Goal: Communication & Community: Answer question/provide support

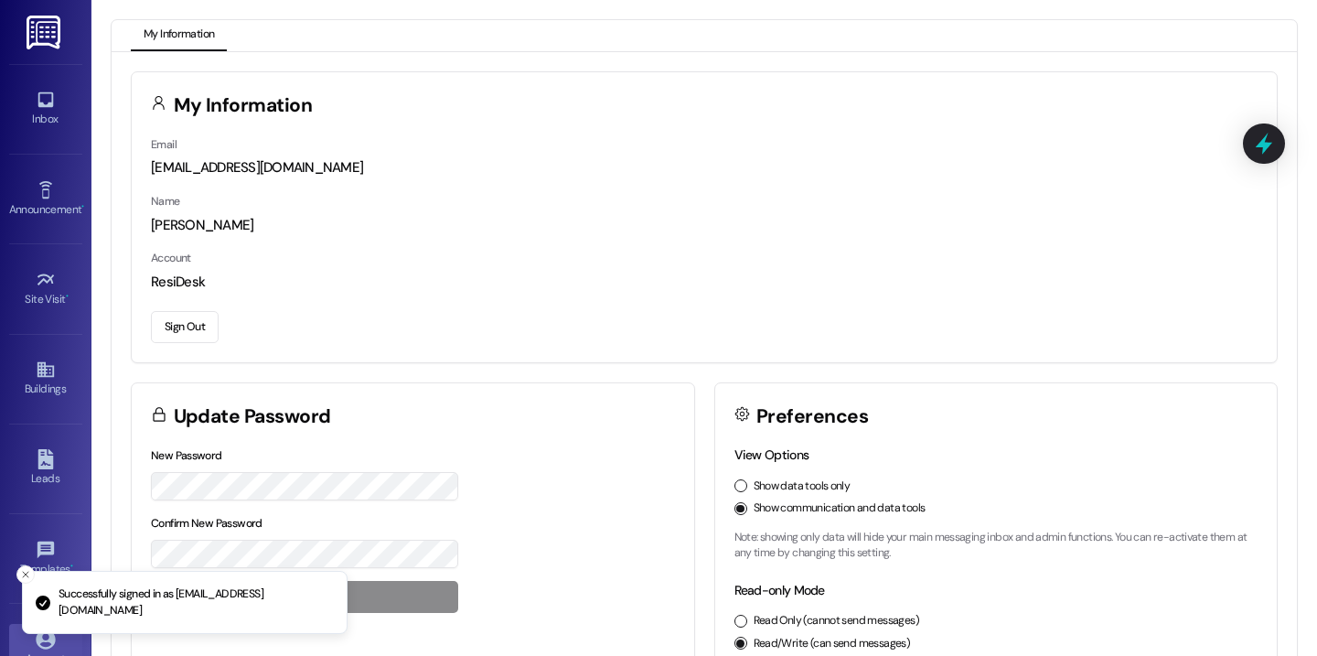
click at [35, 135] on div "Inbox Go to Inbox" at bounding box center [45, 109] width 73 height 90
click at [38, 103] on icon at bounding box center [46, 100] width 16 height 16
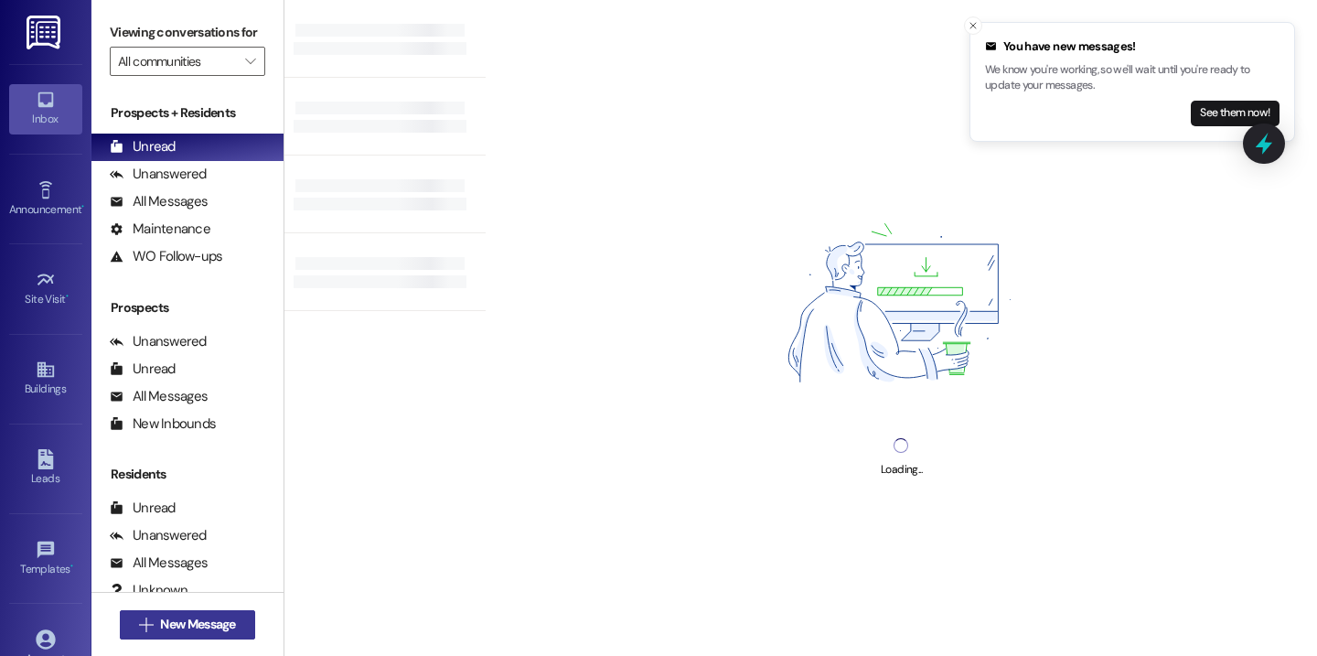
click at [222, 624] on span "New Message" at bounding box center [197, 624] width 75 height 19
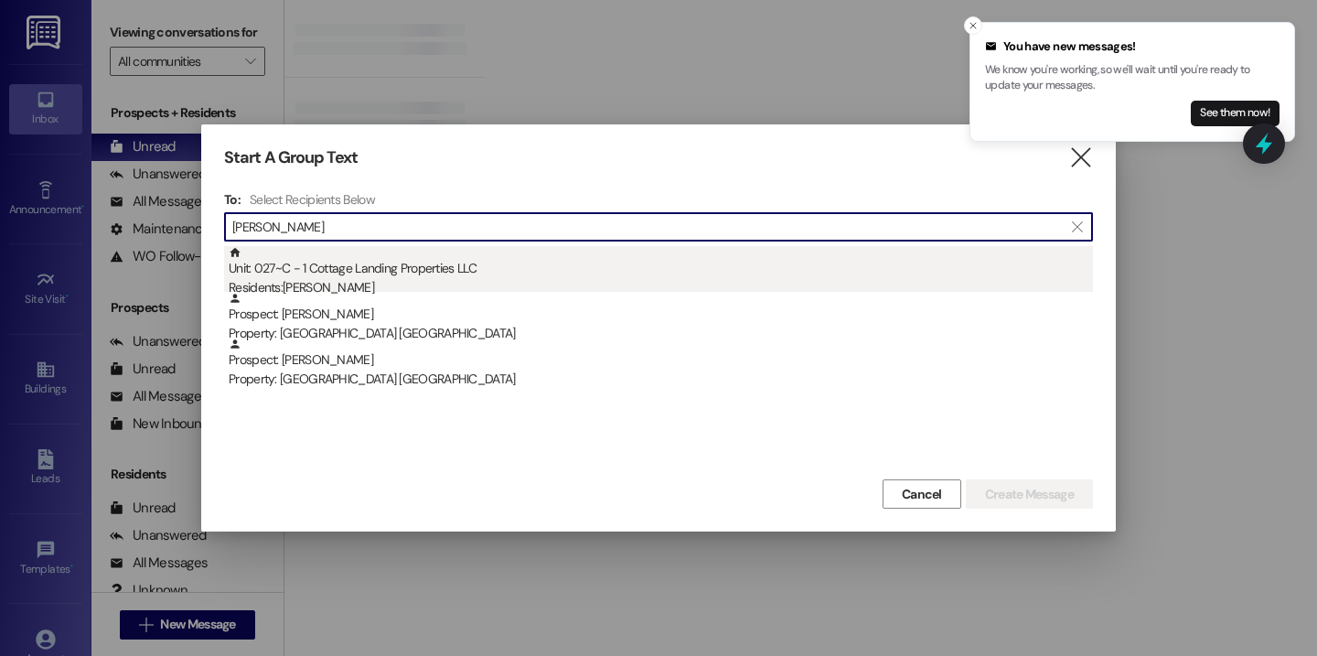
type input "menard"
click at [397, 278] on div "Residents: Maci Menard" at bounding box center [661, 287] width 864 height 19
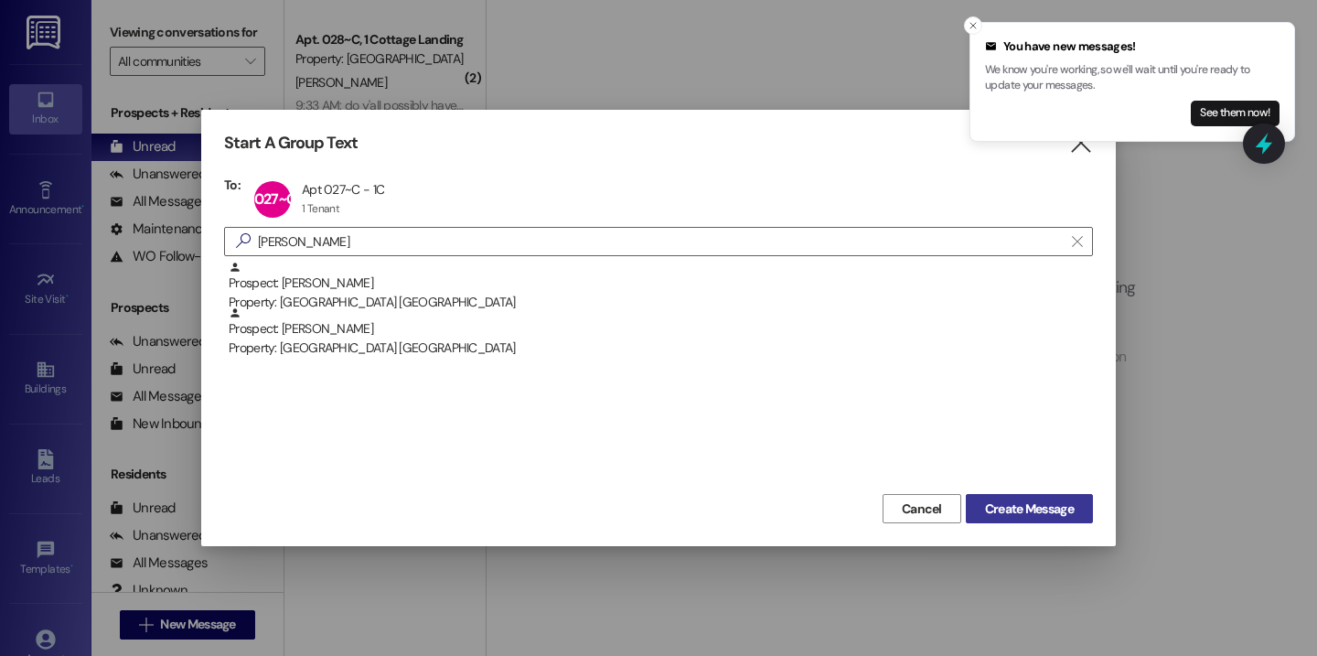
click at [1014, 514] on span "Create Message" at bounding box center [1029, 508] width 89 height 19
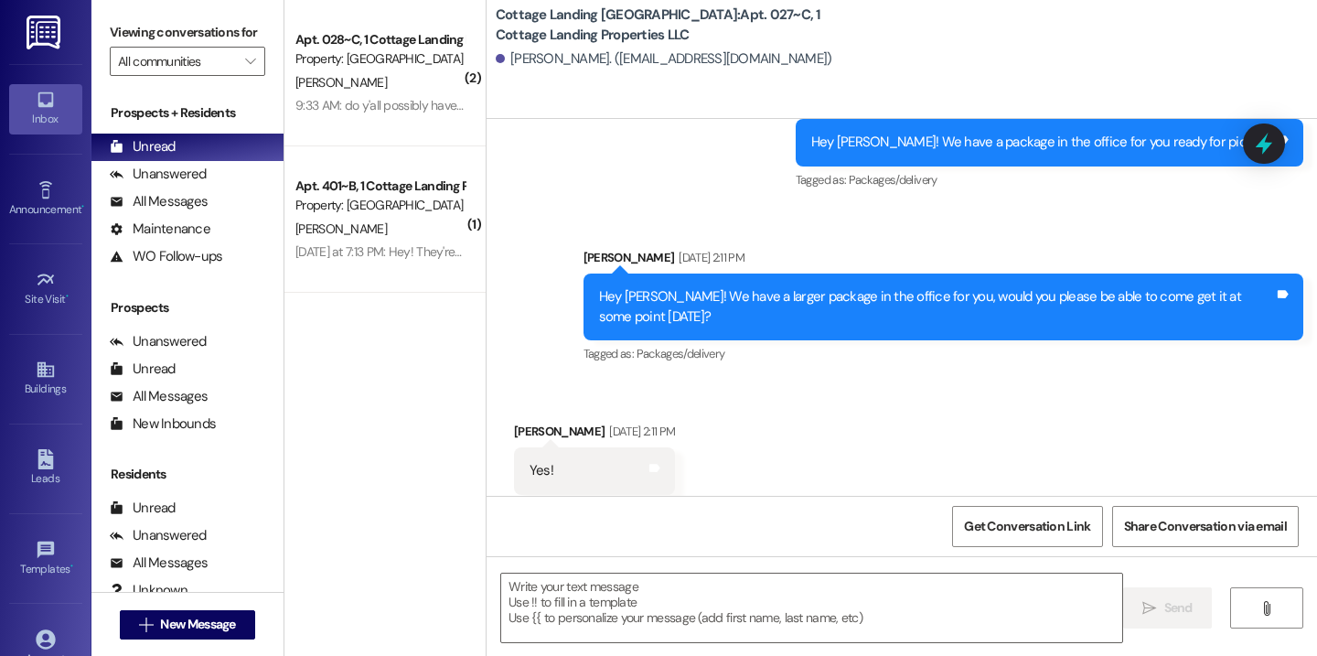
scroll to position [2414, 0]
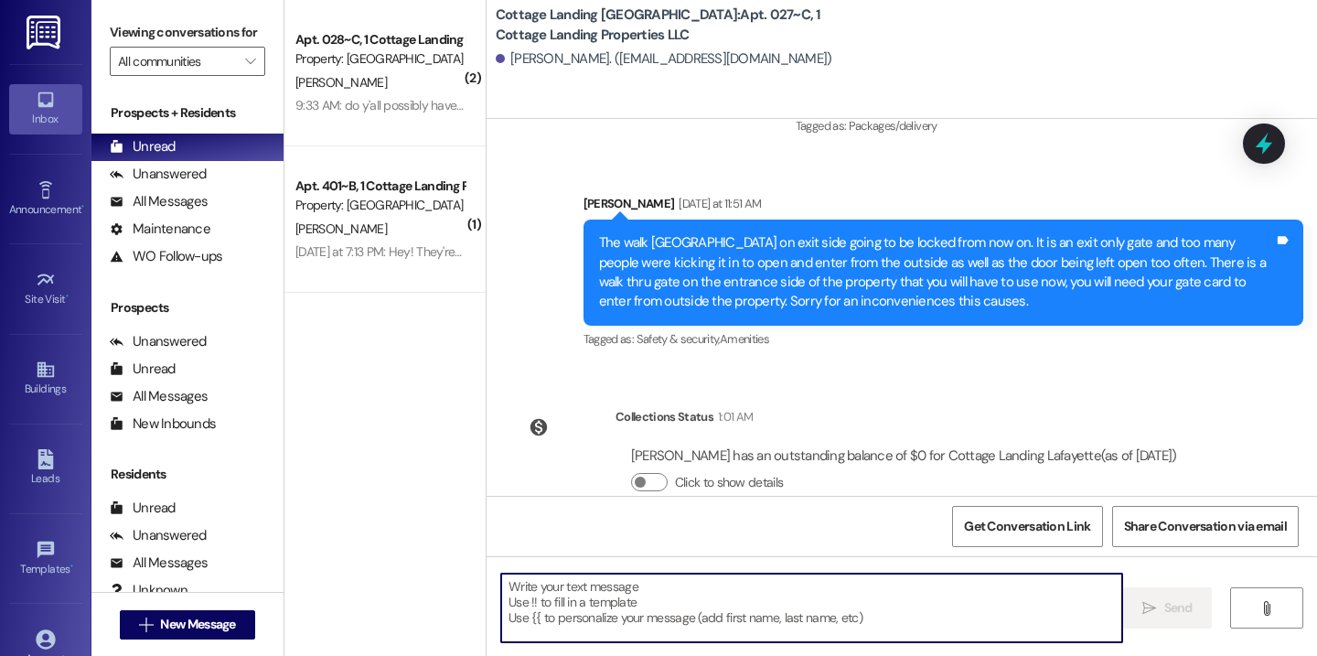
click at [511, 600] on textarea at bounding box center [811, 608] width 621 height 69
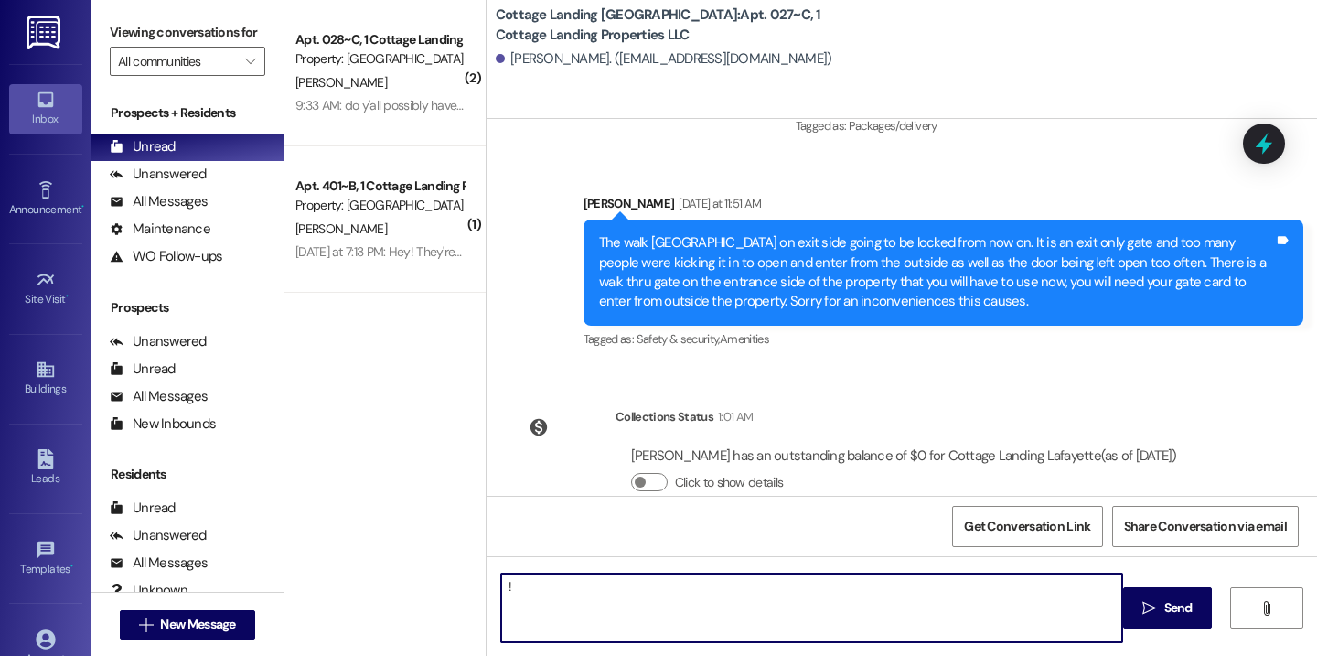
type textarea "!!"
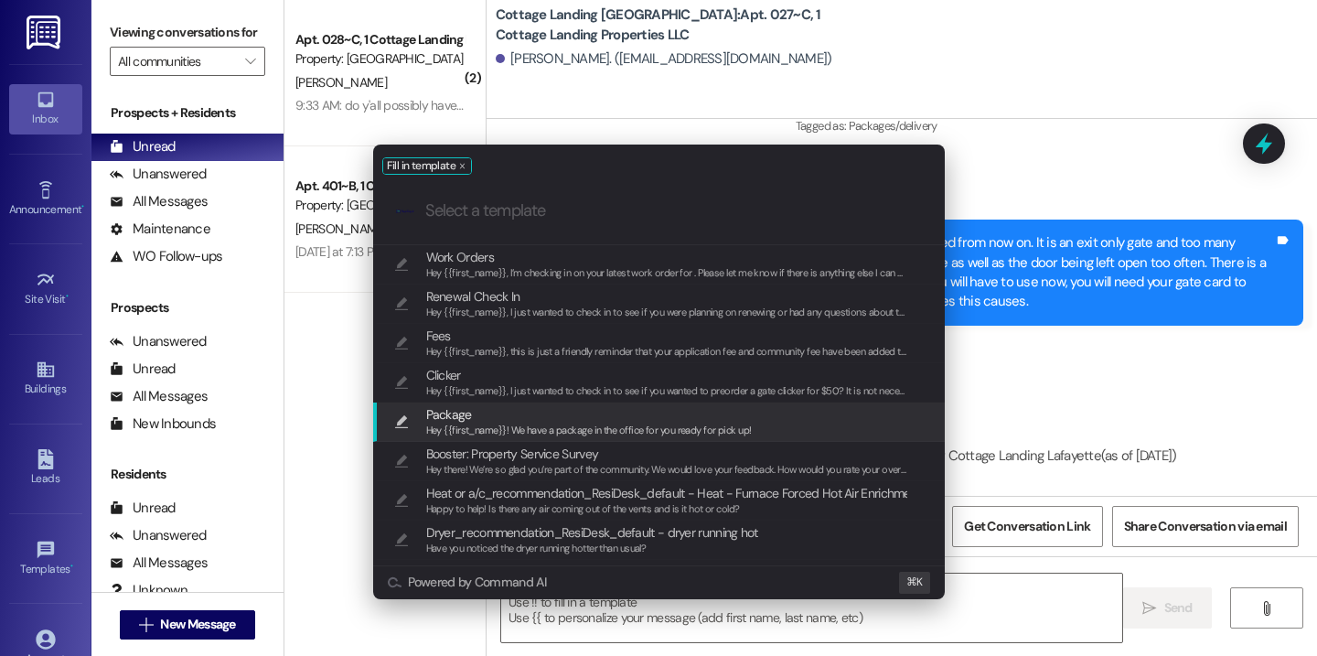
click at [519, 424] on span "Hey {{first_name}}! We have a package in the office for you ready for pick up!" at bounding box center [589, 430] width 326 height 13
type textarea "Hey {{first_name}}! We have a package in the office for you ready for pick up!"
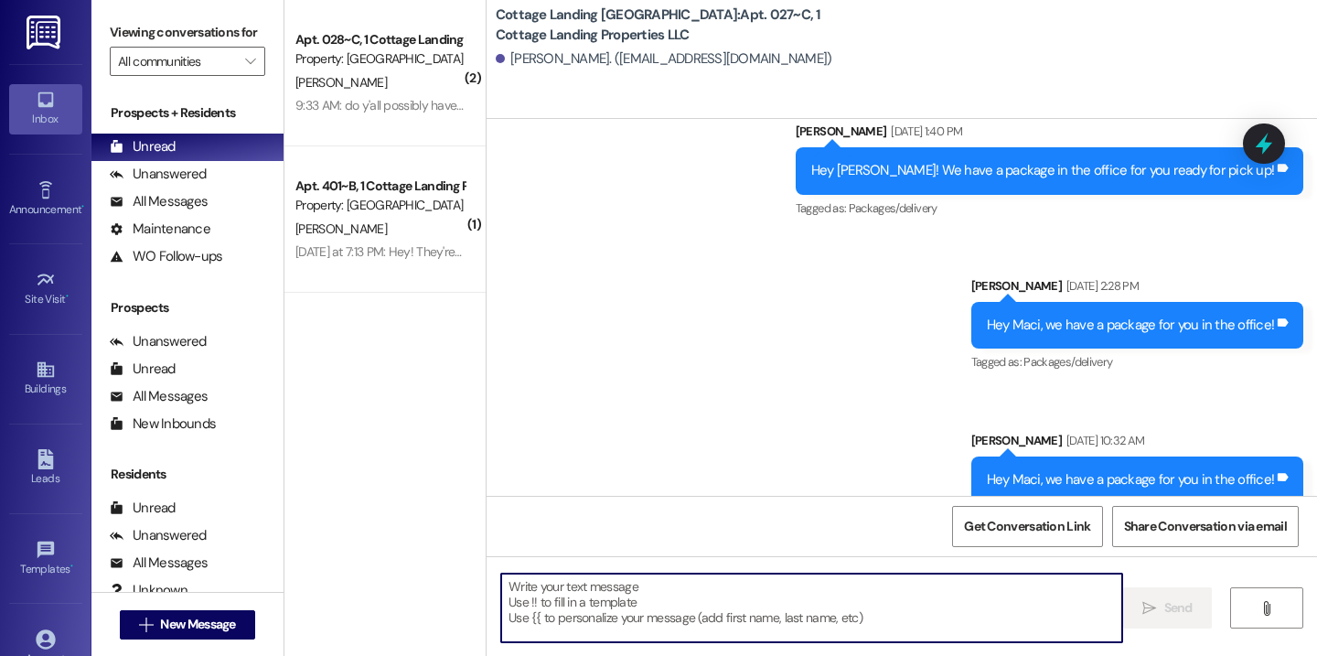
scroll to position [2542, 0]
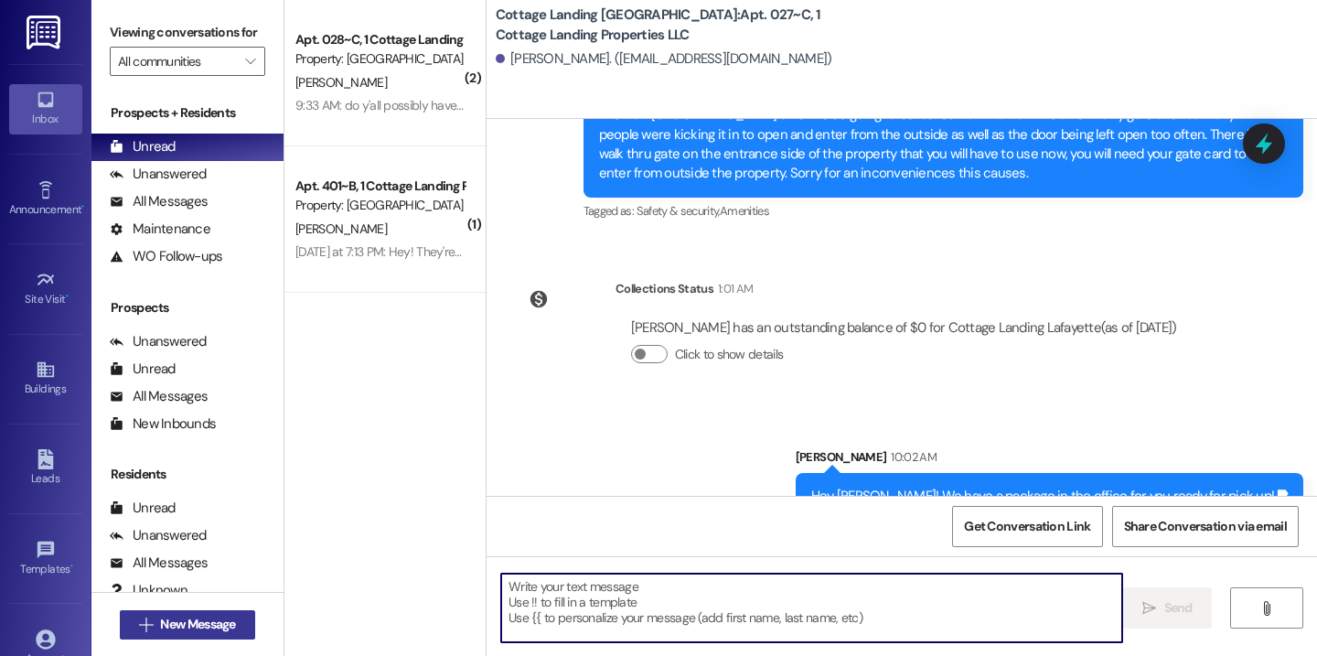
click at [214, 622] on span "New Message" at bounding box center [197, 624] width 75 height 19
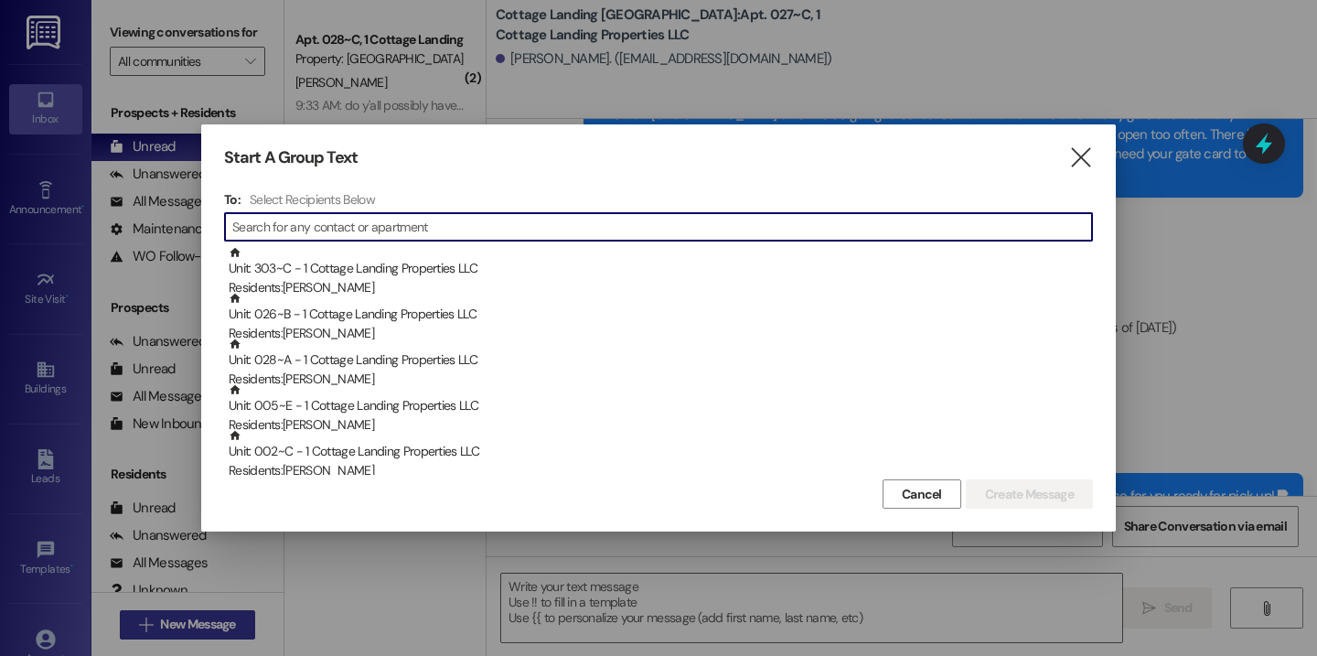
type input "e"
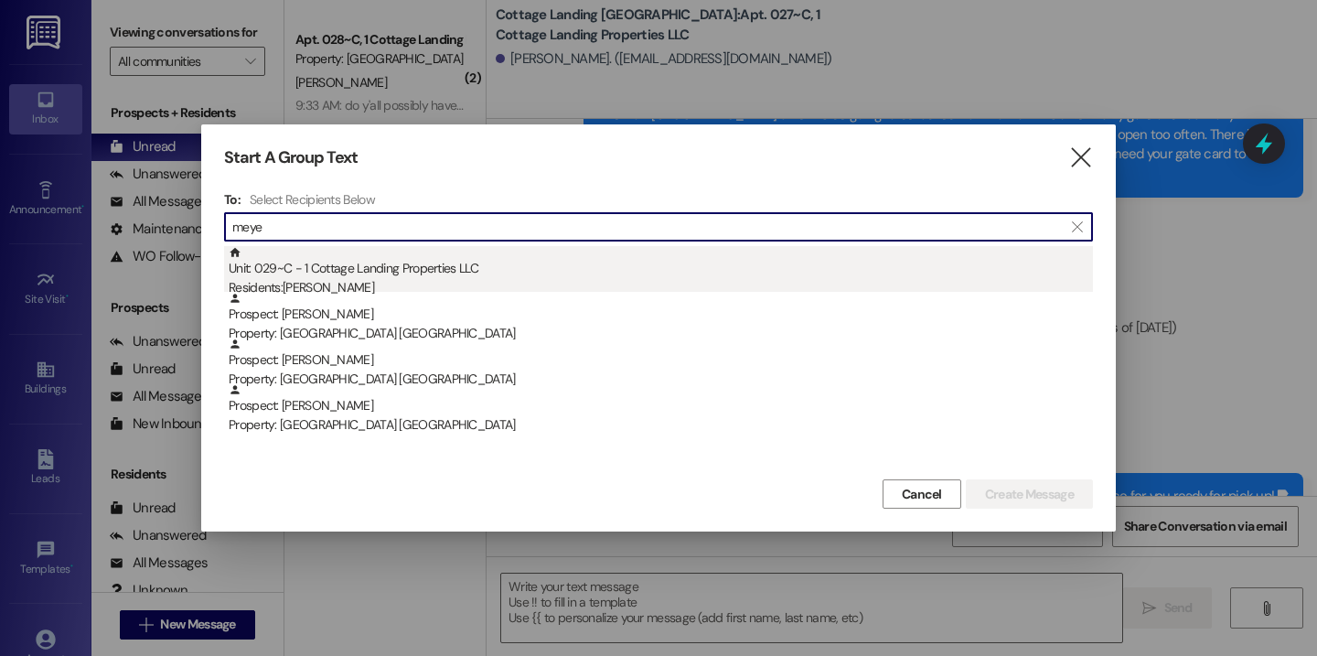
type input "meye"
click at [508, 274] on div "Unit: 029~C - 1 Cottage Landing Properties LLC Residents: Addison Meyer" at bounding box center [661, 272] width 864 height 52
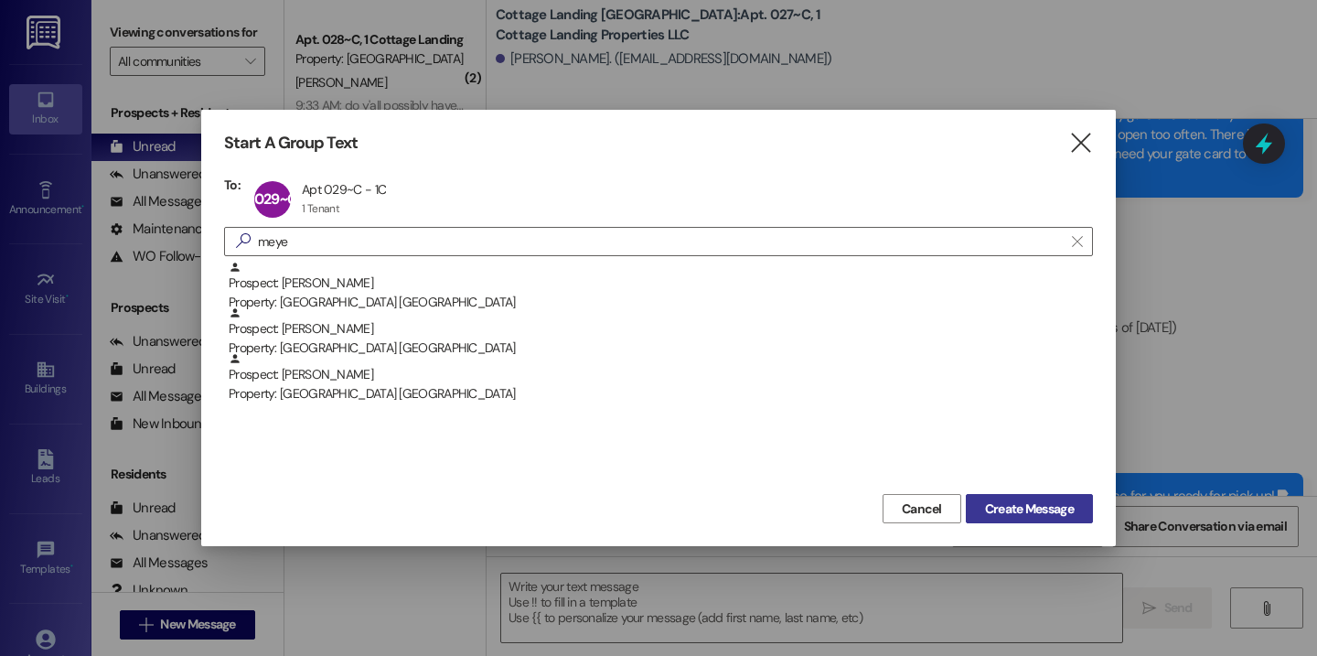
click at [1024, 510] on span "Create Message" at bounding box center [1029, 508] width 89 height 19
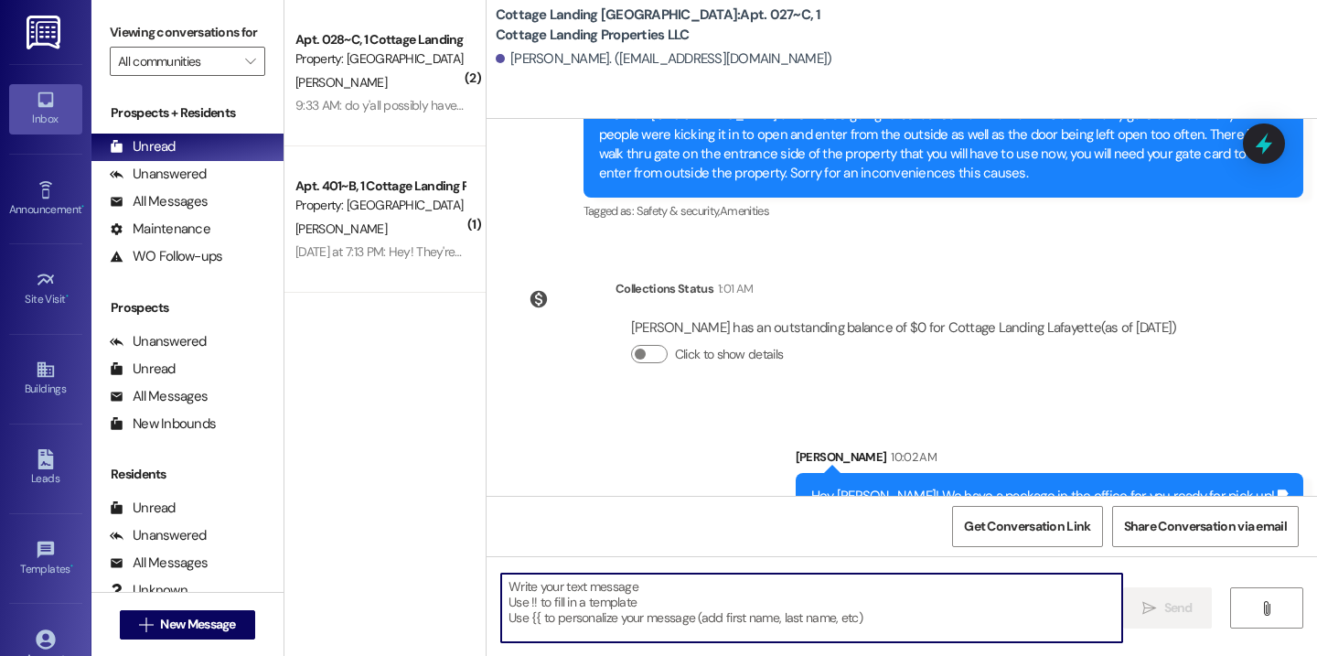
click at [916, 605] on textarea at bounding box center [811, 608] width 621 height 69
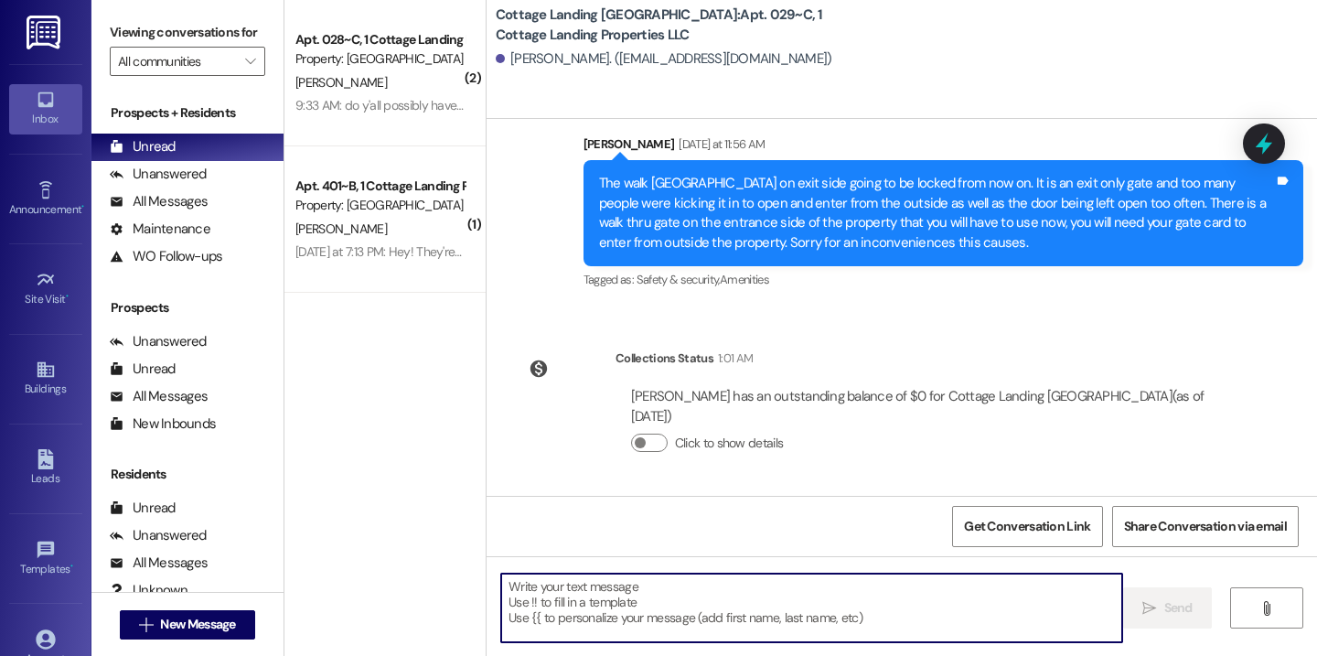
scroll to position [642, 0]
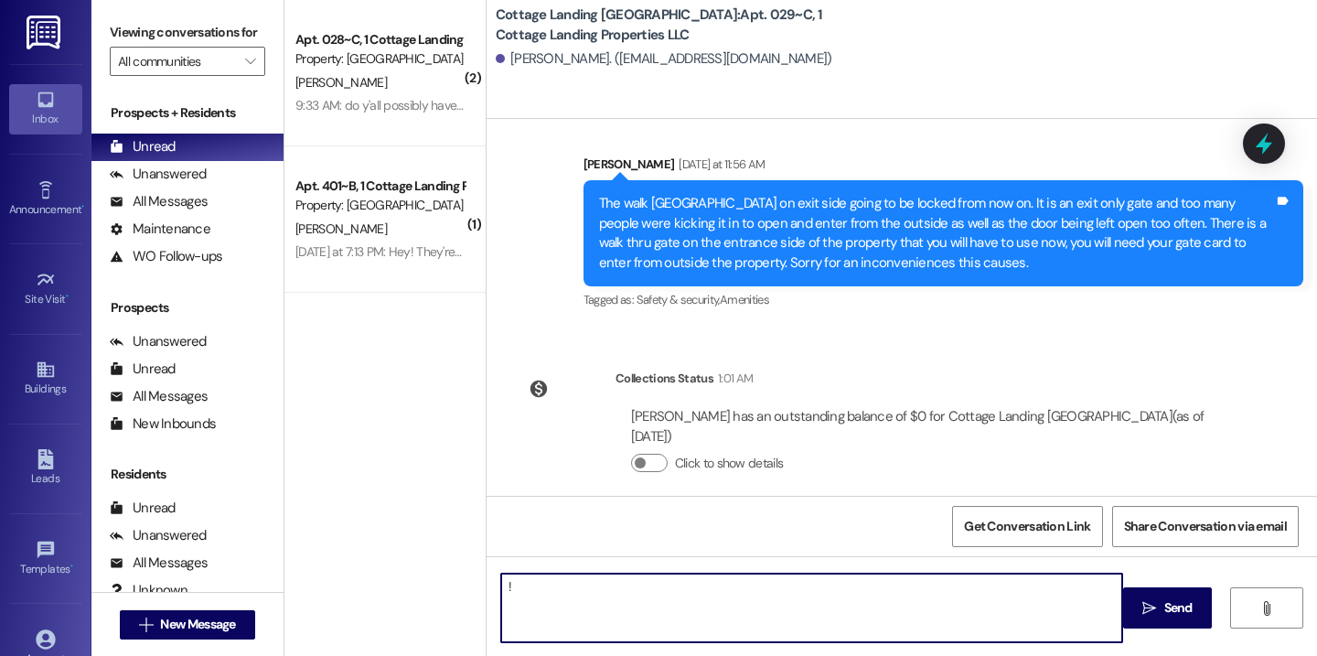
type textarea "!!"
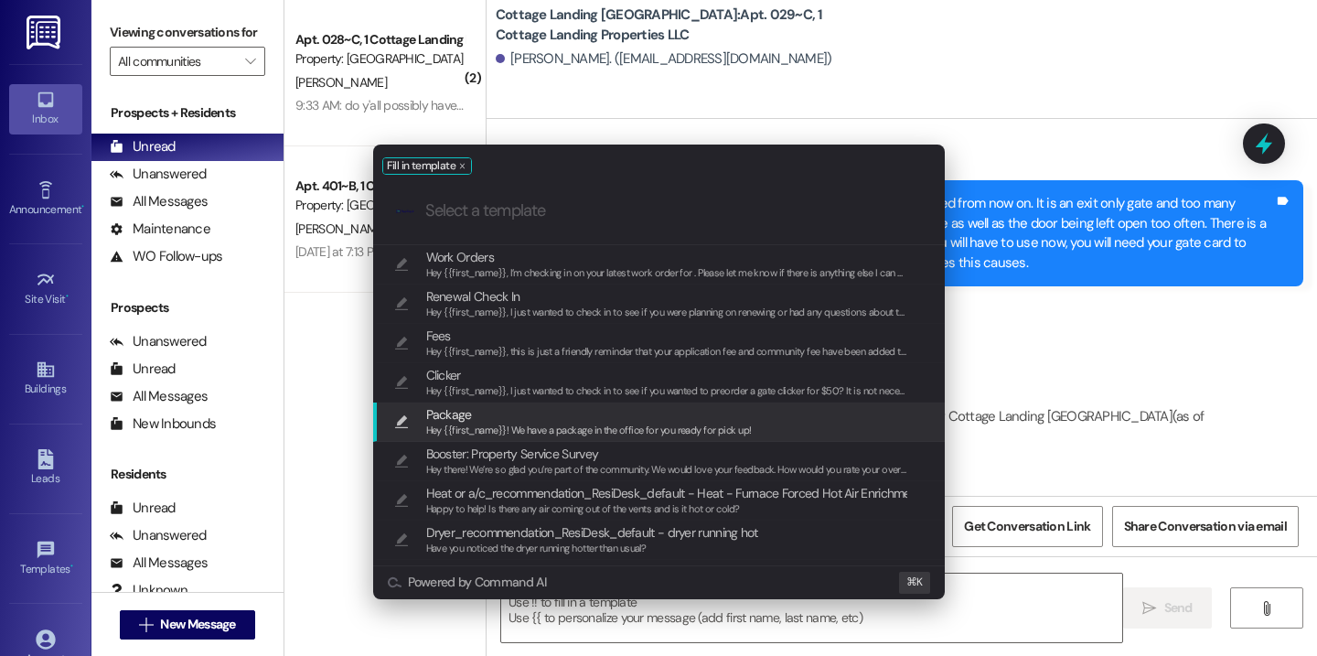
click at [727, 434] on span "Hey {{first_name}}! We have a package in the office for you ready for pick up!" at bounding box center [589, 430] width 326 height 13
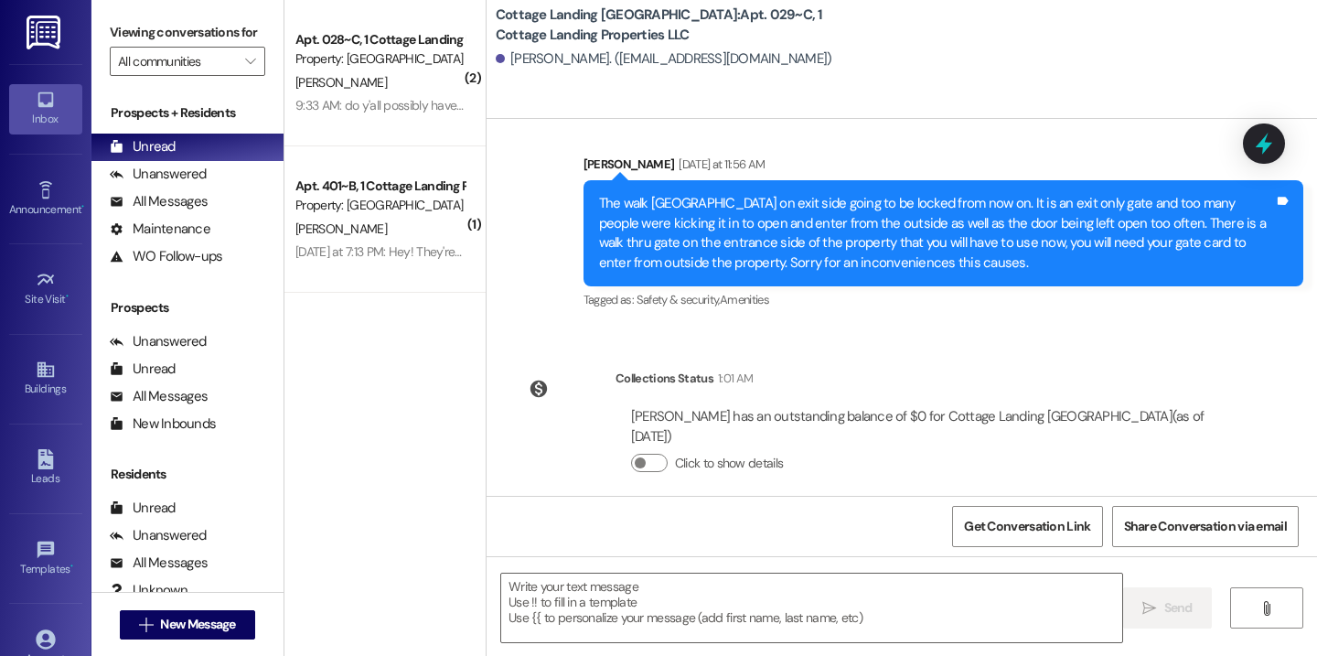
type textarea "Hey {{first_name}}! We have a package in the office for you ready for pick up!"
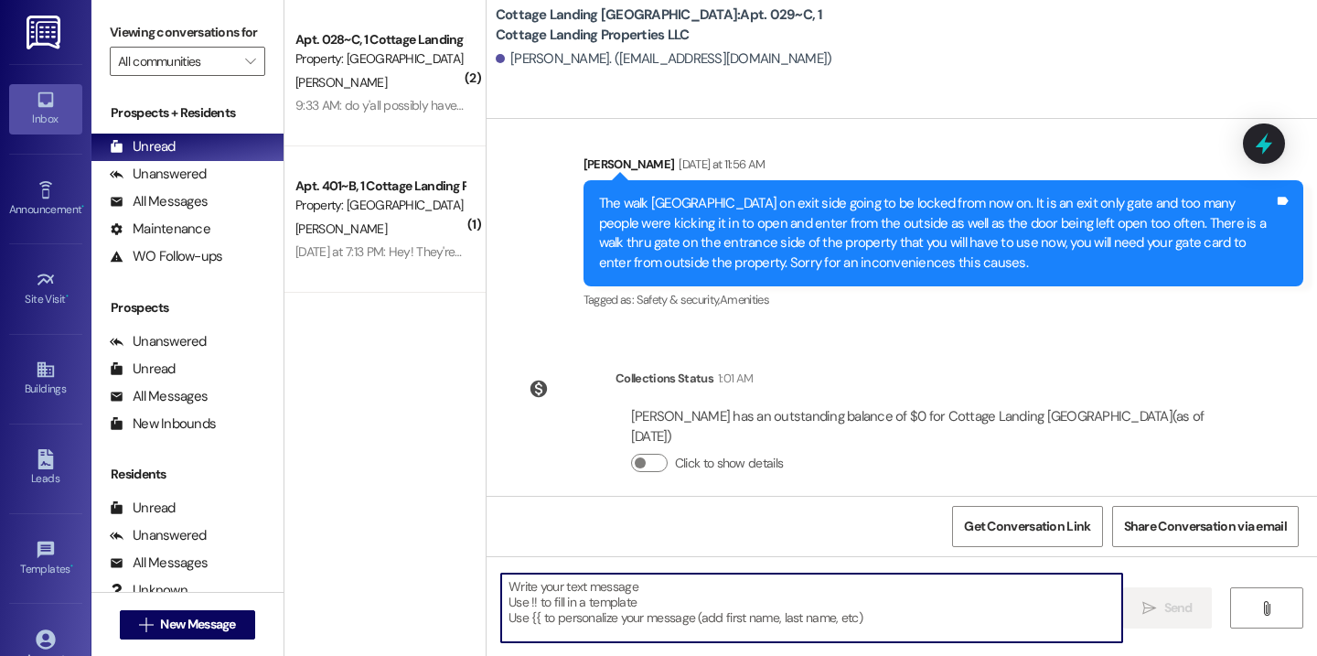
scroll to position [770, 0]
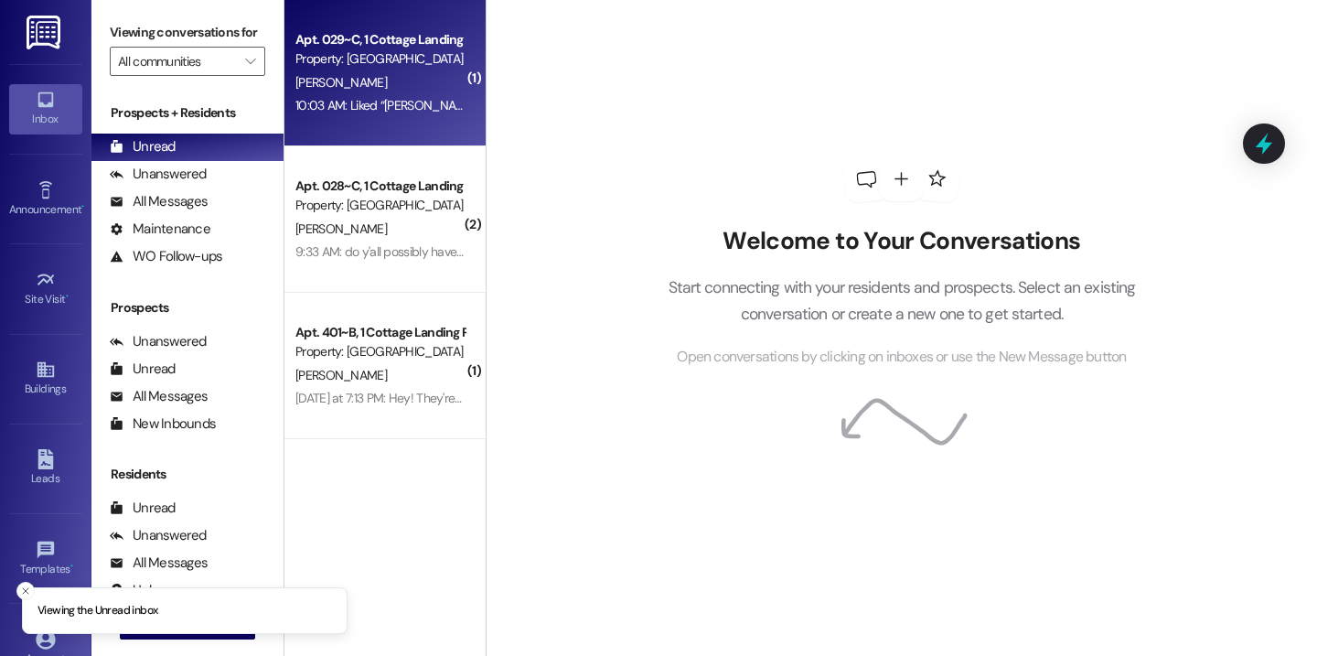
click at [435, 71] on div "A. Meyer" at bounding box center [380, 82] width 173 height 23
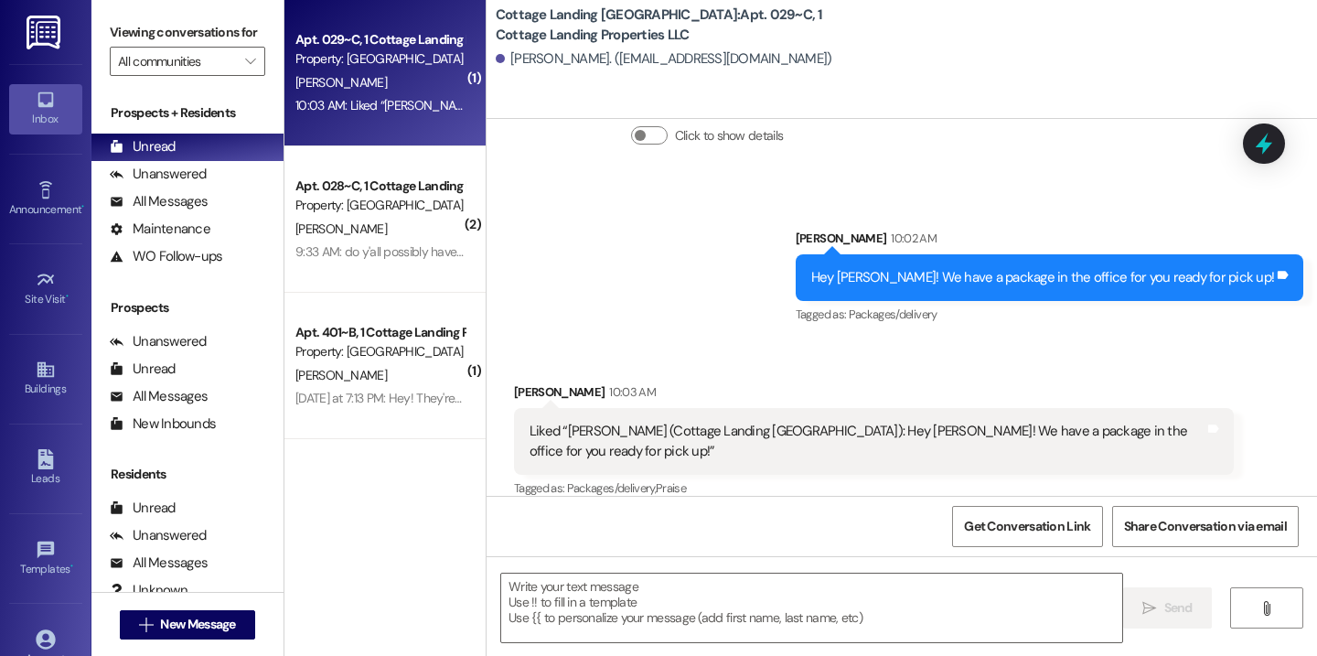
scroll to position [971, 0]
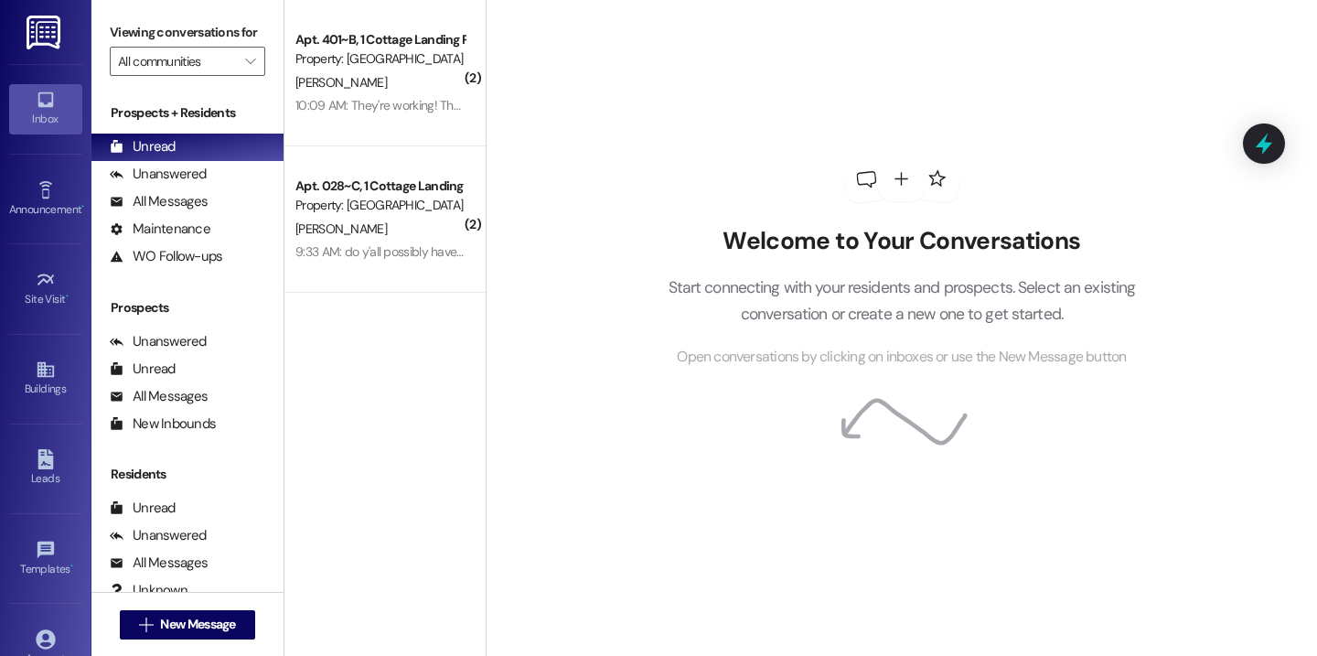
click at [562, 105] on div "Welcome to Your Conversations Start connecting with your residents and prospect…" at bounding box center [902, 328] width 832 height 656
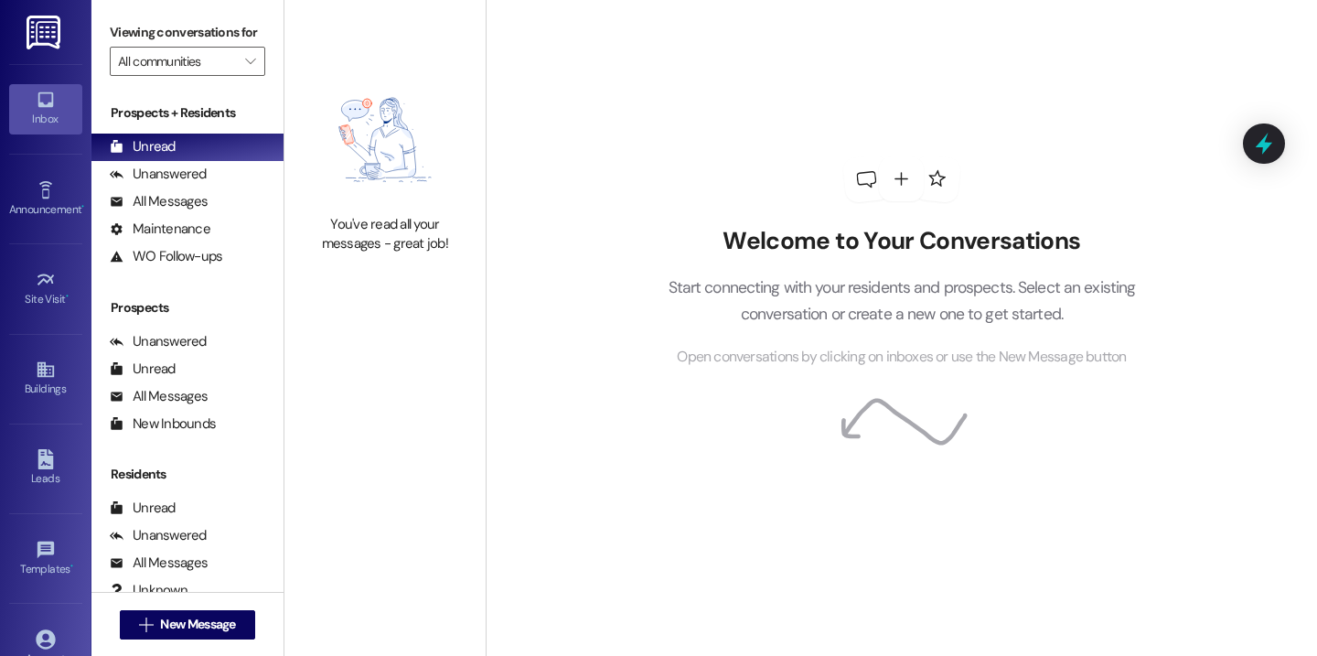
click at [665, 143] on div "Welcome to Your Conversations Start connecting with your residents and prospect…" at bounding box center [902, 262] width 549 height 525
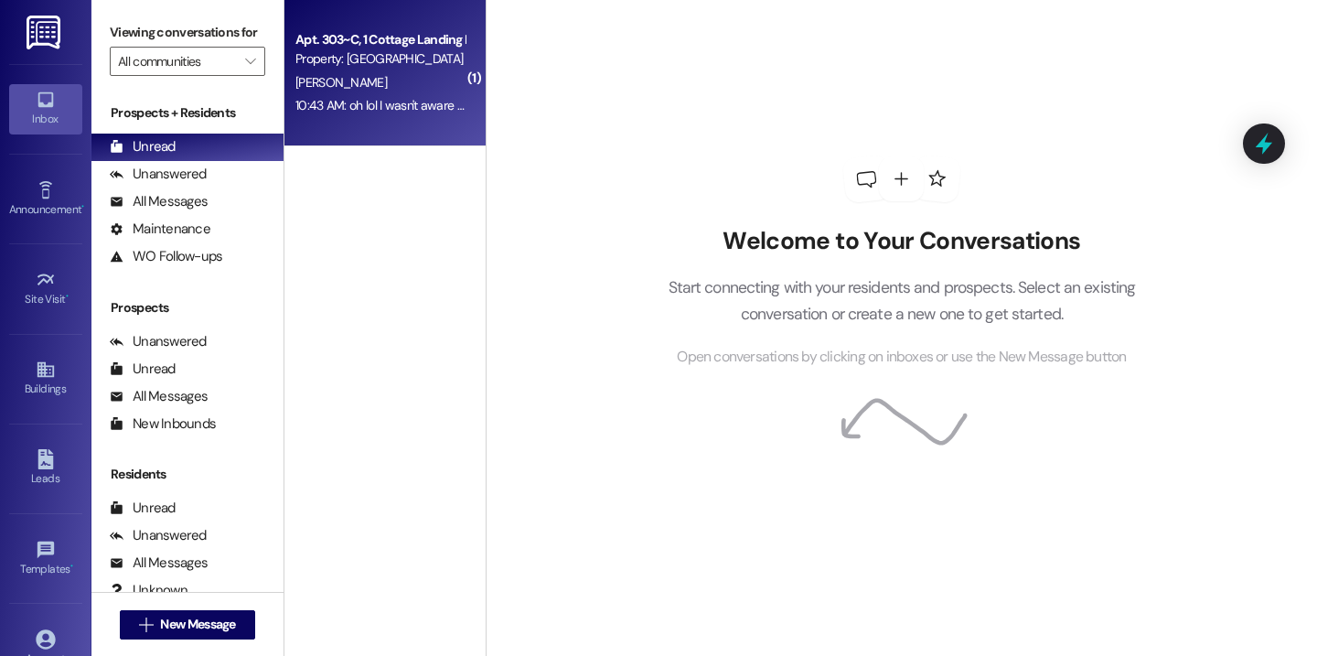
click at [422, 133] on div "Apt. 303~C, 1 Cottage Landing Properties LLC Property: Cottage Landing Lafayett…" at bounding box center [384, 73] width 201 height 146
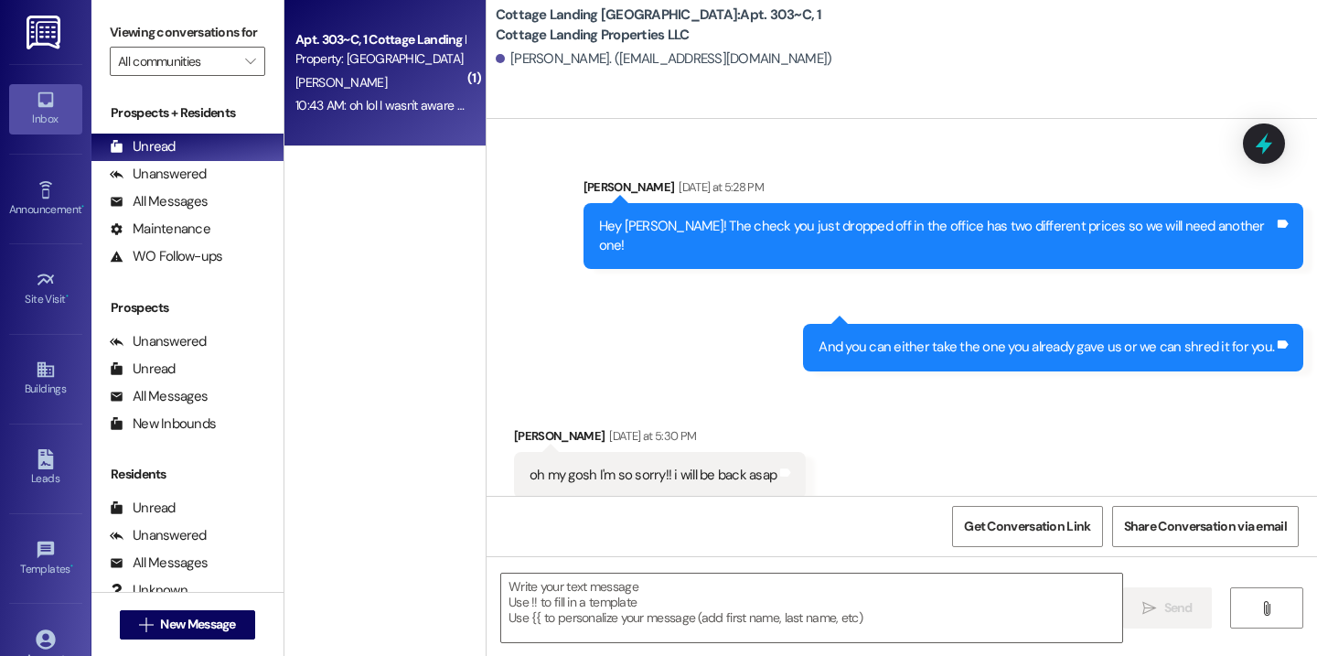
scroll to position [1111, 0]
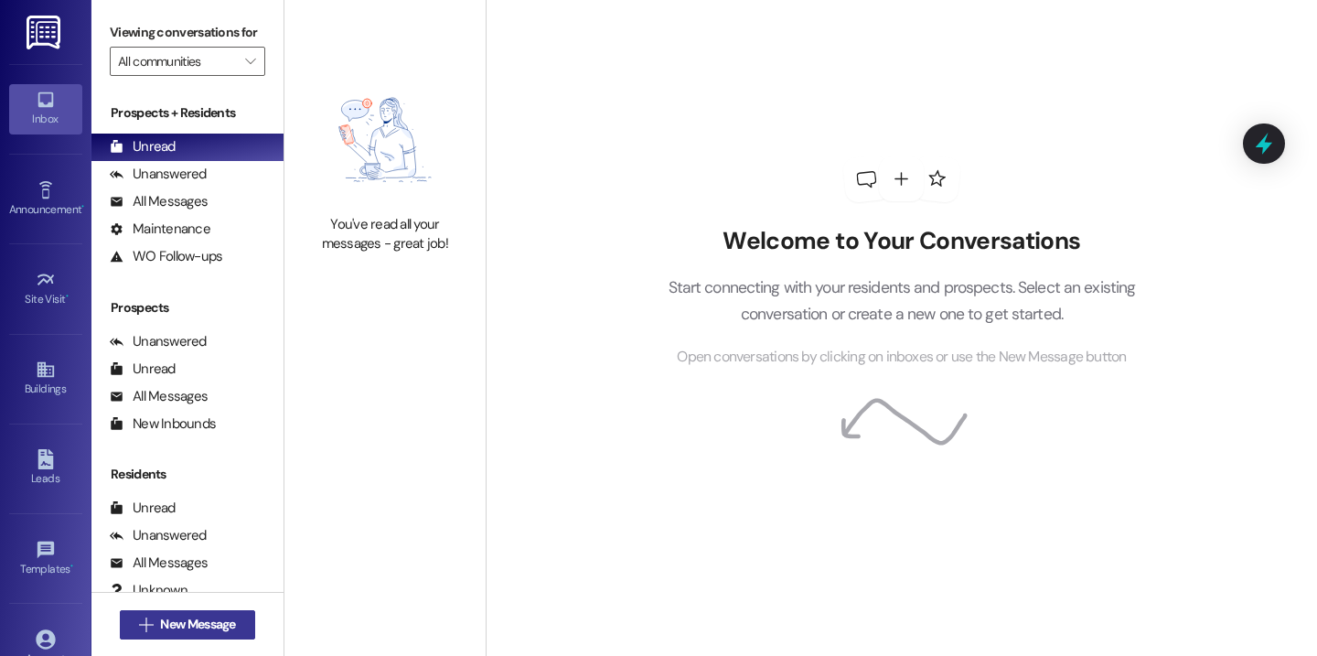
click at [209, 627] on span "New Message" at bounding box center [197, 624] width 75 height 19
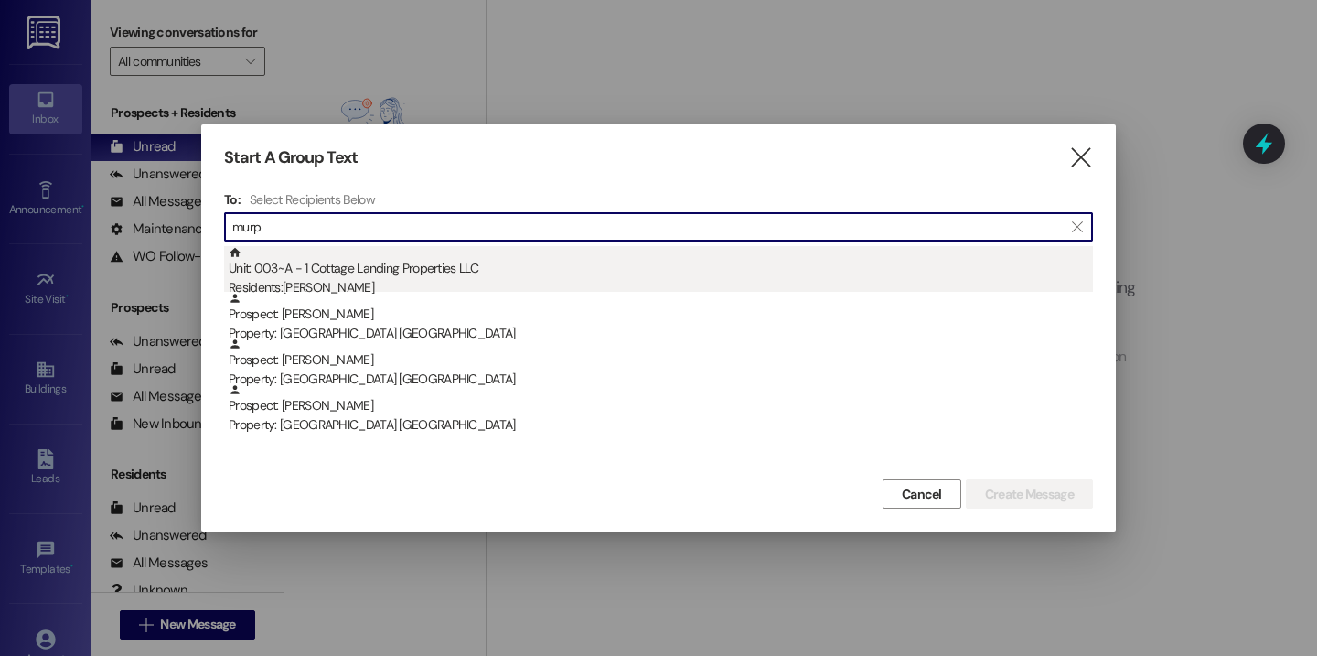
type input "murp"
click at [383, 273] on div "Unit: 003~A - 1 Cottage Landing Properties LLC Residents: Kaitlyn Murphy" at bounding box center [661, 272] width 864 height 52
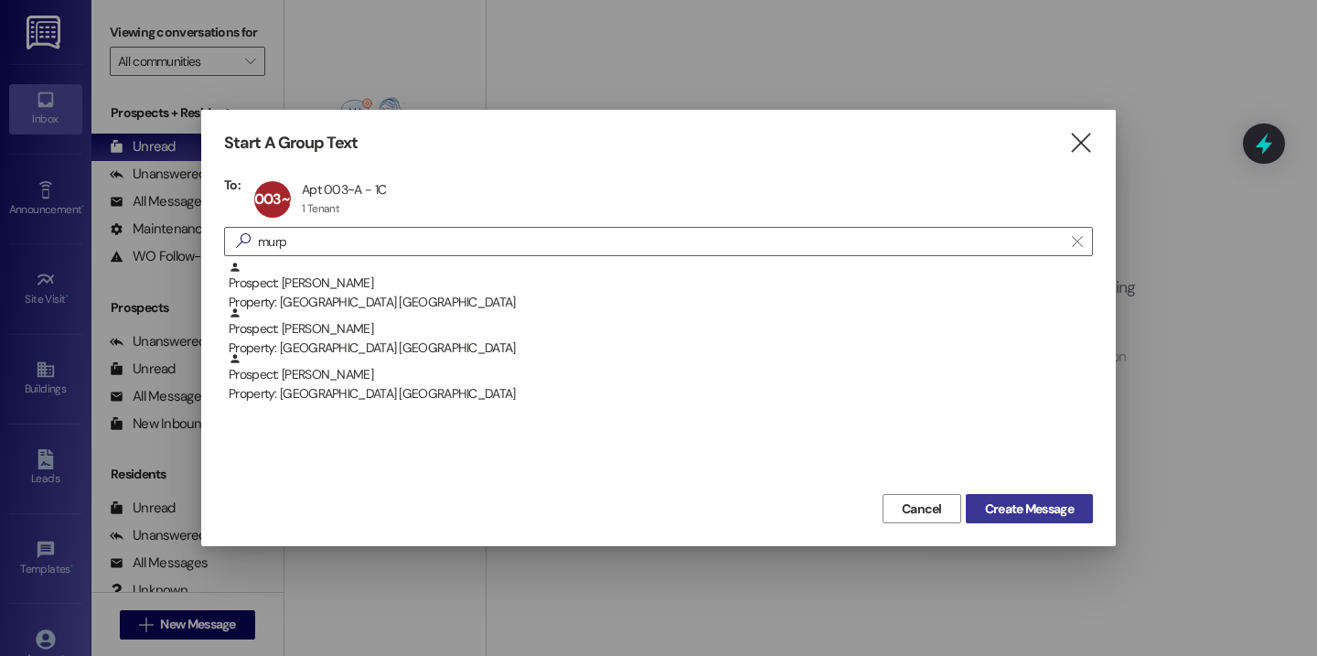
click at [1038, 517] on span "Create Message" at bounding box center [1029, 508] width 89 height 19
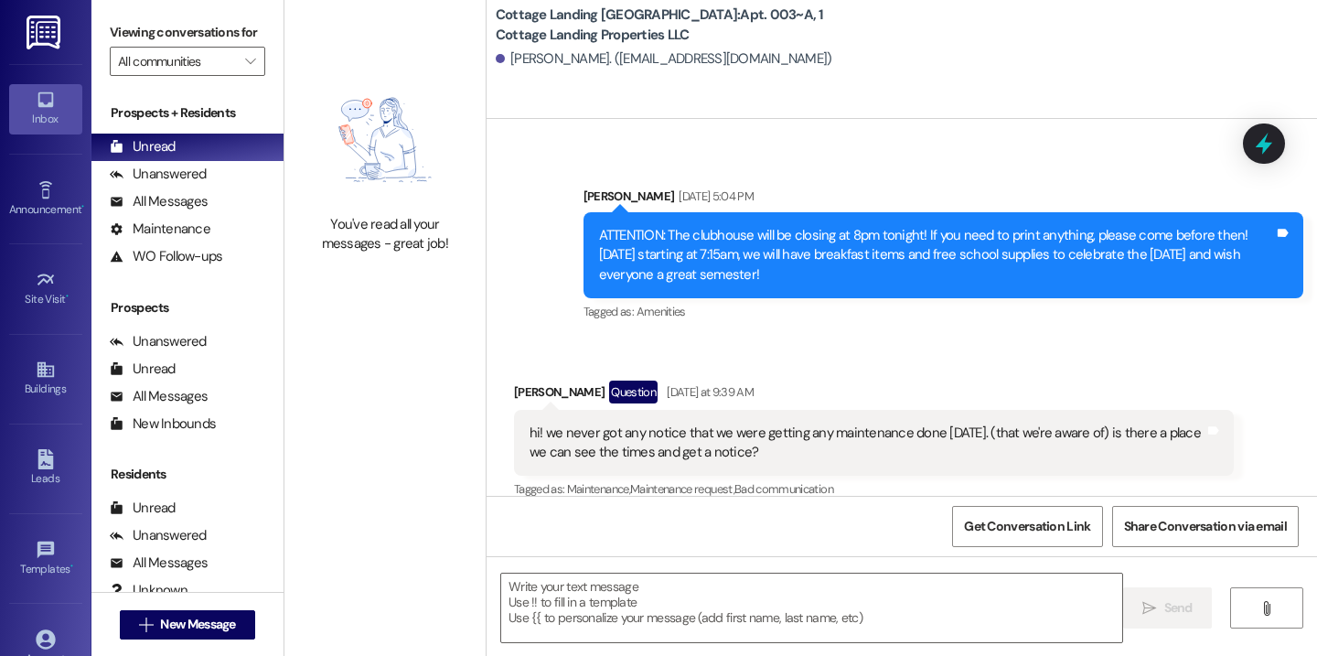
scroll to position [2450, 0]
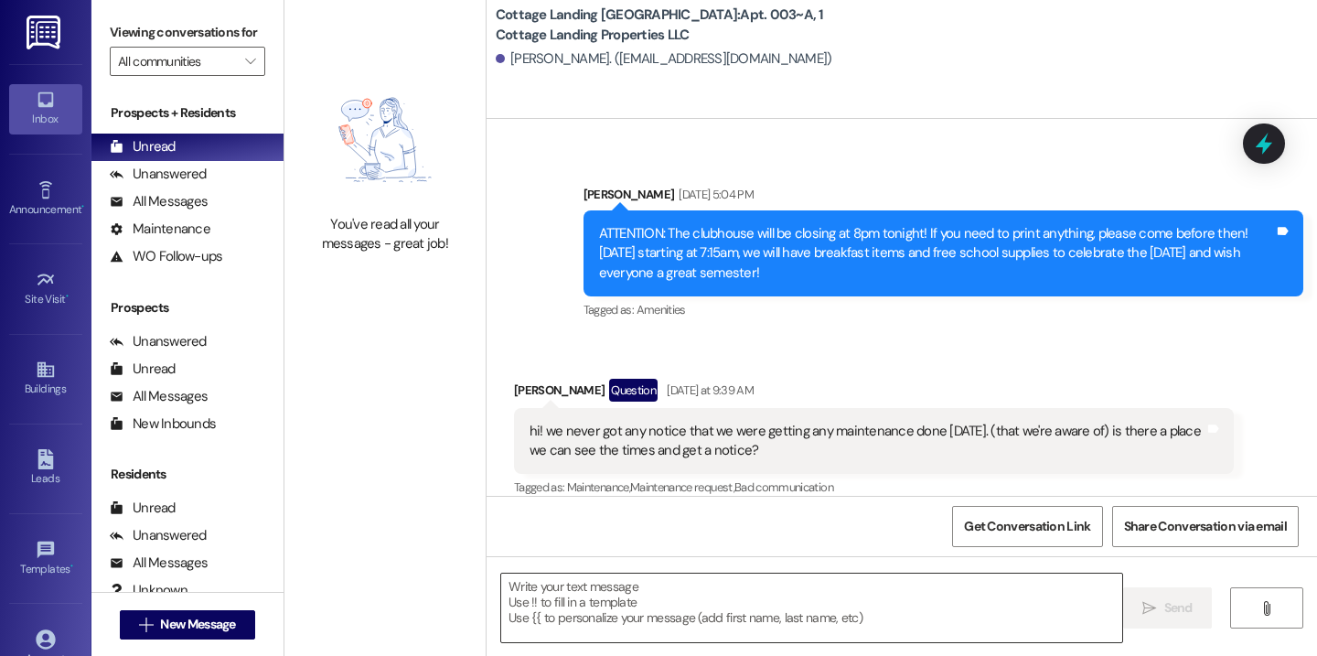
click at [789, 591] on textarea at bounding box center [811, 608] width 621 height 69
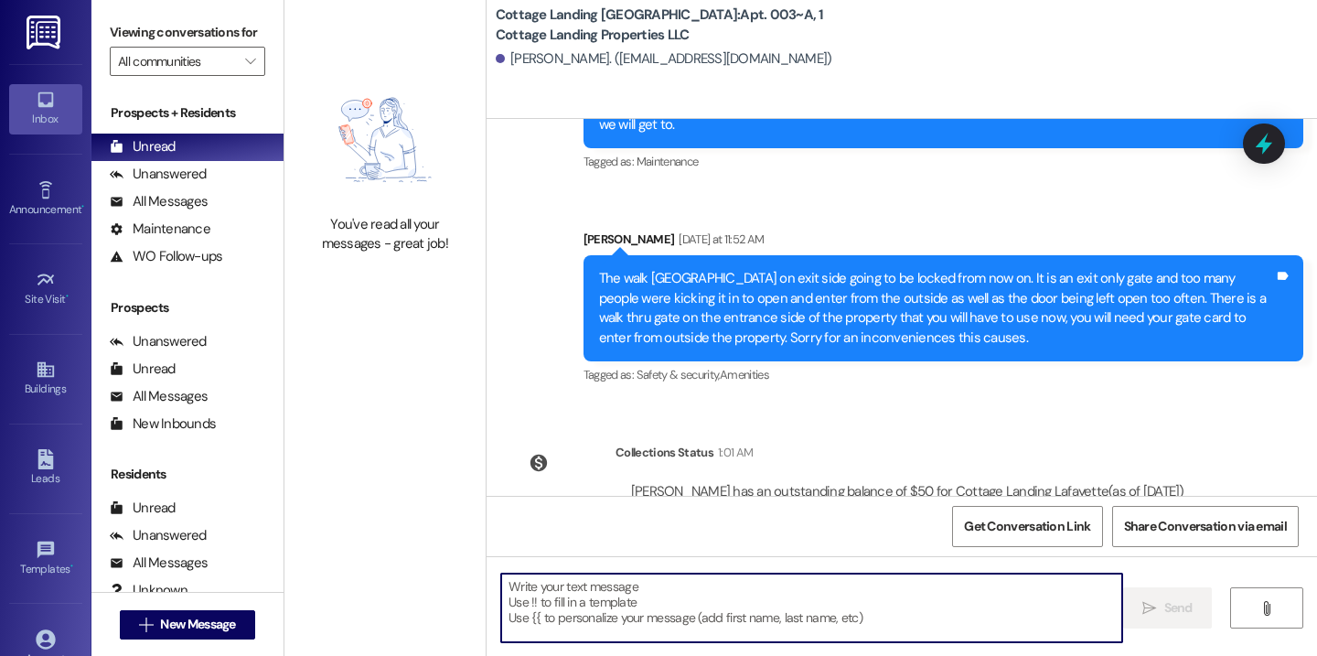
scroll to position [3065, 0]
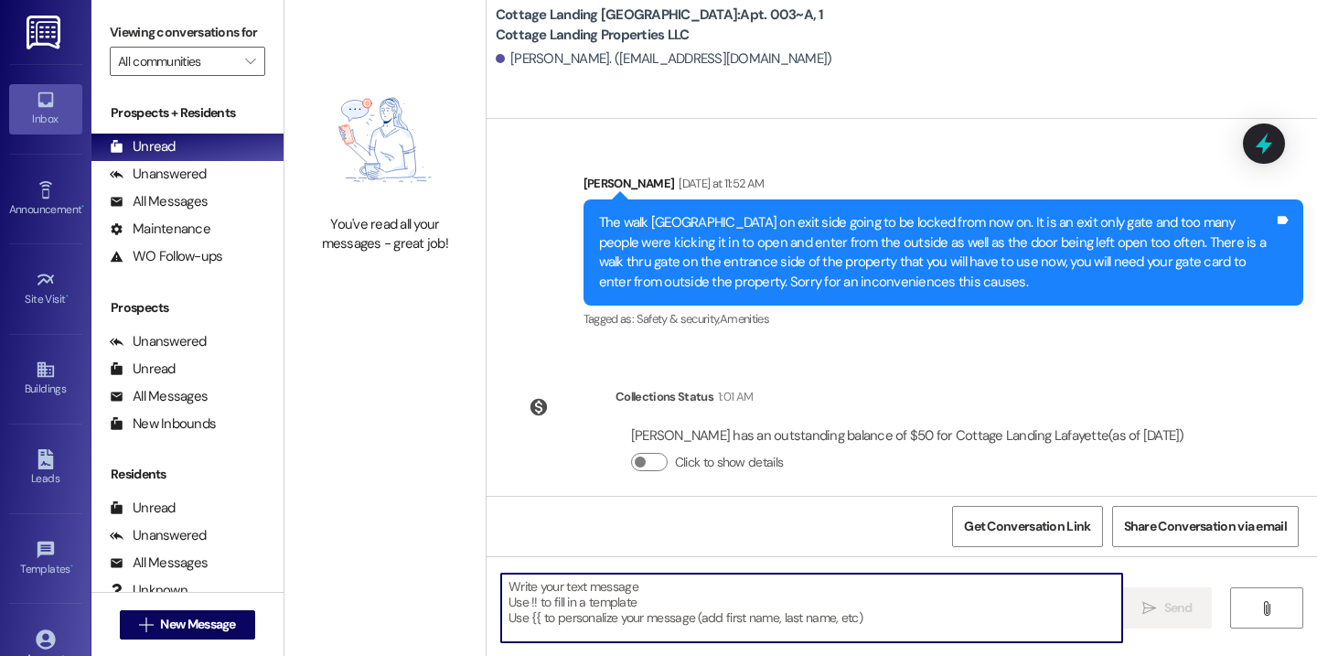
click at [638, 609] on textarea at bounding box center [811, 608] width 621 height 69
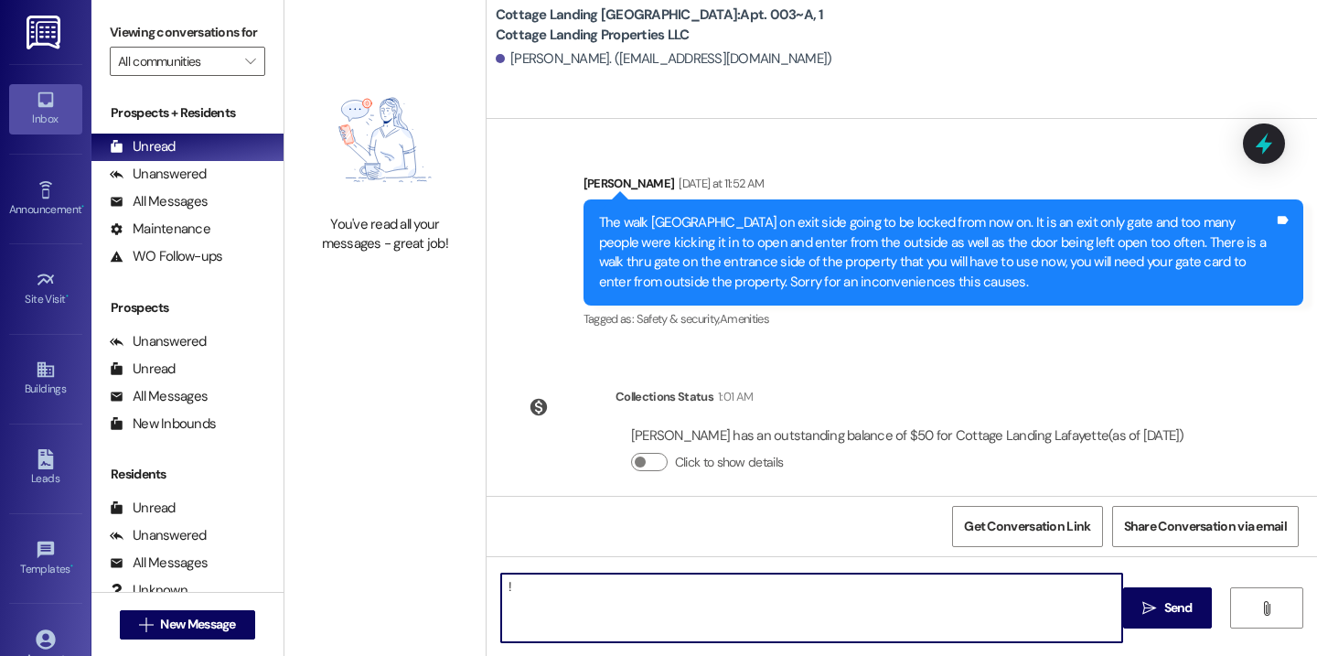
type textarea "!!"
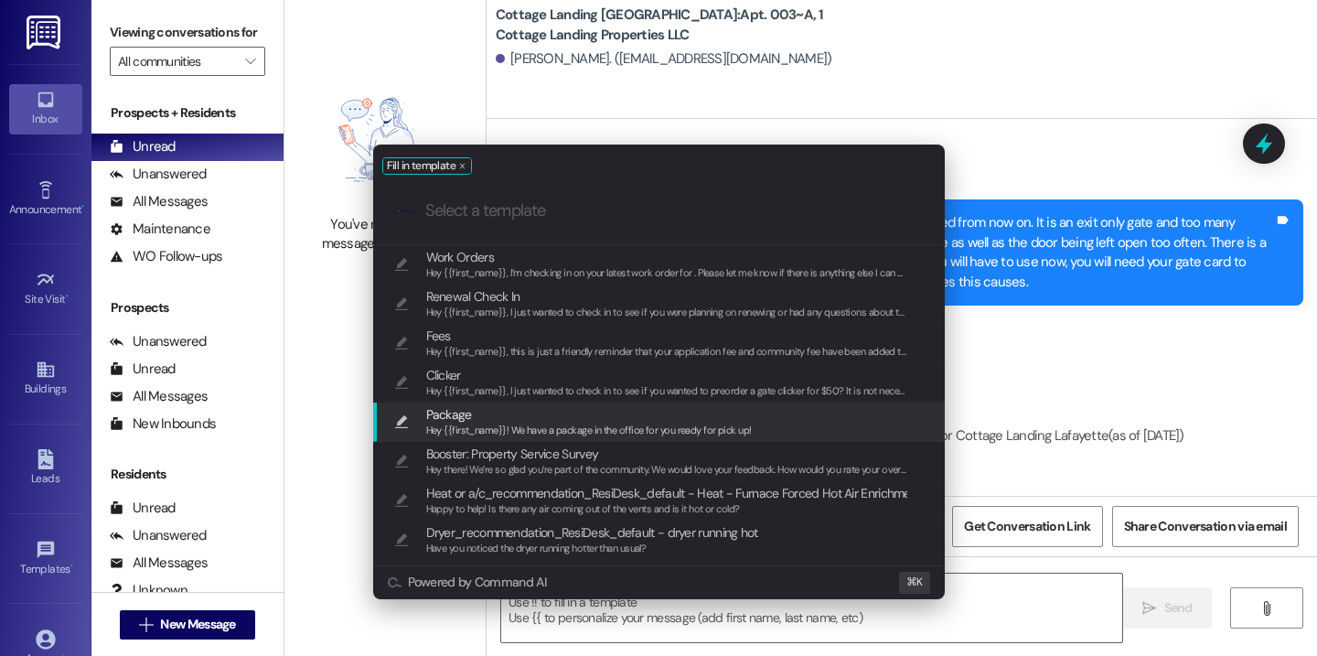
click at [514, 420] on span "Package" at bounding box center [589, 414] width 326 height 20
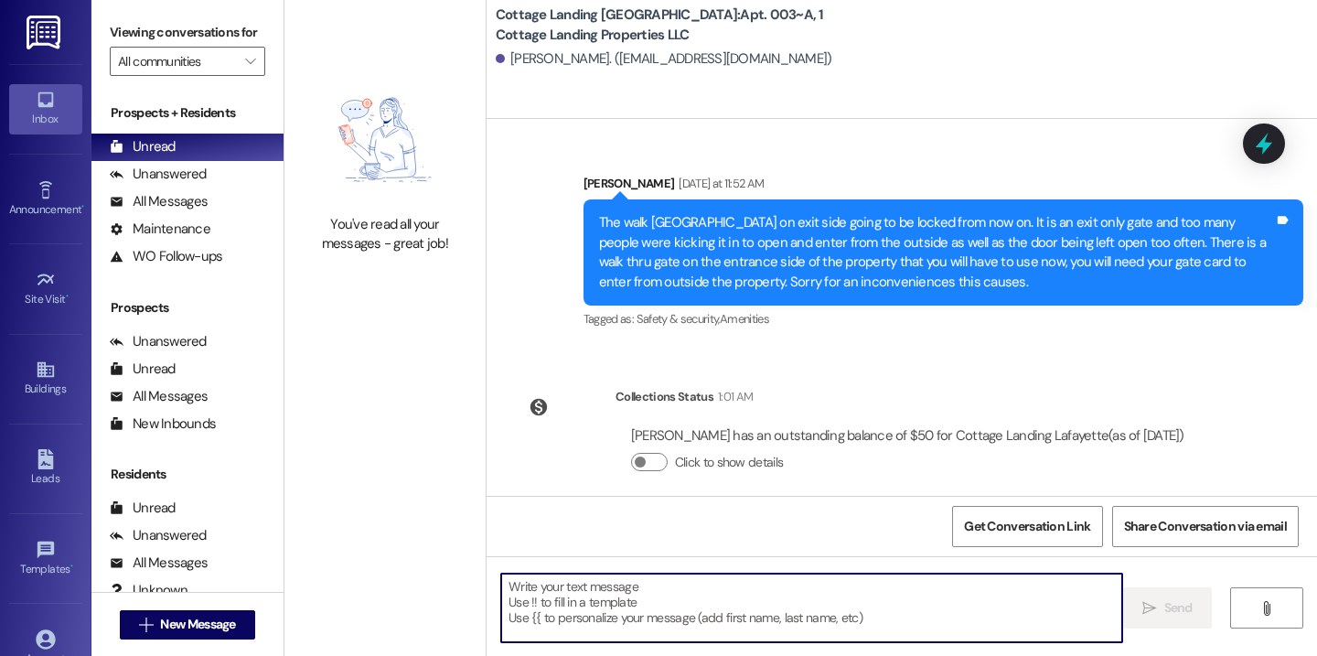
type textarea "Hey {{first_name}}! We have a package in the office for you ready for pick up!"
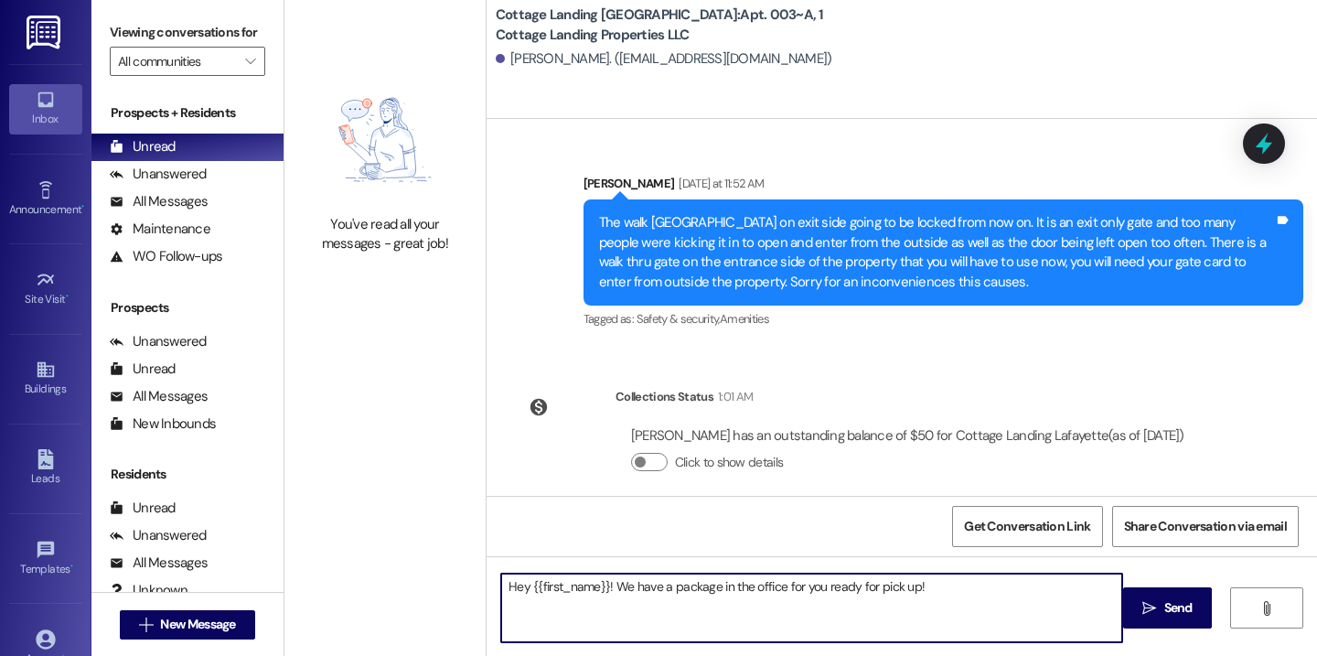
click at [628, 591] on textarea "Hey {{first_name}}! We have a package in the office for you ready for pick up!" at bounding box center [811, 608] width 621 height 69
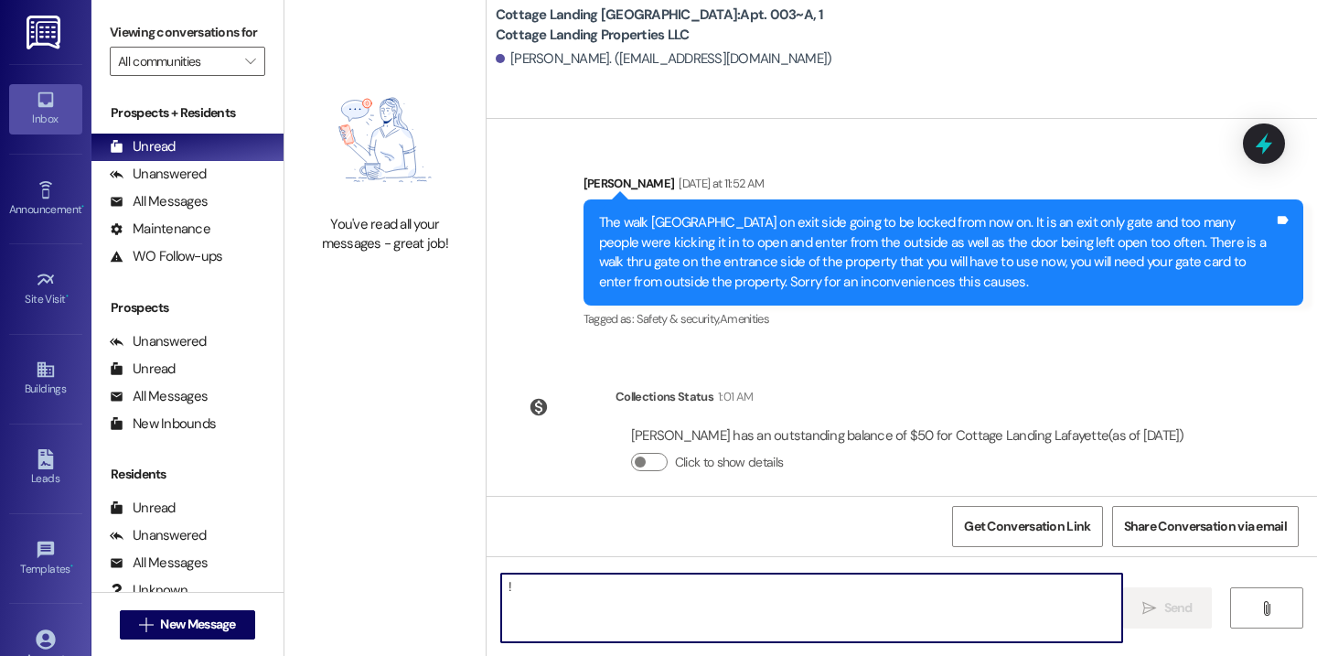
type textarea "!!"
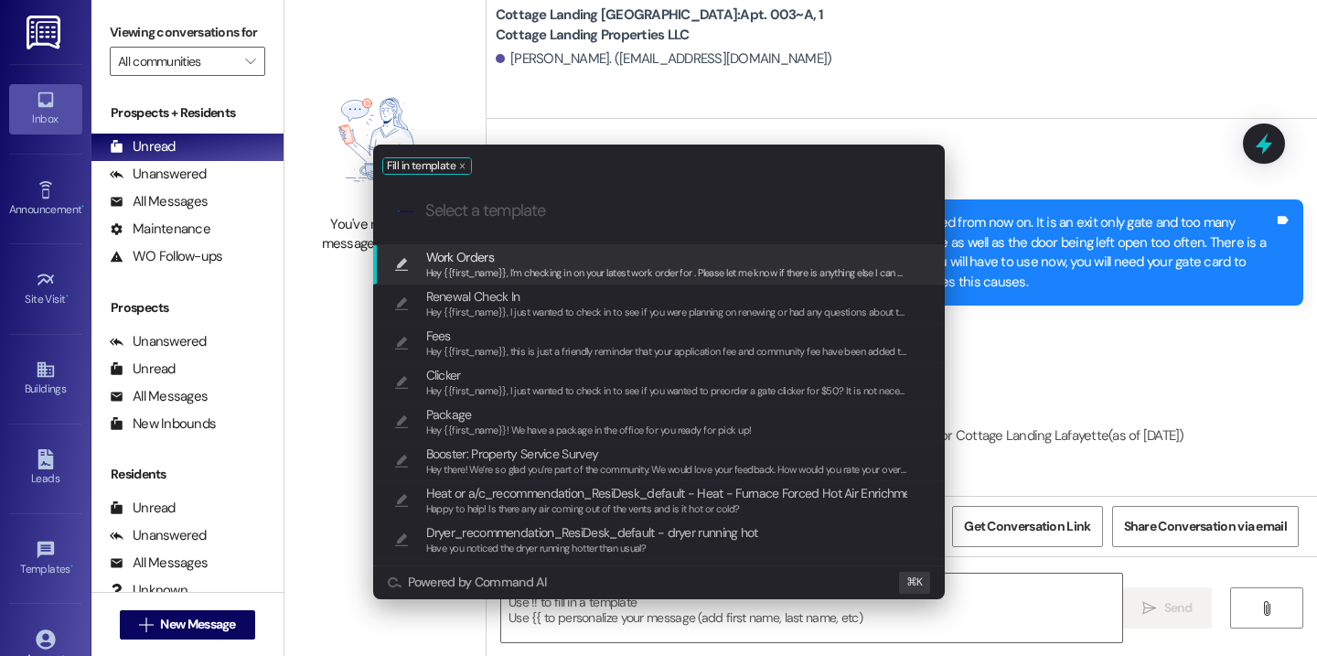
click at [597, 279] on span "Hey {{first_name}}, I’m checking in on your latest work order for . Please let …" at bounding box center [685, 272] width 518 height 13
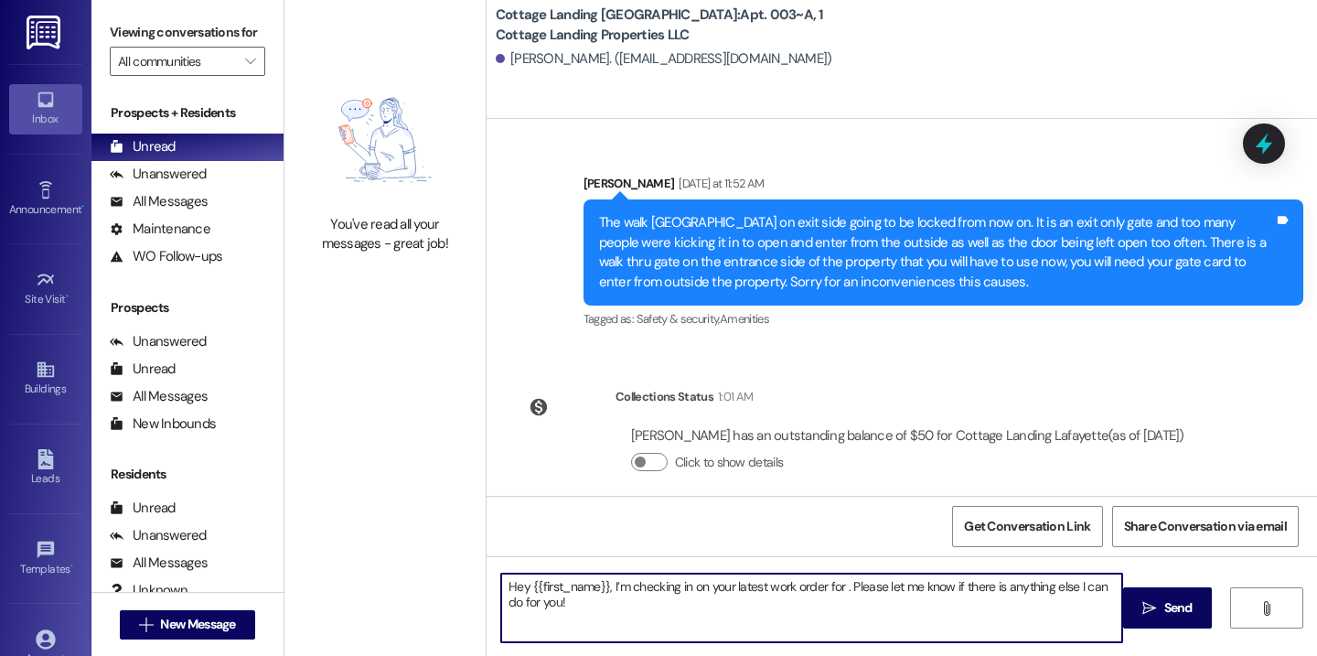
click at [834, 585] on textarea "Hey {{first_name}}, I’m checking in on your latest work order for . Please let …" at bounding box center [811, 608] width 621 height 69
type textarea "Hey {{first_name}}, I’m checking in on your latest work order for the loose boa…"
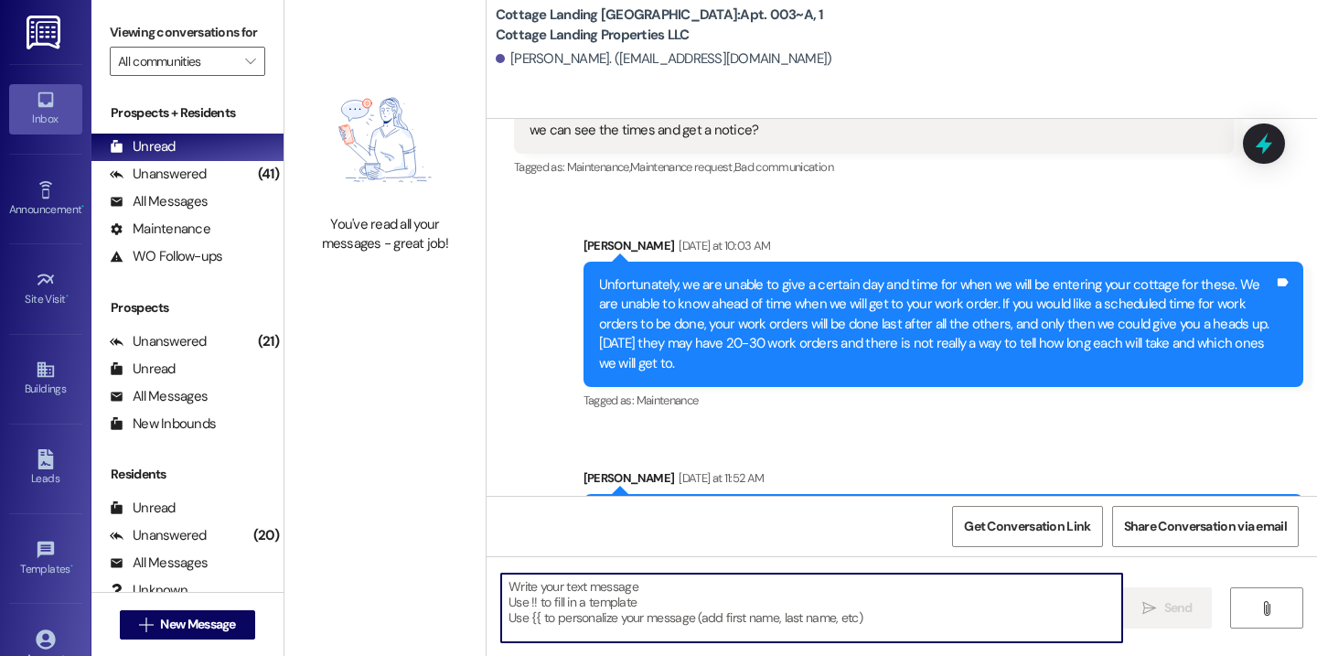
scroll to position [3212, 0]
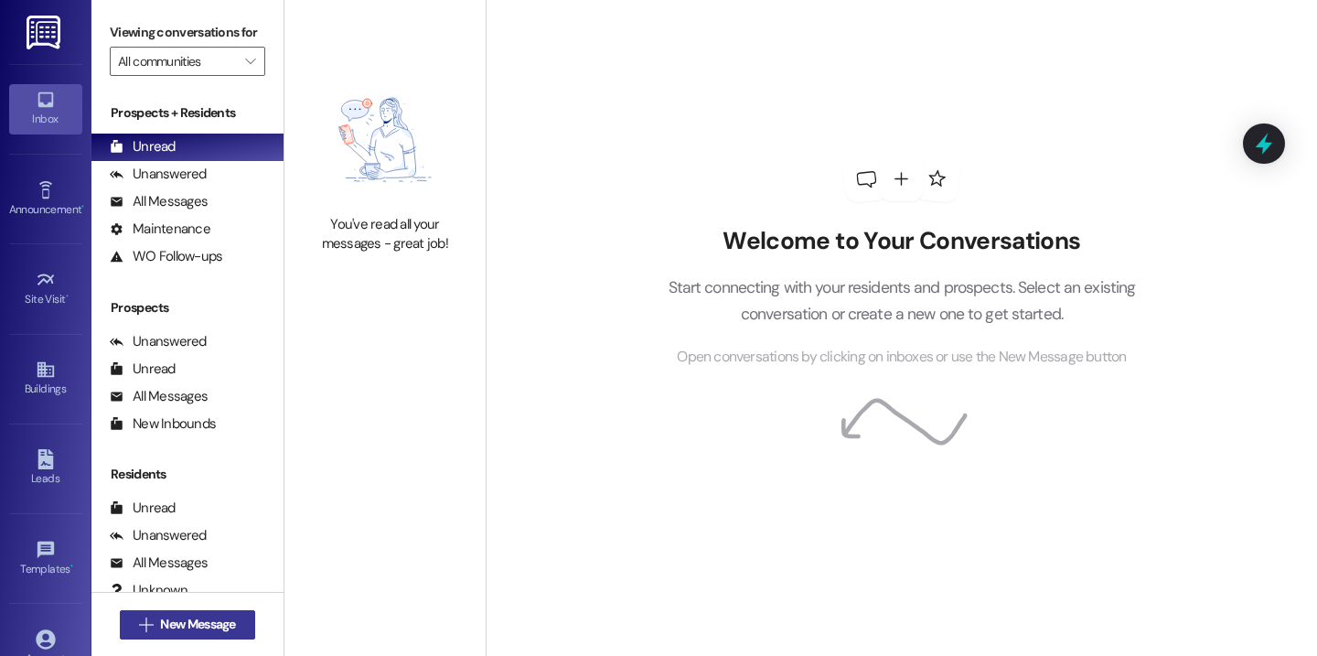
click at [222, 623] on span "New Message" at bounding box center [197, 624] width 75 height 19
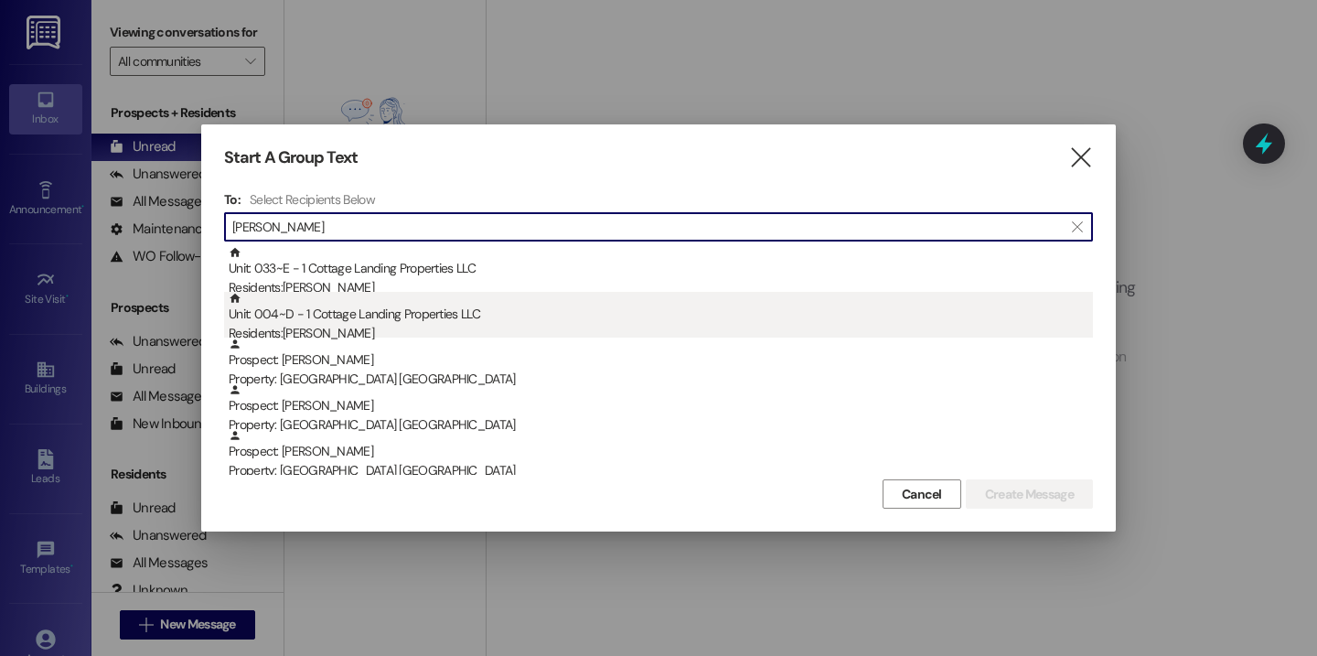
type input "breaux"
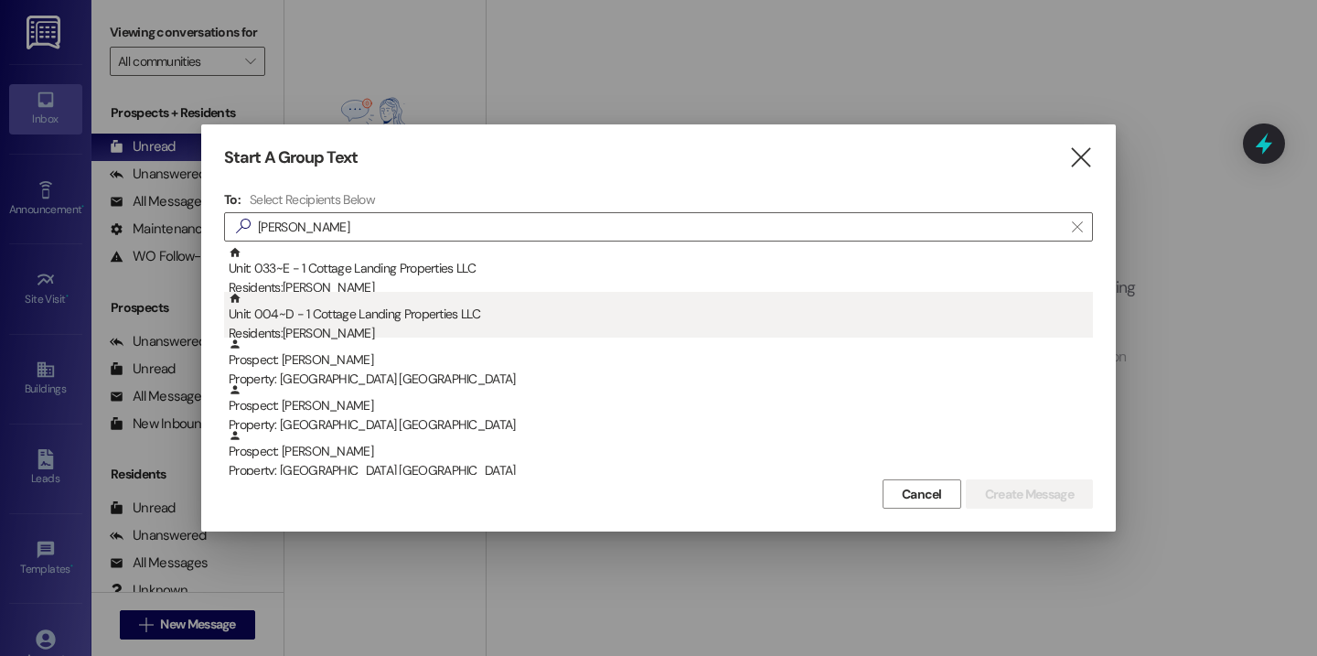
click at [419, 306] on div "Unit: 004~D - 1 Cottage Landing Properties LLC Residents: Devyn Breaux" at bounding box center [661, 318] width 864 height 52
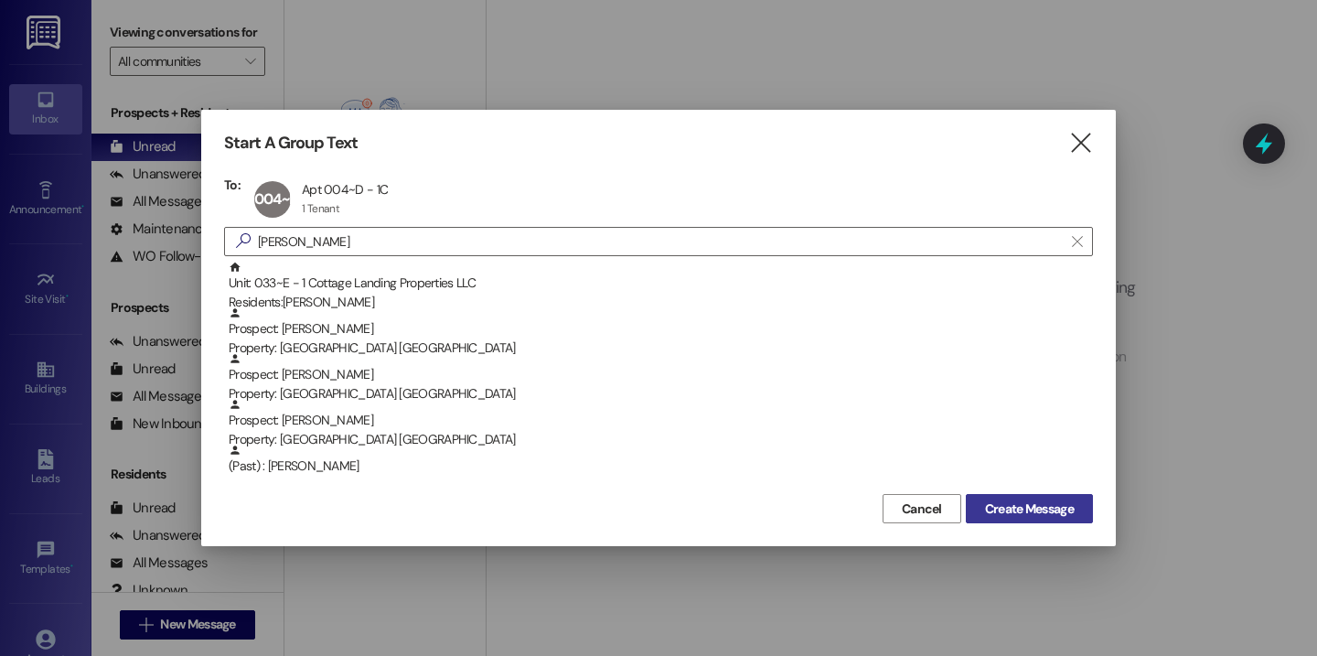
click at [990, 496] on button "Create Message" at bounding box center [1029, 508] width 127 height 29
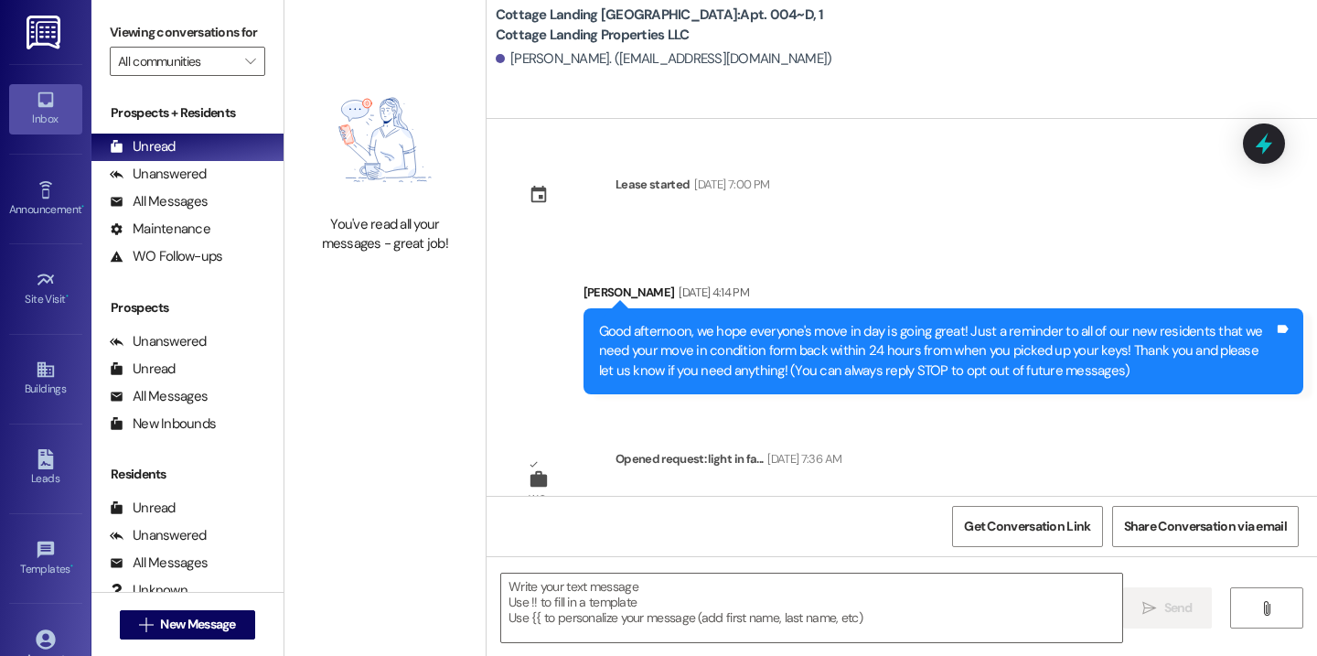
scroll to position [3485, 0]
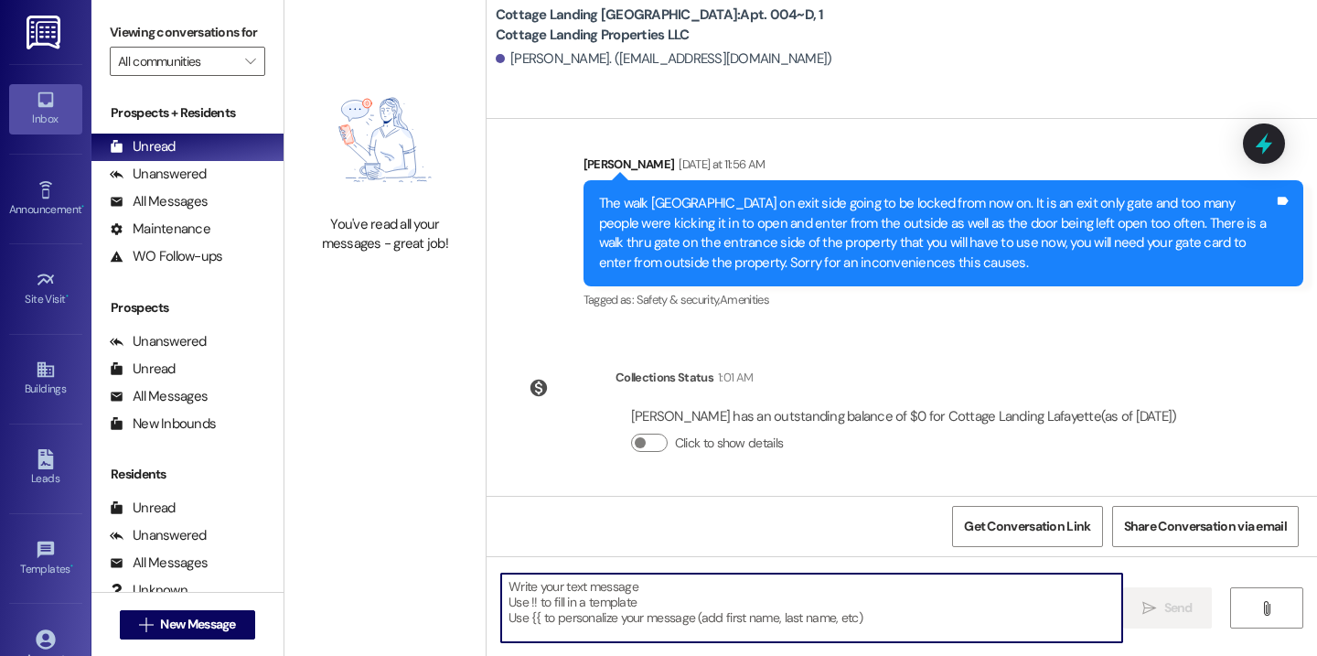
click at [700, 583] on textarea at bounding box center [811, 608] width 621 height 69
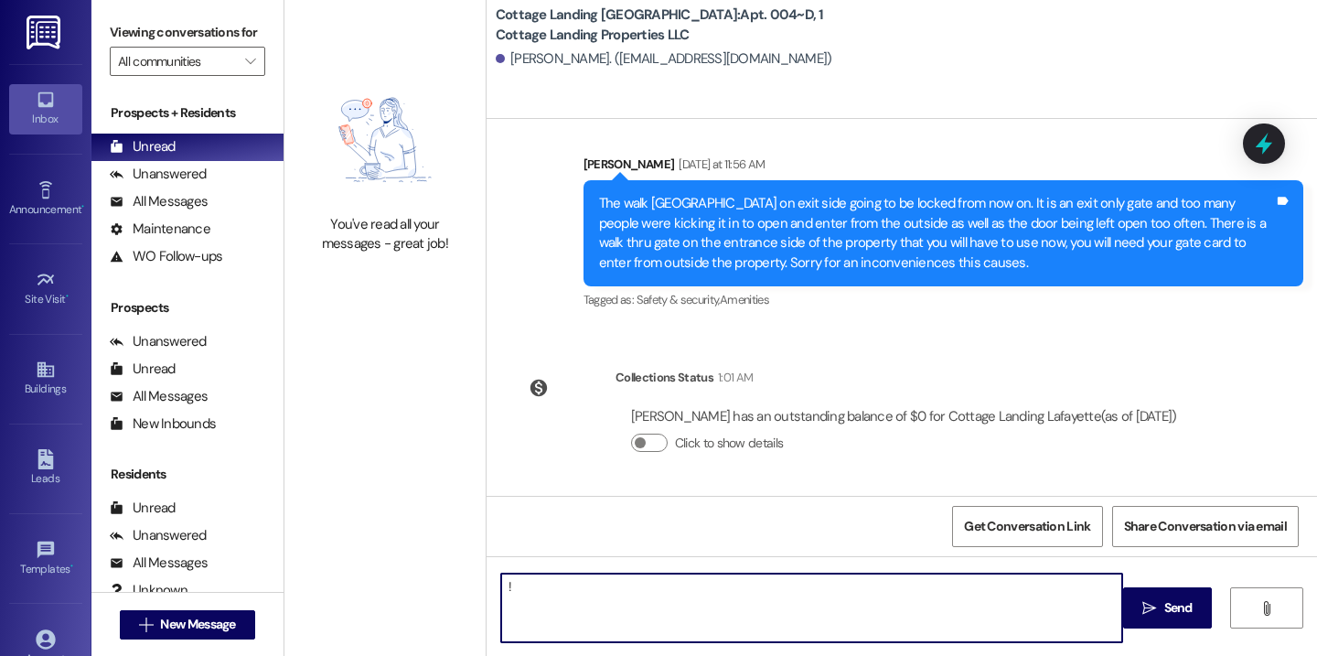
type textarea "!!"
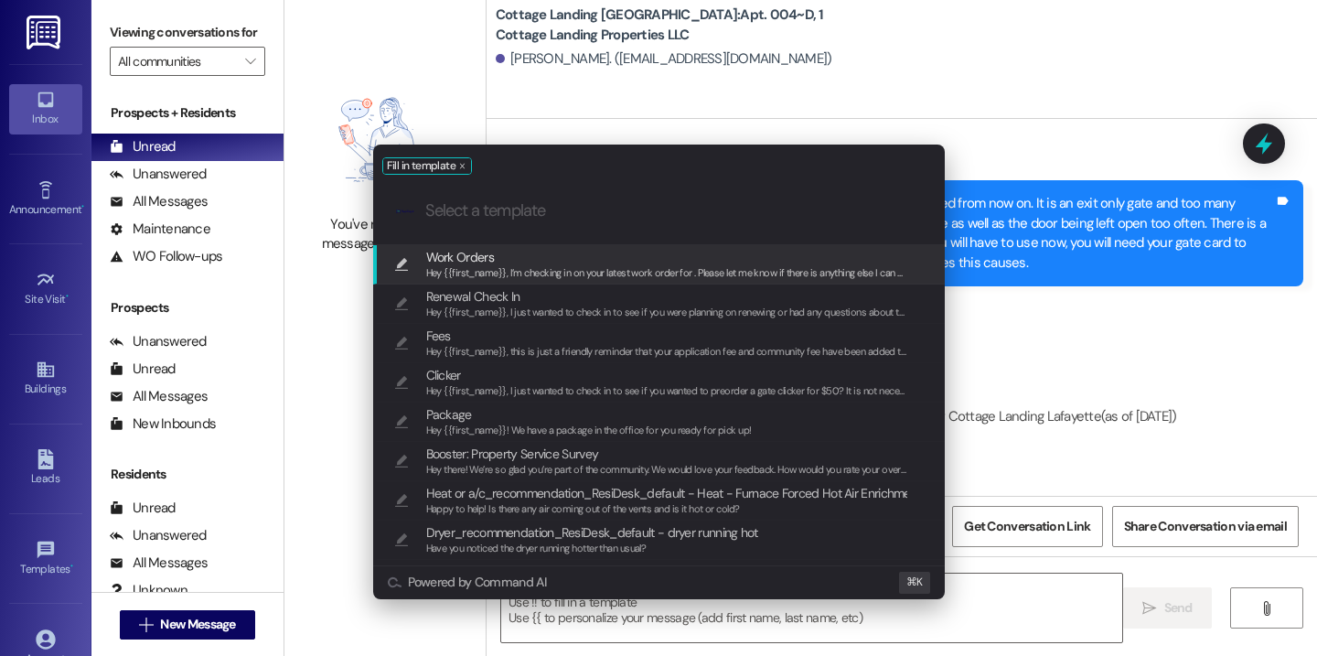
click at [560, 241] on div ".cls-1{fill:#0a055f;}.cls-2{fill:#0cc4c4;} resideskLogoBlueOrange" at bounding box center [659, 210] width 572 height 65
click at [560, 262] on span "Work Orders" at bounding box center [667, 257] width 482 height 20
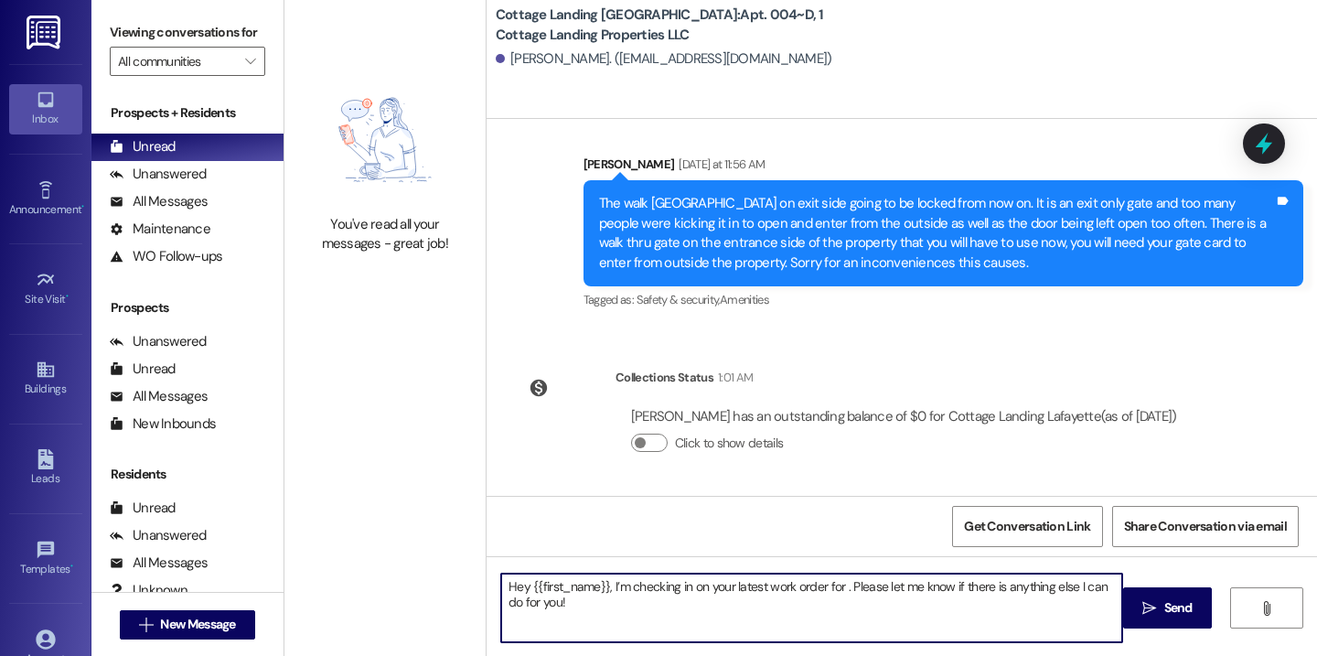
click at [831, 580] on textarea "Hey {{first_name}}, I’m checking in on your latest work order for . Please let …" at bounding box center [811, 608] width 621 height 69
type textarea "Hey {{first_name}}, I’m checking in on your latest work order for your bathroom…"
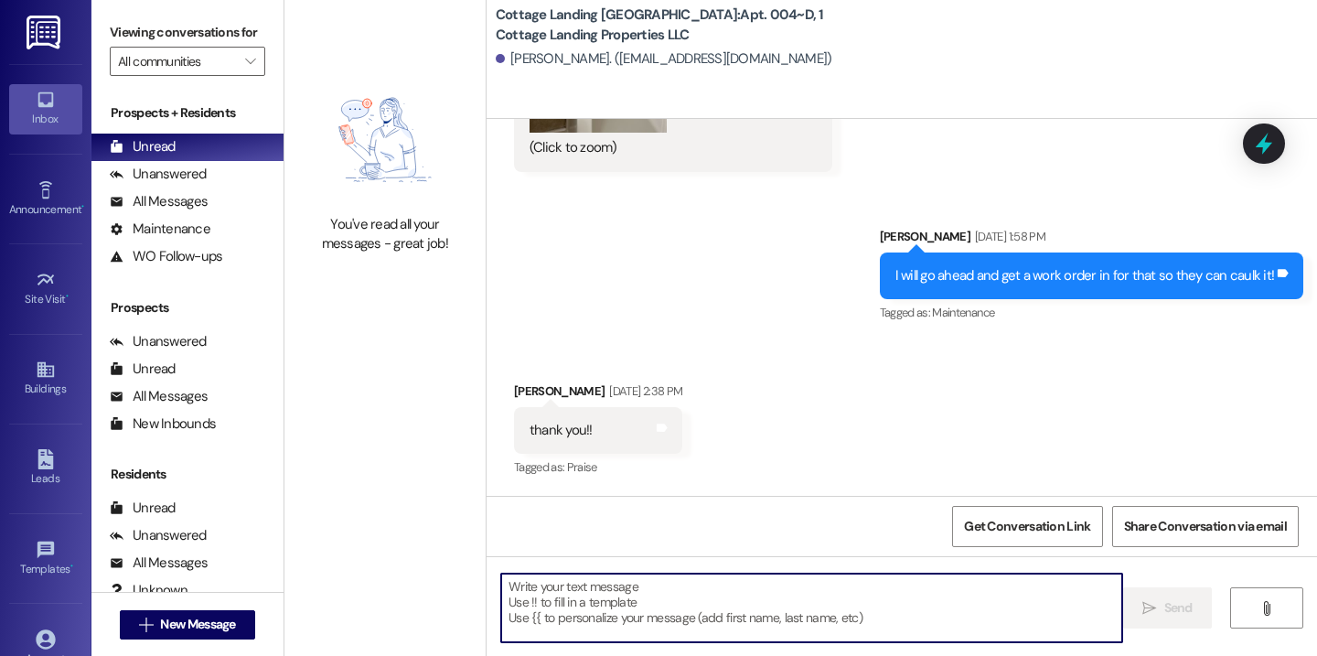
scroll to position [2261, 0]
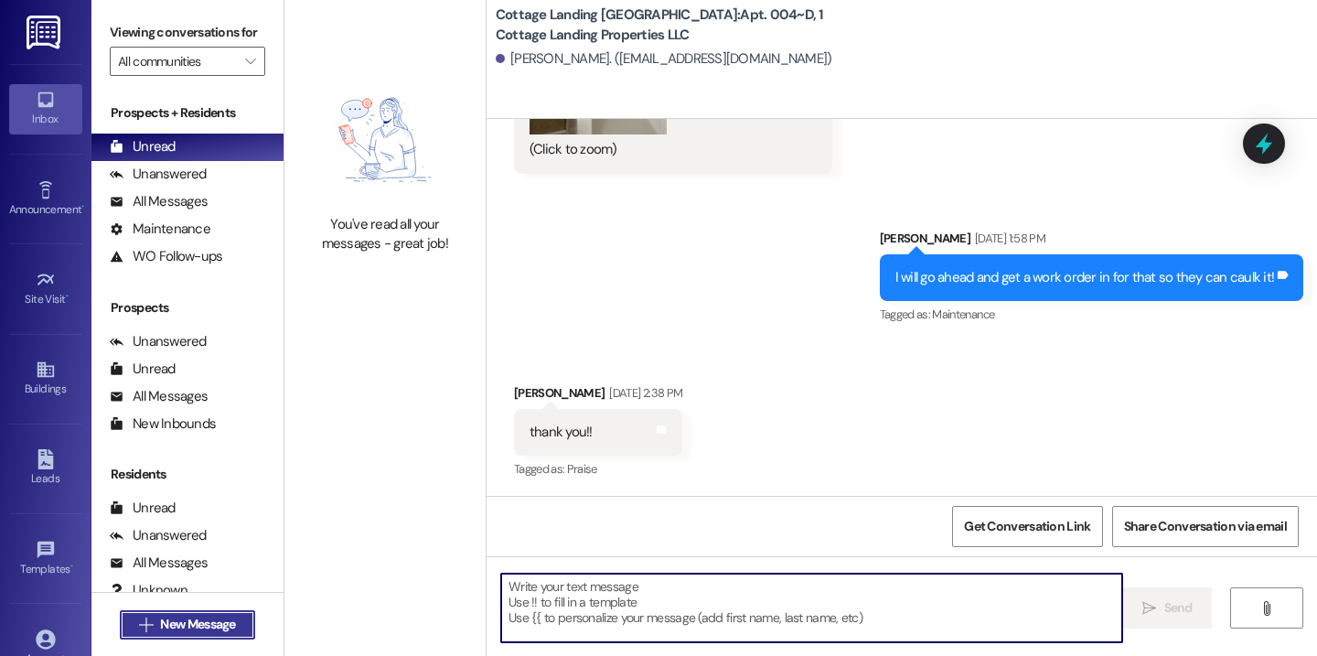
click at [203, 629] on span "New Message" at bounding box center [197, 624] width 75 height 19
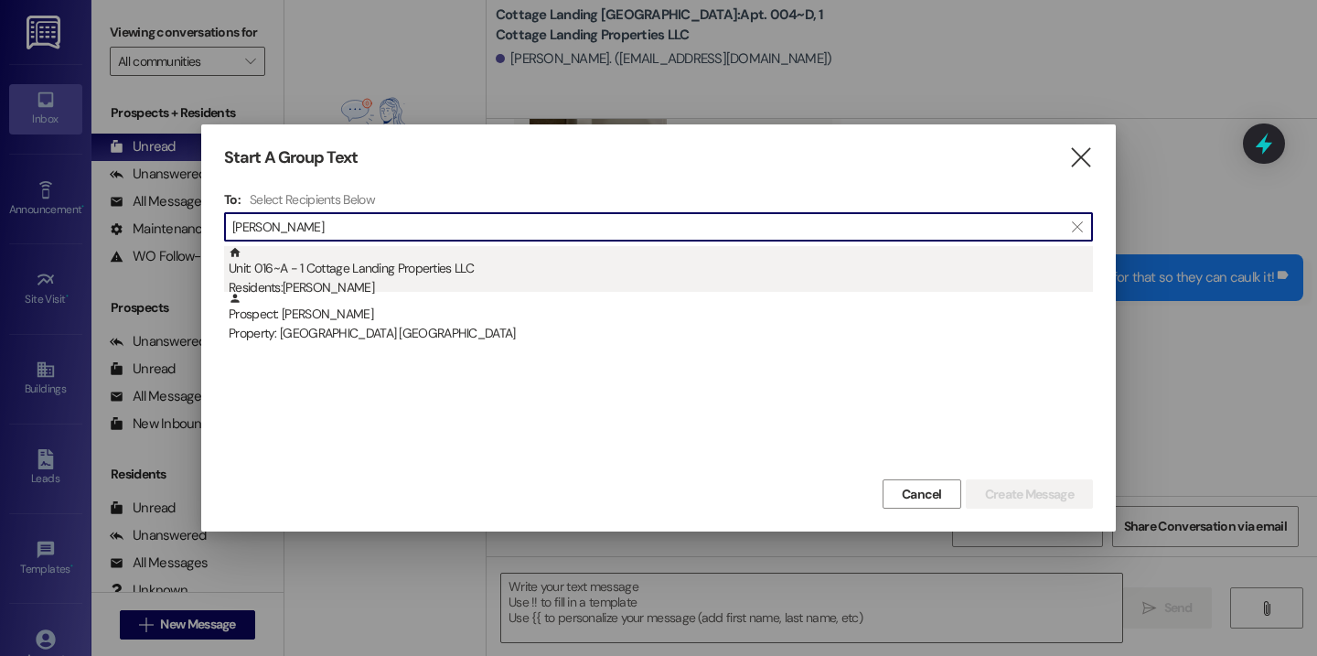
type input "schy"
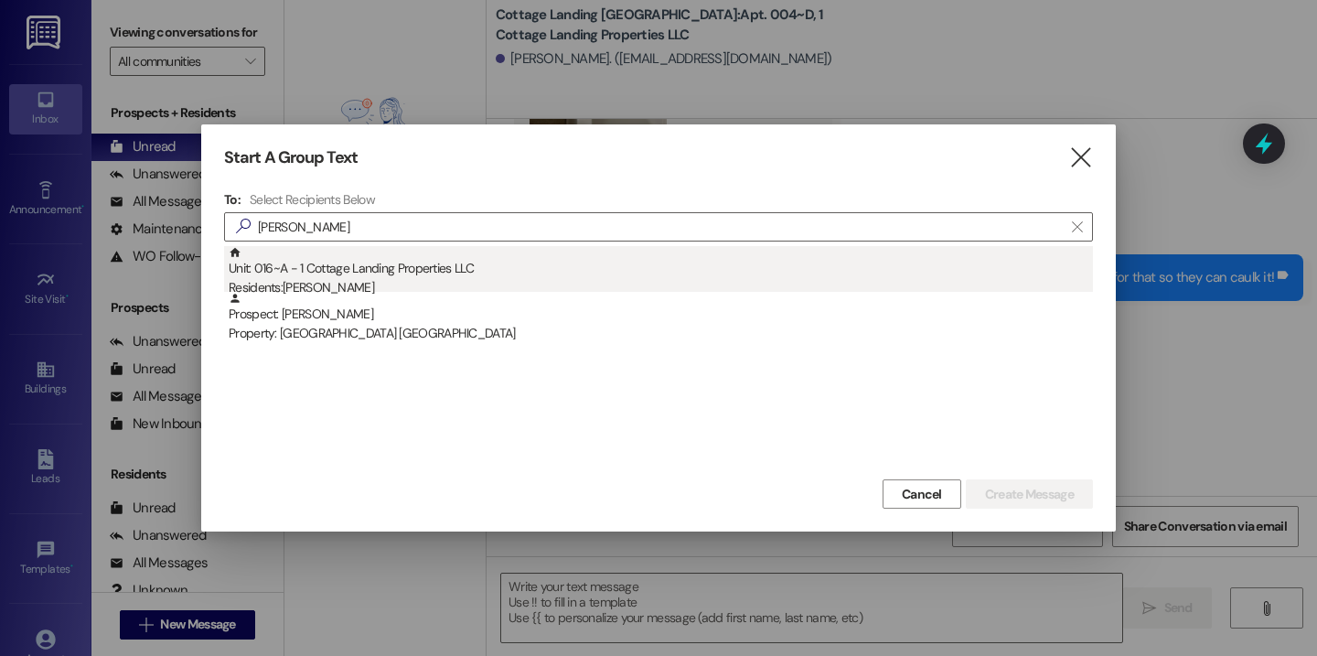
click at [331, 275] on div "Unit: 016~A - 1 Cottage Landing Properties LLC Residents: Melina Schysm" at bounding box center [661, 272] width 864 height 52
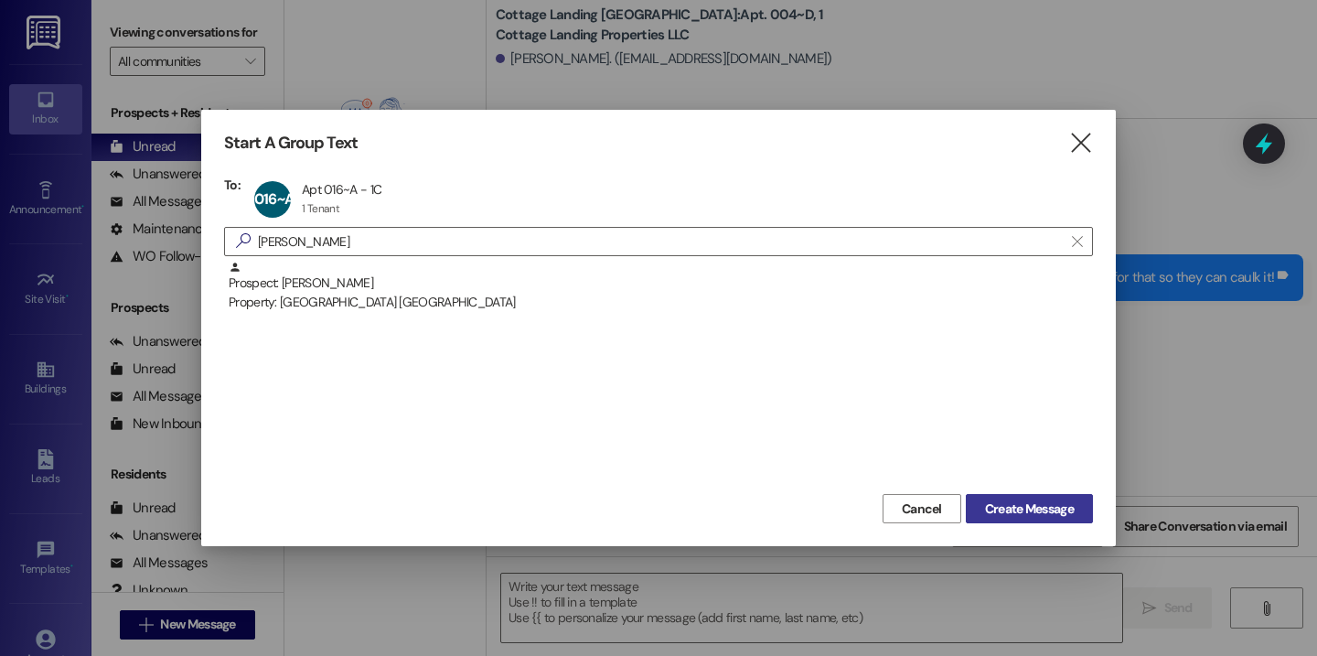
click at [1038, 509] on span "Create Message" at bounding box center [1029, 508] width 89 height 19
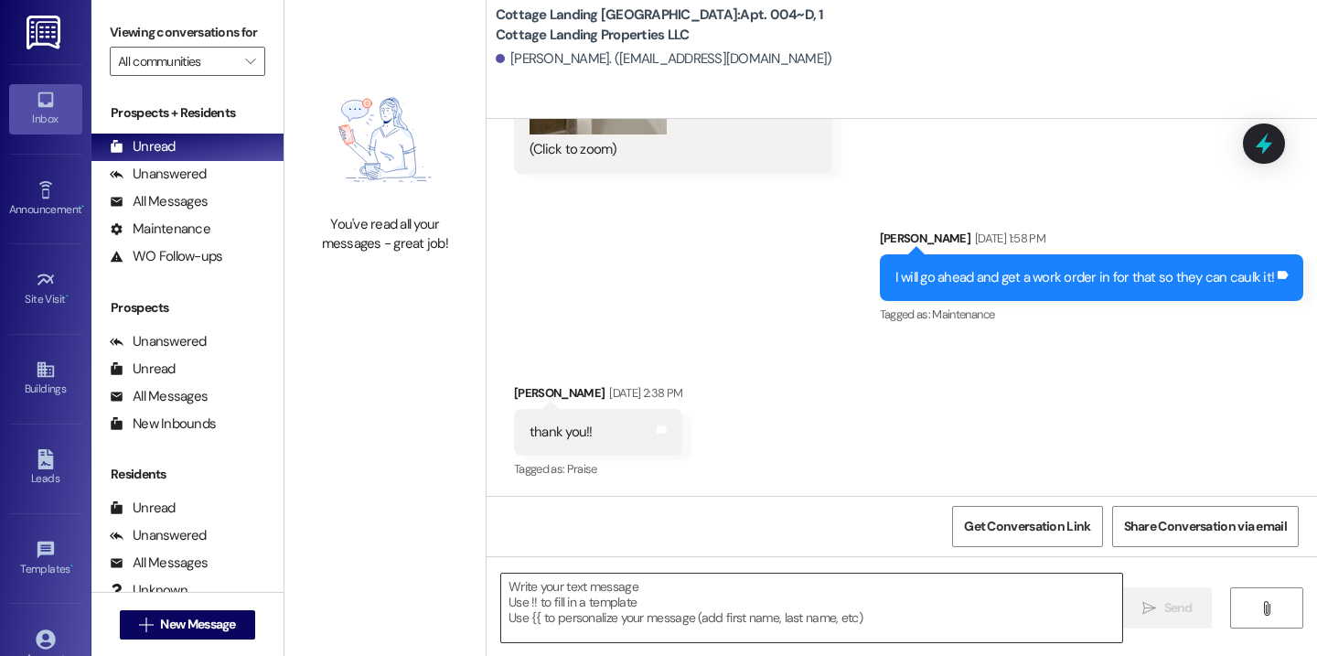
click at [772, 608] on textarea at bounding box center [811, 608] width 621 height 69
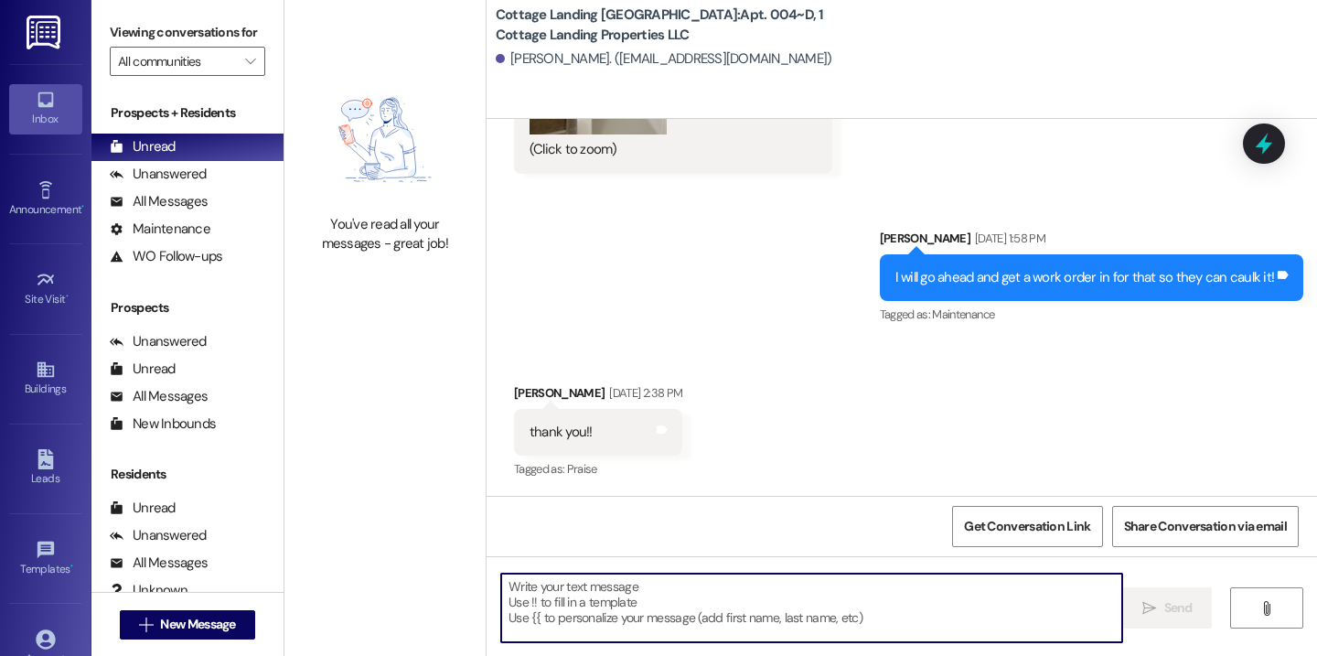
scroll to position [1328, 0]
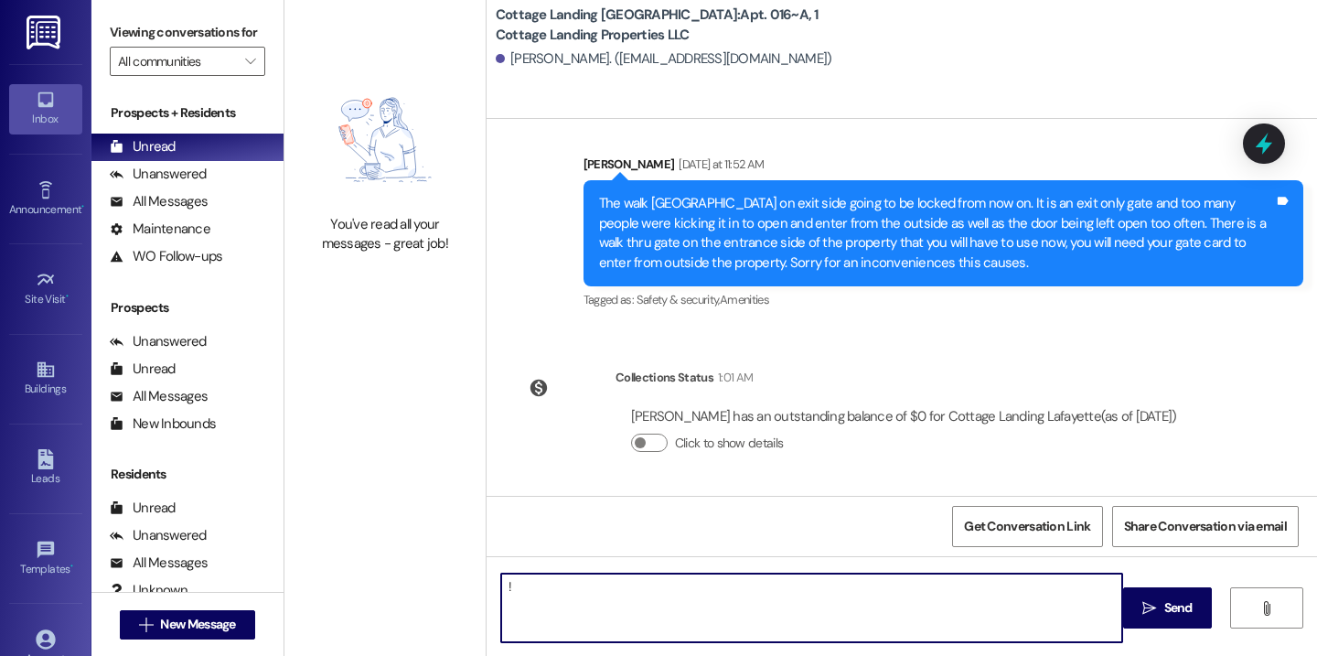
type textarea "!!"
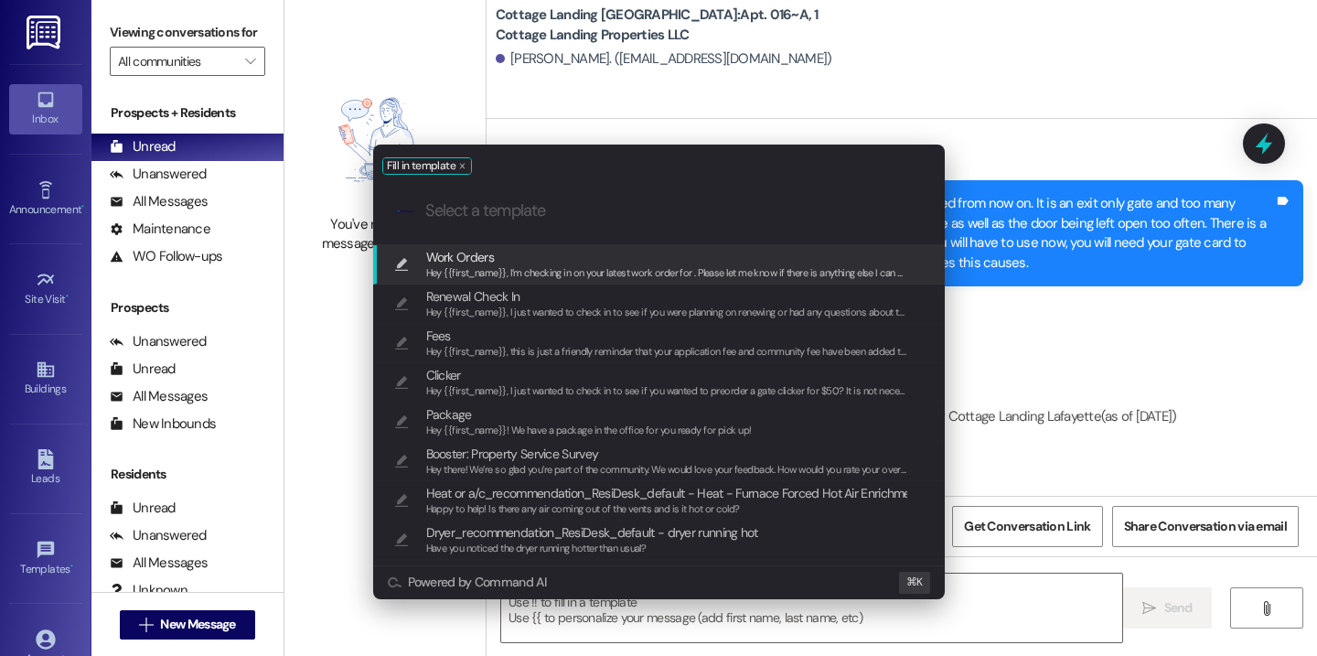
click at [645, 267] on span "Hey {{first_name}}, I’m checking in on your latest work order for . Please let …" at bounding box center [685, 272] width 518 height 13
type textarea "Hey {{first_name}}, I’m checking in on your latest work order for . Please let …"
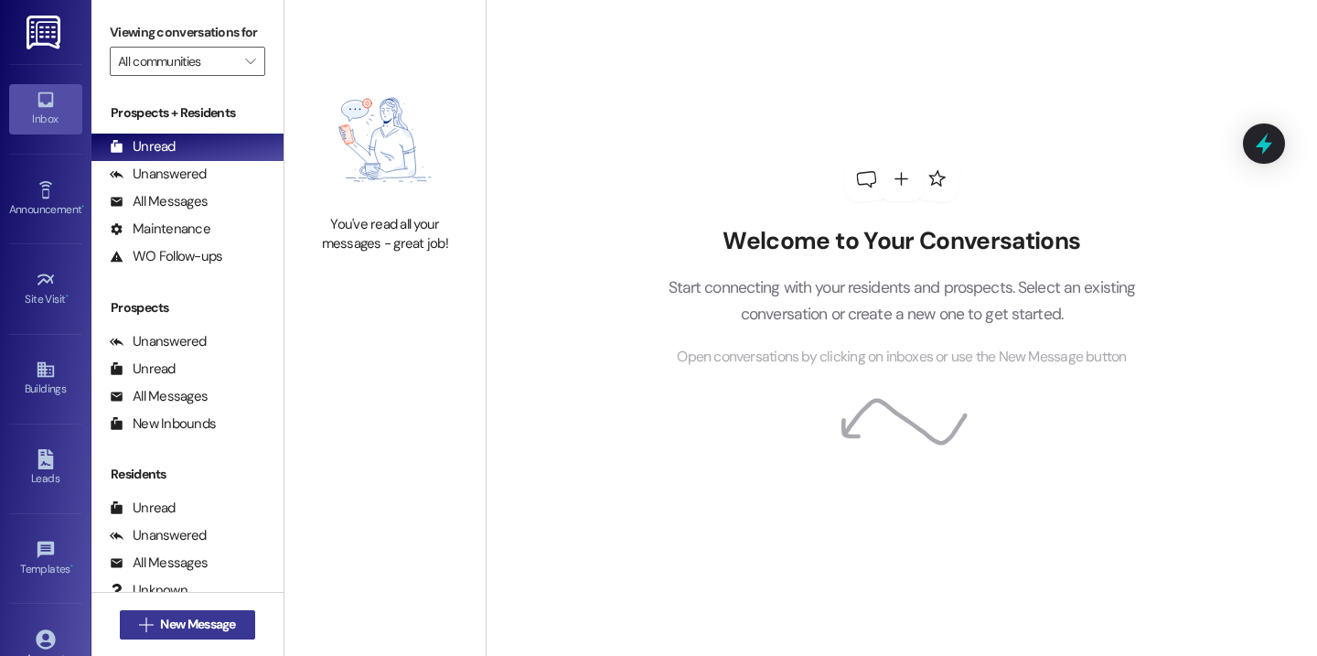
click at [234, 625] on span "New Message" at bounding box center [197, 624] width 82 height 19
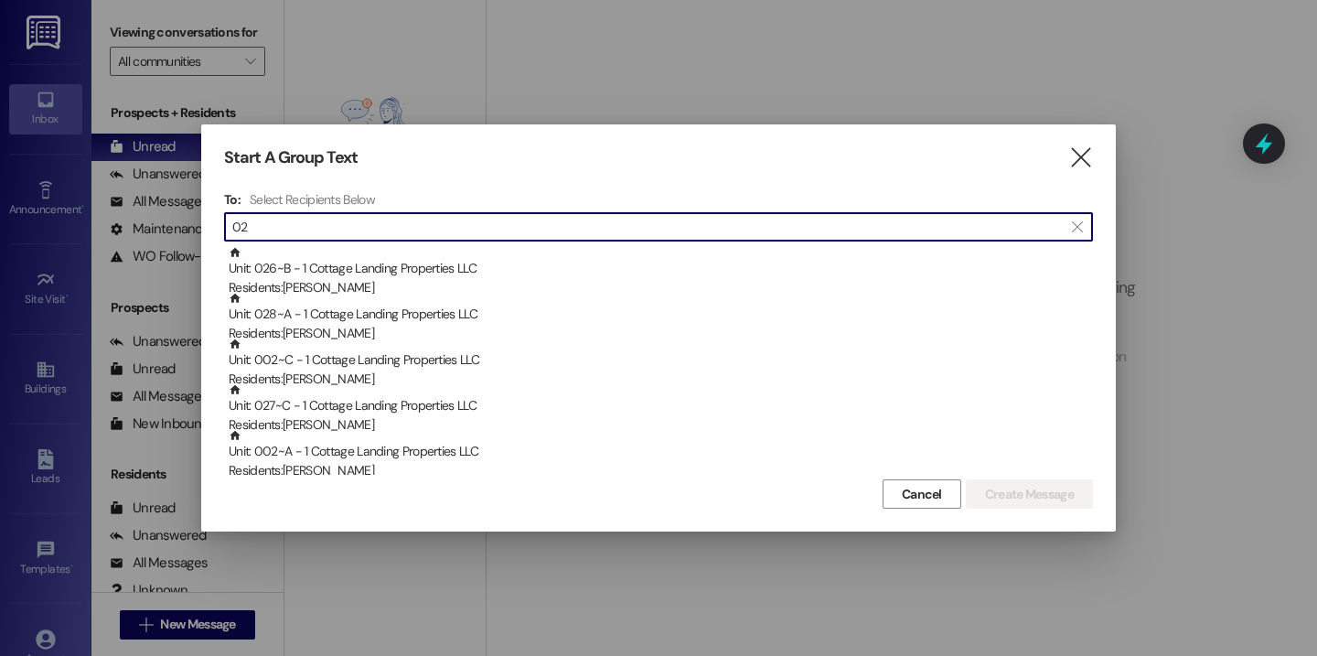
type input "0"
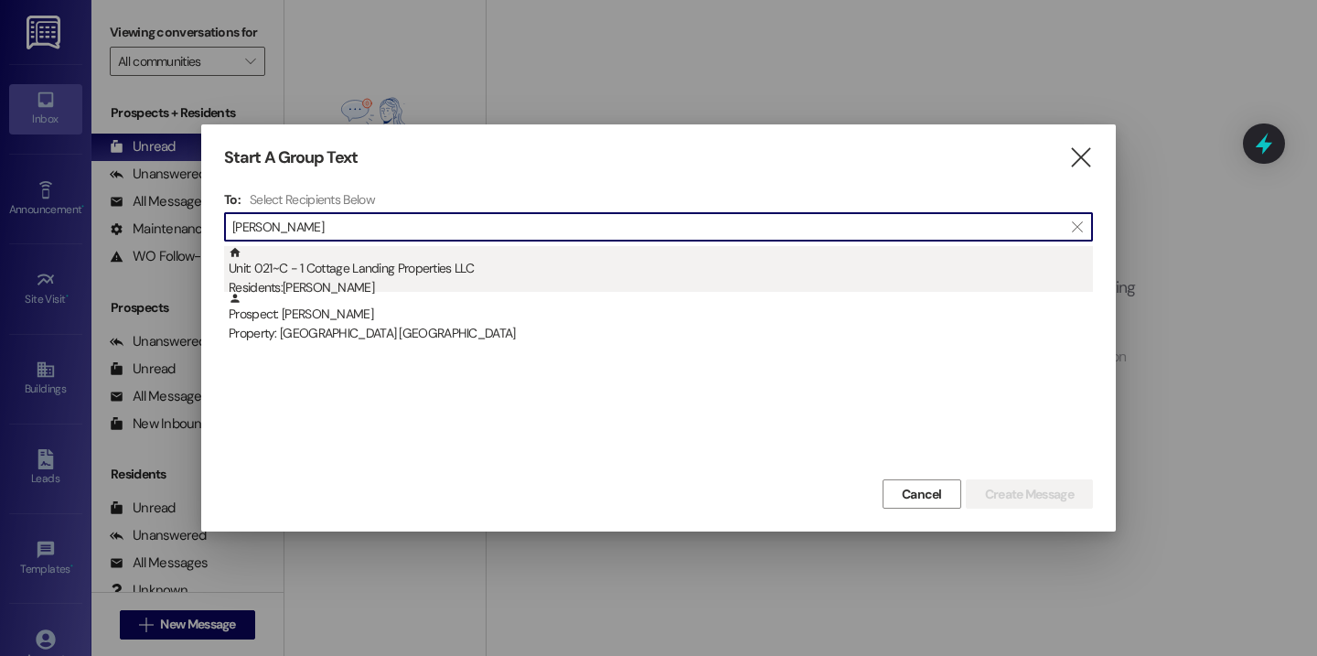
type input "[PERSON_NAME]"
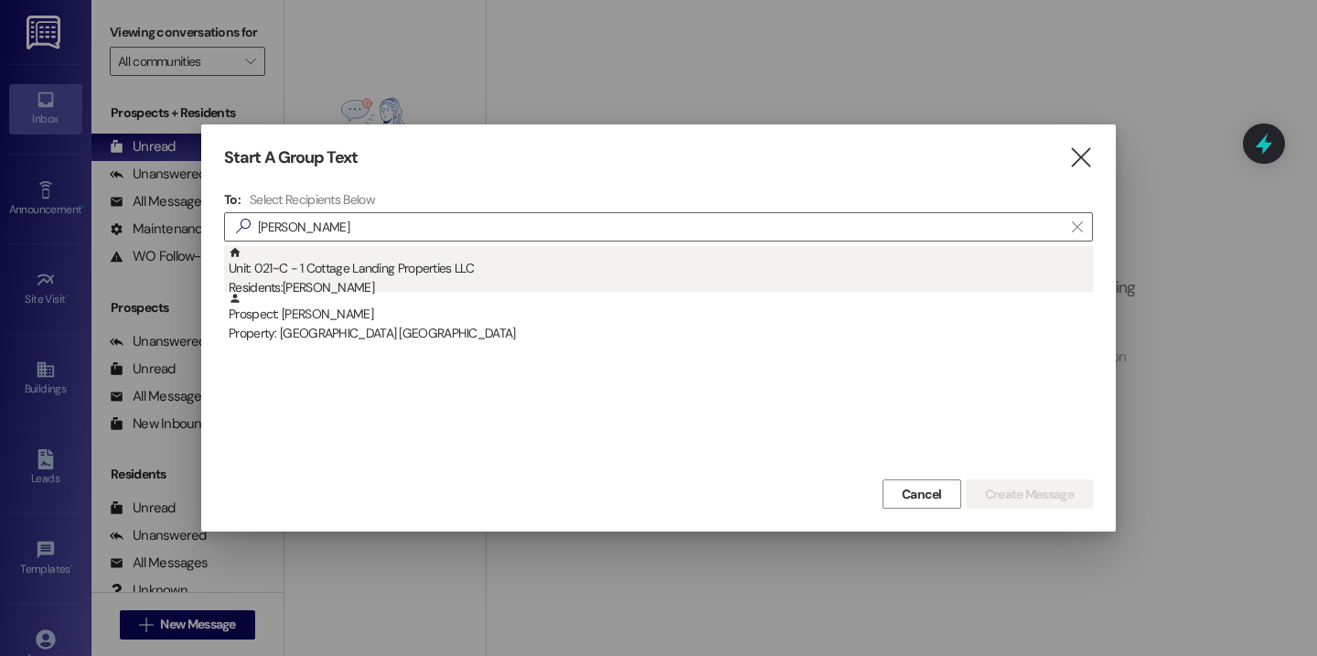
click at [451, 273] on div "Unit: 021~C - 1 Cottage Landing Properties LLC Residents: Addyson Herschlag" at bounding box center [661, 272] width 864 height 52
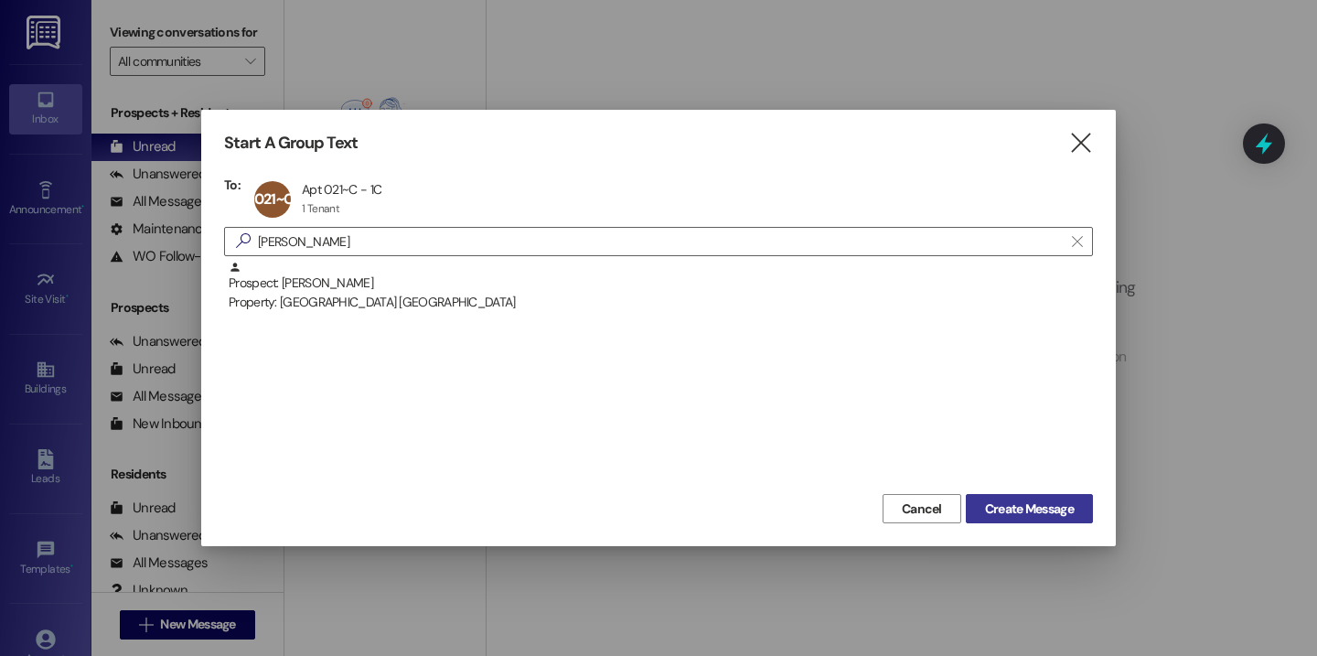
click at [1005, 501] on span "Create Message" at bounding box center [1029, 508] width 89 height 19
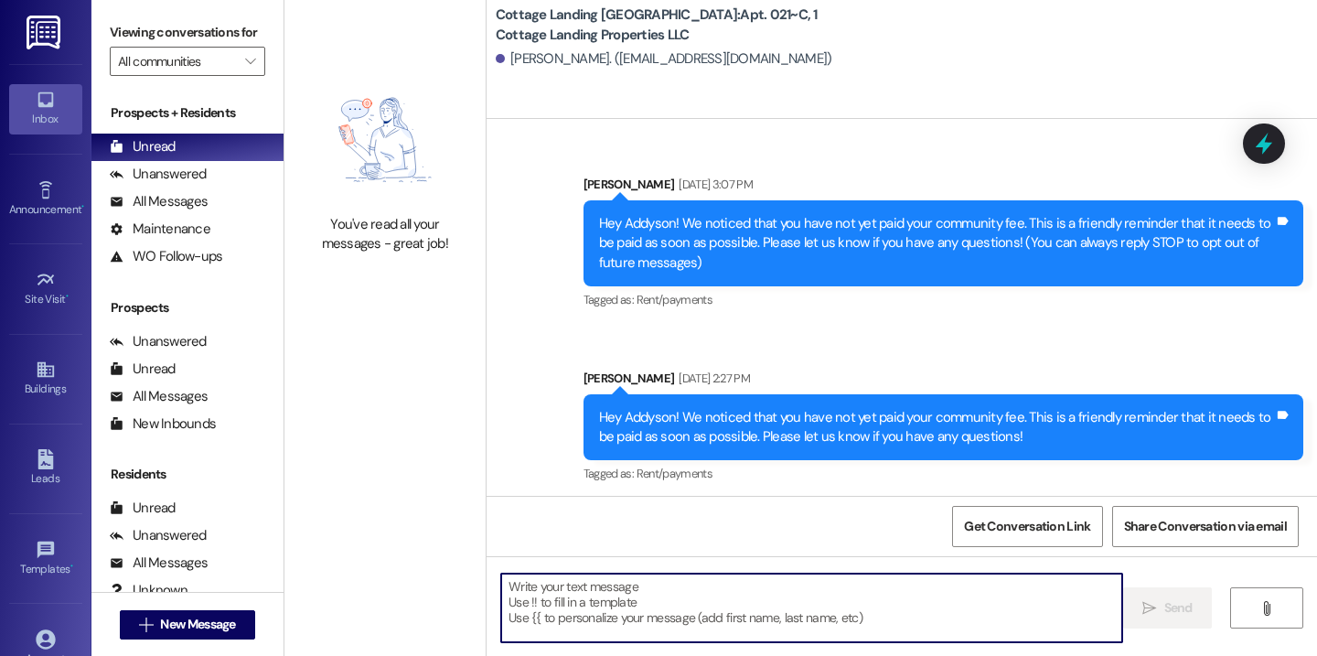
click at [703, 599] on textarea at bounding box center [811, 608] width 621 height 69
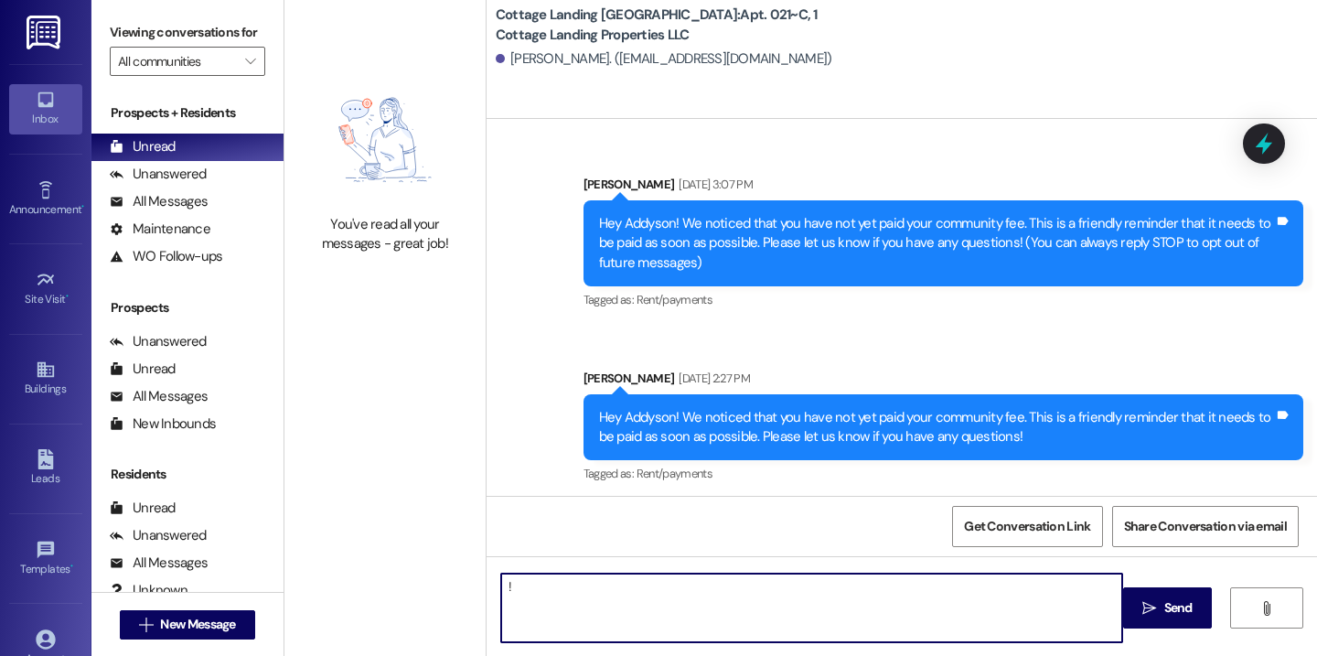
type textarea "!!"
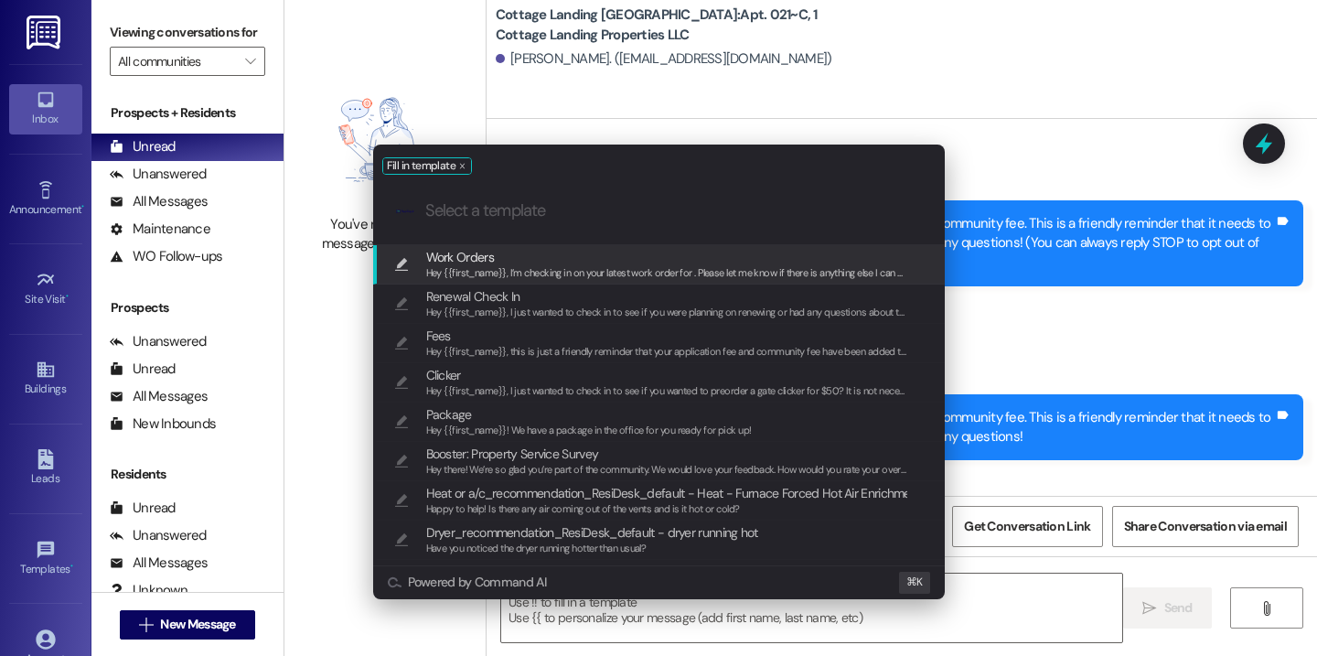
click at [638, 271] on span "Hey {{first_name}}, I’m checking in on your latest work order for . Please let …" at bounding box center [685, 272] width 518 height 13
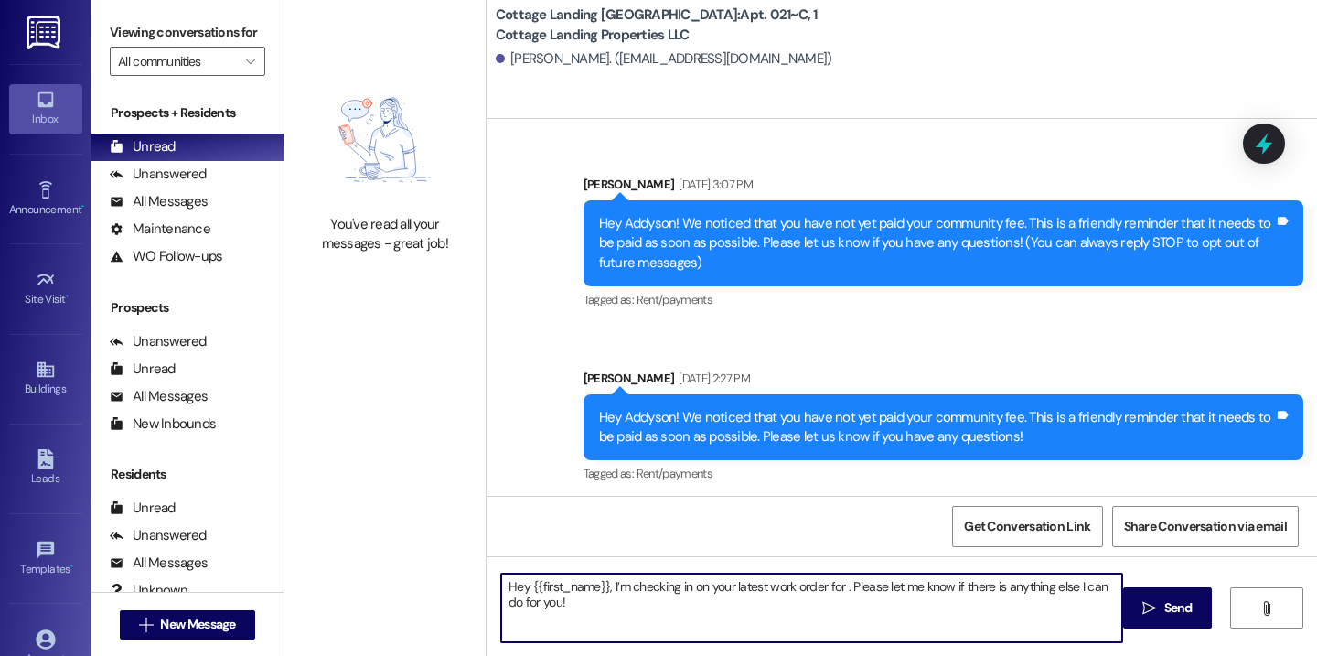
click at [836, 589] on textarea "Hey {{first_name}}, I’m checking in on your latest work order for . Please let …" at bounding box center [811, 608] width 621 height 69
type textarea "Hey {{first_name}}, I’m checking in on your latest work order for the piece of …"
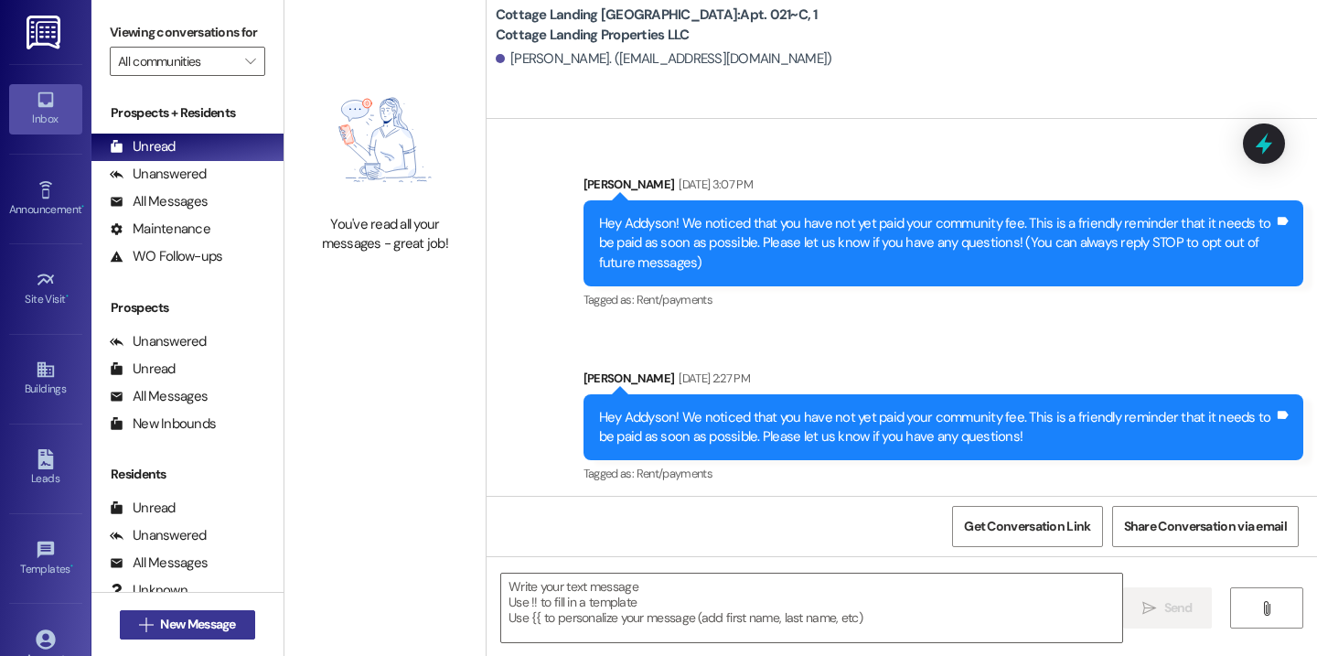
click at [194, 622] on span "New Message" at bounding box center [197, 624] width 75 height 19
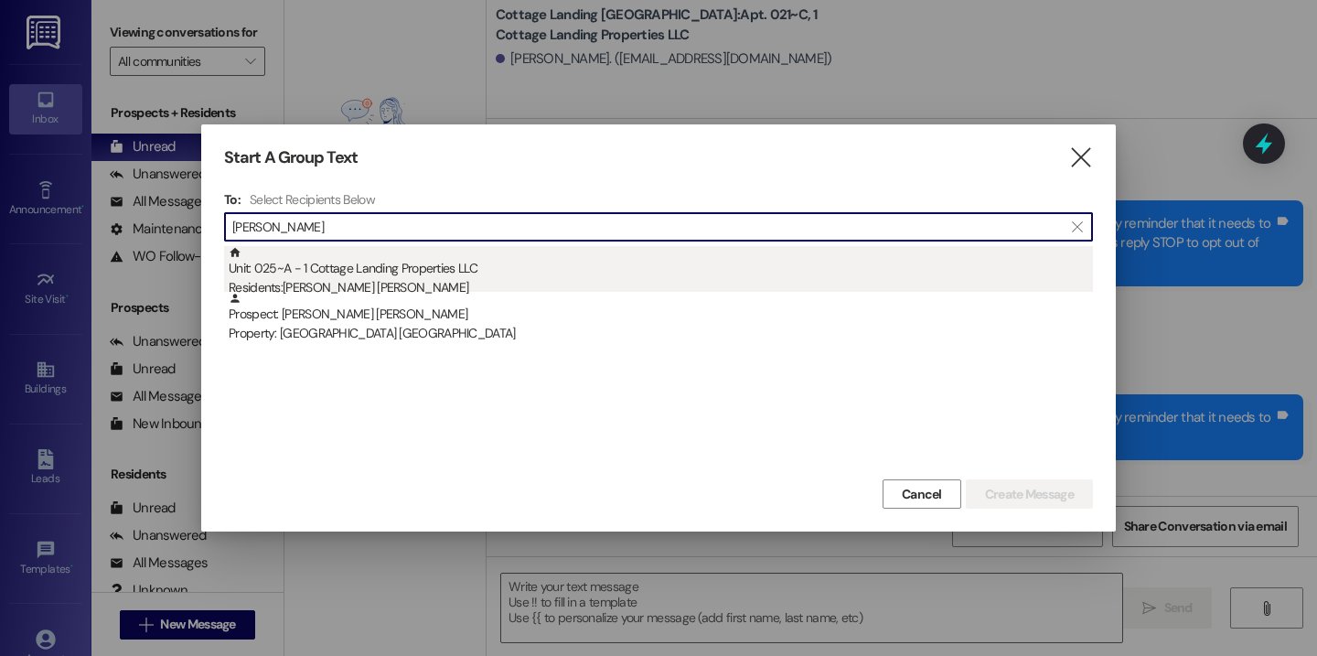
type input "sutton"
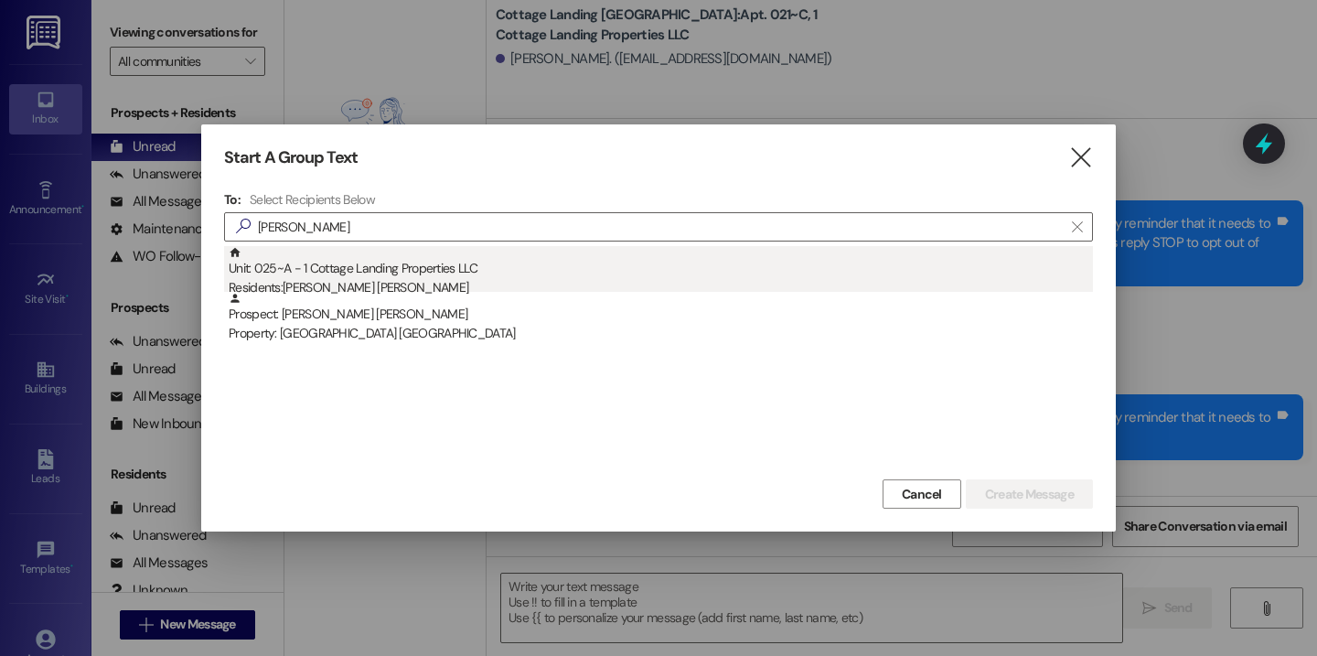
click at [366, 277] on div "Unit: 025~A - 1 Cottage Landing Properties LLC Residents: Sutton Kennedy" at bounding box center [661, 272] width 864 height 52
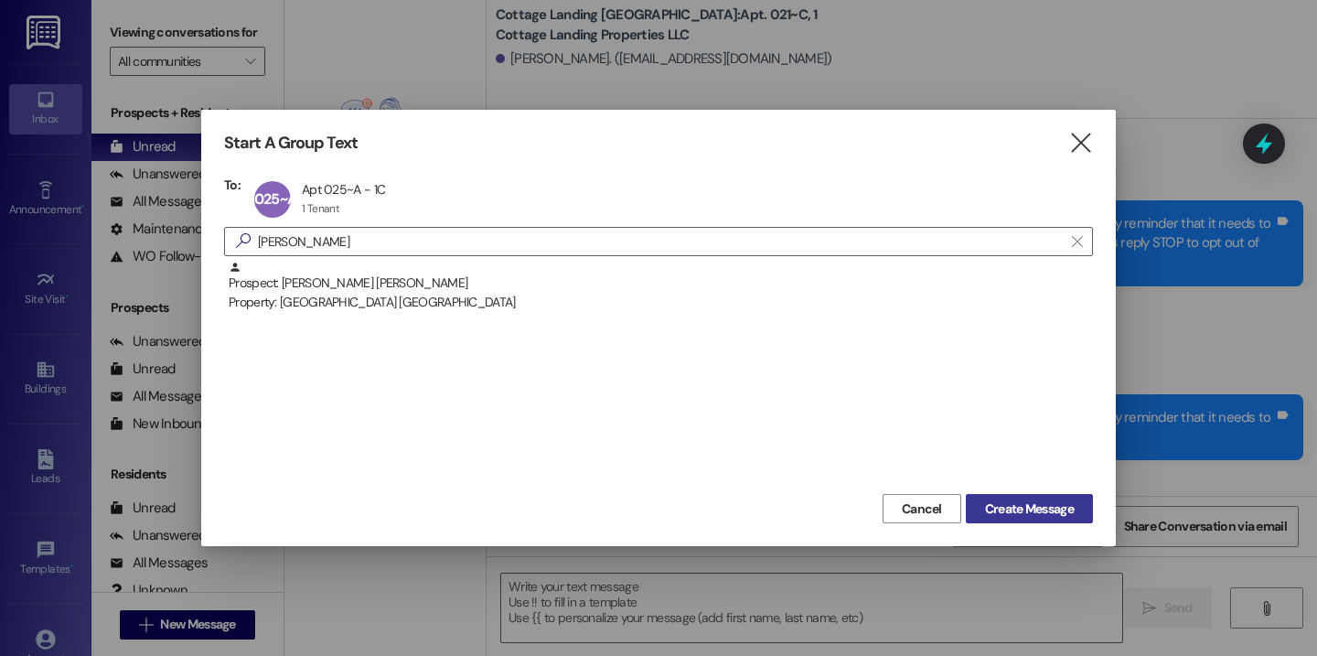
click at [1007, 501] on span "Create Message" at bounding box center [1029, 508] width 89 height 19
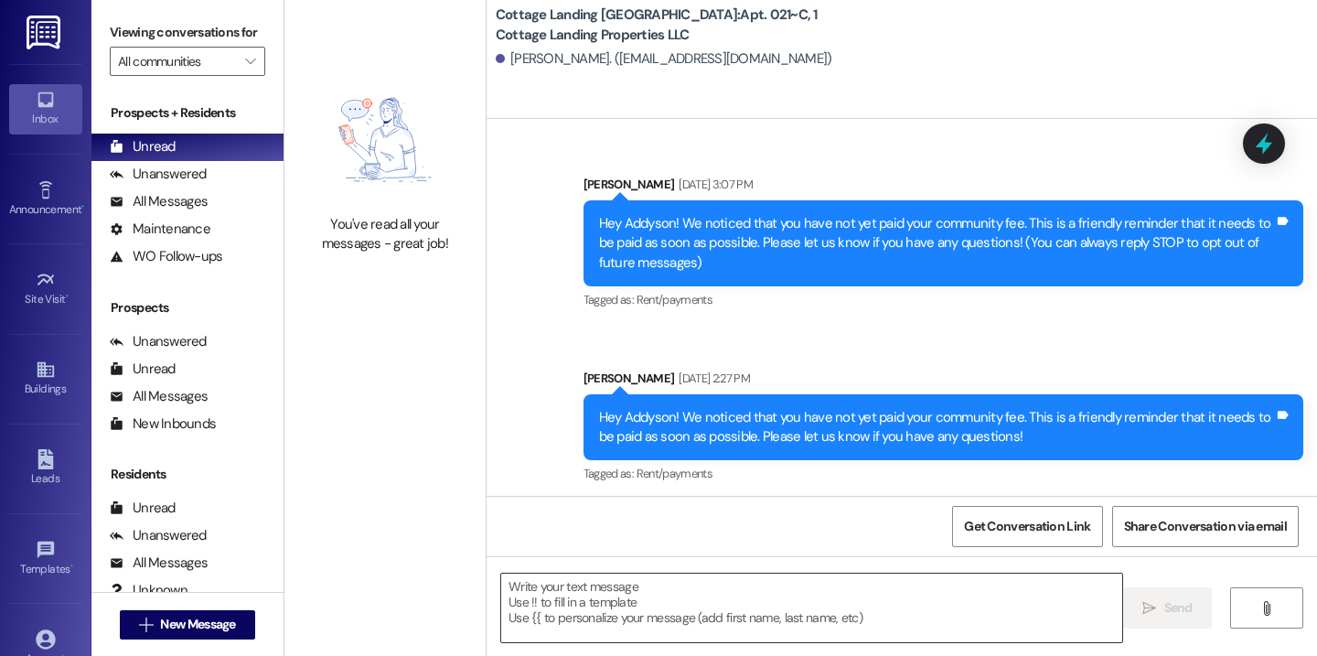
click at [725, 595] on textarea at bounding box center [811, 608] width 621 height 69
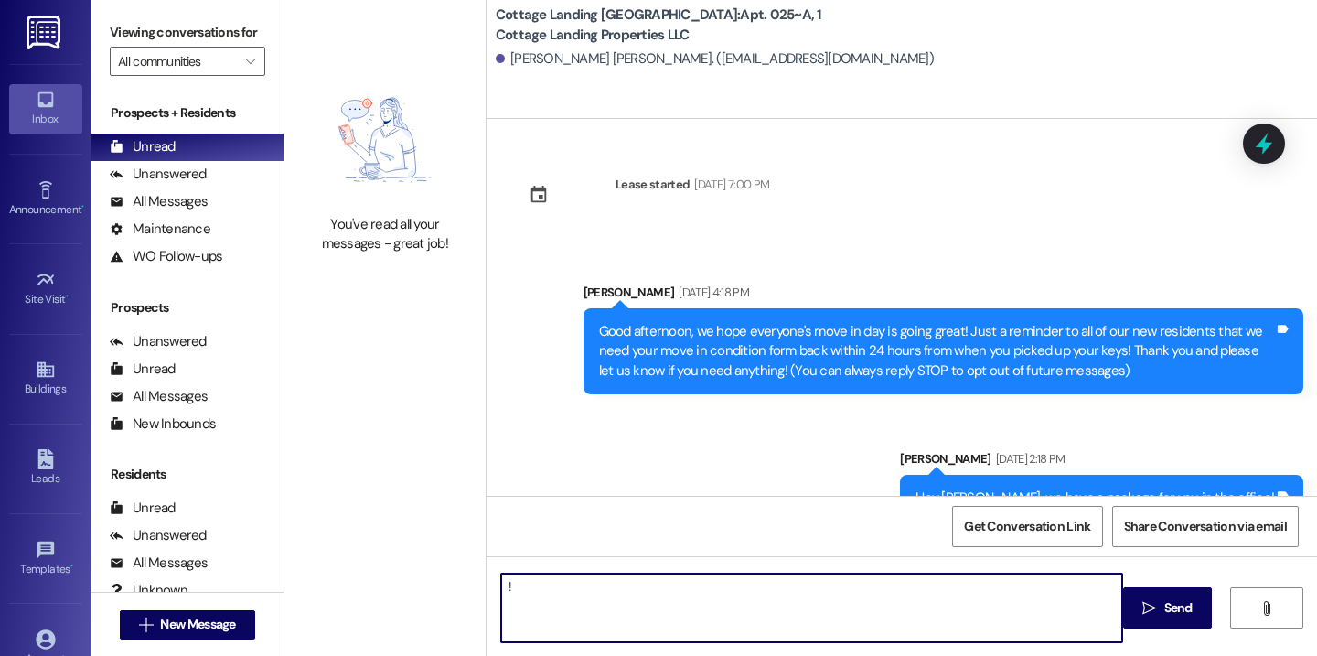
type textarea "!!"
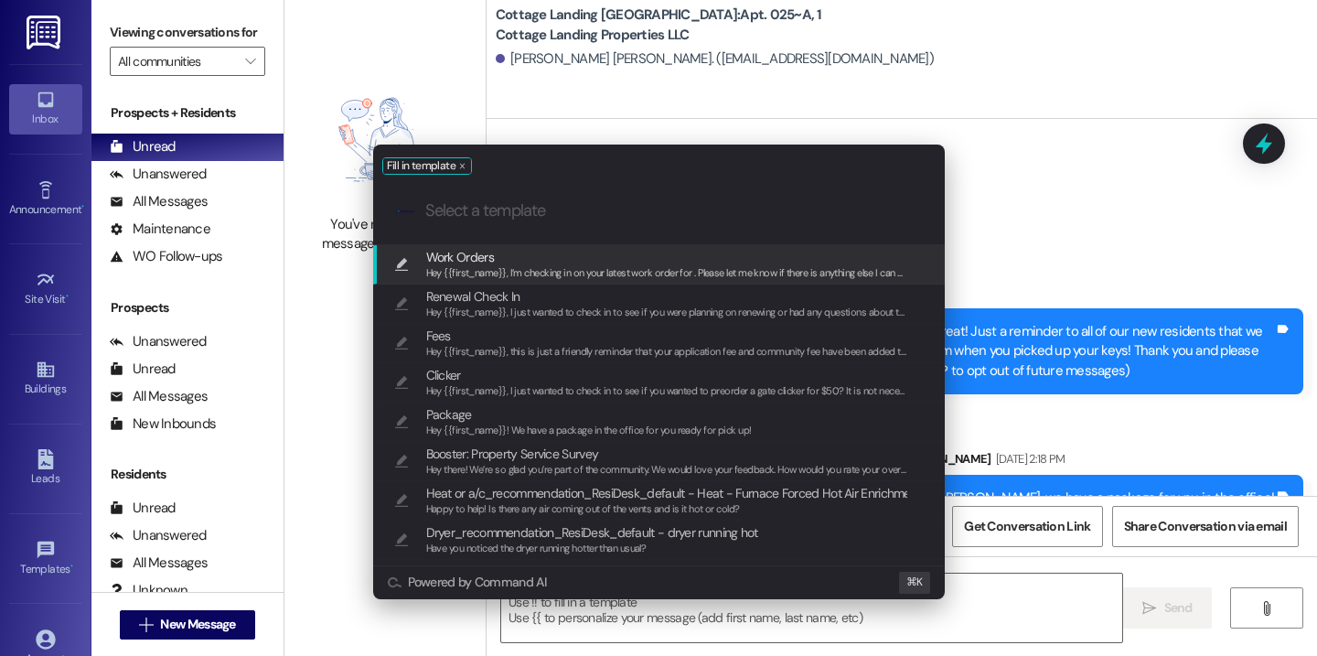
click at [524, 266] on span "Hey {{first_name}}, I’m checking in on your latest work order for . Please let …" at bounding box center [685, 272] width 518 height 13
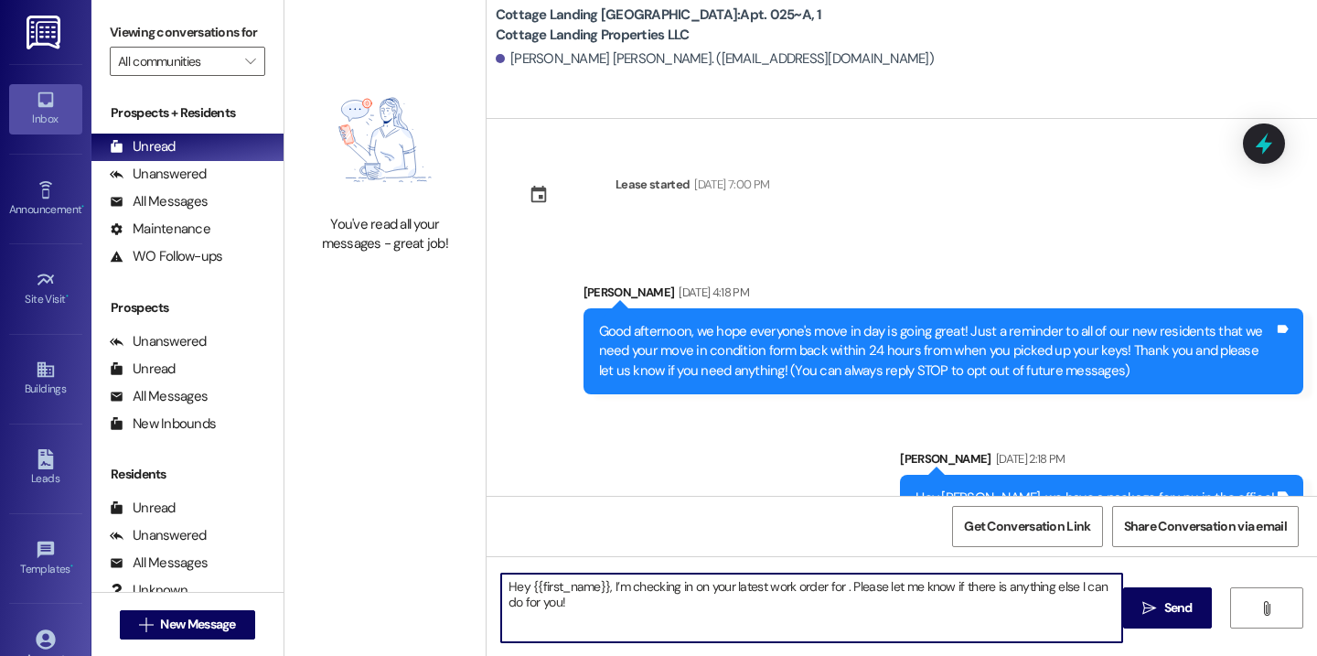
click at [839, 587] on textarea "Hey {{first_name}}, I’m checking in on your latest work order for . Please let …" at bounding box center [811, 608] width 621 height 69
type textarea "Hey {{first_name}}, I’m checking in on your latest work order for your bedroom …"
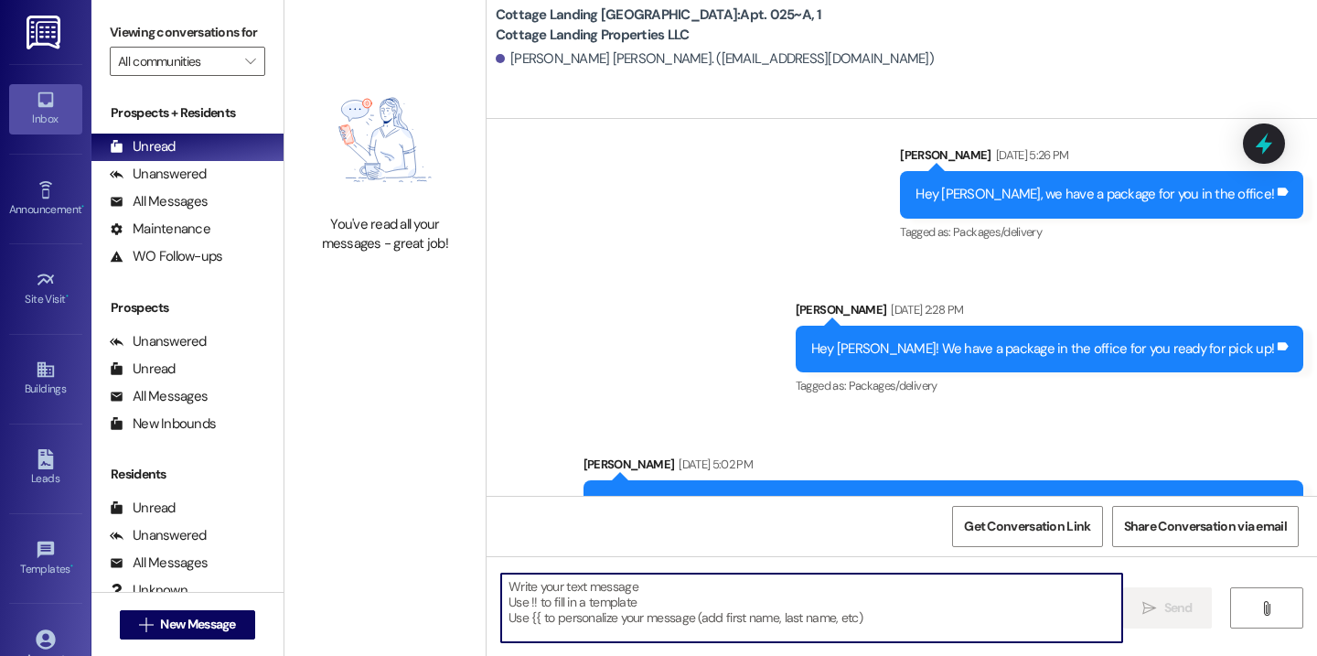
scroll to position [3006, 0]
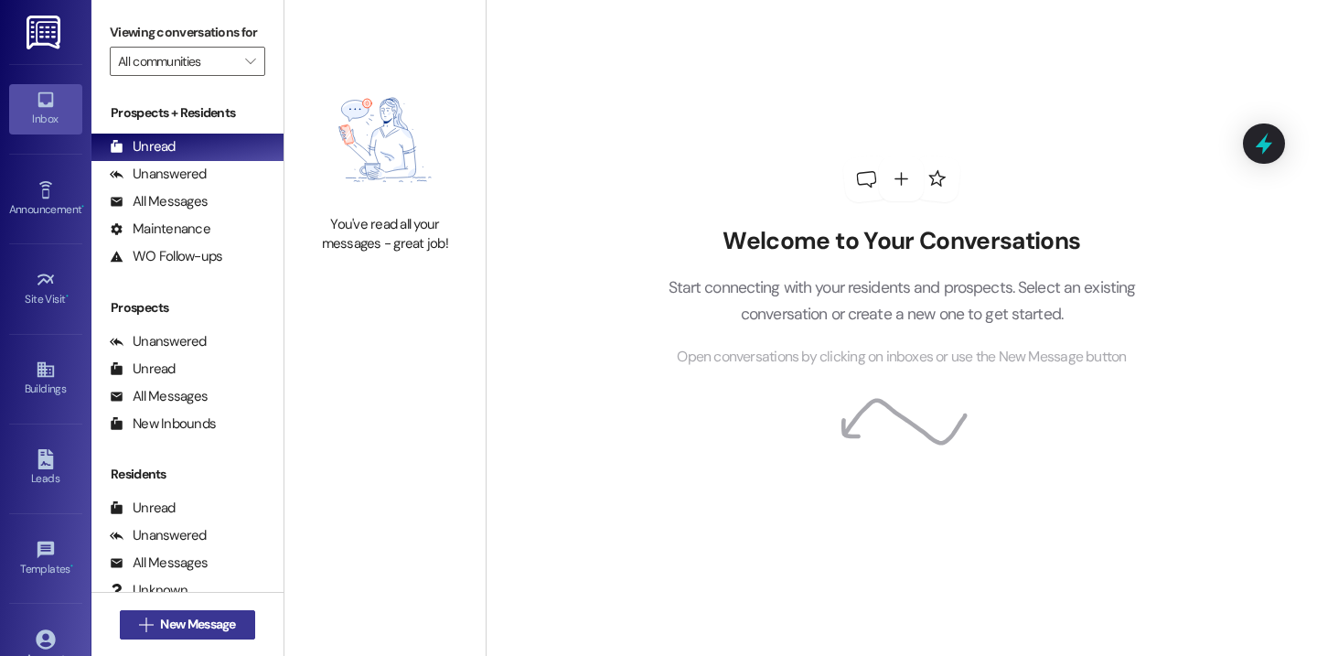
click at [213, 624] on span "New Message" at bounding box center [197, 624] width 75 height 19
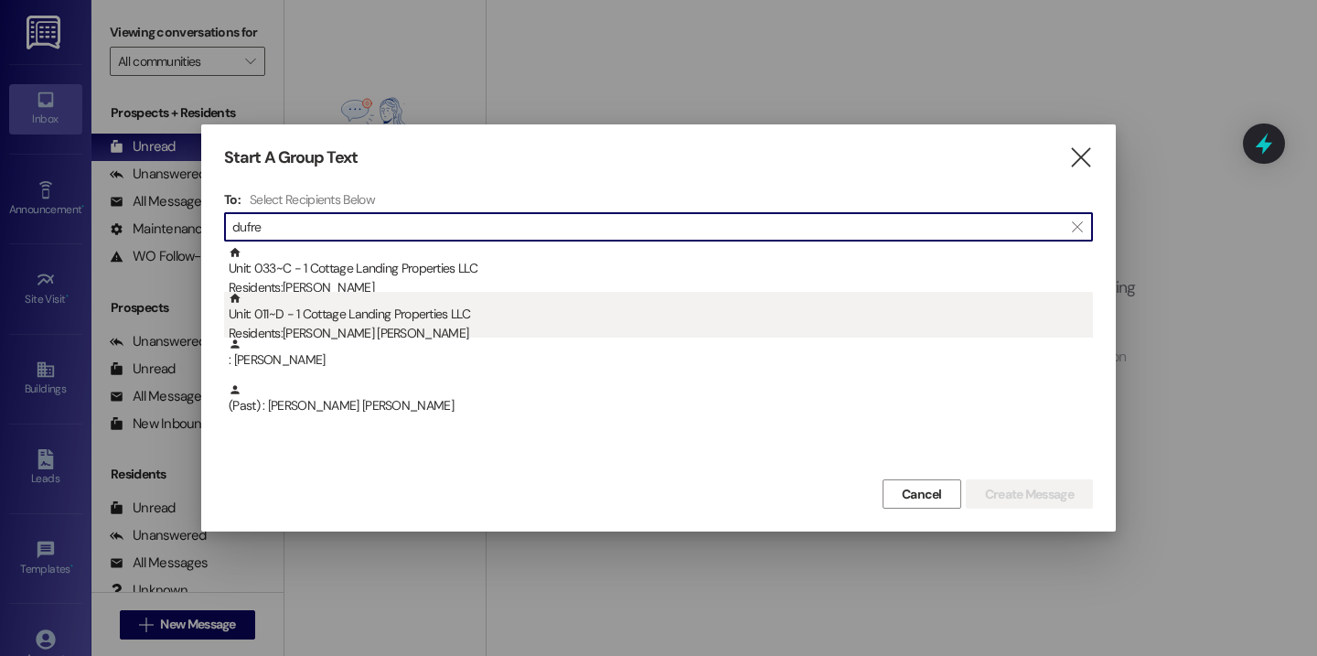
type input "dufre"
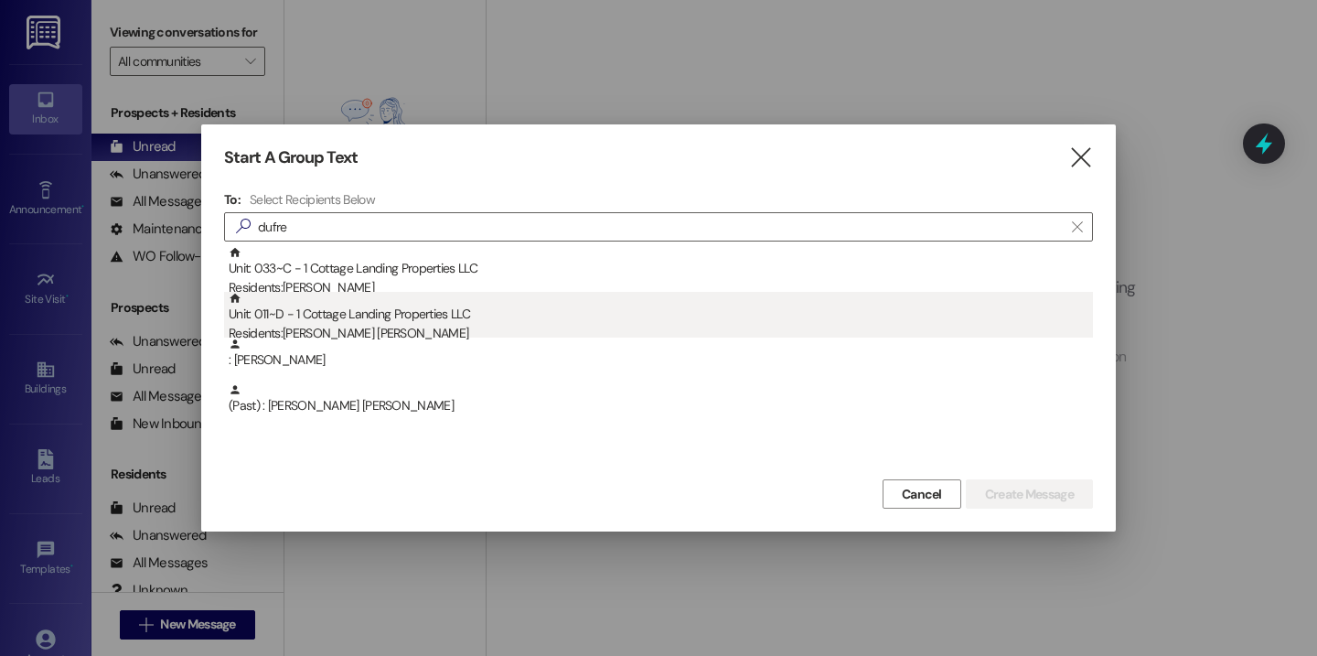
click at [388, 328] on div "Residents: [PERSON_NAME] [PERSON_NAME]" at bounding box center [661, 333] width 864 height 19
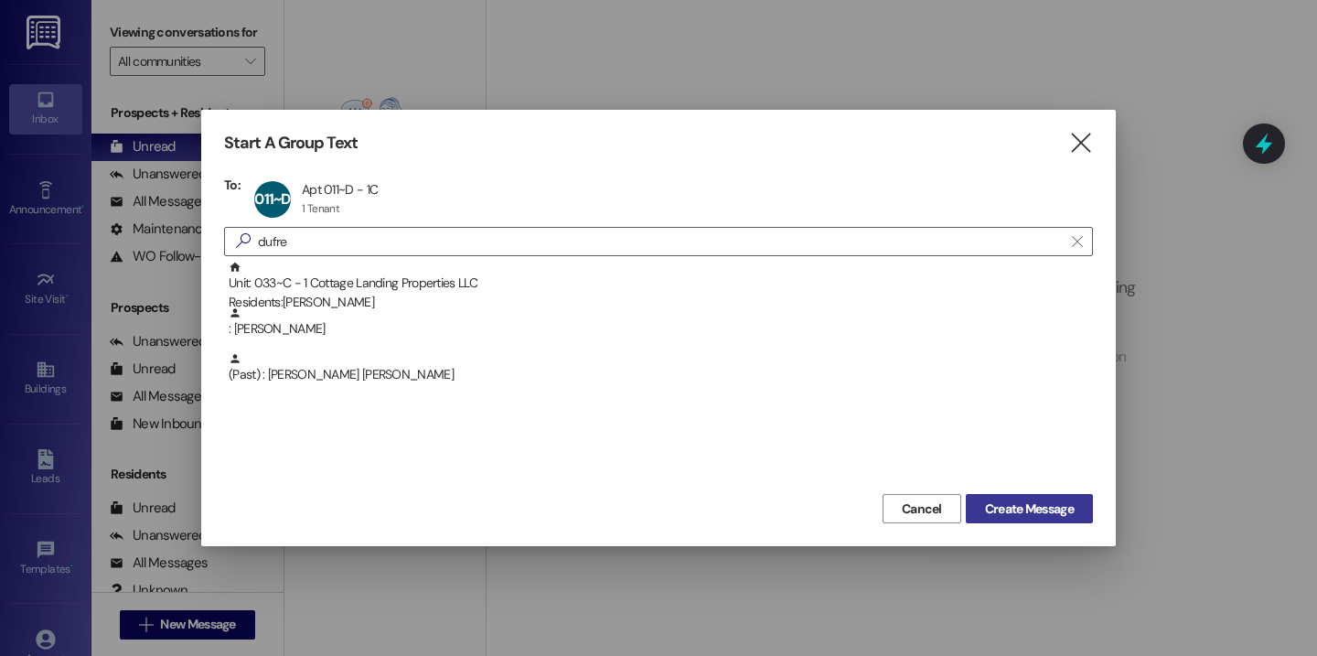
click at [1017, 510] on span "Create Message" at bounding box center [1029, 508] width 89 height 19
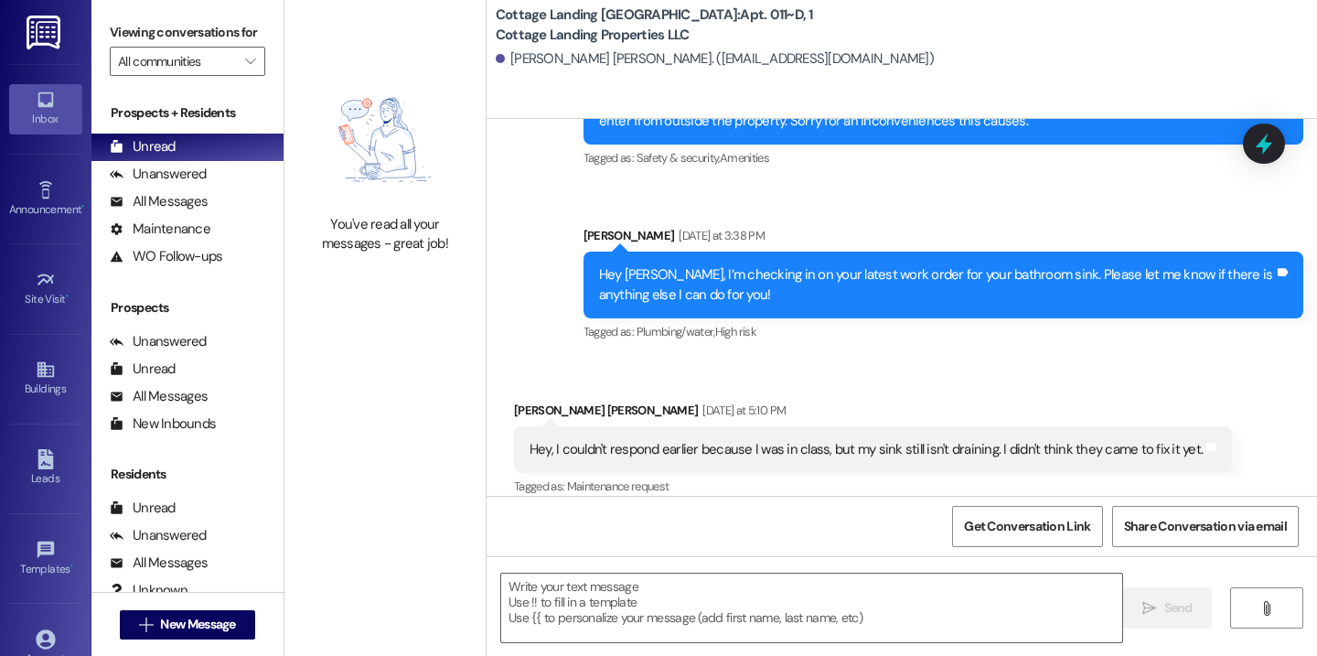
scroll to position [55966, 0]
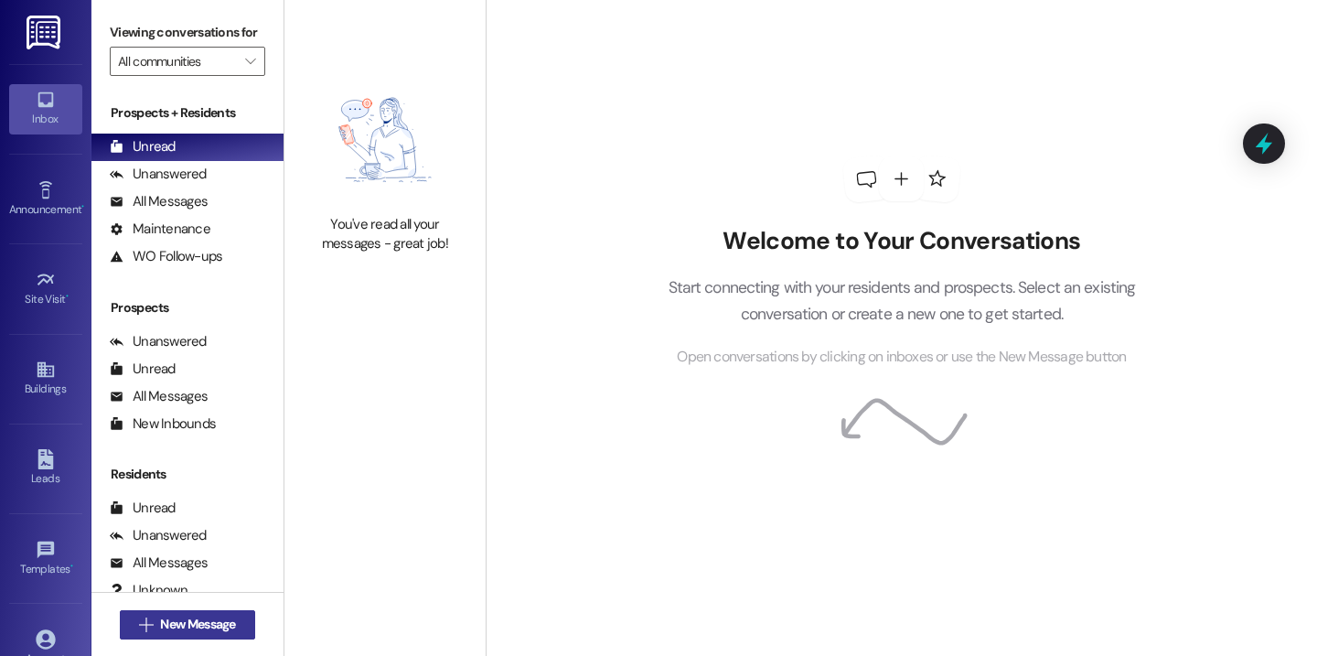
click at [207, 621] on span "New Message" at bounding box center [197, 624] width 75 height 19
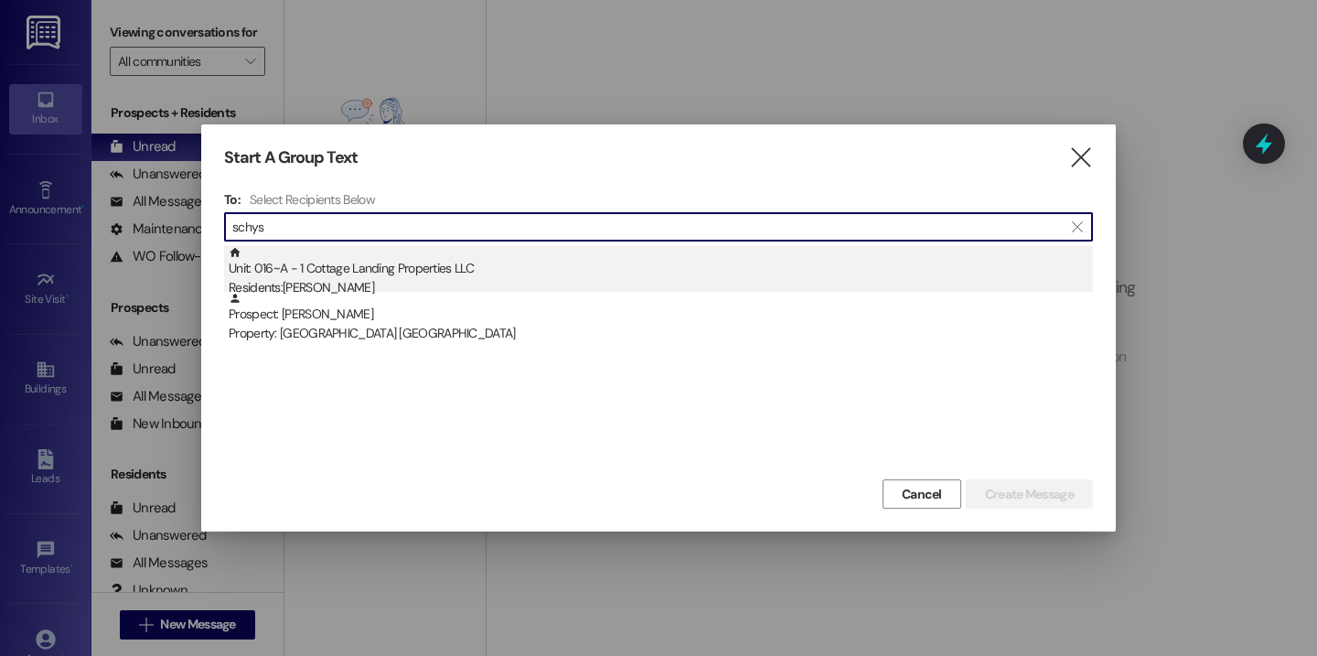
type input "schys"
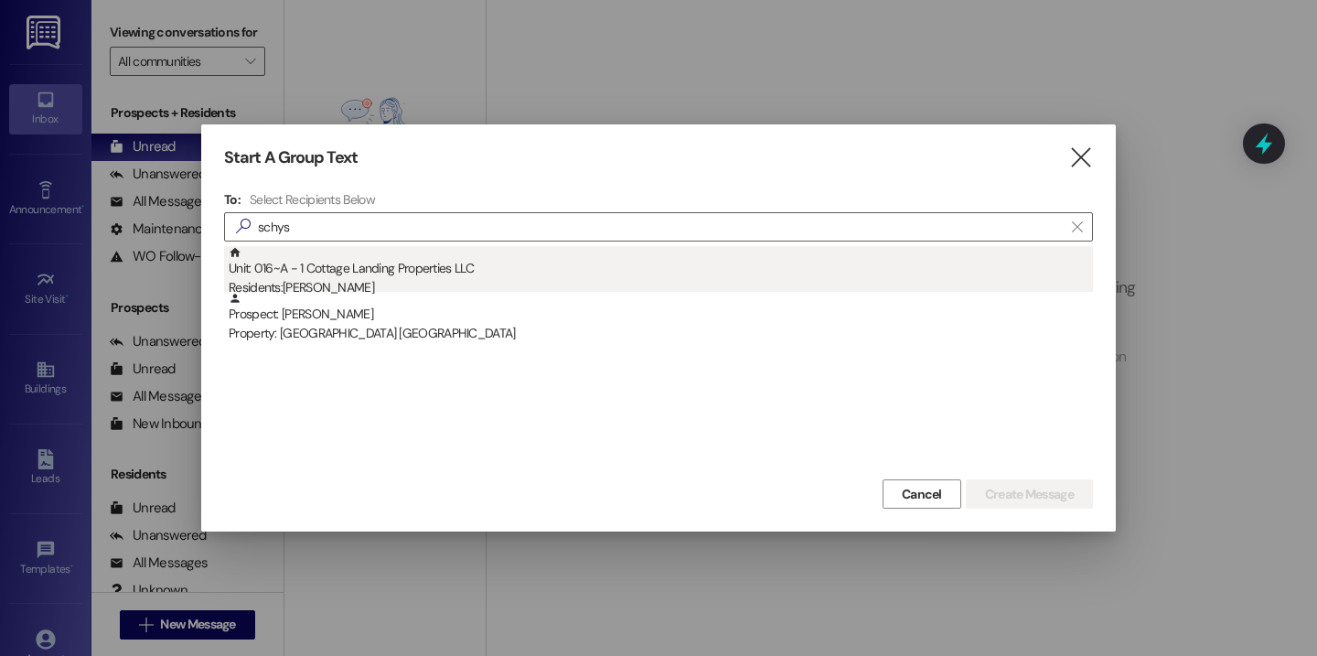
click at [356, 273] on div "Unit: 016~A - 1 Cottage Landing Properties LLC Residents: Melina Schysm" at bounding box center [661, 272] width 864 height 52
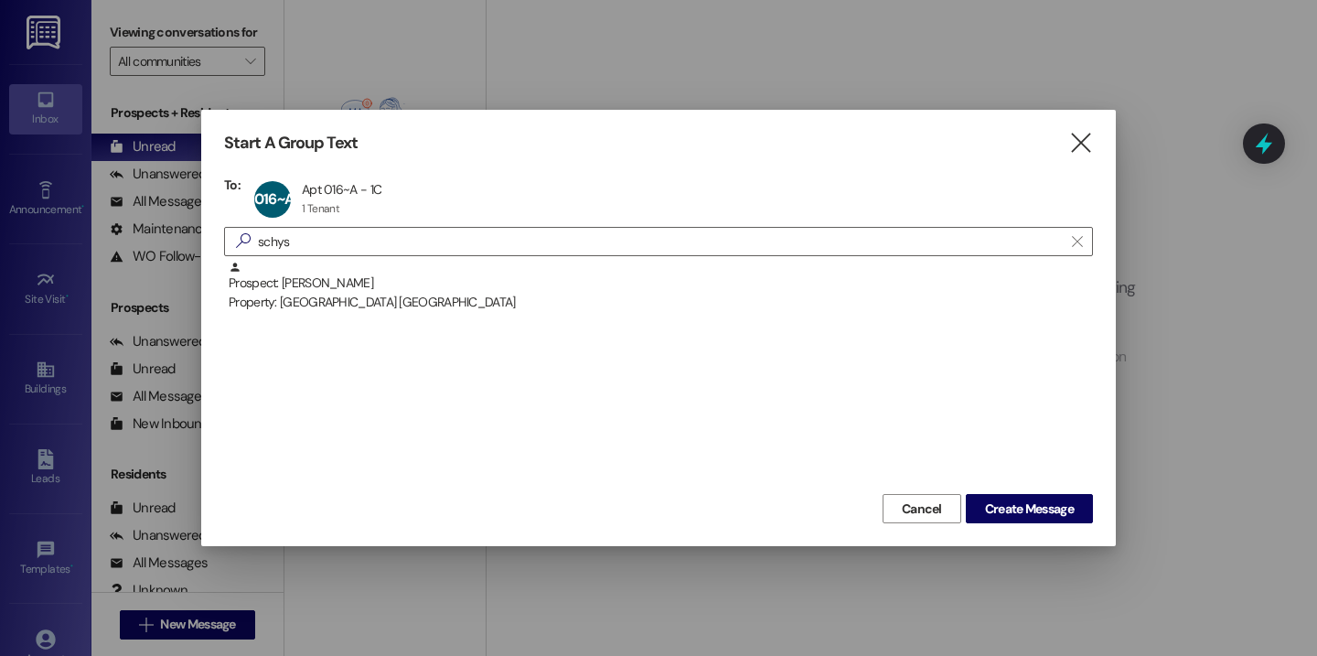
click at [1057, 527] on div "Start A Group Text  To: 016~A Apt 016~A - 1C Apt 016~A - 1C 1 Tenant 1 Tenant …" at bounding box center [658, 328] width 915 height 436
click at [1057, 517] on span "Create Message" at bounding box center [1029, 508] width 89 height 19
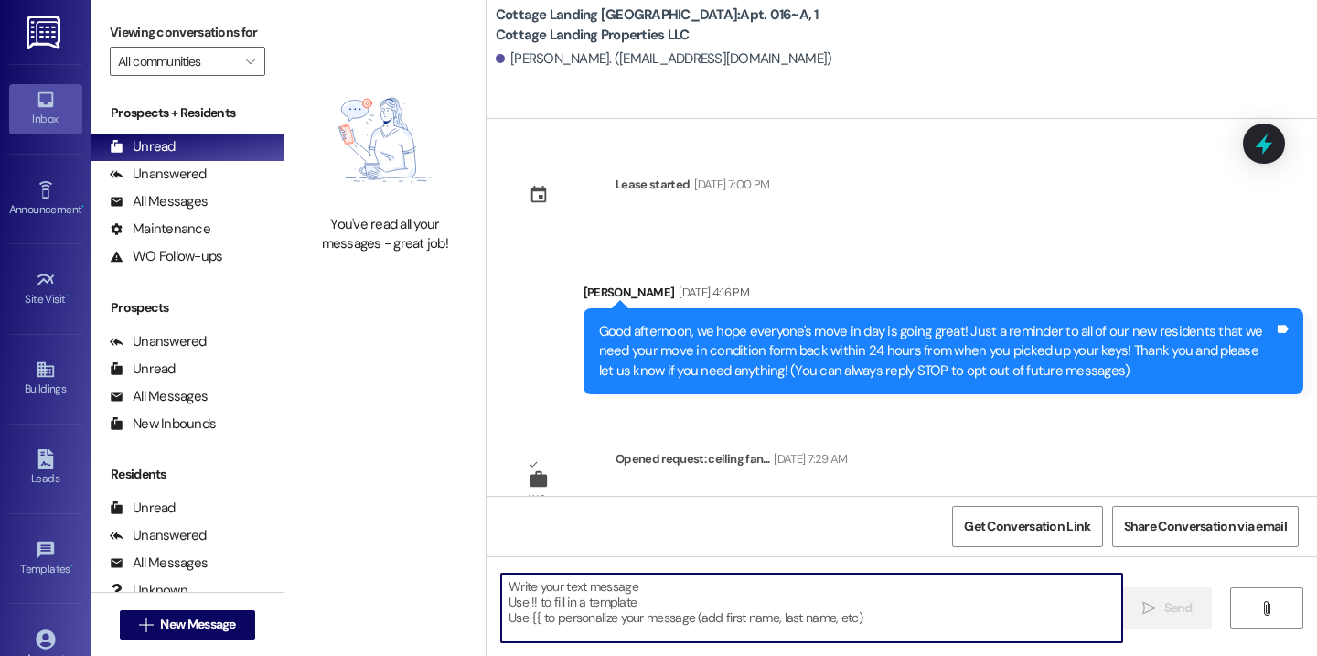
click at [800, 615] on textarea at bounding box center [811, 608] width 621 height 69
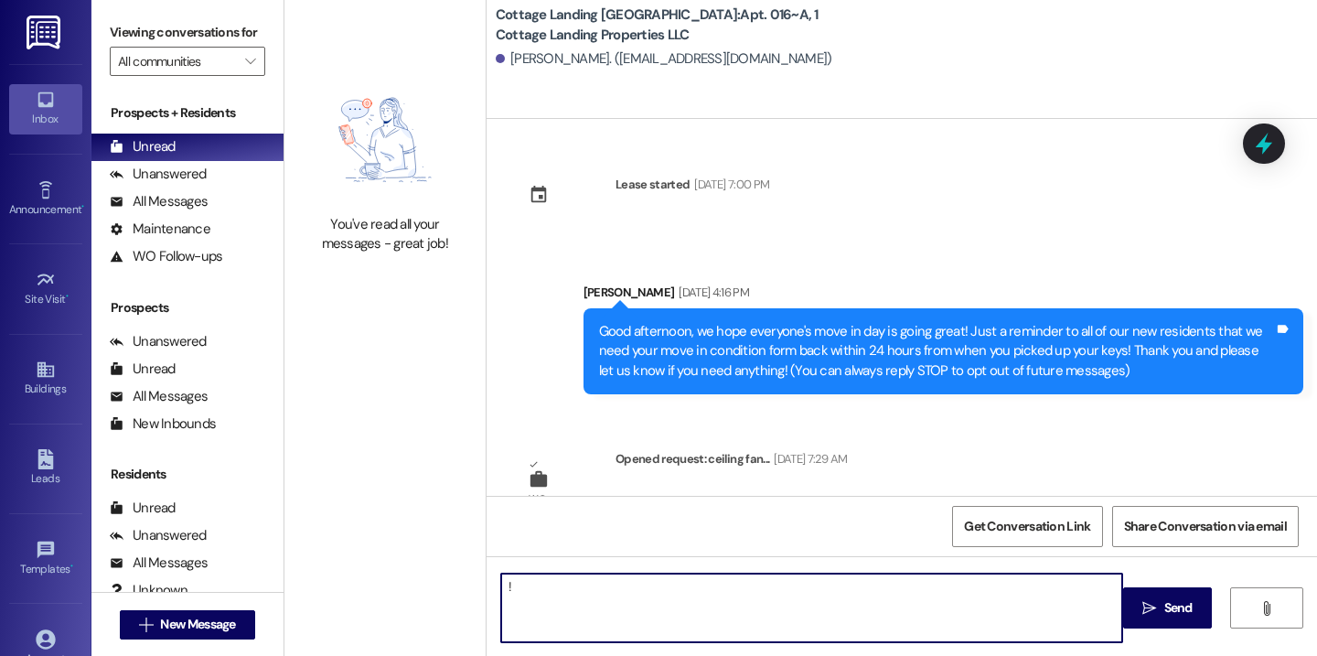
type textarea "!!"
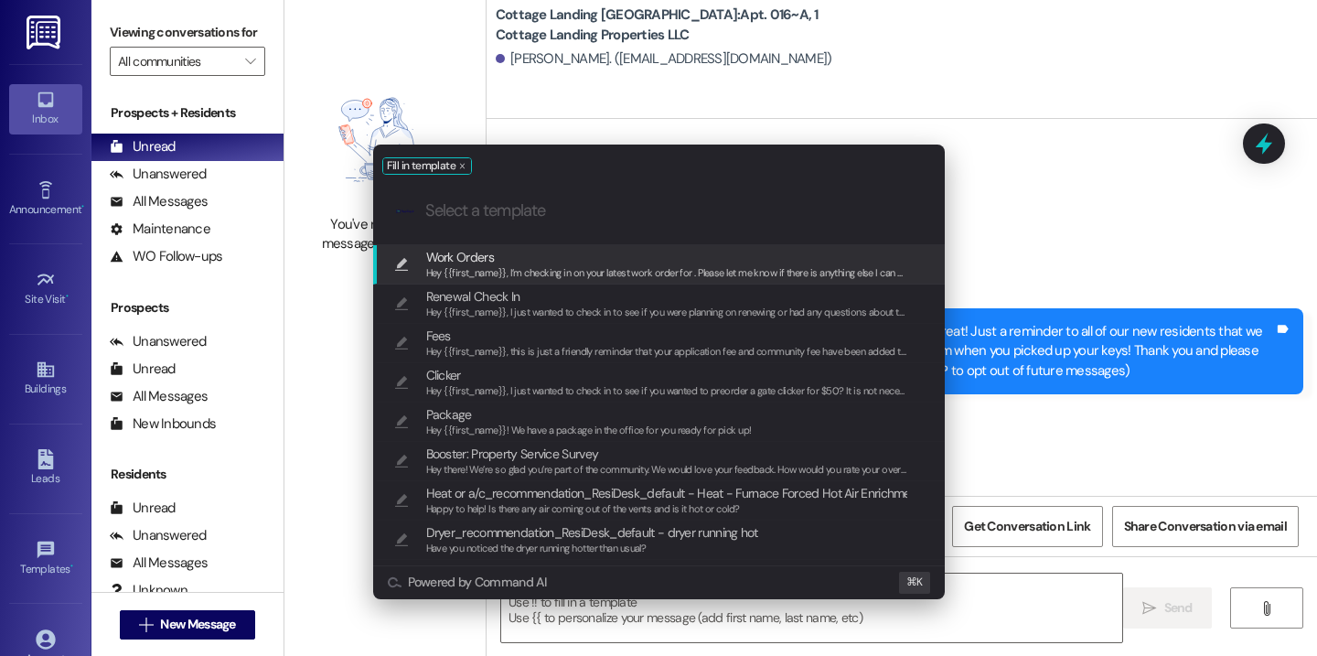
click at [571, 273] on span "Hey {{first_name}}, I’m checking in on your latest work order for . Please let …" at bounding box center [685, 272] width 518 height 13
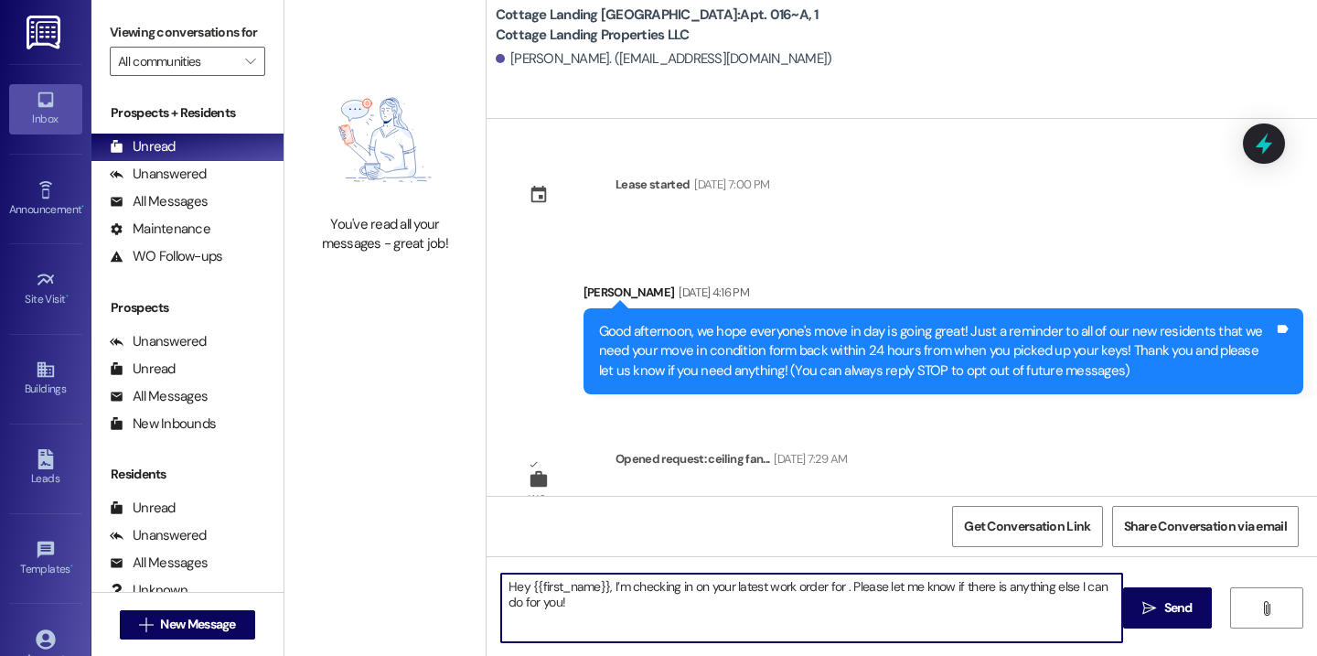
click at [606, 592] on textarea "Hey {{first_name}}, I’m checking in on your latest work order for . Please let …" at bounding box center [811, 608] width 621 height 69
click at [781, 583] on textarea "Hey Shay, I’m checking in on your latest work order for . Please let me know if…" at bounding box center [811, 608] width 621 height 69
type textarea "Hey Shay, I’m checking in on your latest work order for the shower faucet / han…"
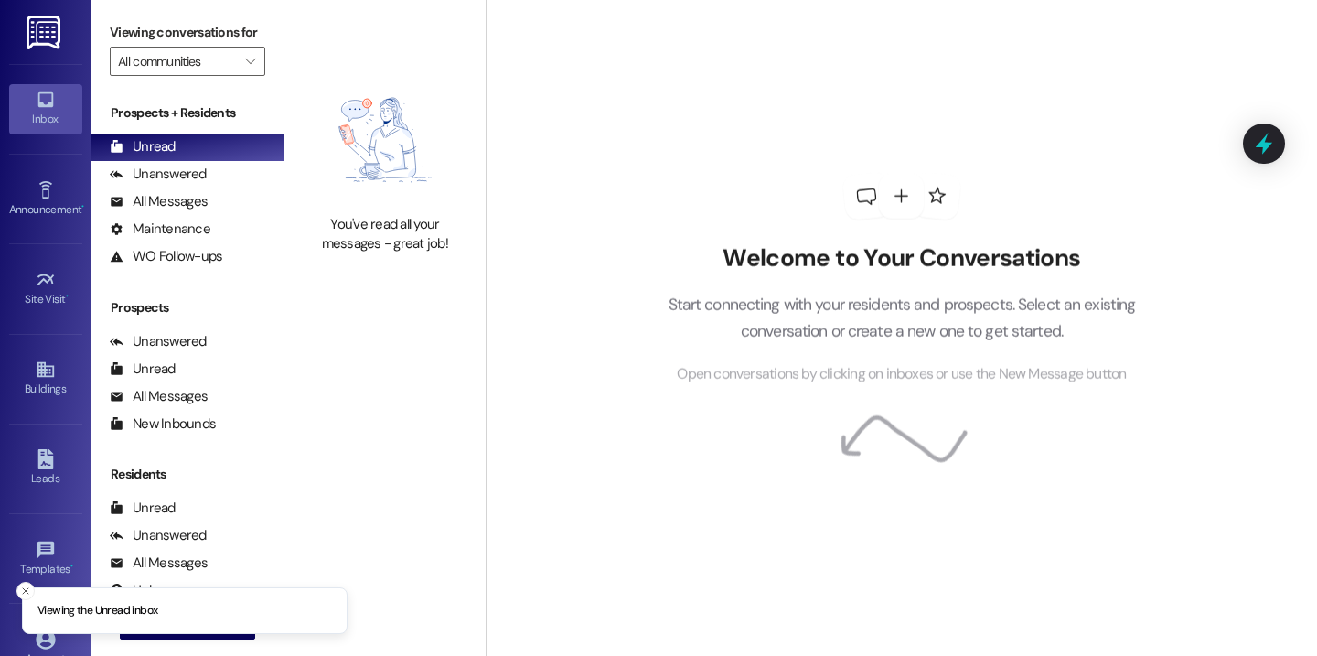
click at [535, 68] on div "Welcome to Your Conversations Start connecting with your residents and prospect…" at bounding box center [902, 328] width 832 height 656
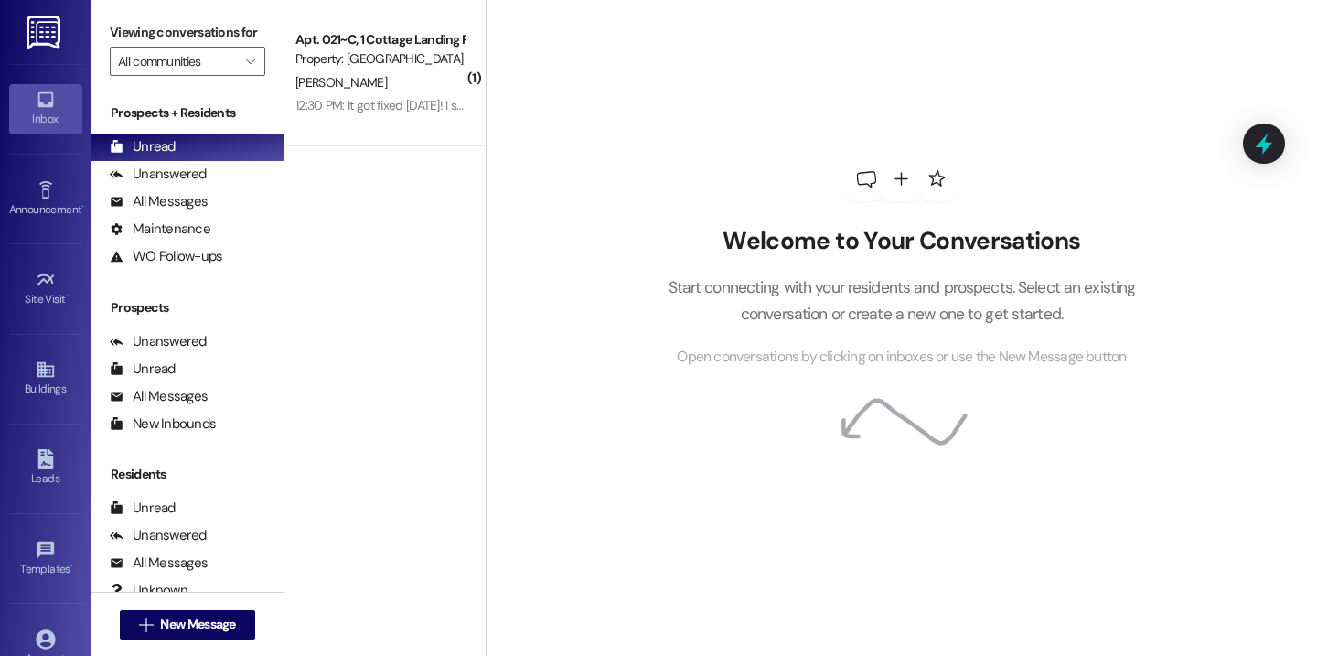
click at [587, 86] on div "Welcome to Your Conversations Start connecting with your residents and prospect…" at bounding box center [902, 328] width 832 height 656
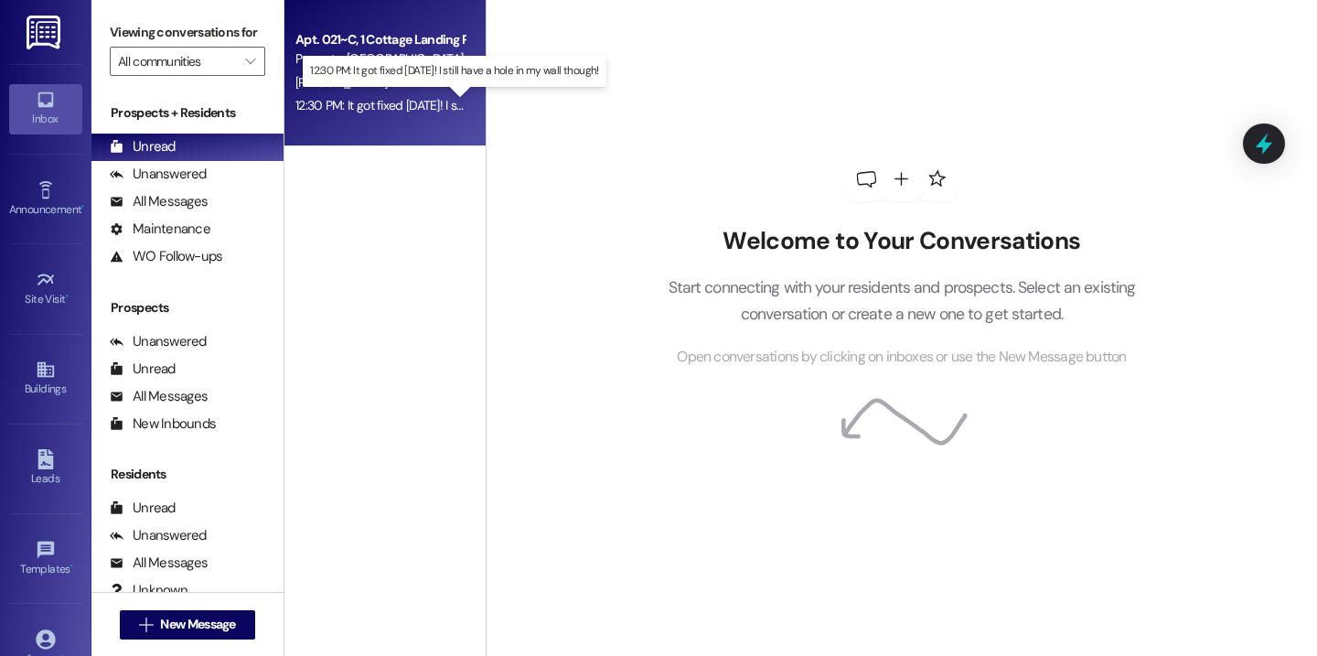
click at [409, 103] on div "12:30 PM: It got fixed yesterday! I still have a hole in my wall though! 12:30 …" at bounding box center [462, 105] width 334 height 16
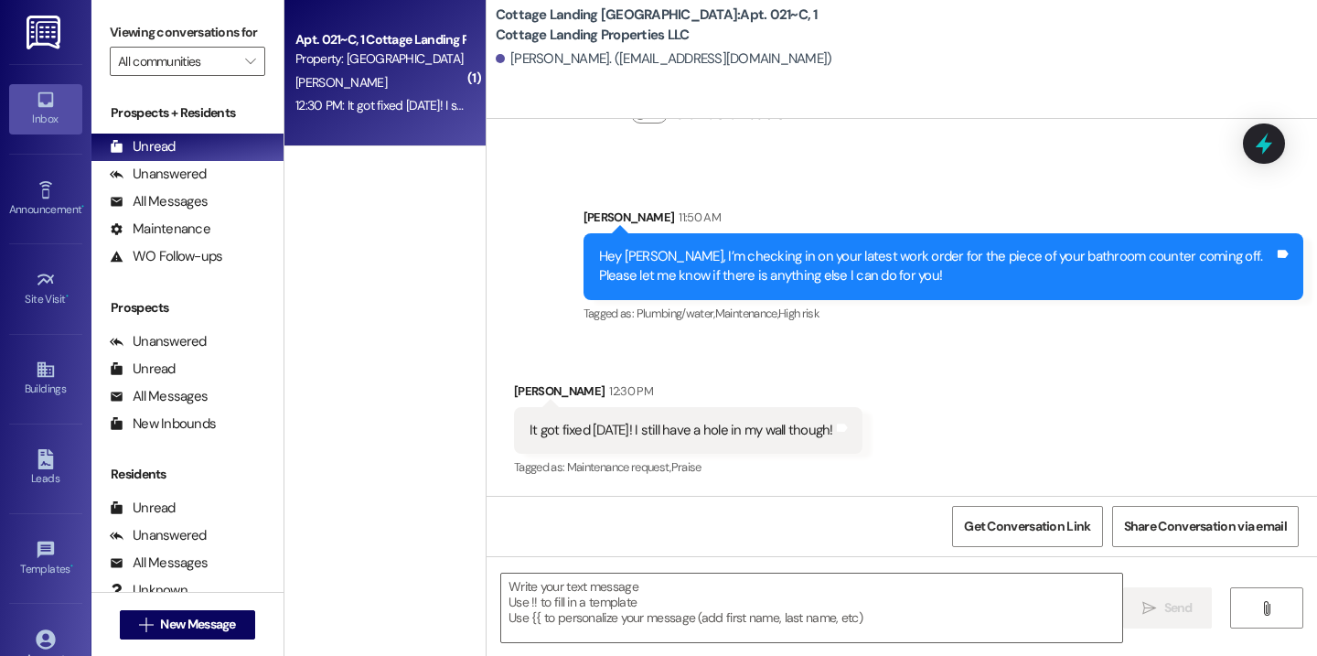
scroll to position [2968, 0]
click at [660, 607] on textarea at bounding box center [811, 608] width 621 height 69
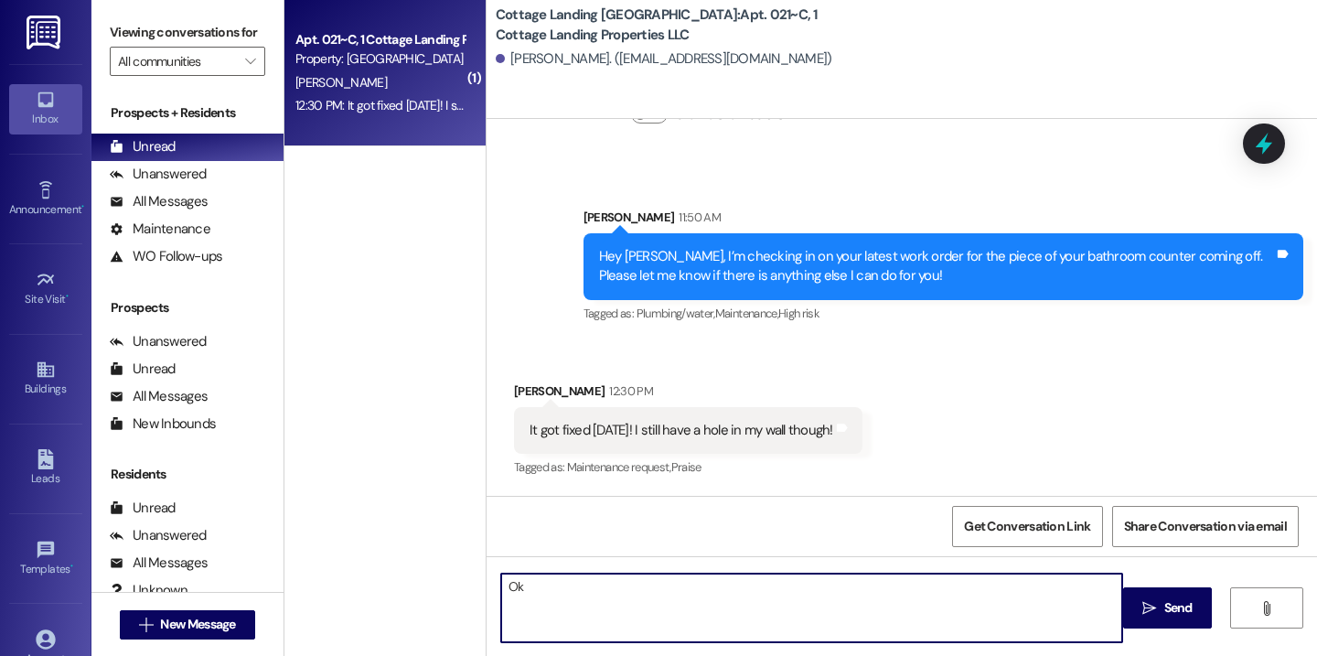
type textarea "O"
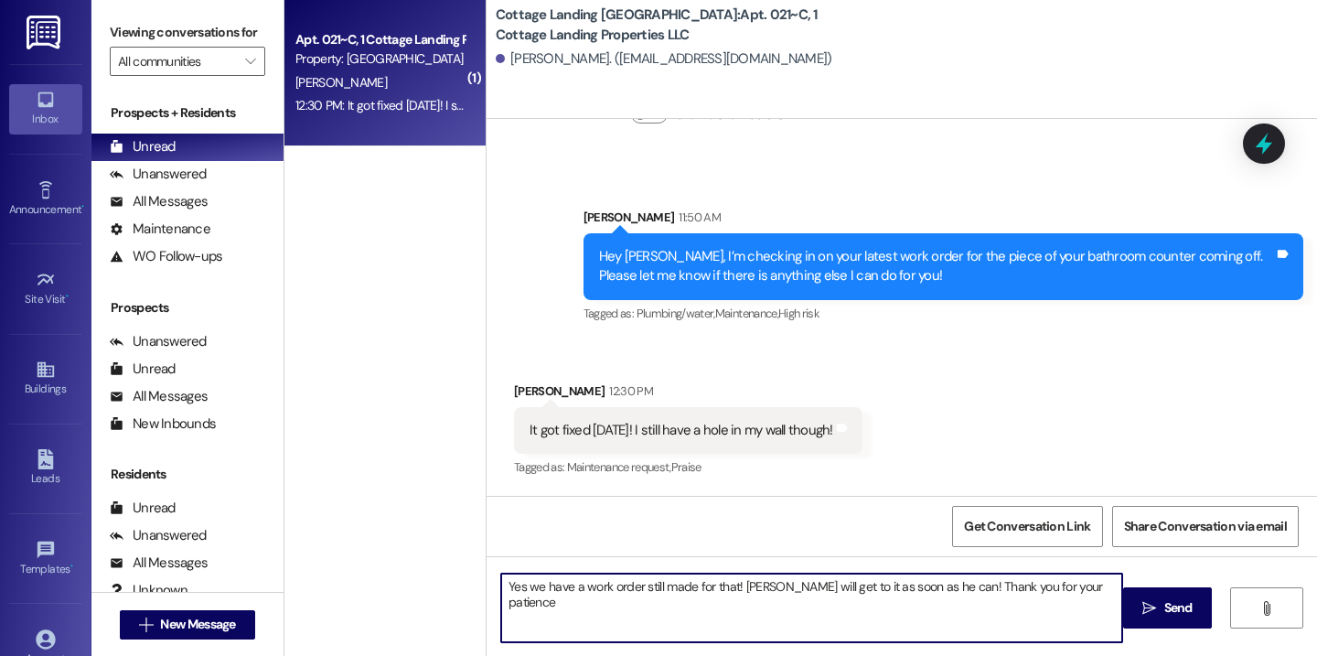
type textarea "Yes we have a work order still made for that! Mr. Wayne will get to it as soon …"
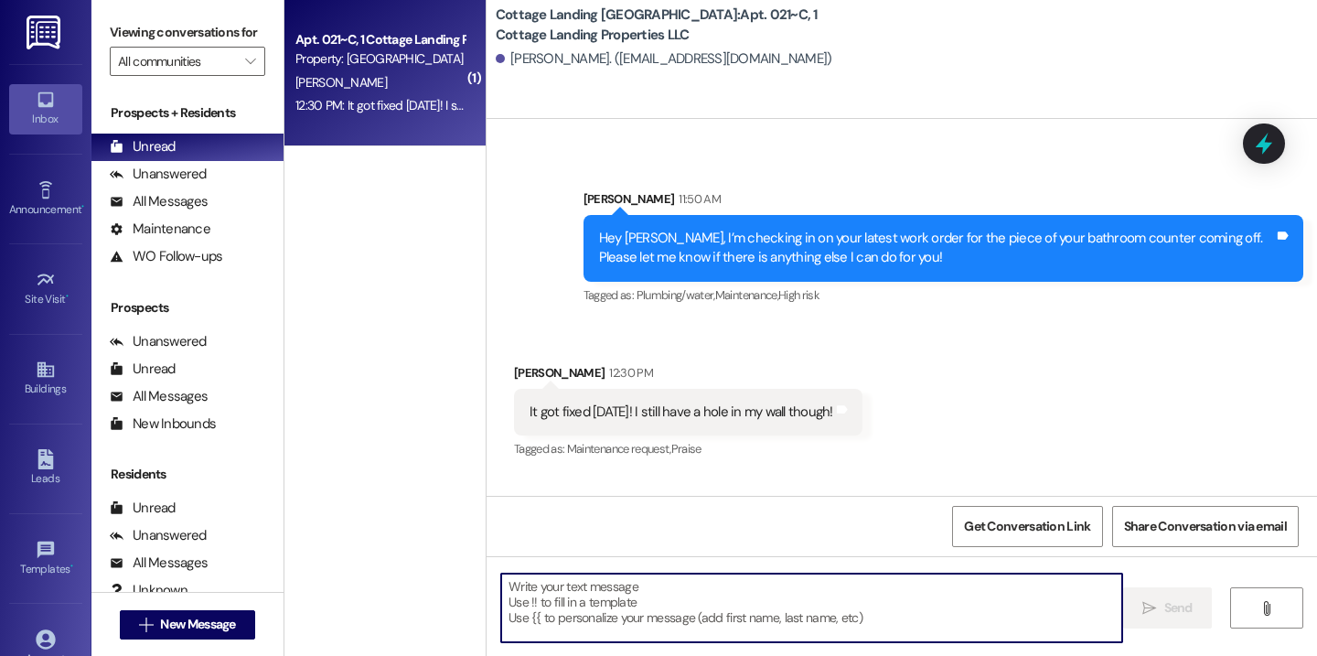
scroll to position [3096, 0]
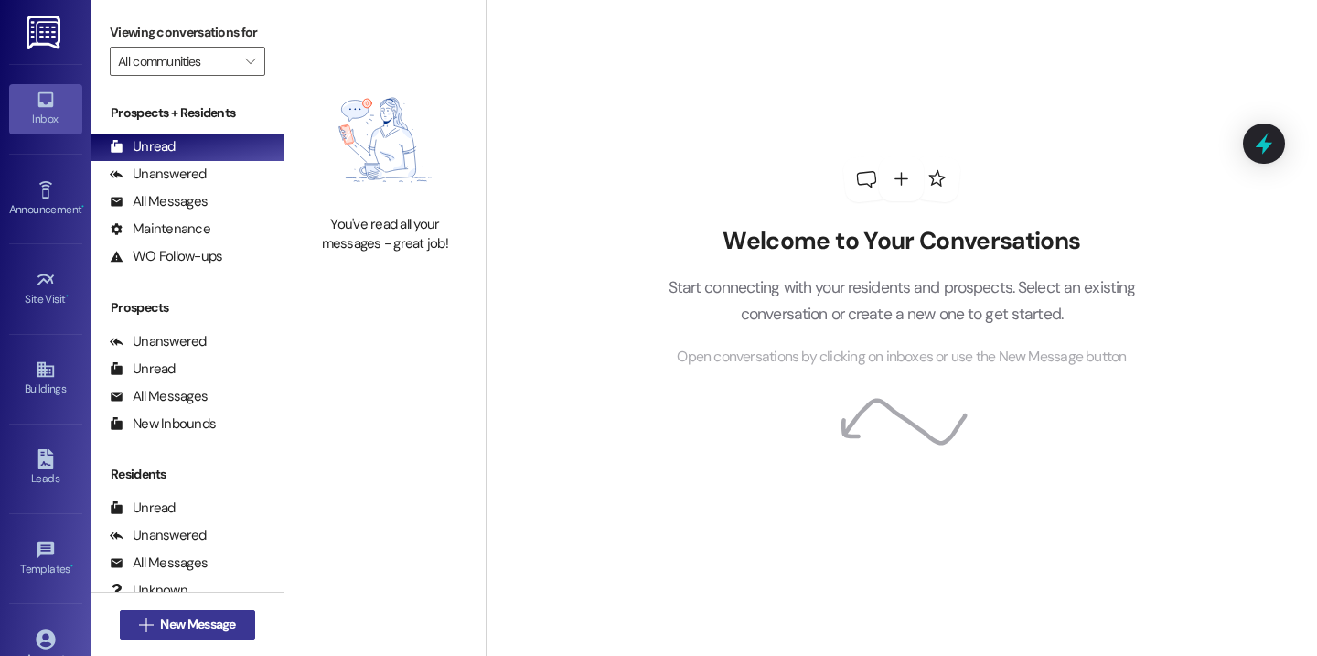
click at [166, 625] on span "New Message" at bounding box center [197, 624] width 75 height 19
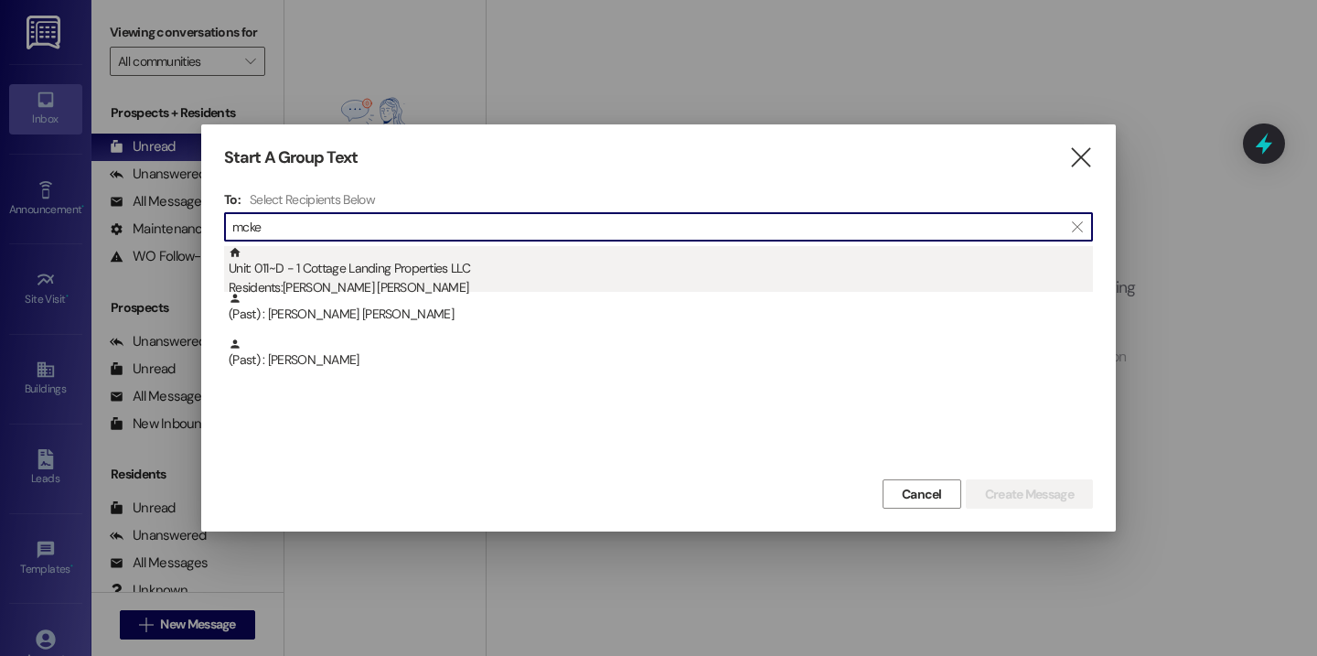
type input "mcke"
click at [434, 259] on div "Unit: 011~D - 1 Cottage Landing Properties LLC Residents: Mckenna Dufrene" at bounding box center [661, 272] width 864 height 52
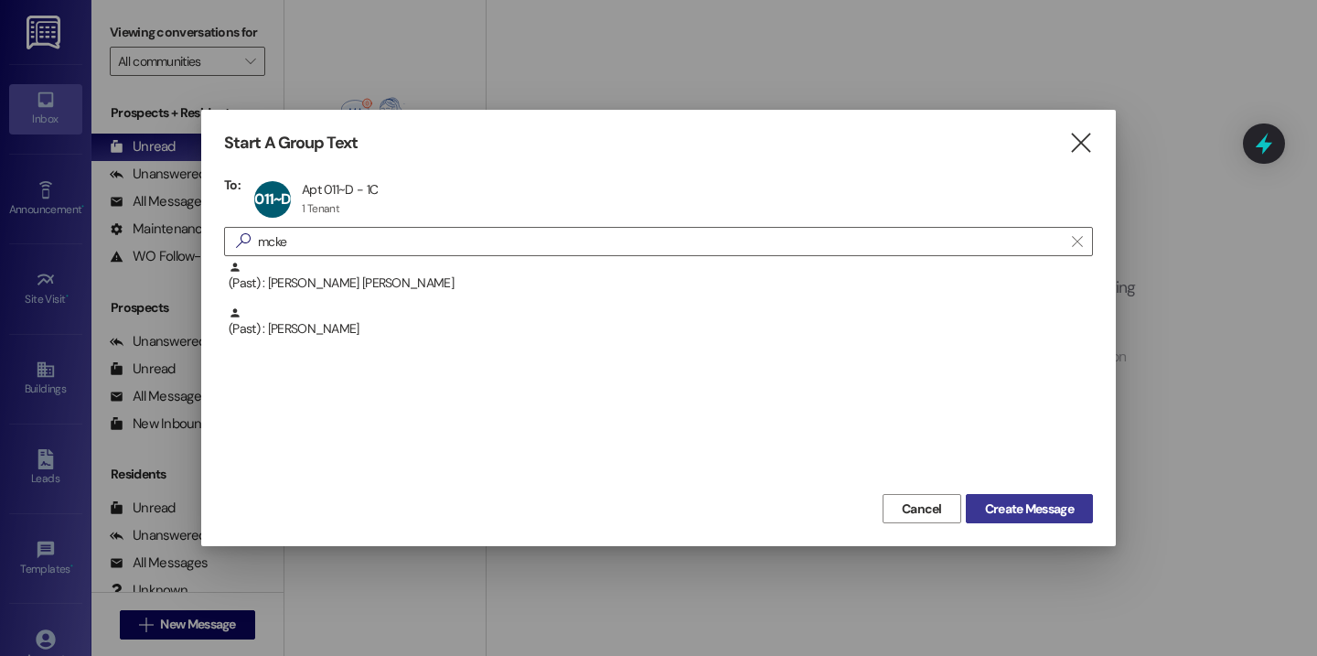
click at [1050, 510] on span "Create Message" at bounding box center [1029, 508] width 89 height 19
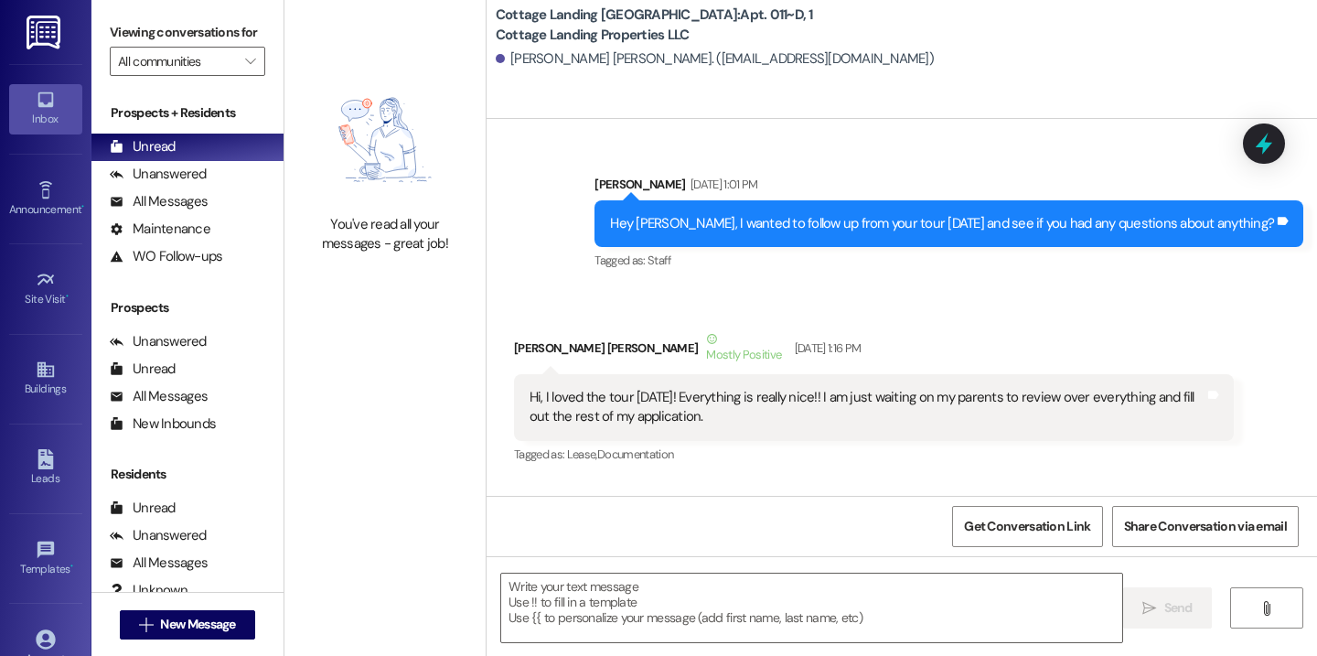
scroll to position [56555, 0]
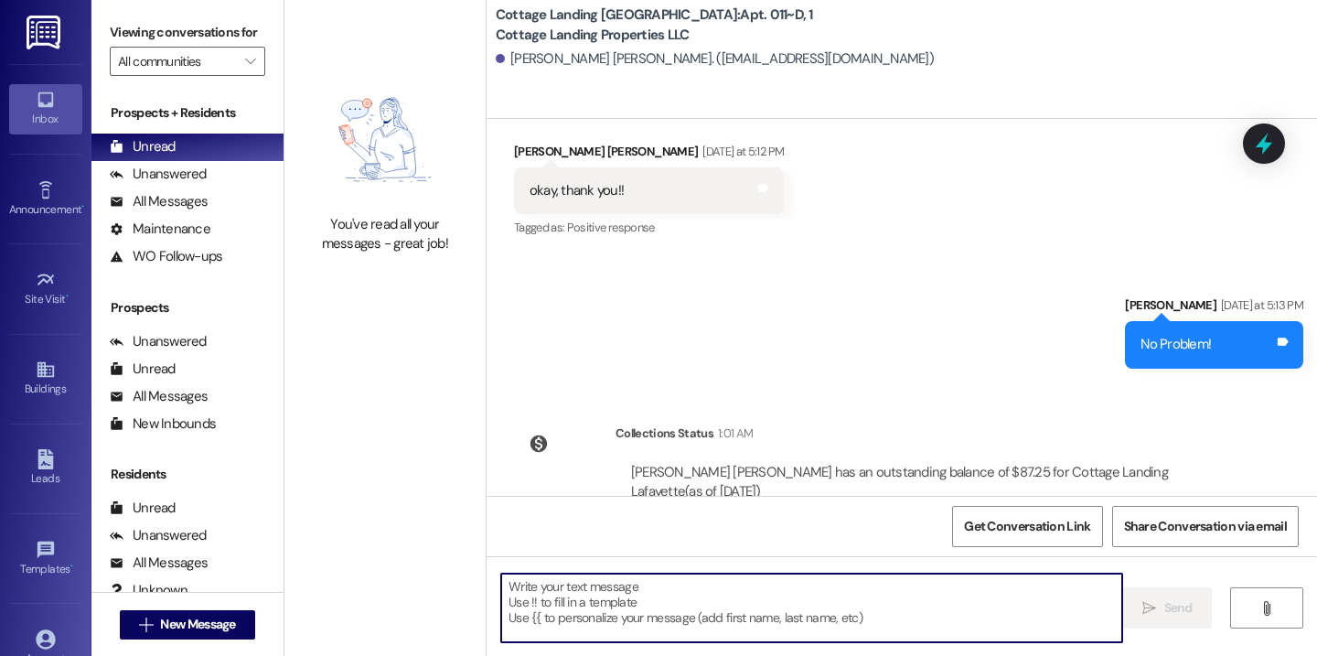
click at [665, 607] on textarea at bounding box center [811, 608] width 621 height 69
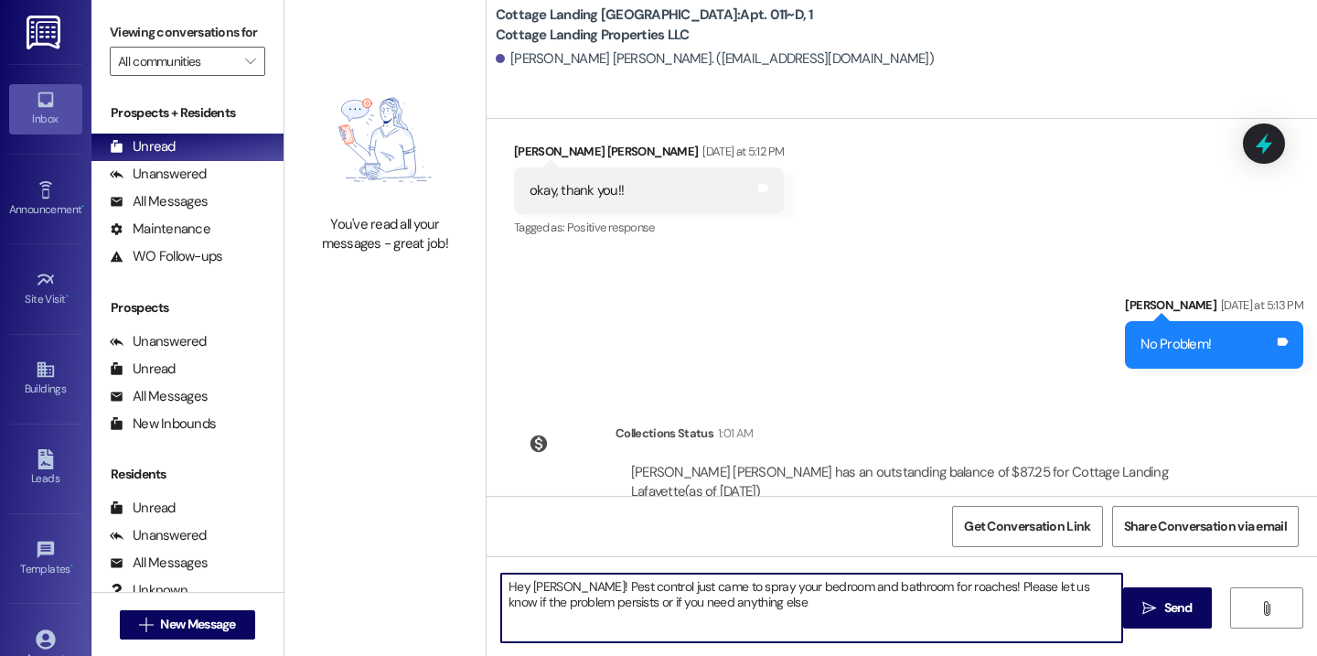
type textarea "Hey [PERSON_NAME]! Pest control just came to spray your bedroom and bathroom fo…"
click at [657, 579] on textarea "Hey [PERSON_NAME]! Pest control just came to spray your bedroom and bathroom fo…" at bounding box center [811, 608] width 621 height 69
click at [657, 579] on textarea "Hey Mckenna! Pest control just came to spray your bedroom and bathroom for roac…" at bounding box center [811, 608] width 621 height 69
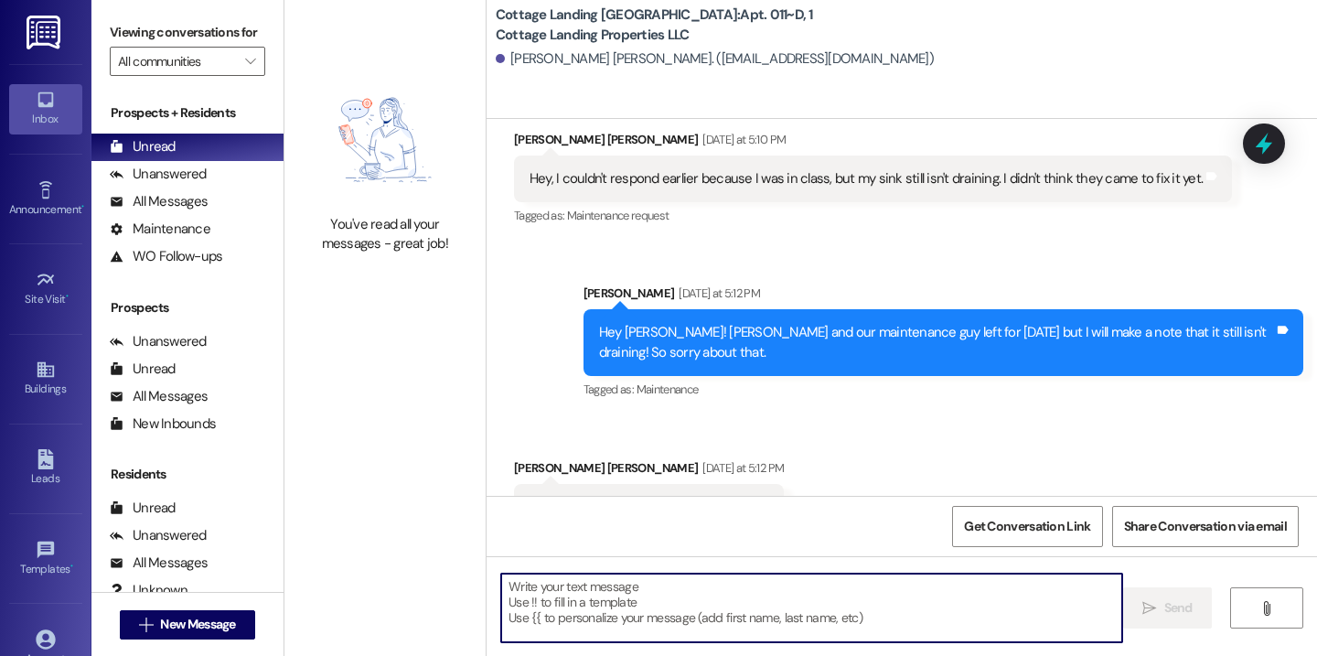
scroll to position [56701, 0]
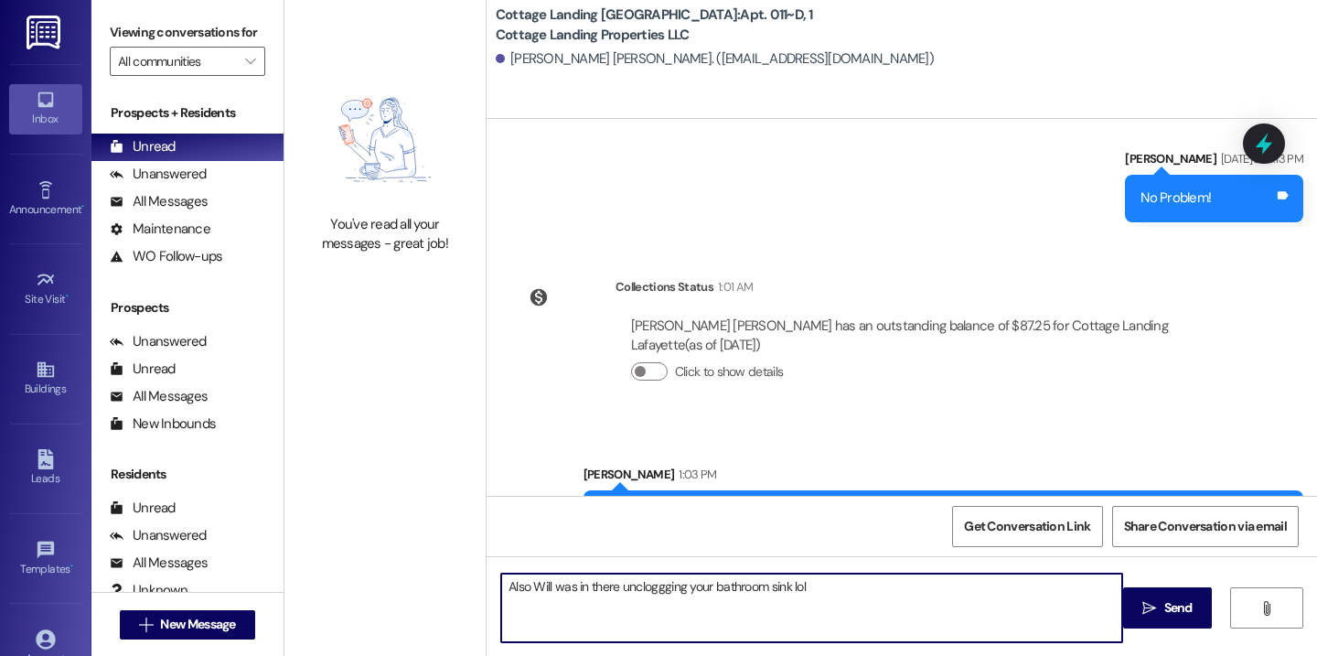
click at [657, 589] on textarea "Also Will was in there uncloggging your bathroom sink lol" at bounding box center [811, 608] width 621 height 69
type textarea "Also Will was in there unclogging your bathroom sink lol"
click at [915, 576] on textarea "Also Will was in there unclogging your bathroom sink lol" at bounding box center [811, 608] width 621 height 69
click at [908, 580] on textarea "Also Will was in there unclogging your bathroom sink lol" at bounding box center [811, 608] width 621 height 69
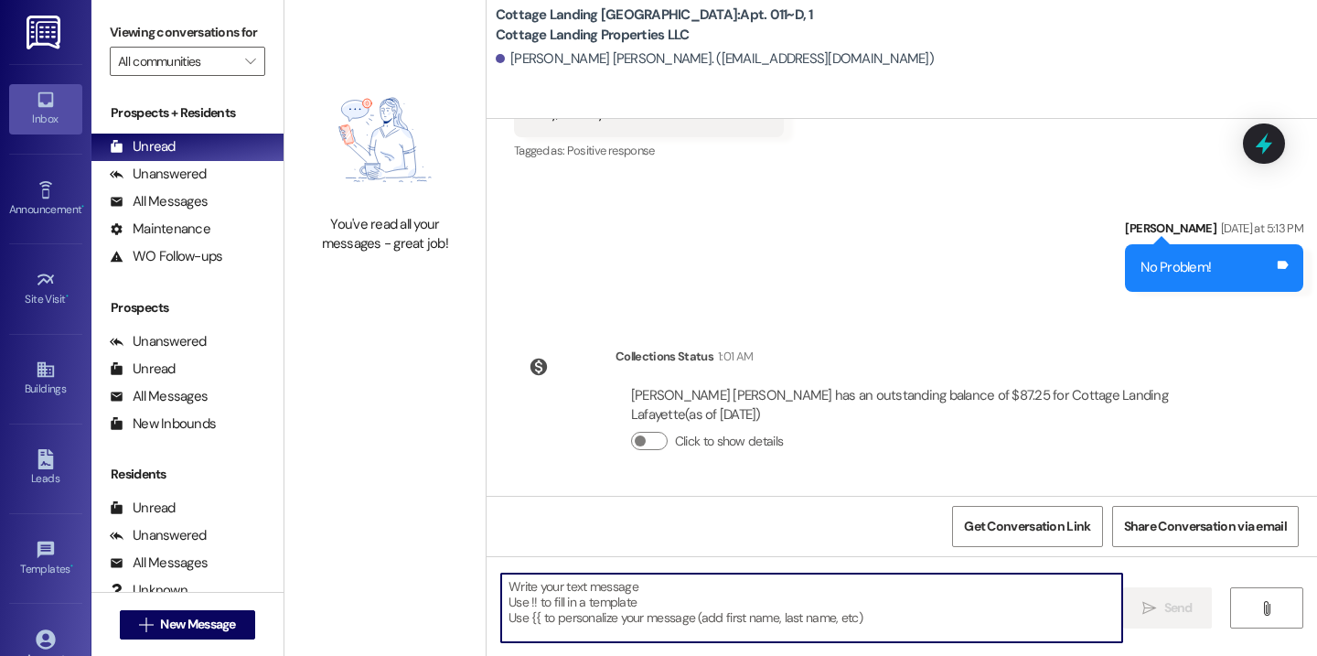
scroll to position [56829, 0]
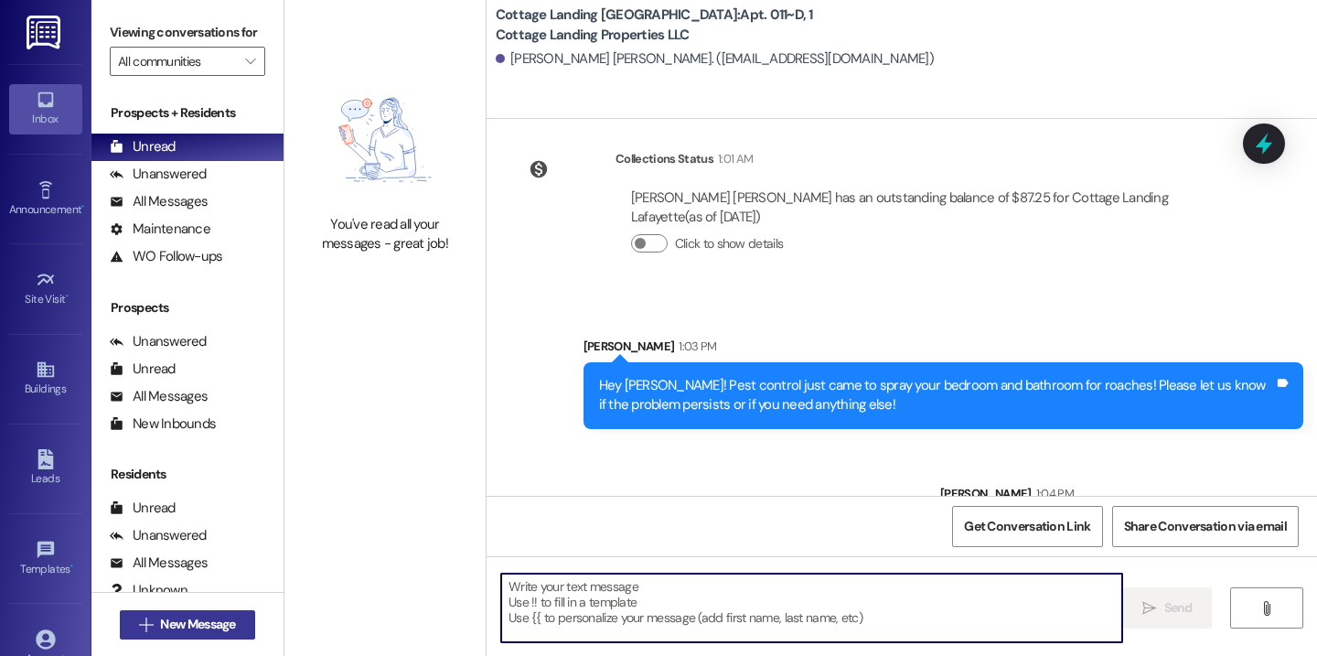
click at [223, 615] on span "New Message" at bounding box center [197, 624] width 75 height 19
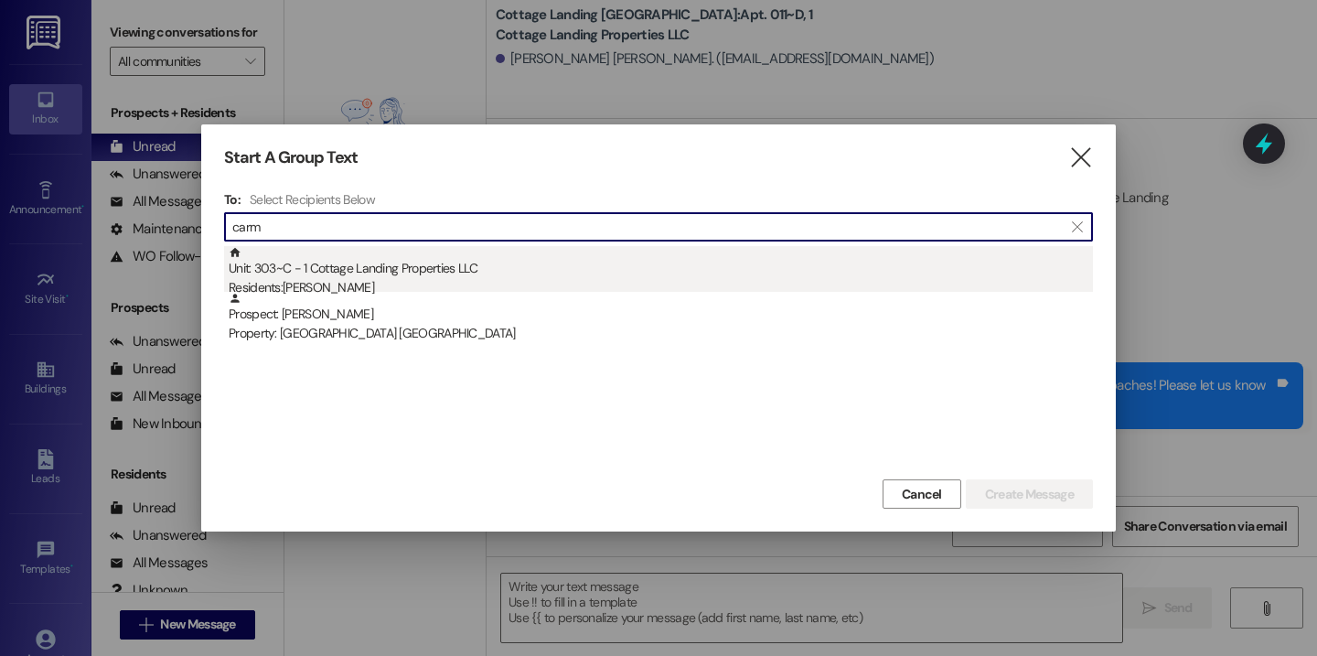
type input "carm"
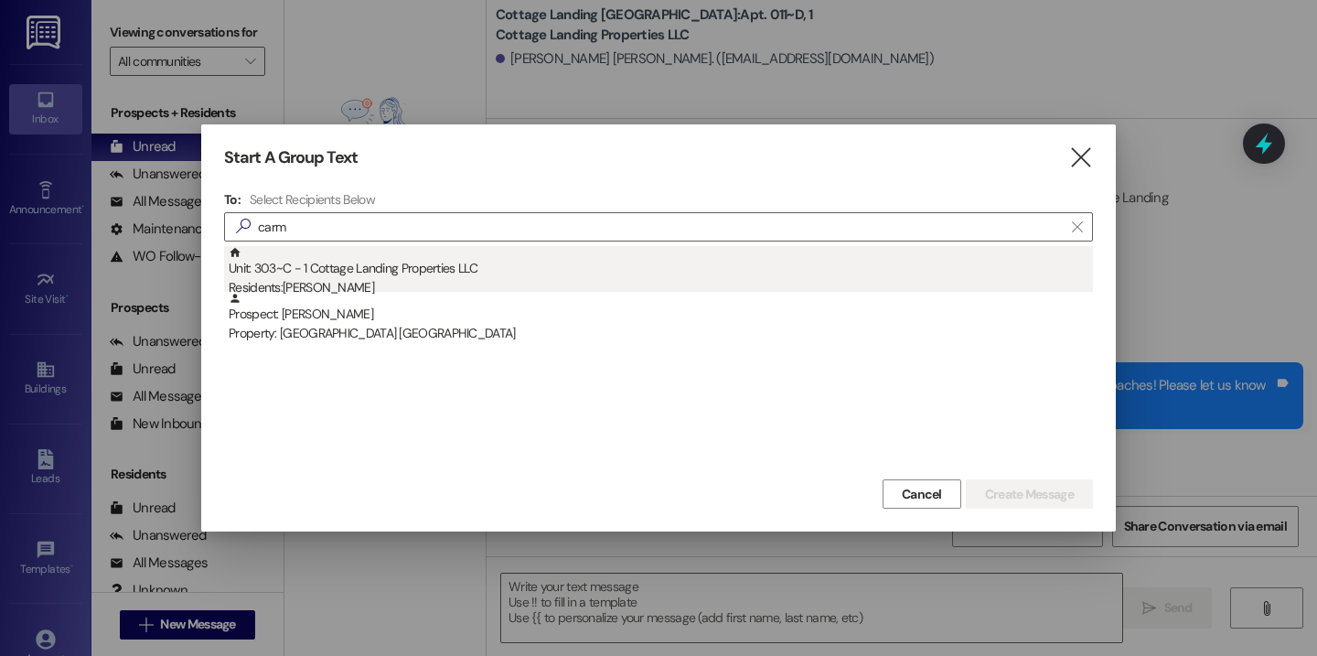
click at [282, 282] on div "Residents: Carmen Montgomery" at bounding box center [661, 287] width 864 height 19
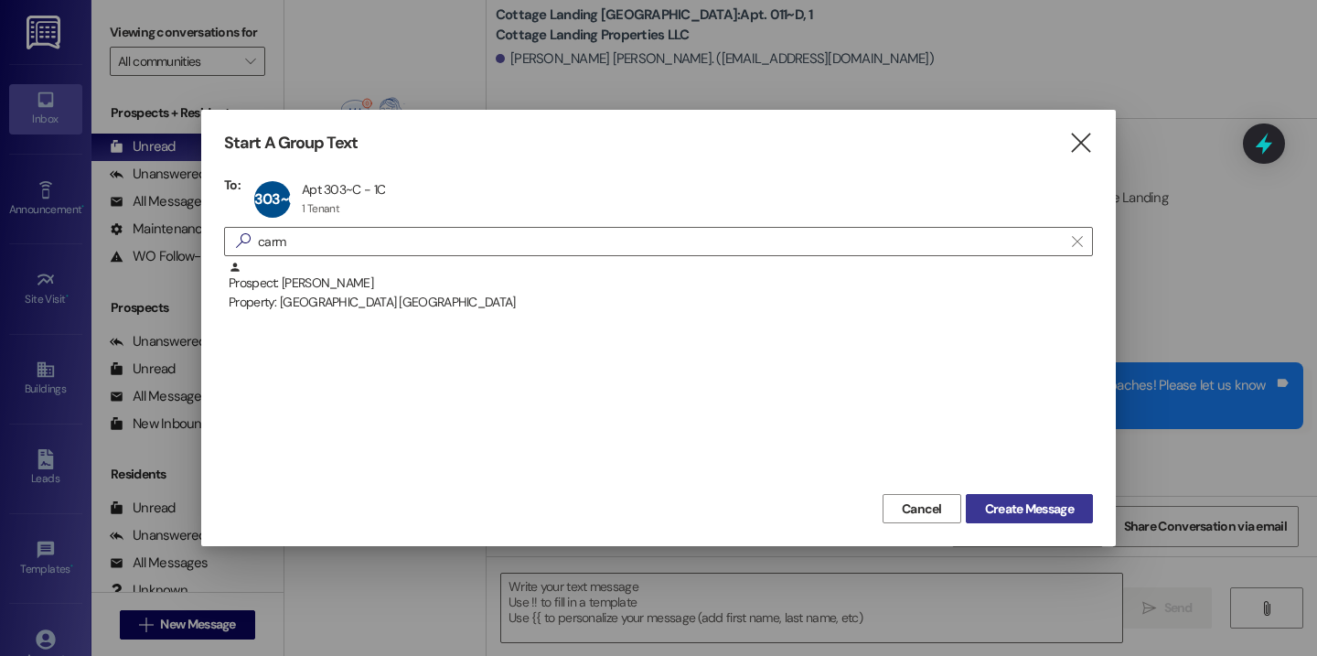
click at [1025, 497] on button "Create Message" at bounding box center [1029, 508] width 127 height 29
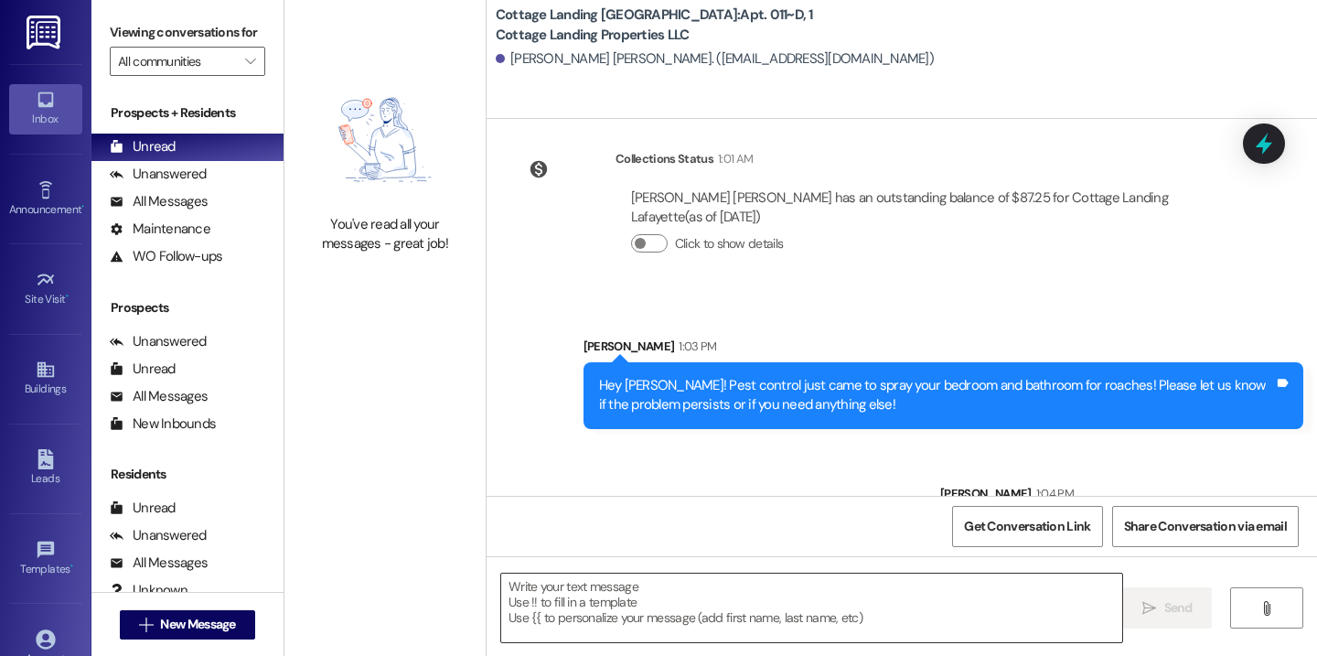
click at [765, 584] on textarea at bounding box center [811, 608] width 621 height 69
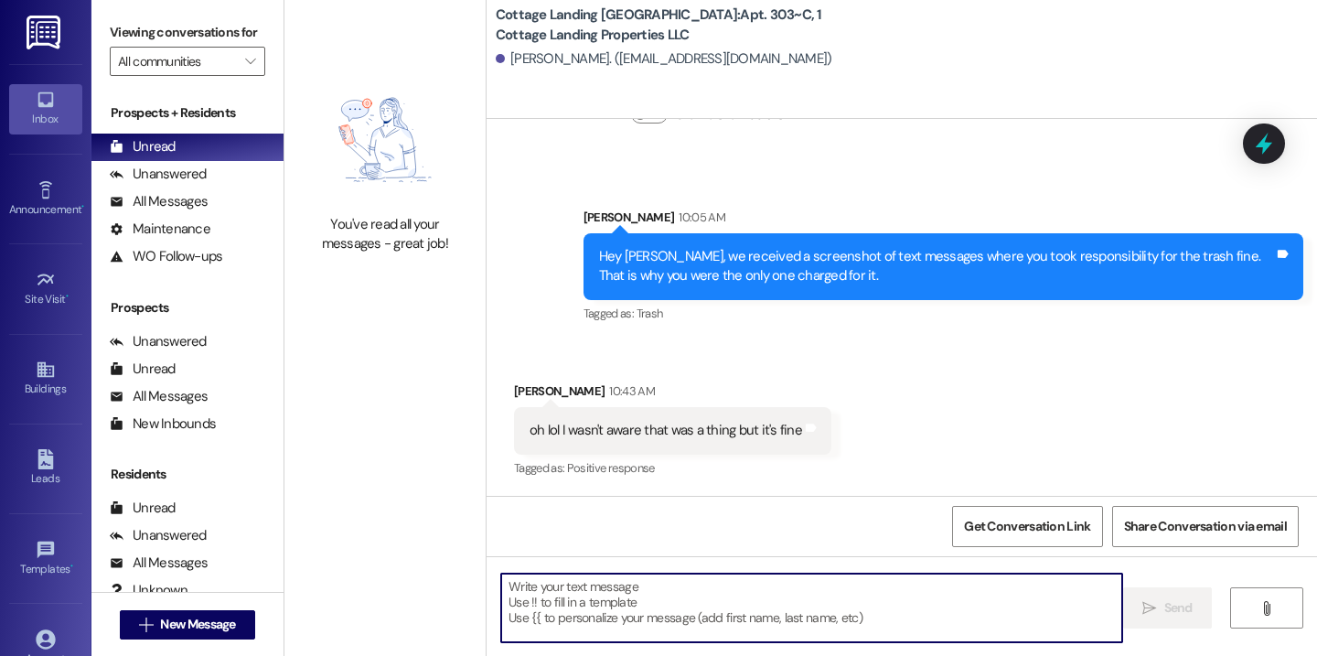
scroll to position [1784, 0]
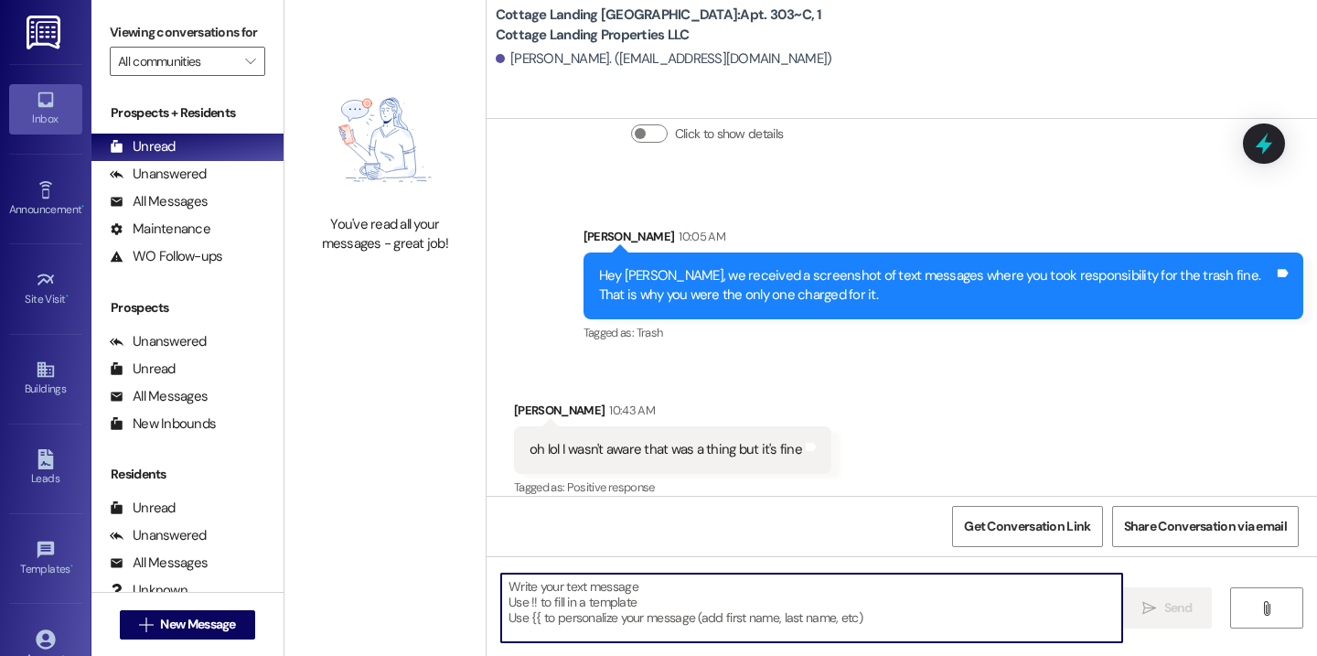
click at [734, 598] on textarea at bounding box center [811, 608] width 621 height 69
paste textarea "Hey Mckenna! Pest control just came to spray your bedroom and bathroom for roac…"
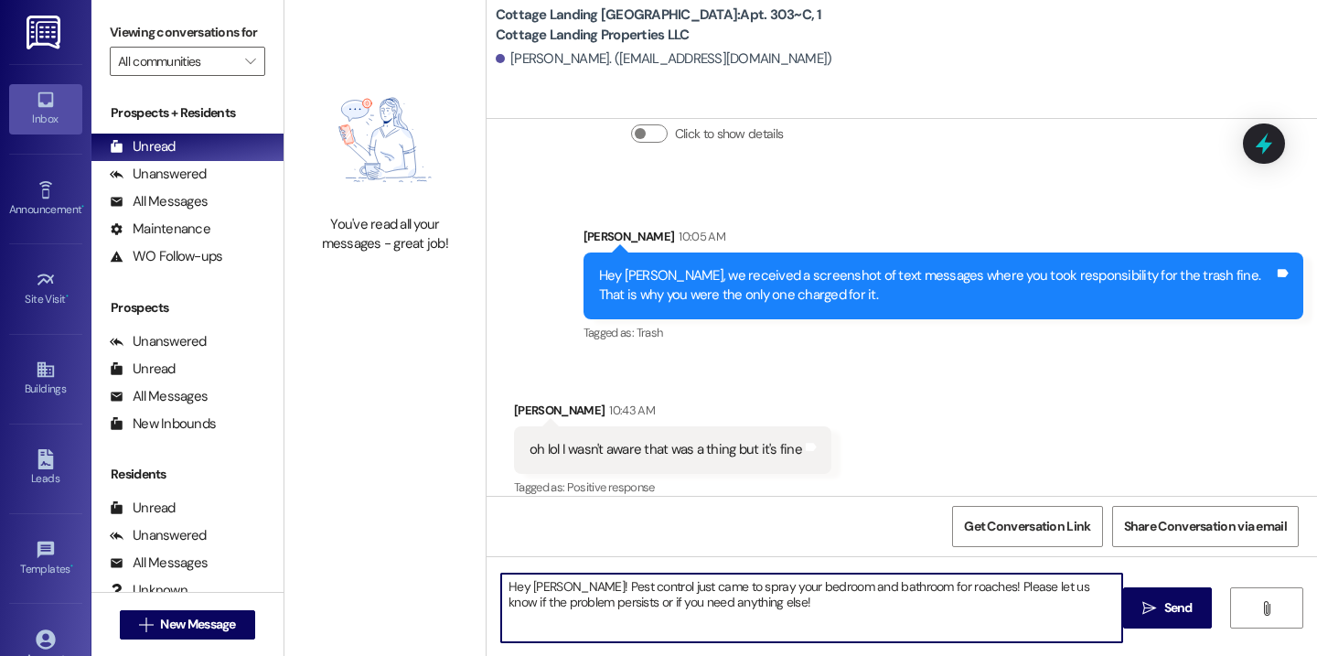
click at [537, 580] on textarea "Hey Mckenna! Pest control just came to spray your bedroom and bathroom for roac…" at bounding box center [811, 608] width 621 height 69
type textarea "Hey Carmen! Pest control just came to spray your bedroom and bathroom for roach…"
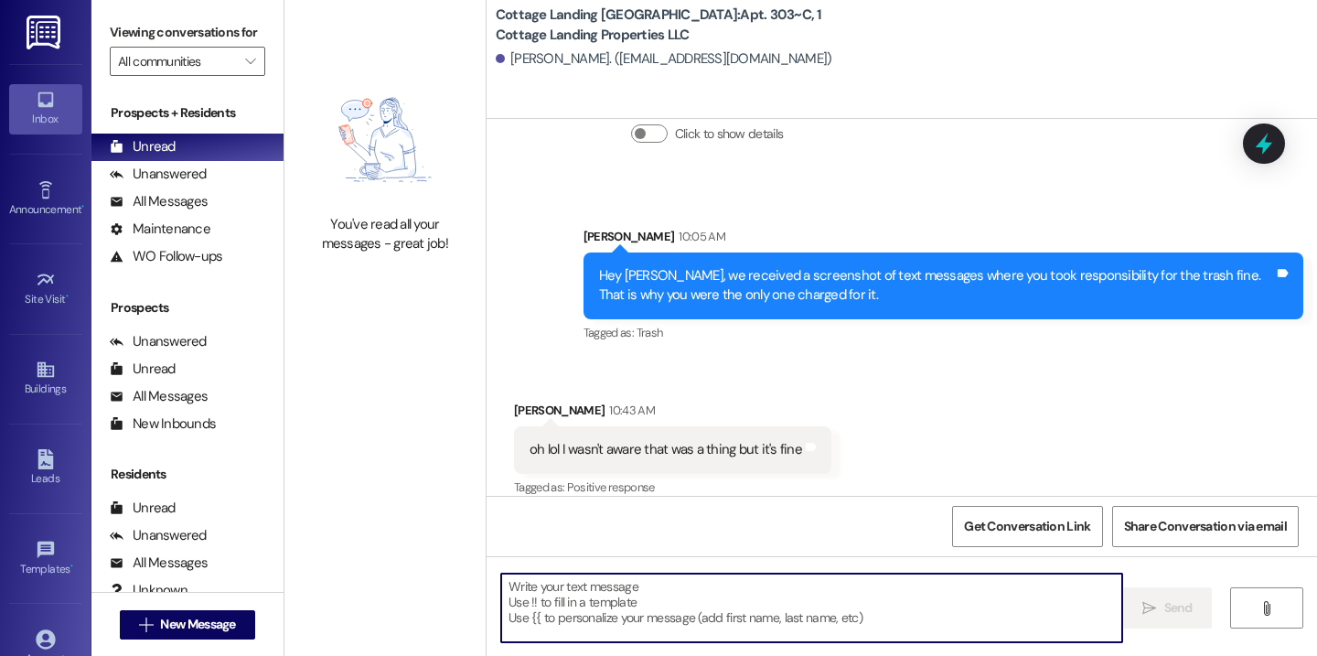
scroll to position [1931, 0]
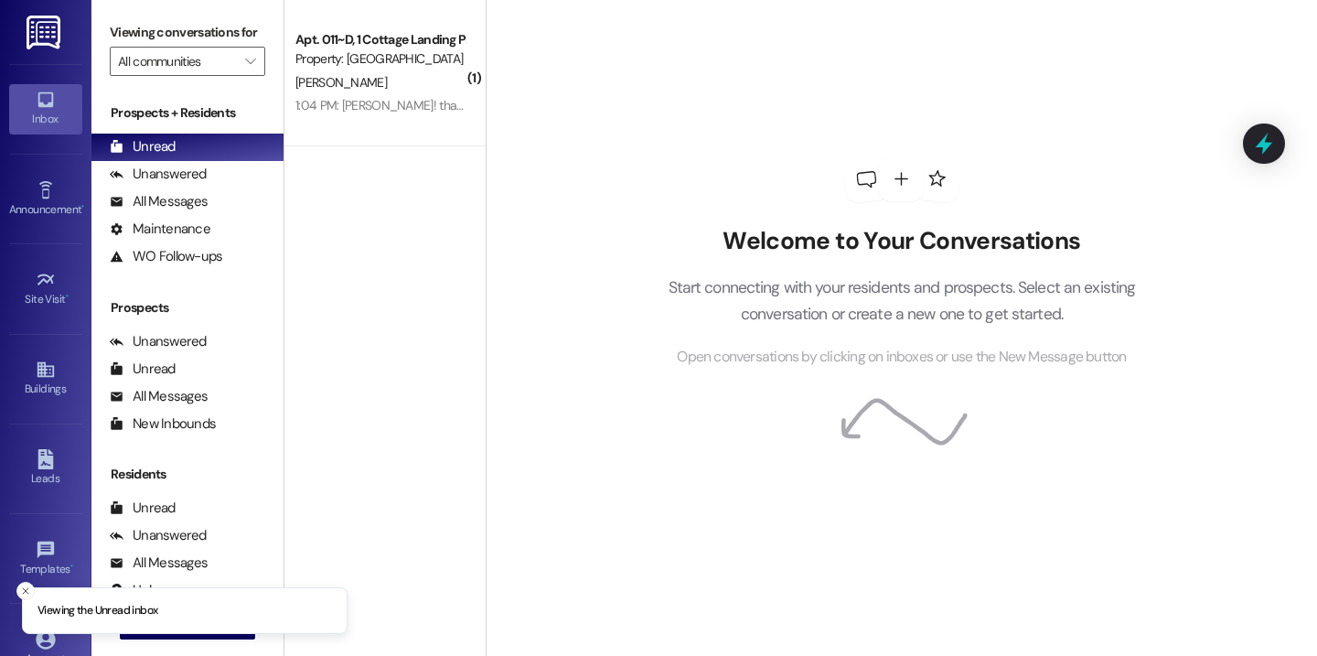
click at [459, 227] on div "( 1 ) Apt. 011~D, 1 Cottage Landing Properties LLC Property: [GEOGRAPHIC_DATA] …" at bounding box center [384, 263] width 201 height 526
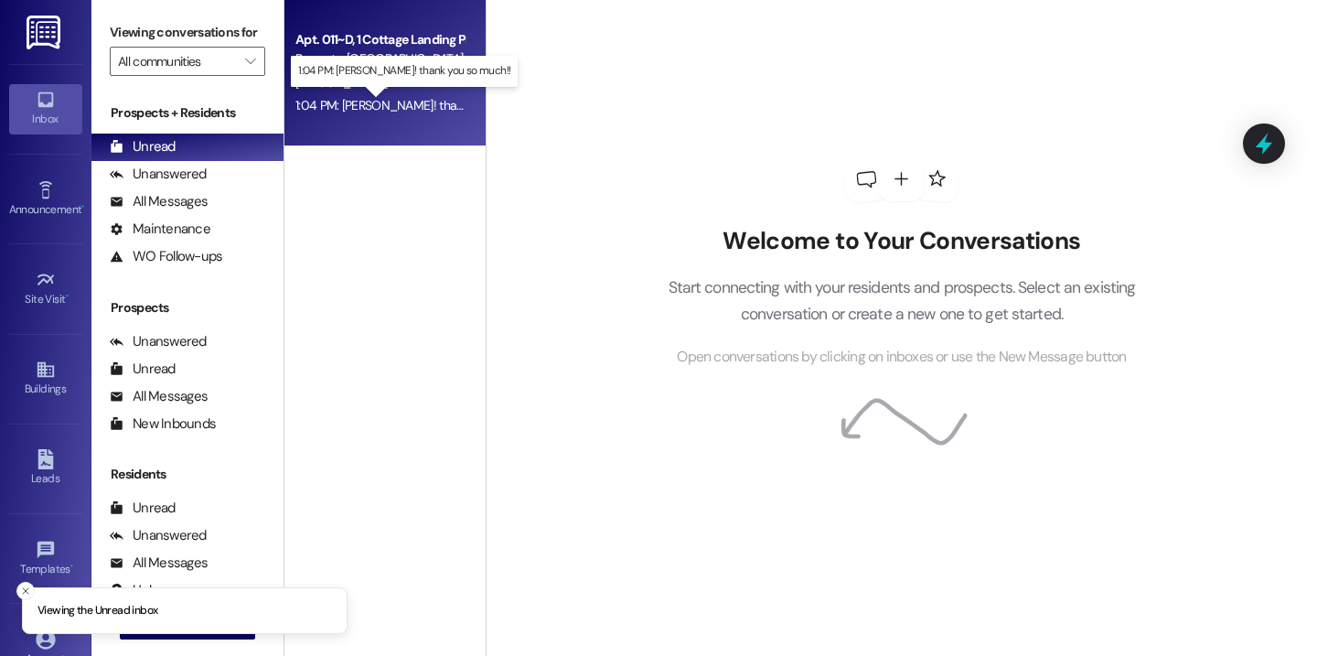
click at [407, 103] on div "1:04 PM: [PERSON_NAME]! thank you so much!! 1:04 PM: yayy! thank you so much!!" at bounding box center [420, 105] width 251 height 16
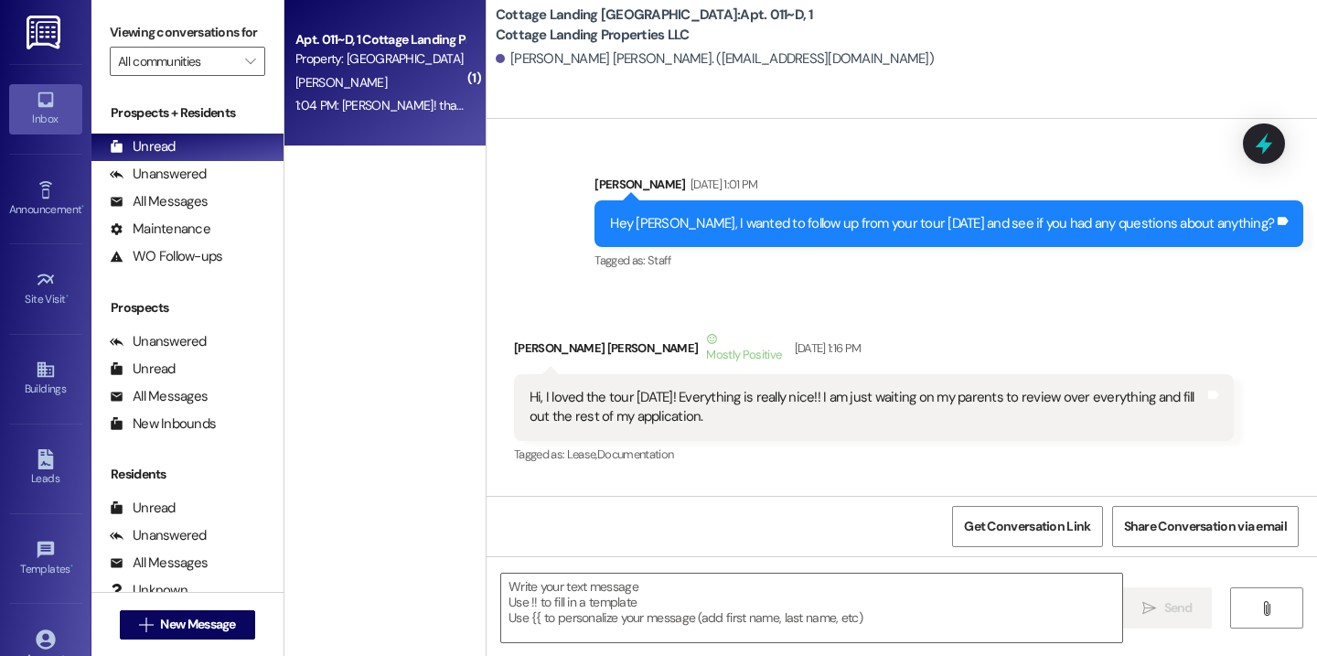
scroll to position [57011, 0]
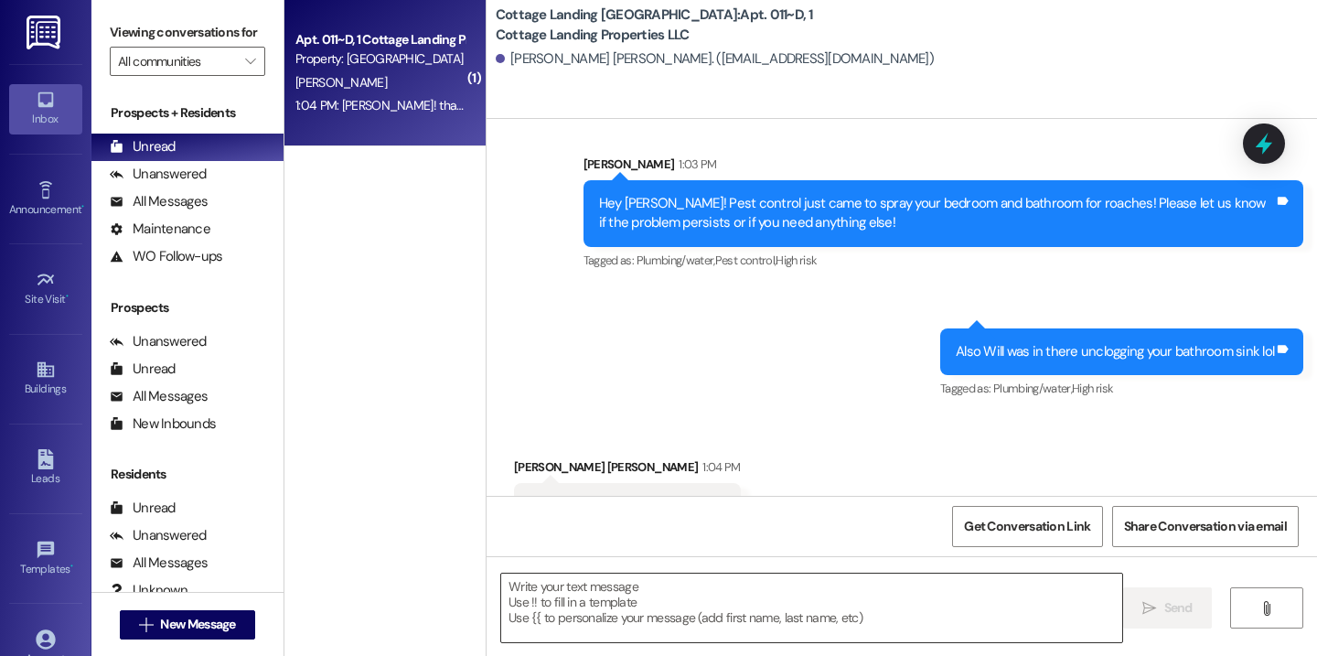
click at [575, 616] on textarea at bounding box center [811, 608] width 621 height 69
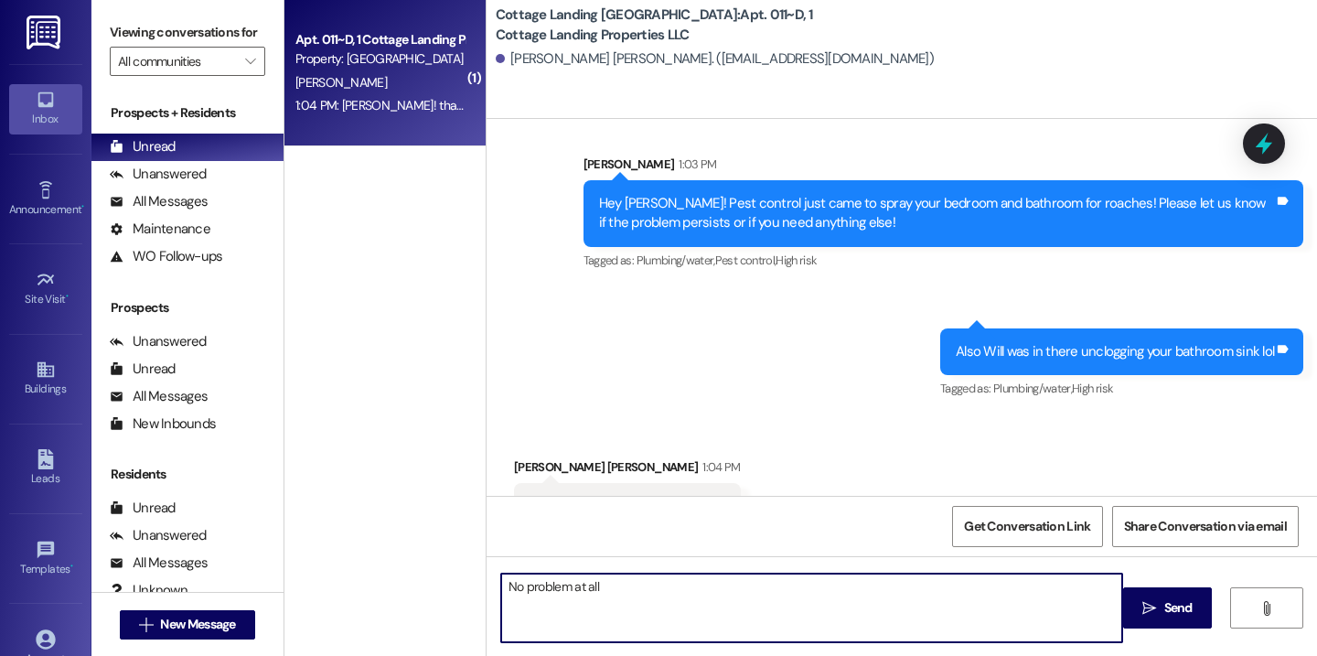
type textarea "No problem at all!"
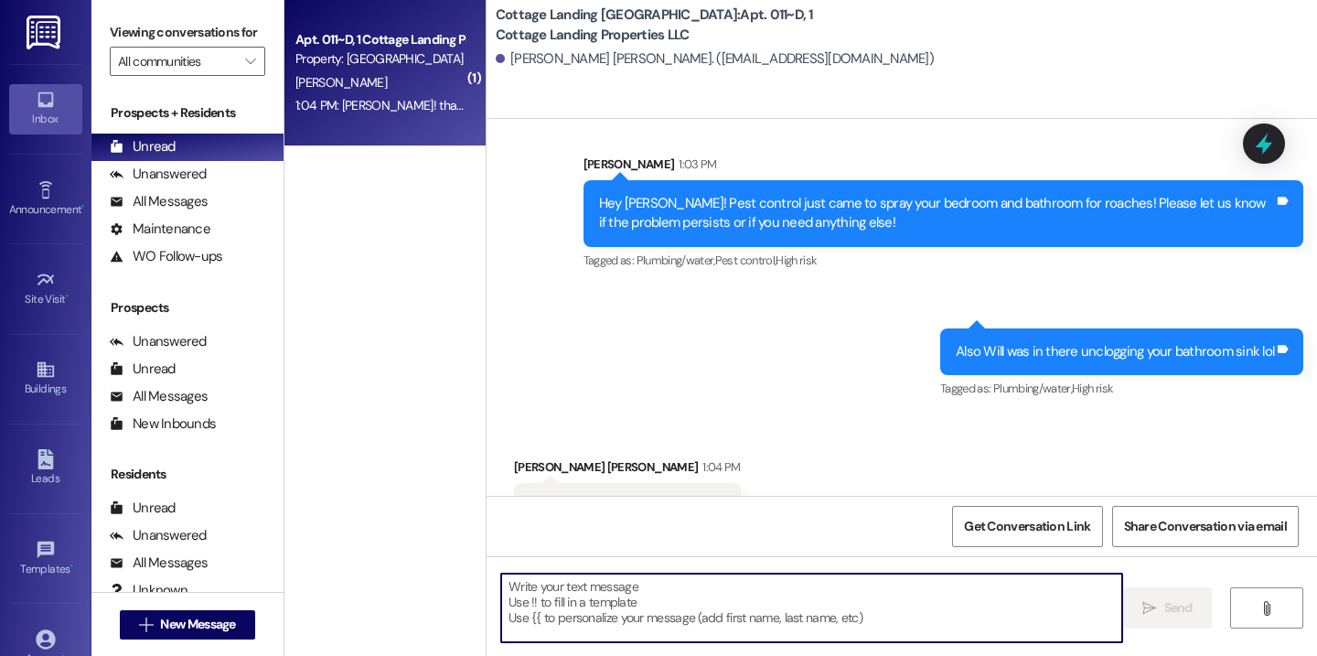
scroll to position [57140, 0]
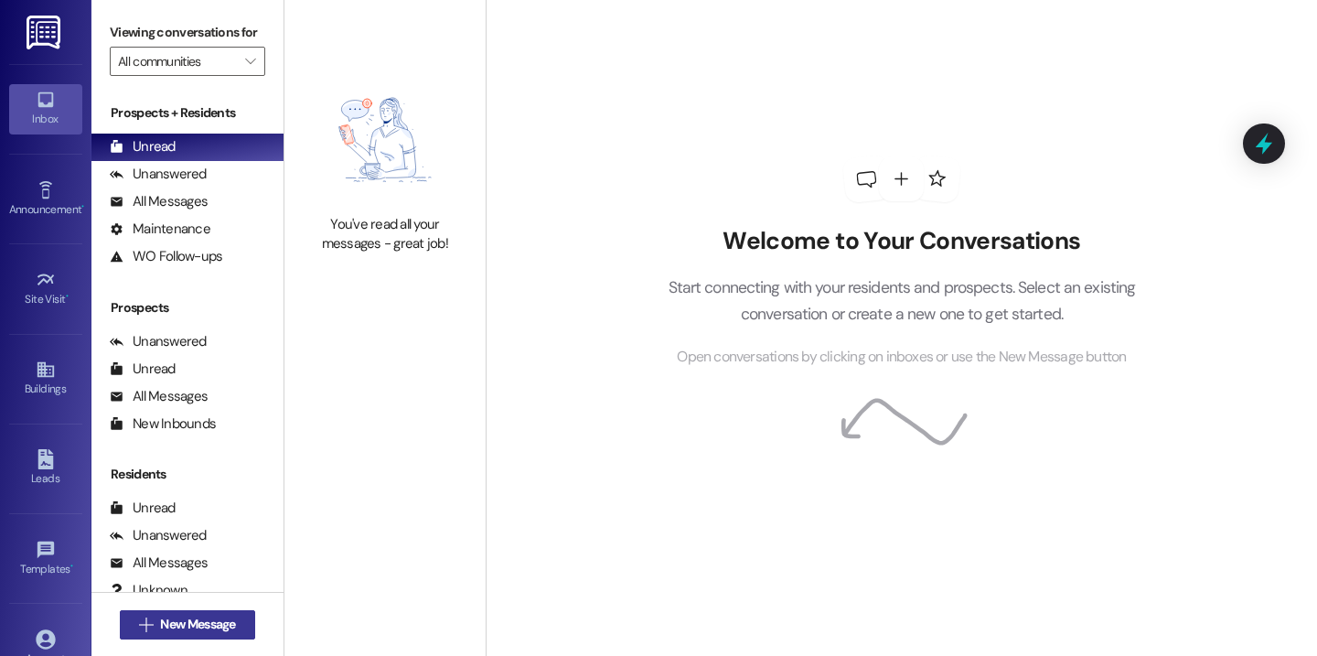
click at [203, 630] on span "New Message" at bounding box center [197, 624] width 75 height 19
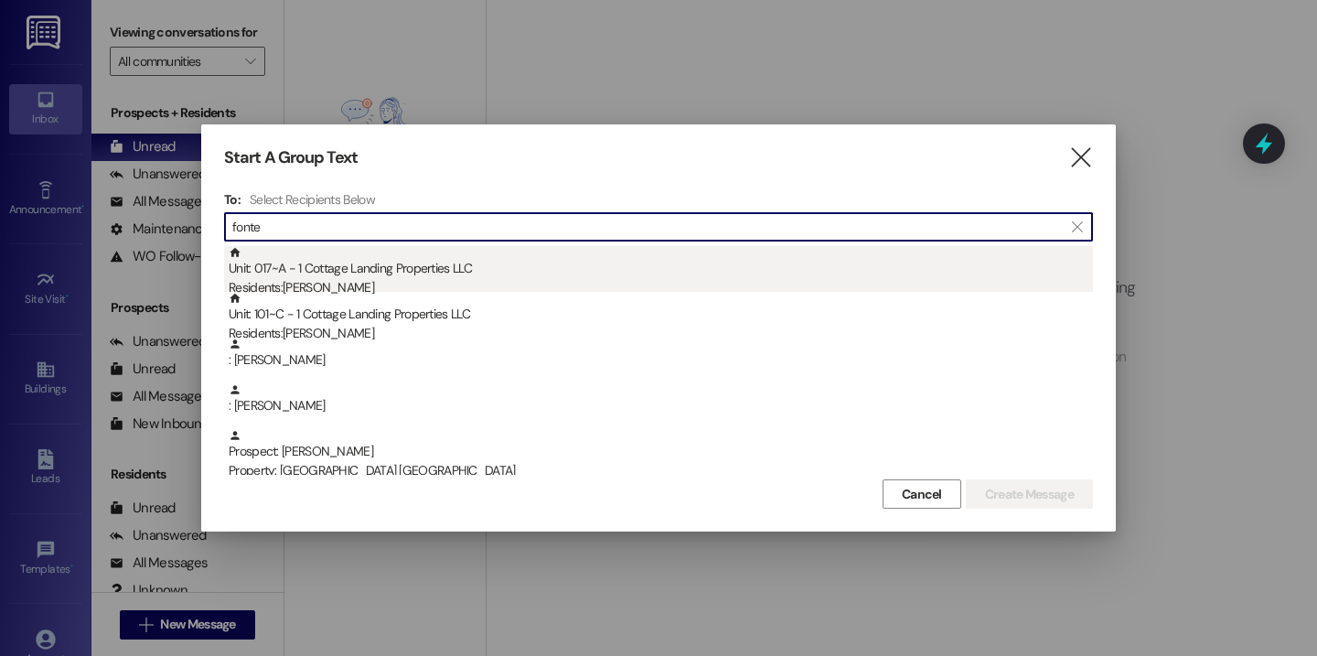
type input "fonte"
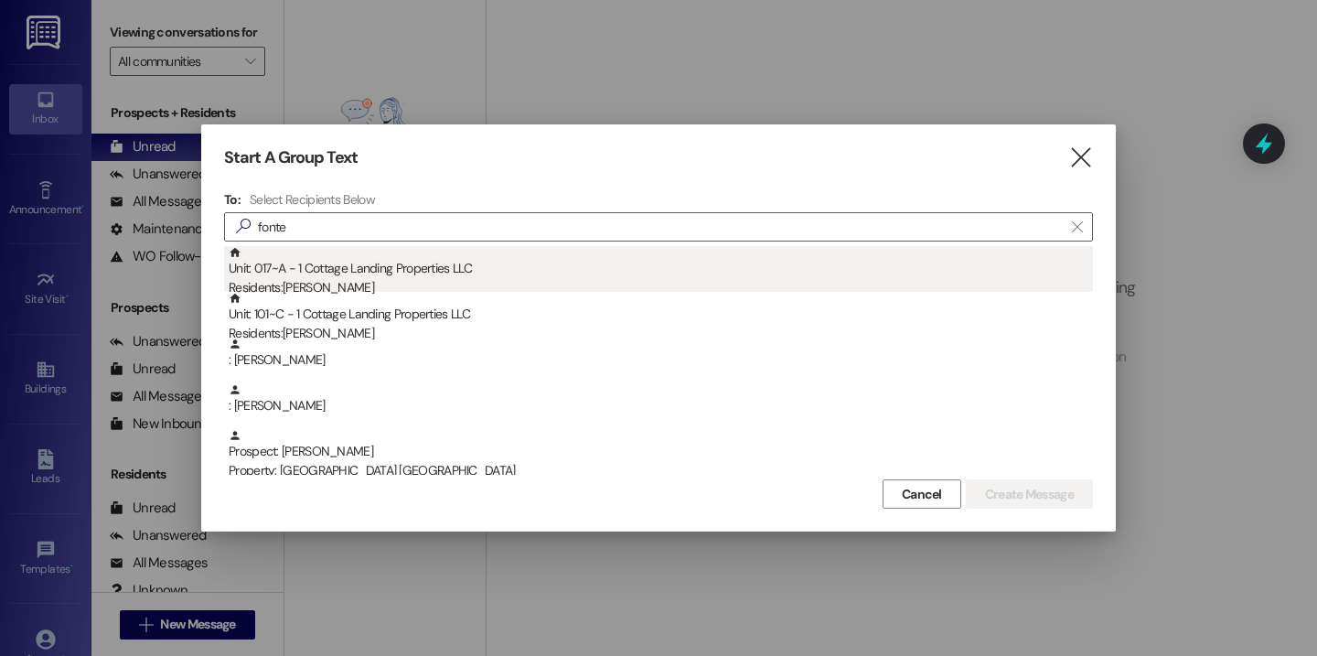
click at [409, 271] on div "Unit: 017~A - 1 Cottage Landing Properties LLC Residents: Lauren Fontenot" at bounding box center [661, 272] width 864 height 52
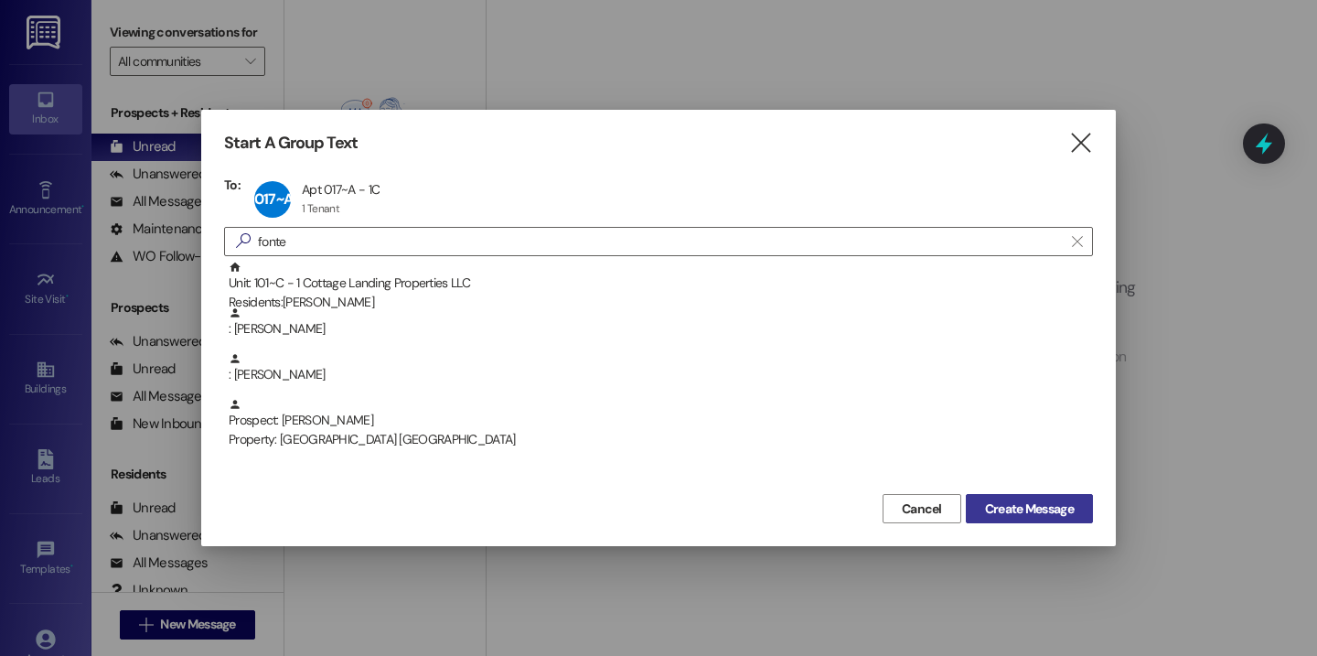
click at [993, 499] on button "Create Message" at bounding box center [1029, 508] width 127 height 29
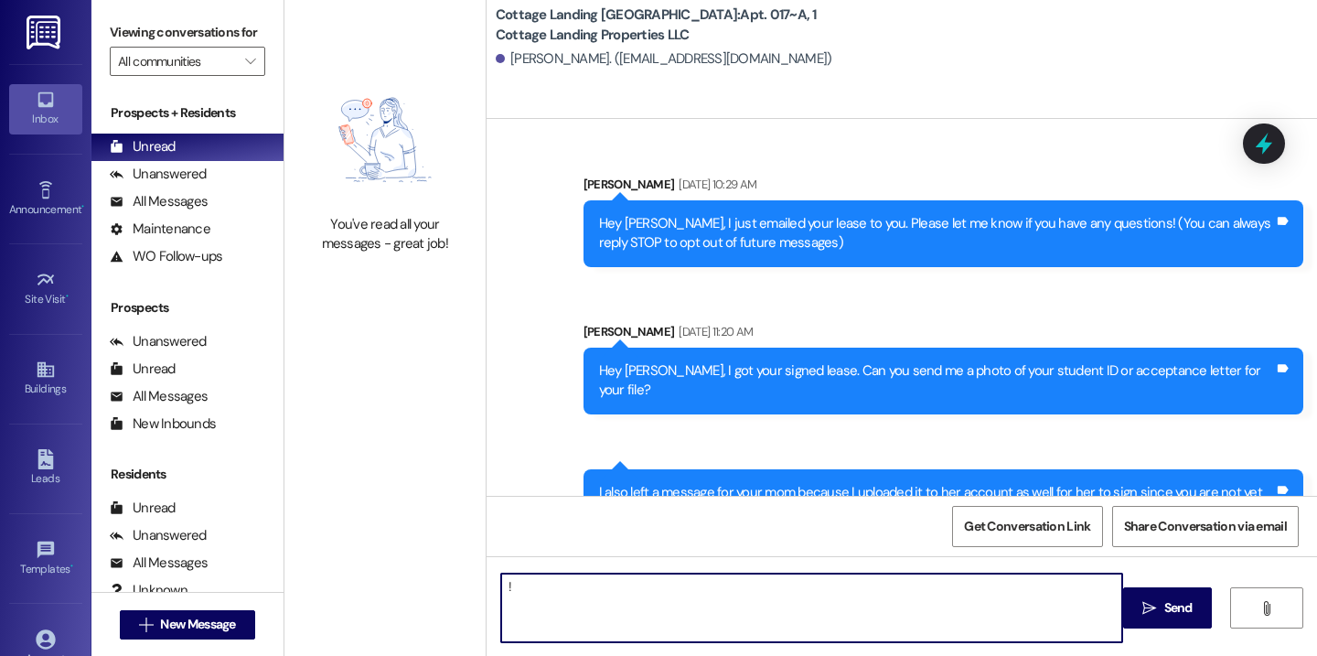
type textarea "!!"
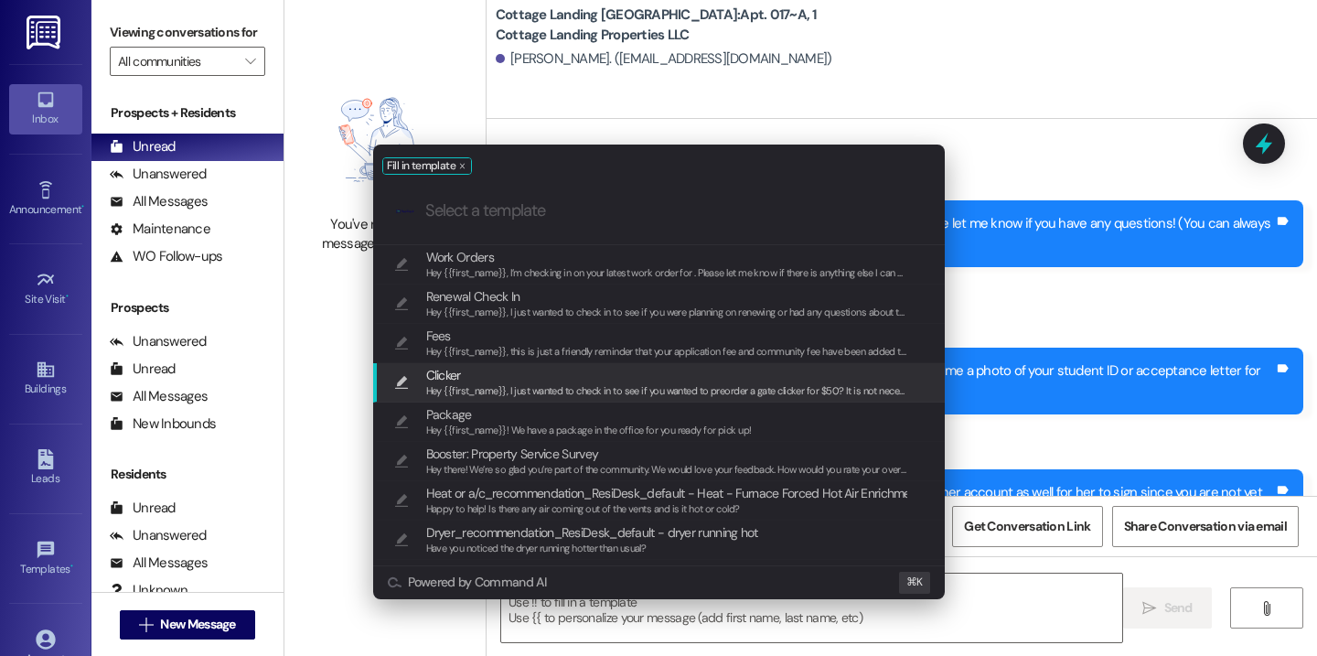
scroll to position [58092, 0]
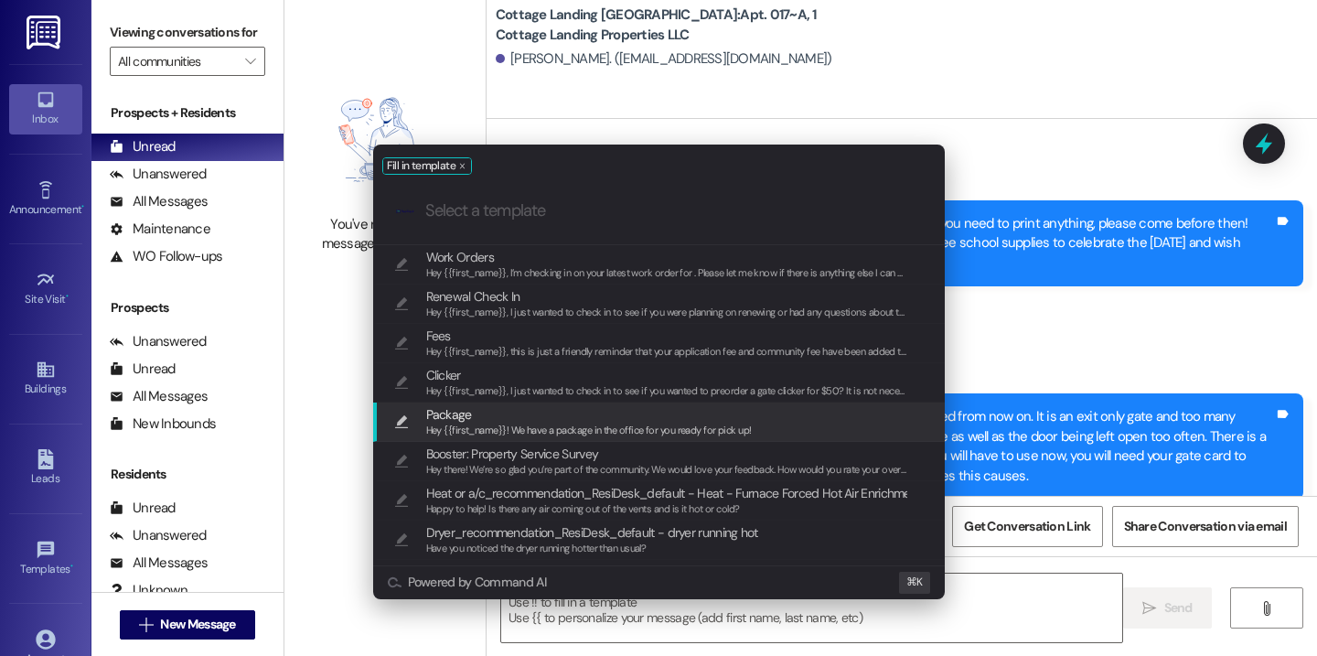
click at [535, 418] on span "Package" at bounding box center [589, 414] width 326 height 20
type textarea "Hey {{first_name}}! We have a package in the office for you ready for pick up!"
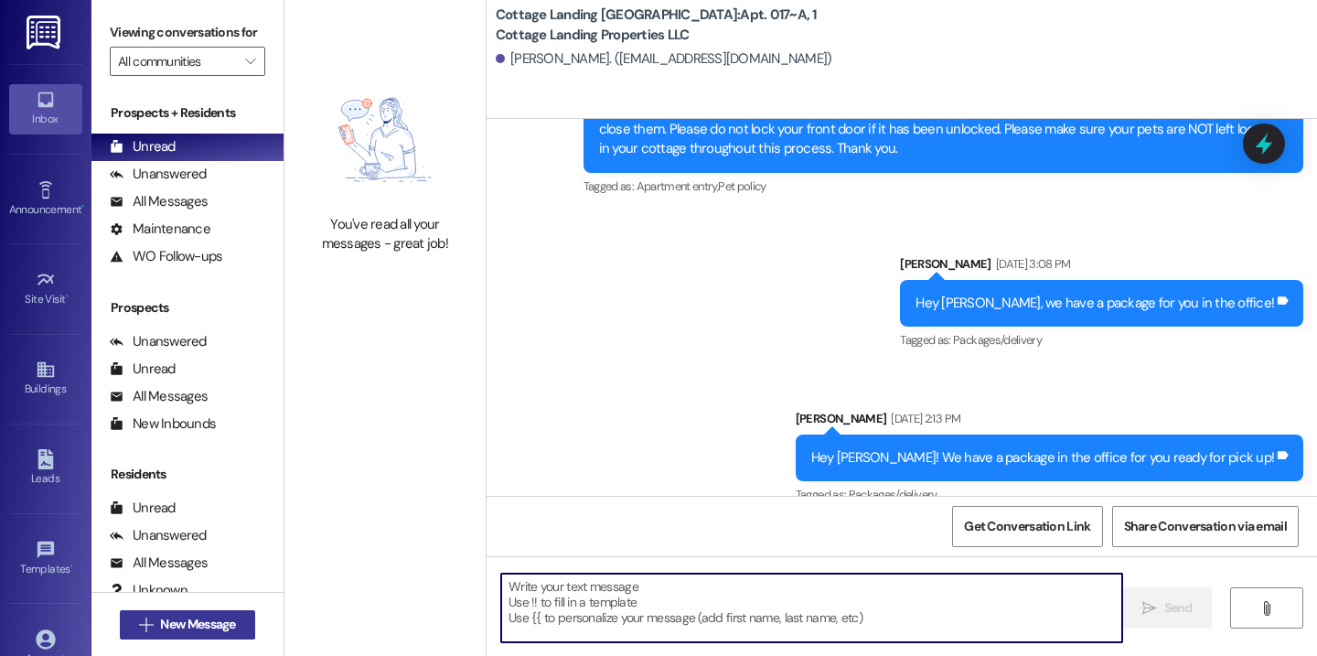
scroll to position [57168, 0]
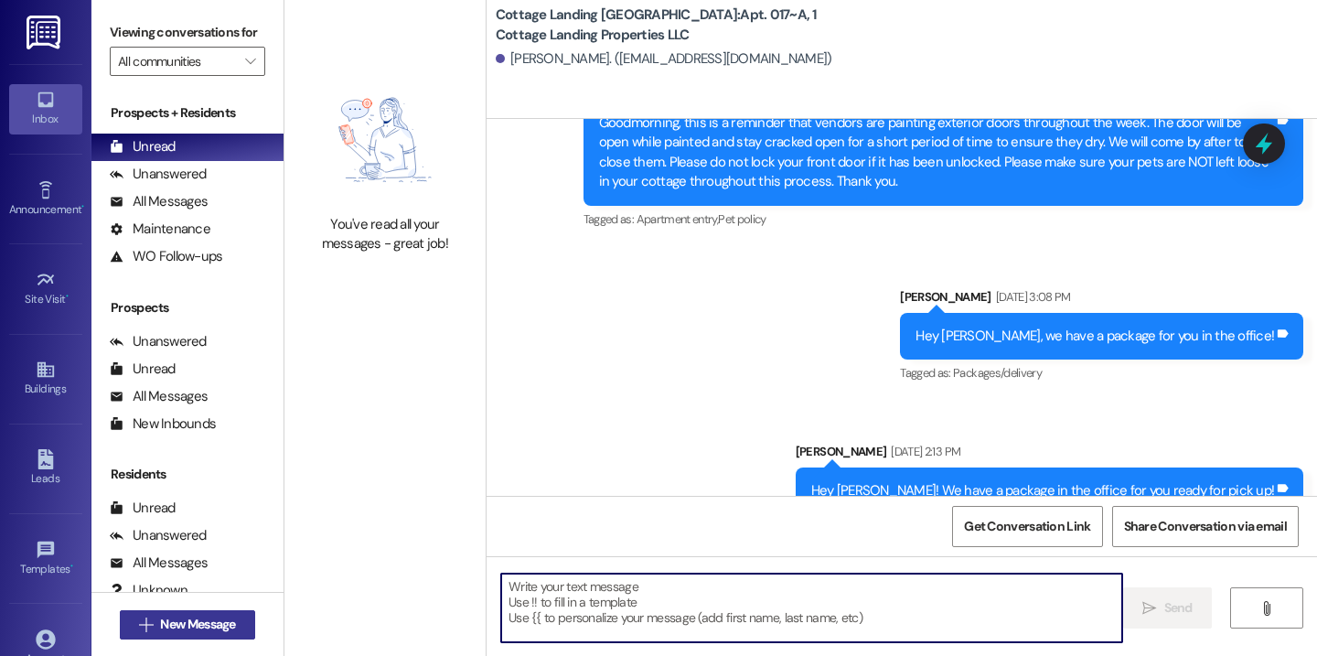
click at [232, 617] on span "New Message" at bounding box center [197, 624] width 82 height 19
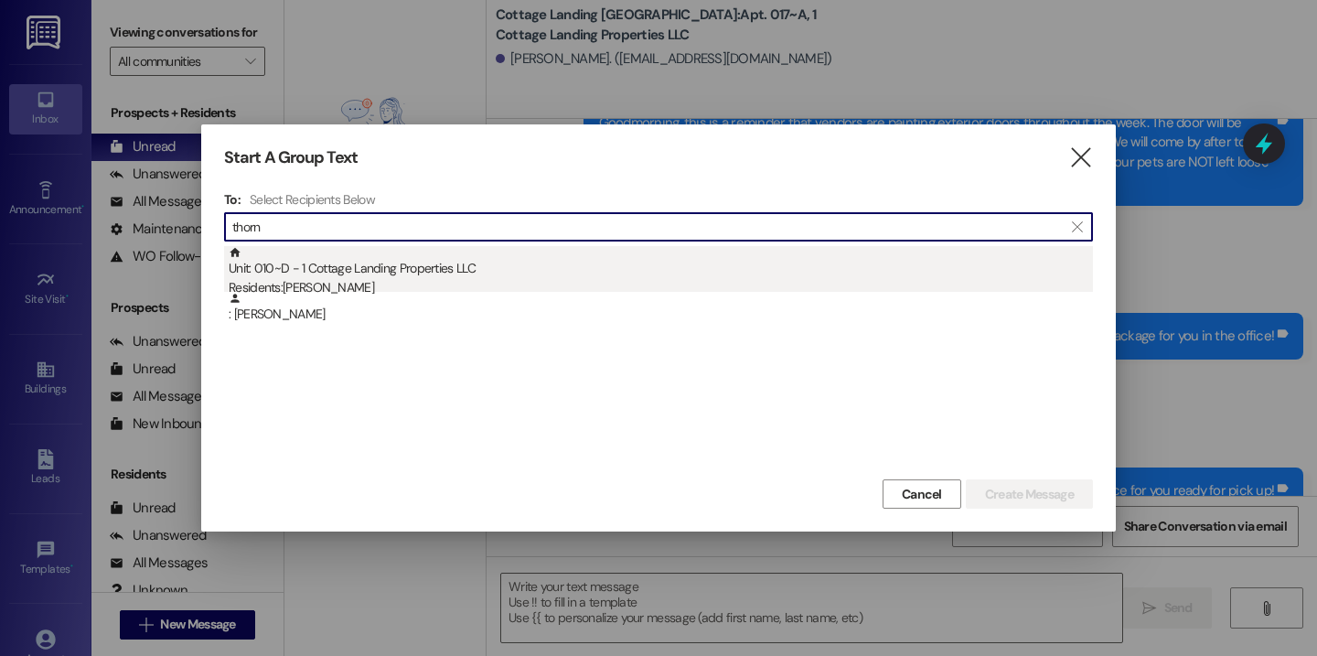
type input "thorn"
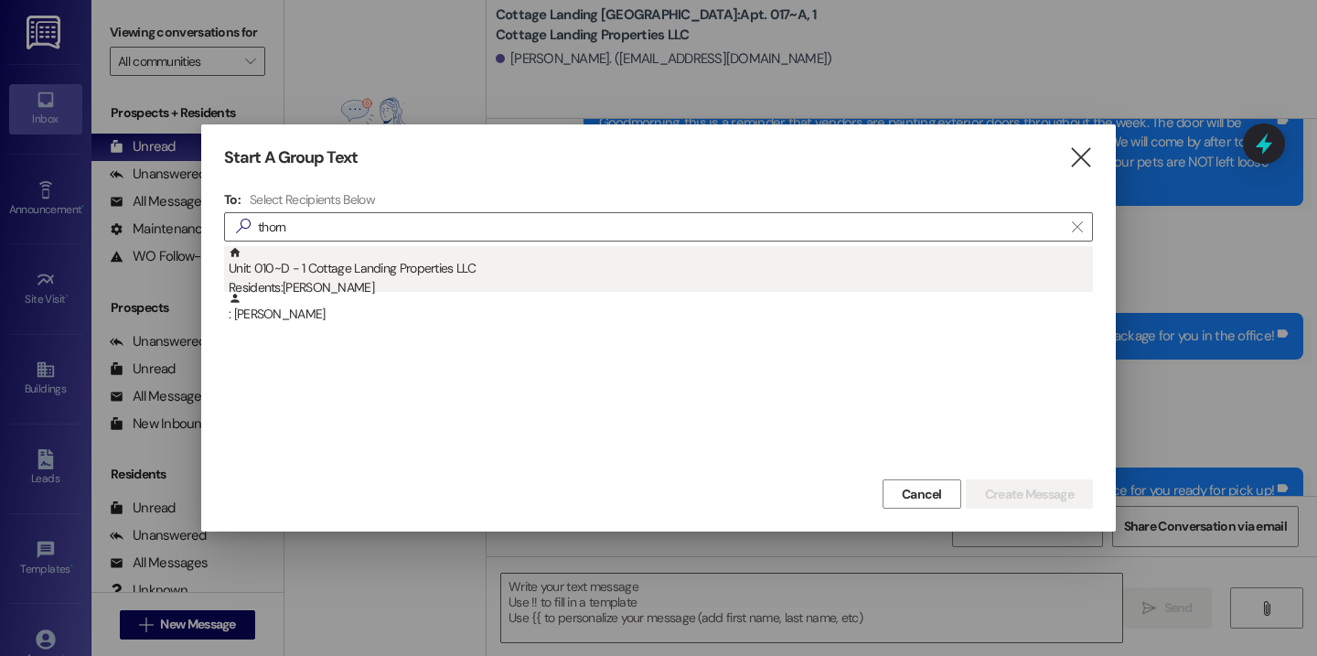
click at [366, 277] on div "Unit: 010~D - 1 Cottage Landing Properties LLC Residents: Josh Thornton" at bounding box center [661, 272] width 864 height 52
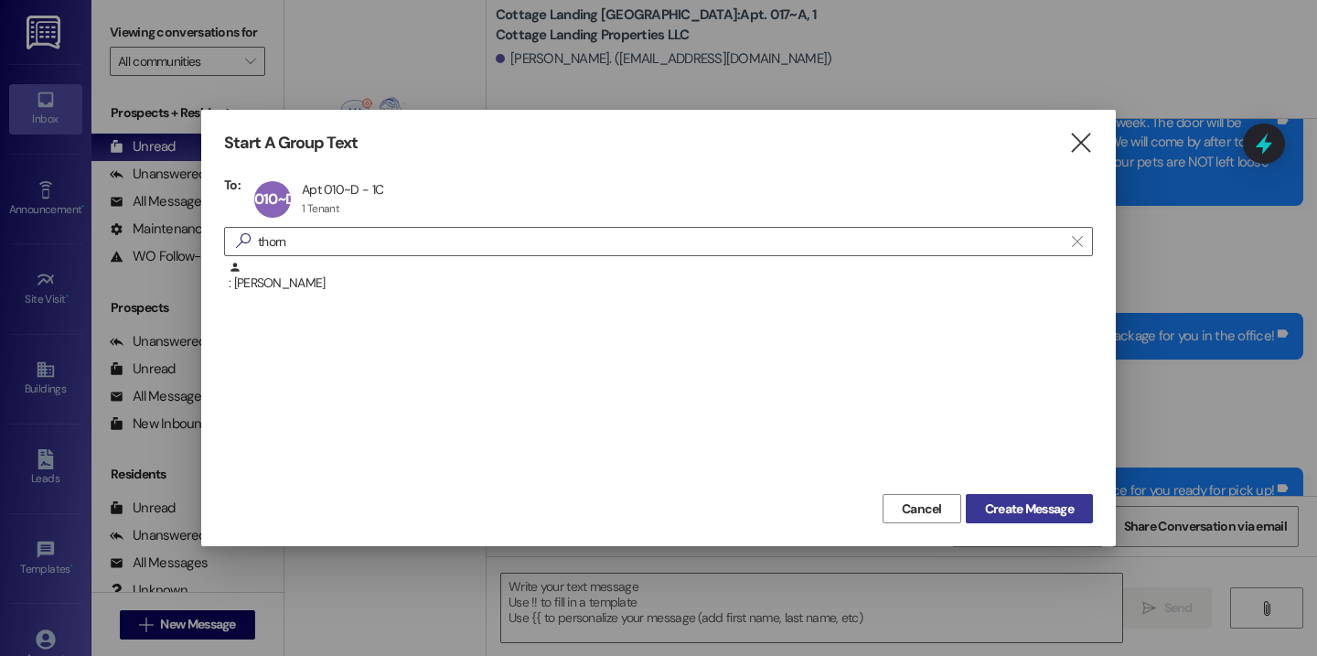
click at [1009, 508] on span "Create Message" at bounding box center [1029, 508] width 89 height 19
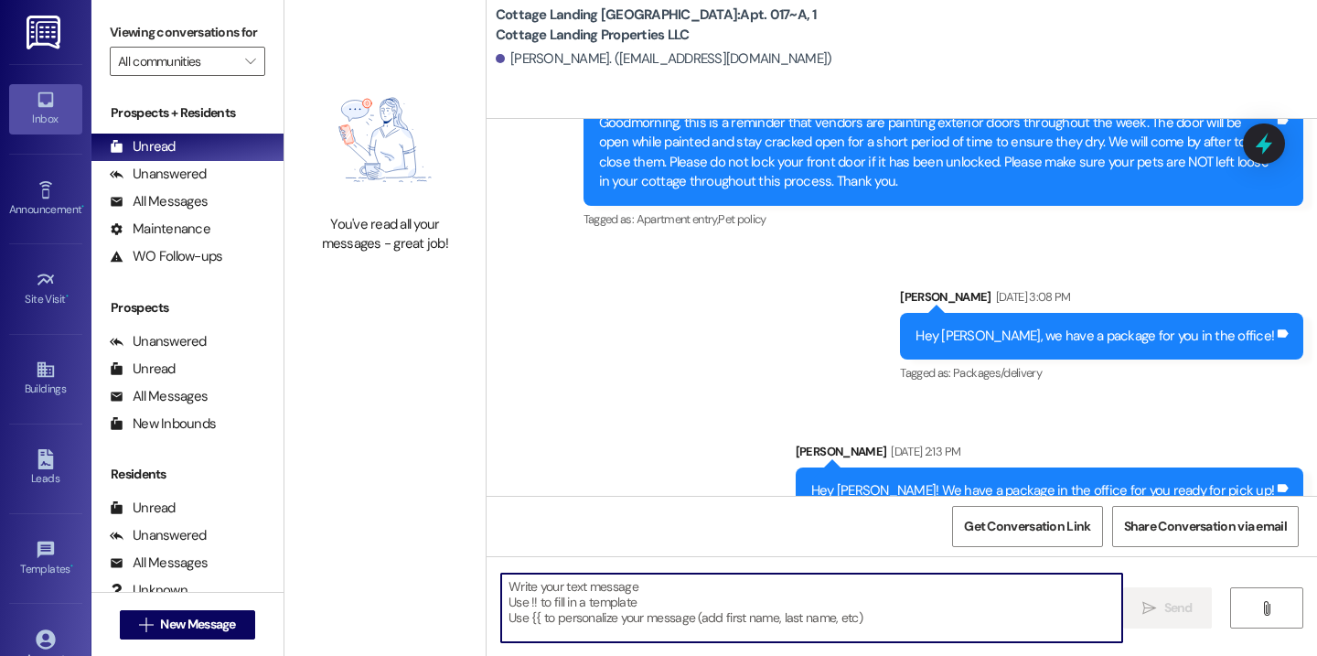
click at [780, 617] on textarea at bounding box center [811, 608] width 621 height 69
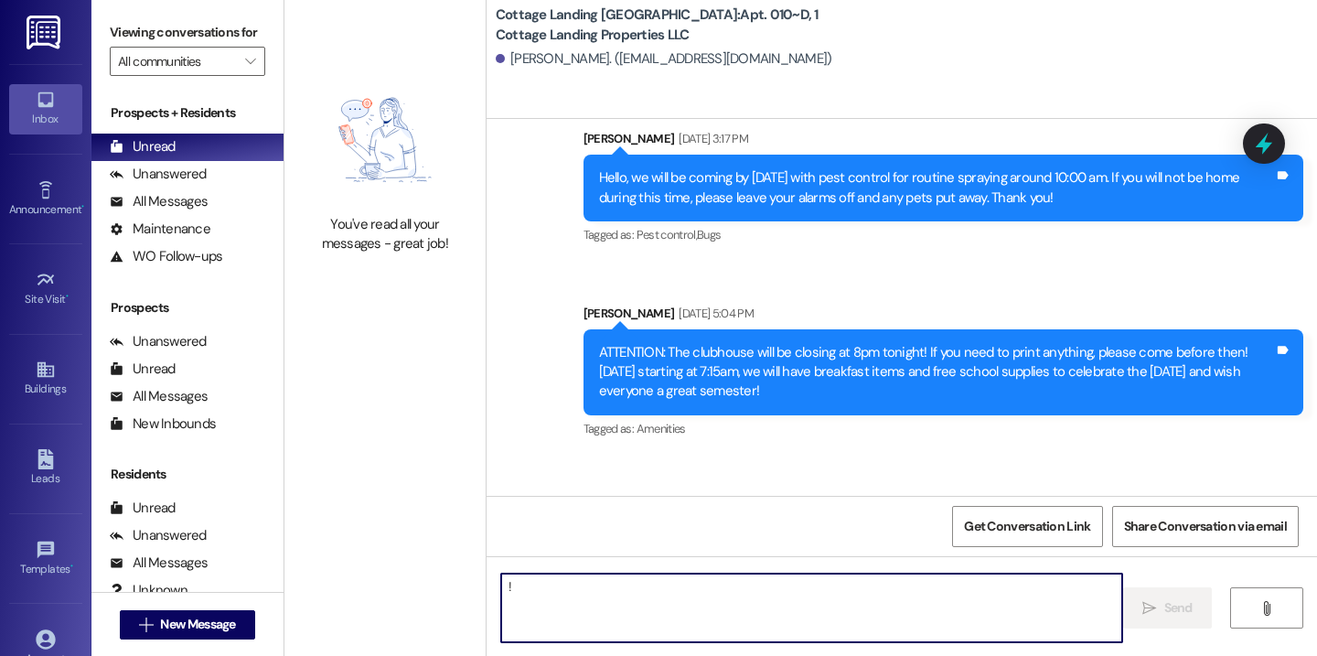
scroll to position [21372, 0]
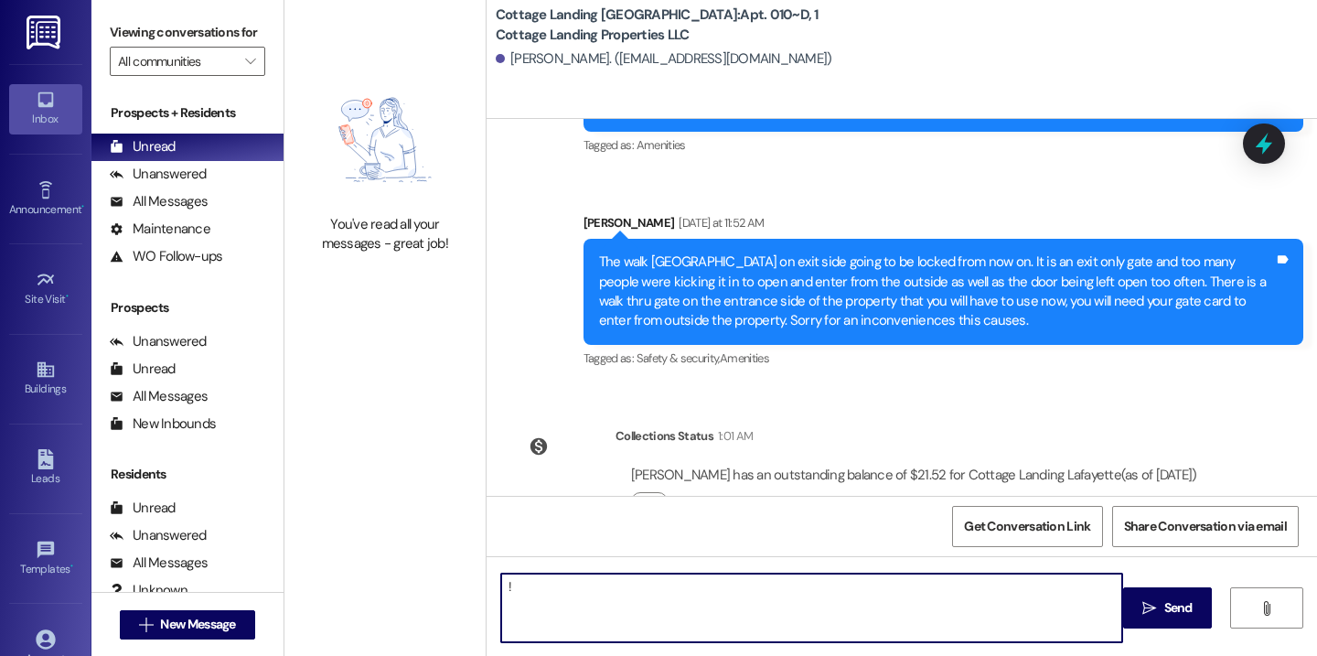
type textarea "!!"
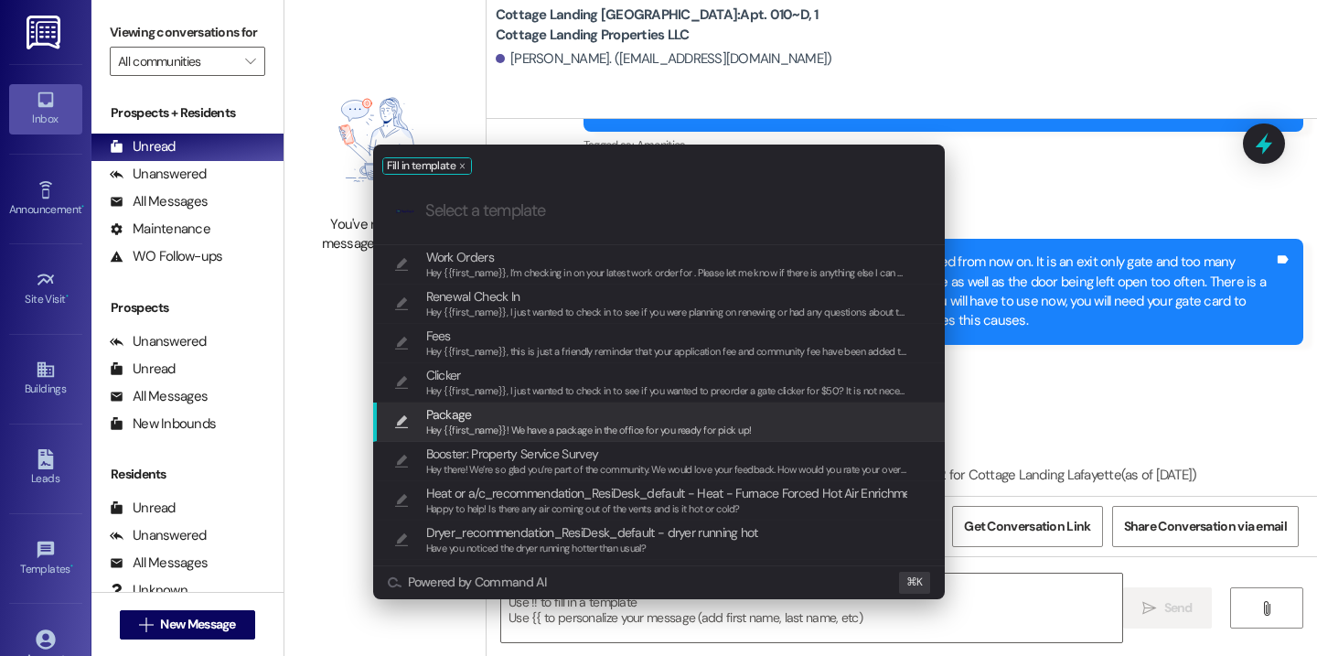
click at [689, 419] on span "Package" at bounding box center [589, 414] width 326 height 20
type textarea "Hey {{first_name}}! We have a package in the office for you ready for pick up!"
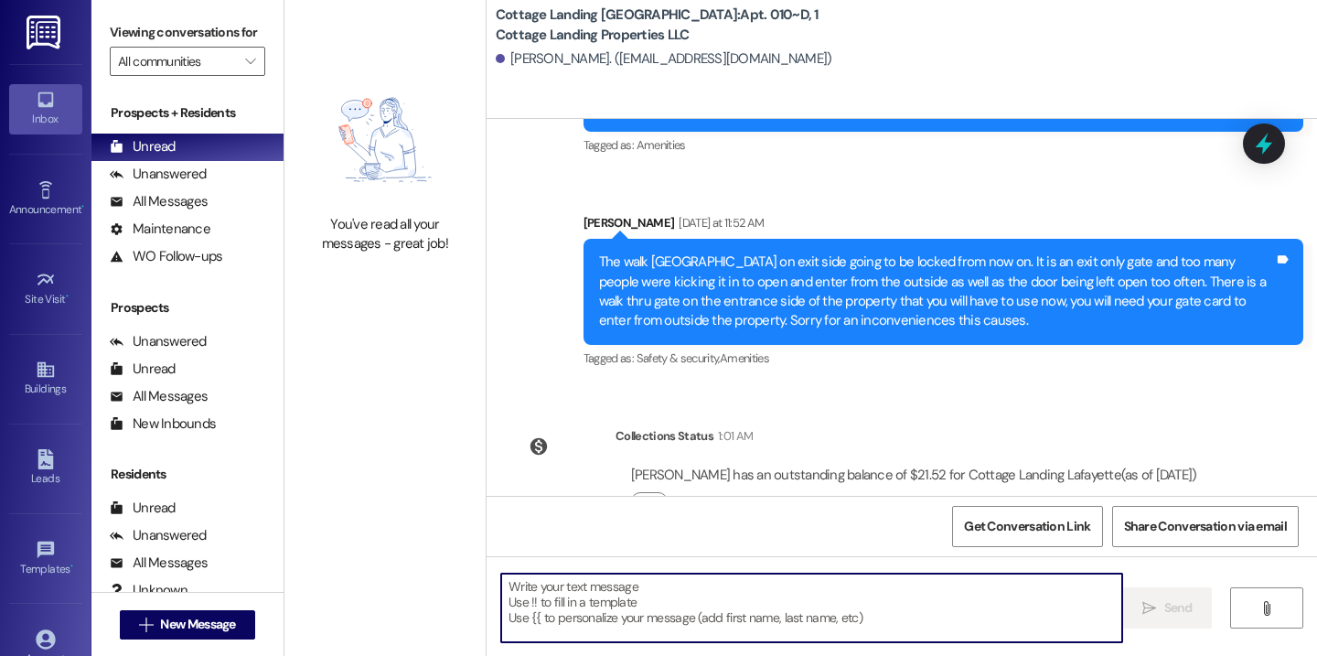
scroll to position [21499, 0]
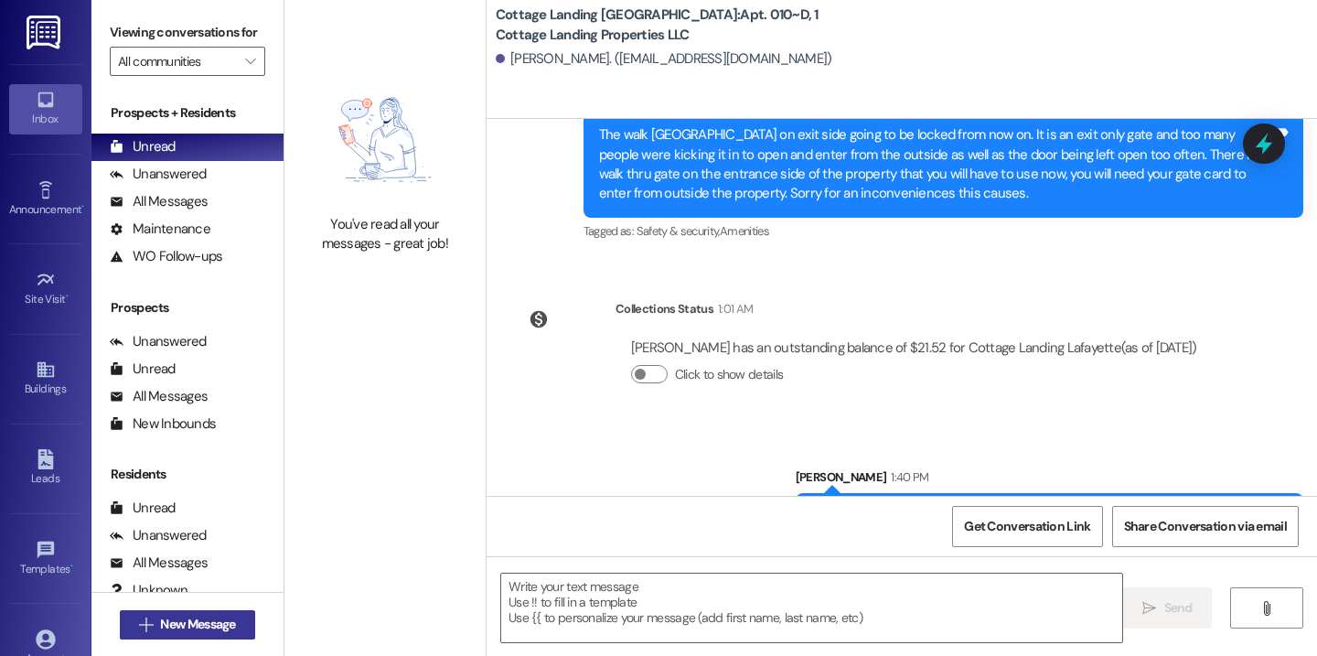
click at [166, 620] on span "New Message" at bounding box center [197, 624] width 75 height 19
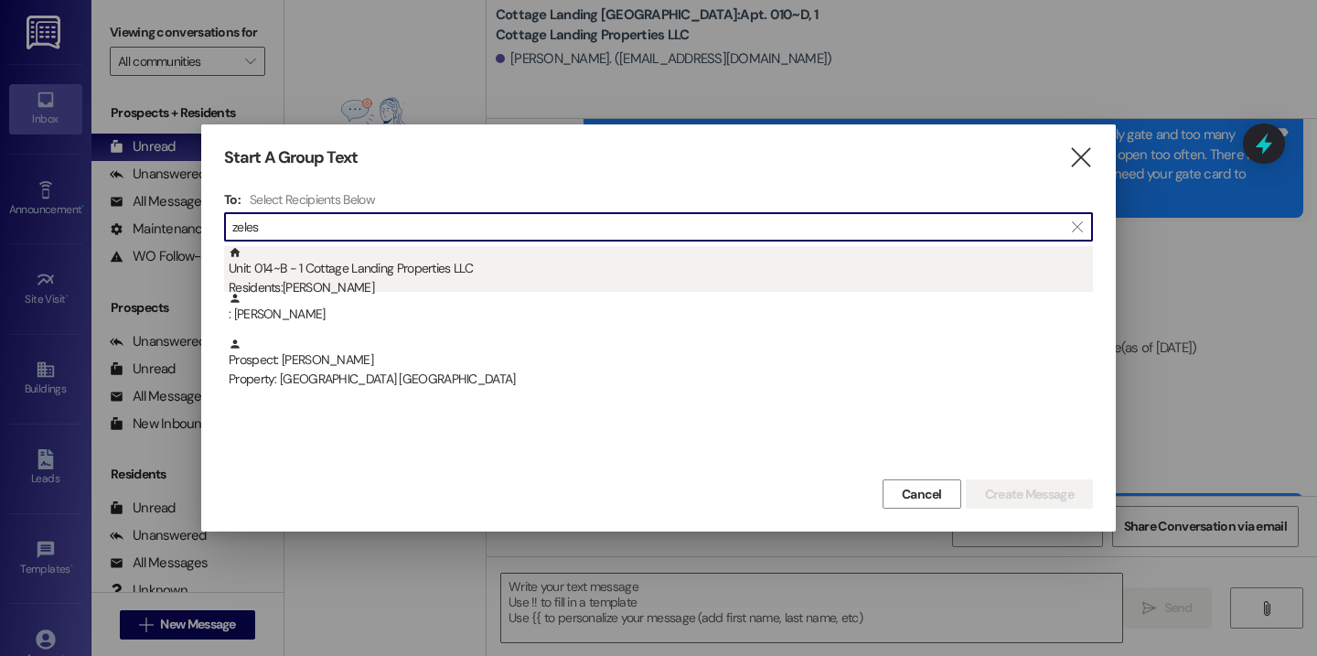
type input "zeles"
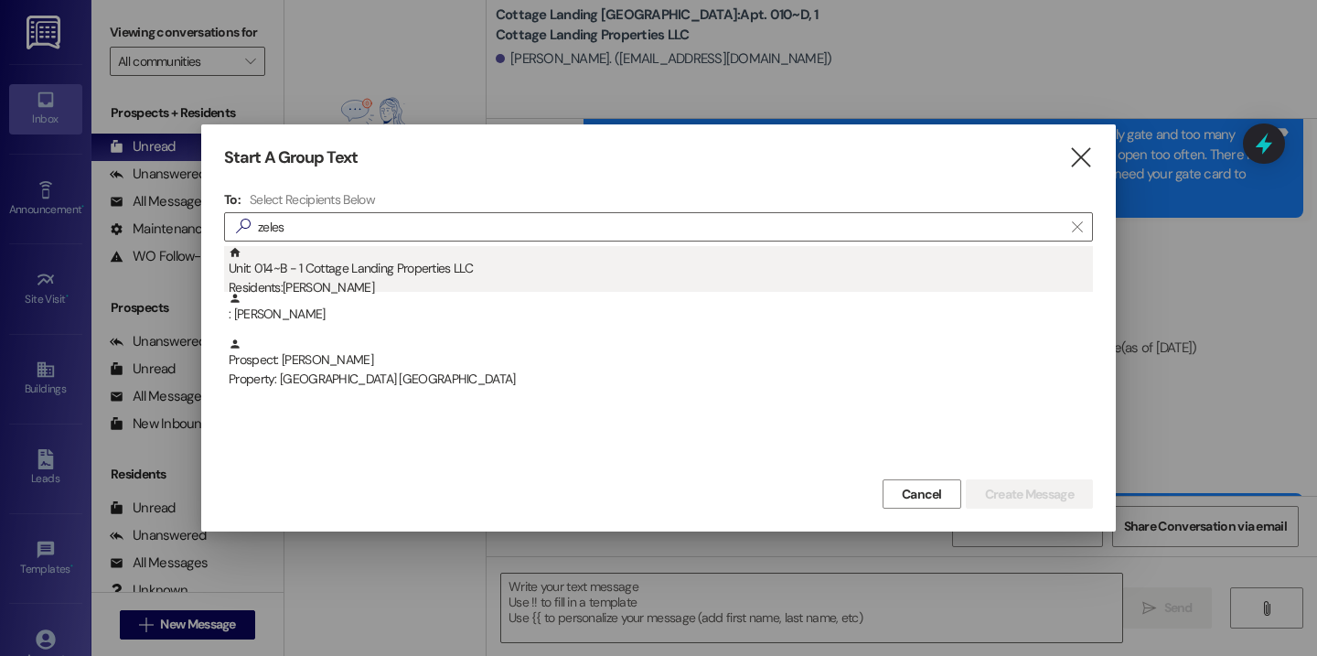
click at [433, 274] on div "Unit: 014~B - 1 Cottage Landing Properties LLC Residents: Ava Zelesnik" at bounding box center [661, 272] width 864 height 52
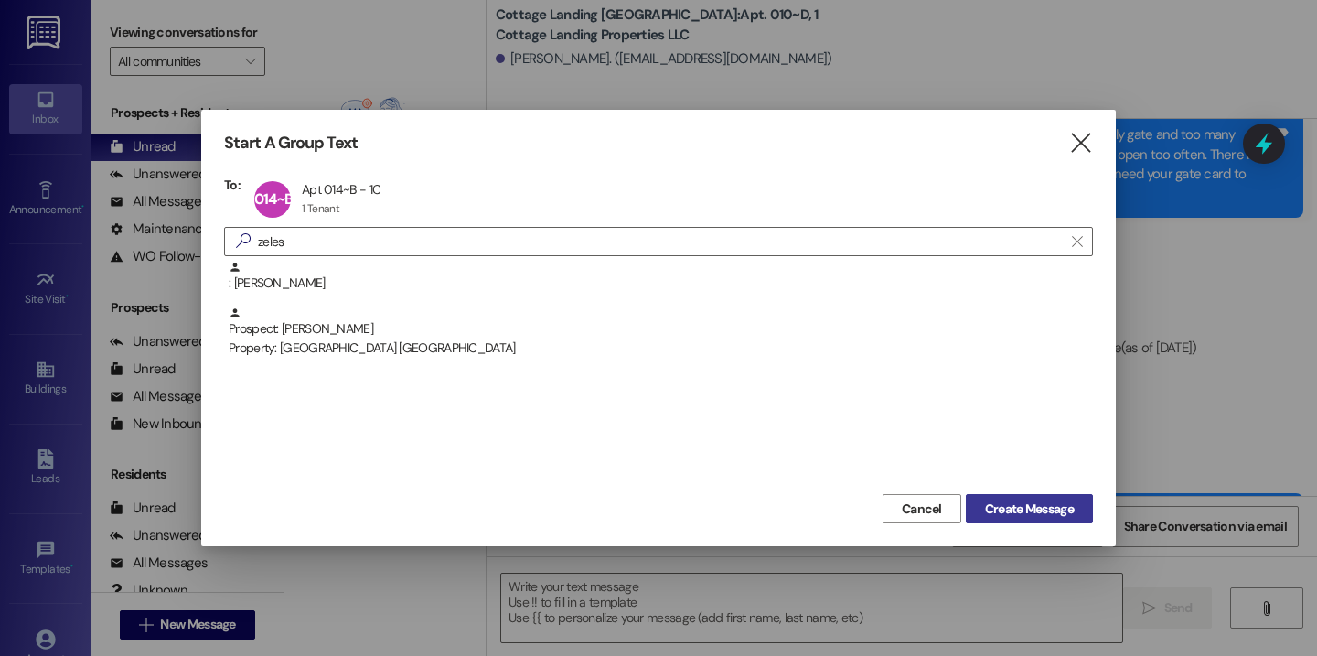
click at [1032, 521] on button "Create Message" at bounding box center [1029, 508] width 127 height 29
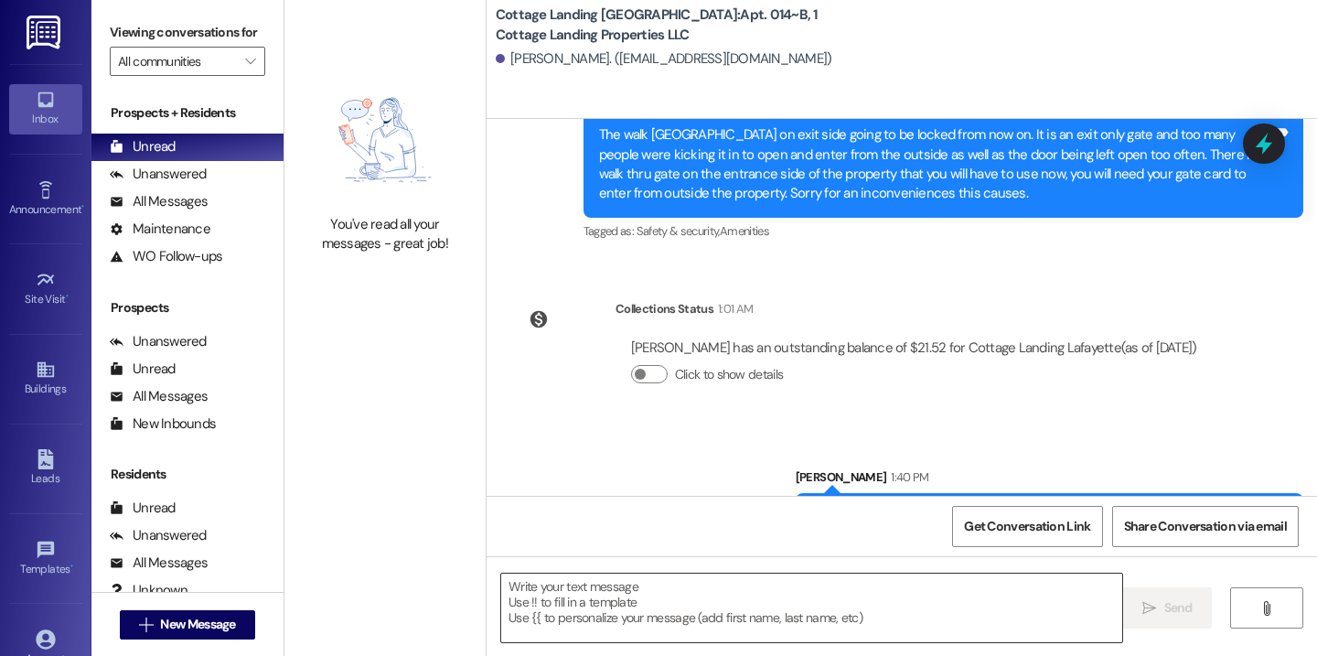
click at [783, 614] on textarea at bounding box center [811, 608] width 621 height 69
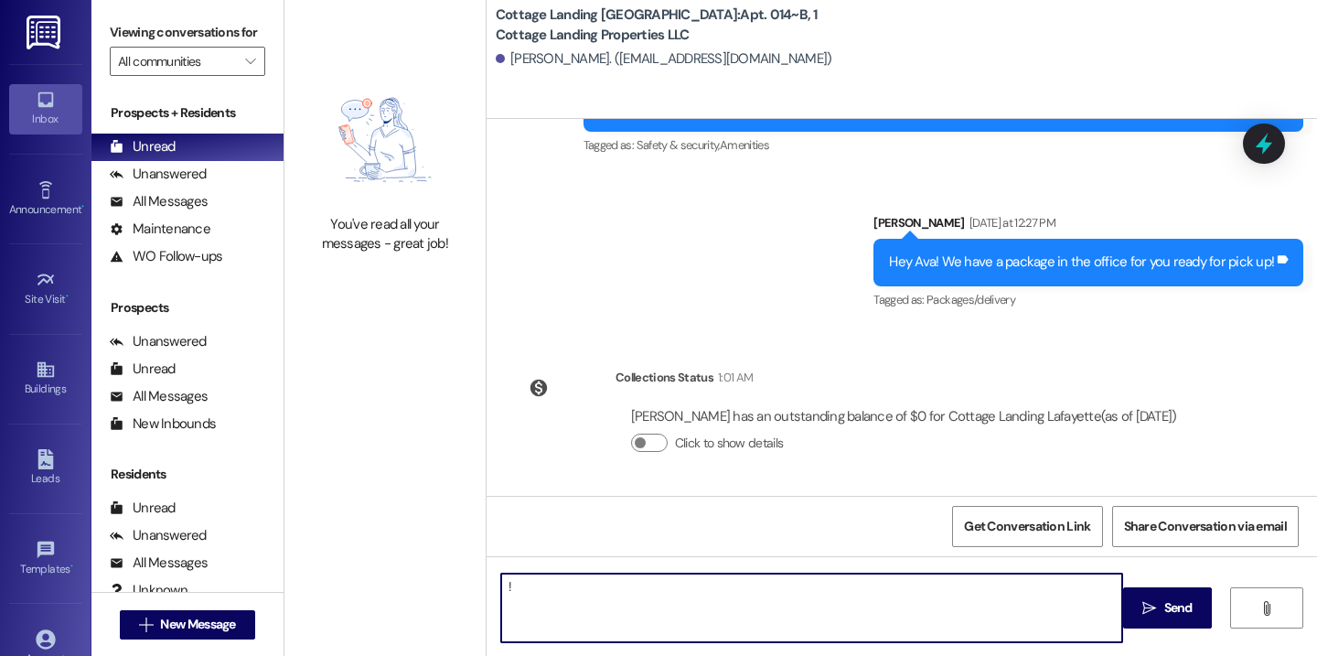
type textarea "!!"
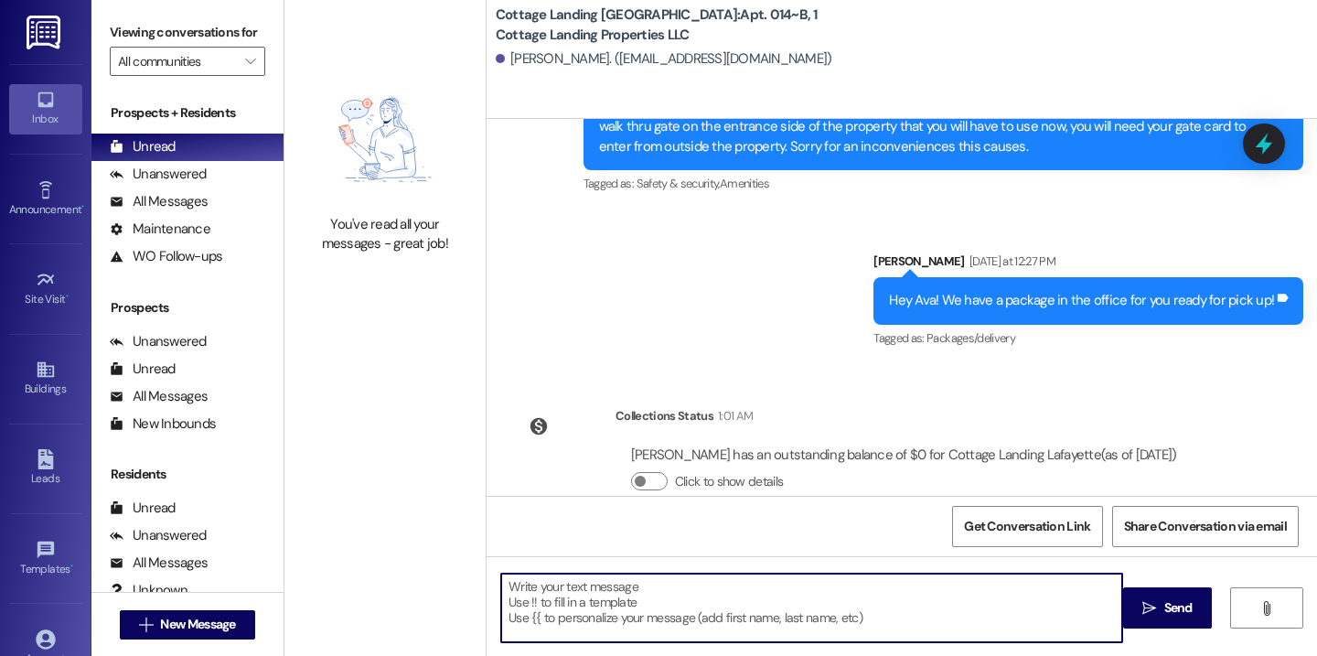
scroll to position [16999, 0]
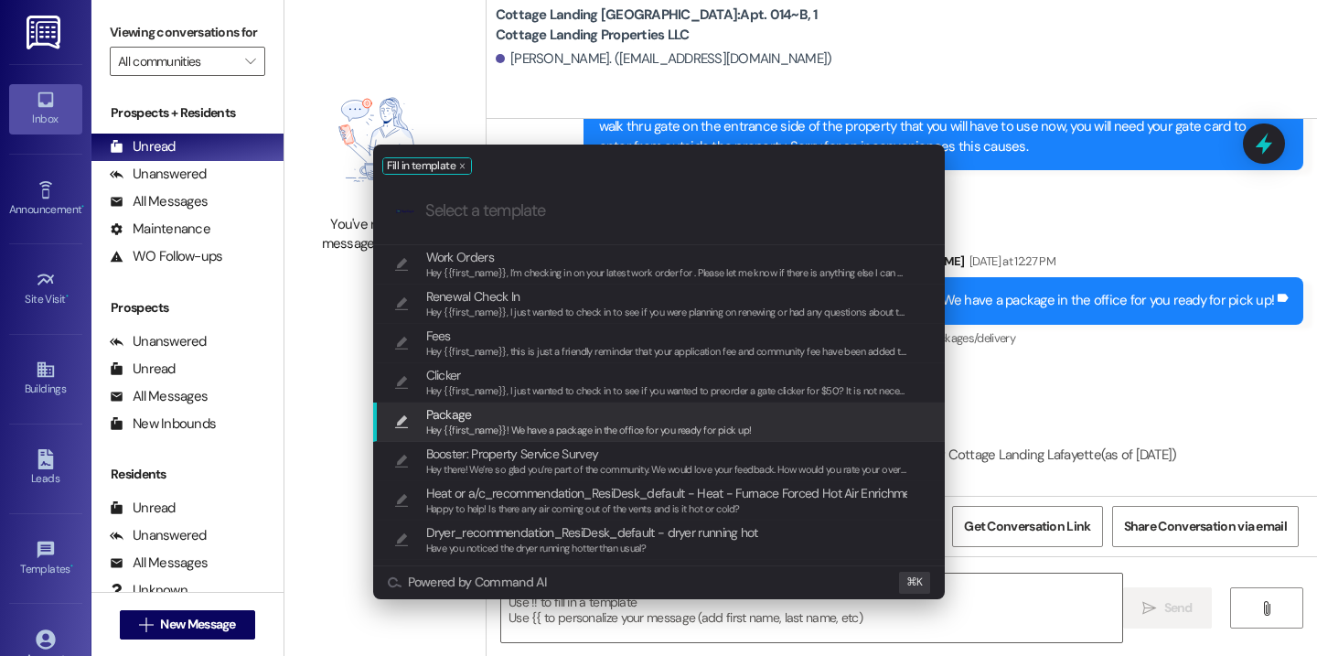
click at [677, 413] on span "Package" at bounding box center [589, 414] width 326 height 20
type textarea "Hey {{first_name}}! We have a package in the office for you ready for pick up!"
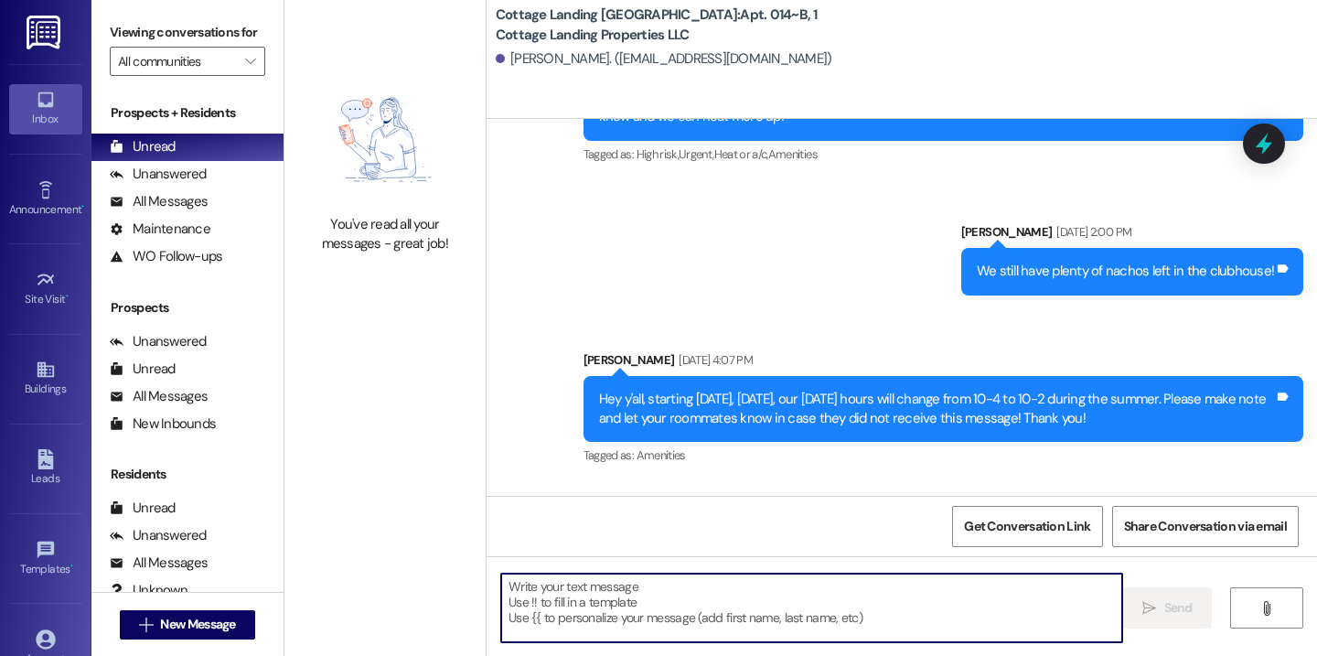
scroll to position [10601, 0]
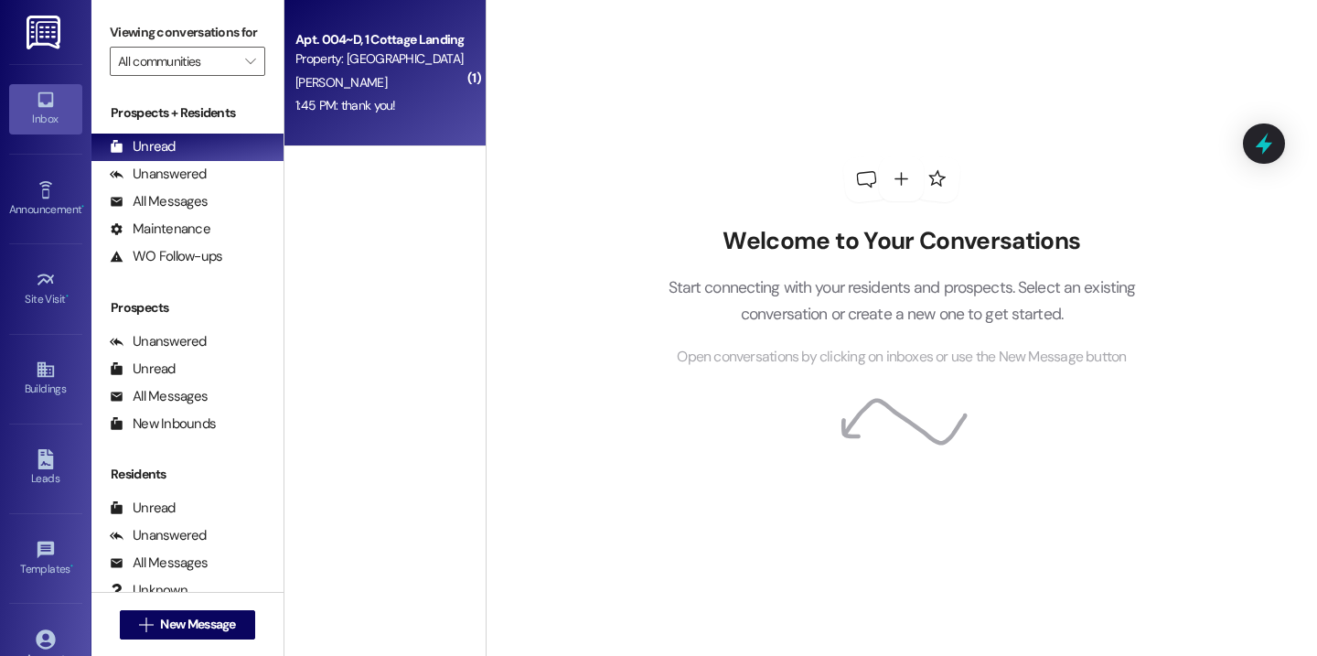
click at [429, 107] on div "1:45 PM: thank you! 1:45 PM: thank you!" at bounding box center [380, 105] width 173 height 23
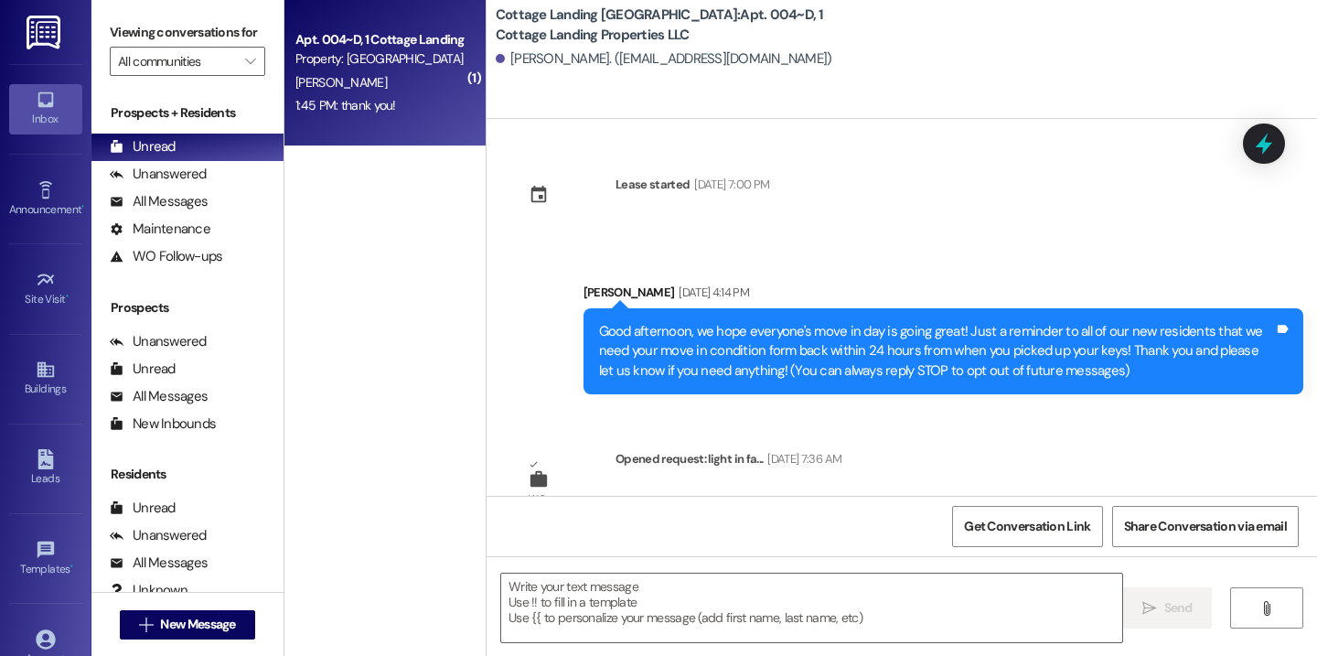
scroll to position [3814, 0]
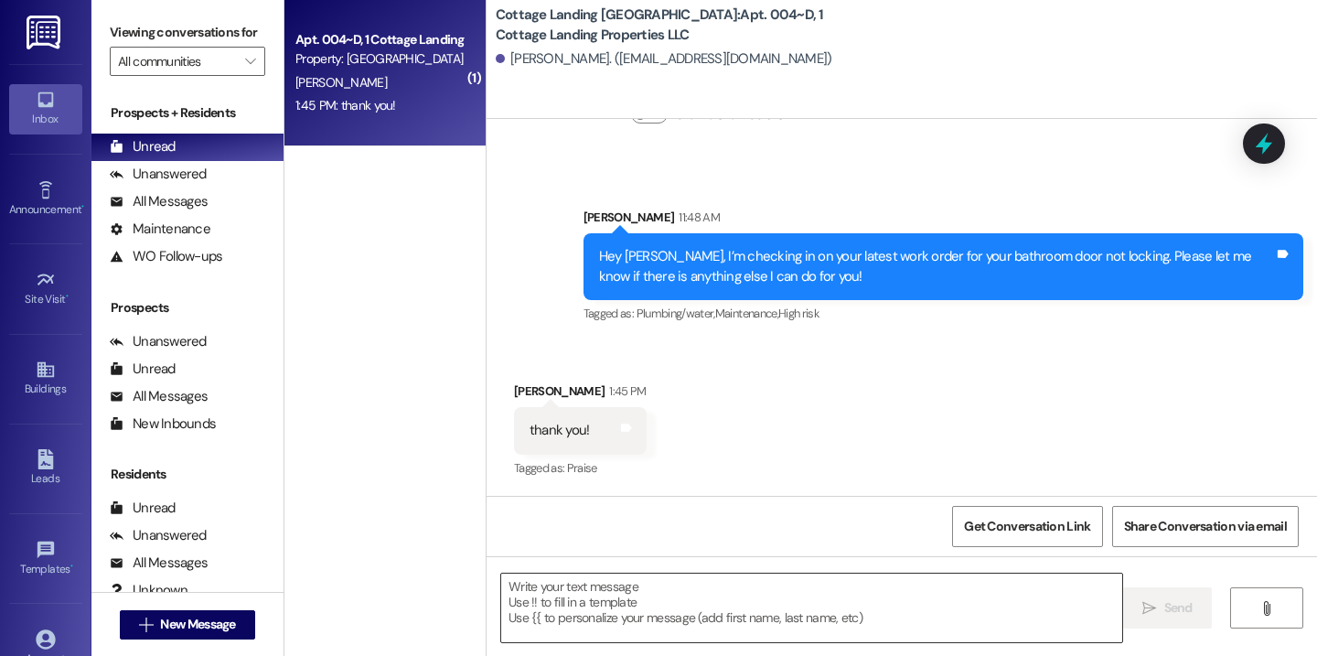
click at [628, 632] on textarea at bounding box center [811, 608] width 621 height 69
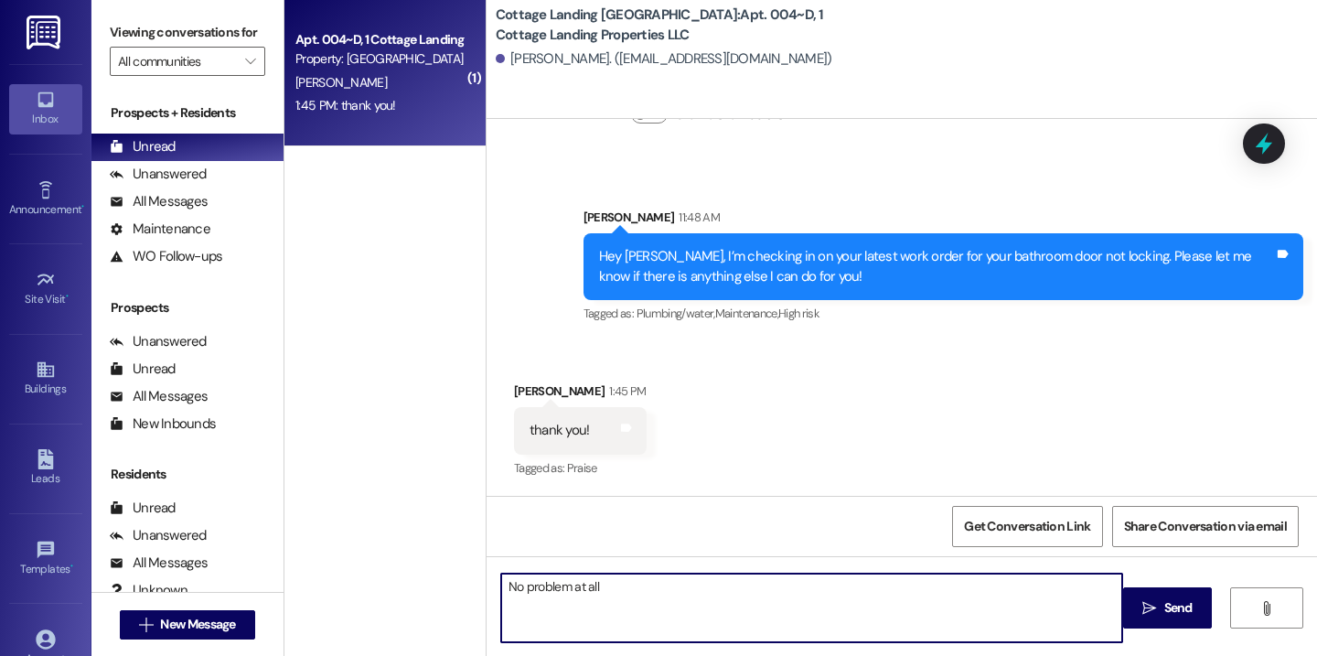
type textarea "No problem at all!"
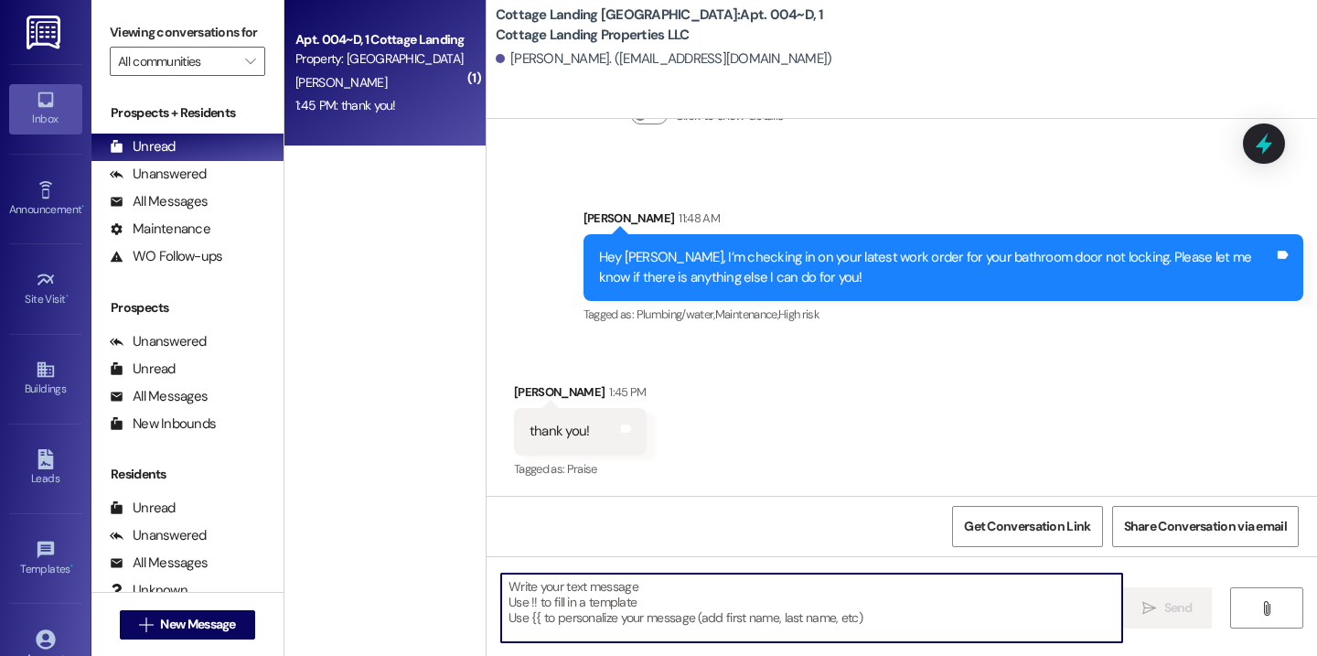
scroll to position [3941, 0]
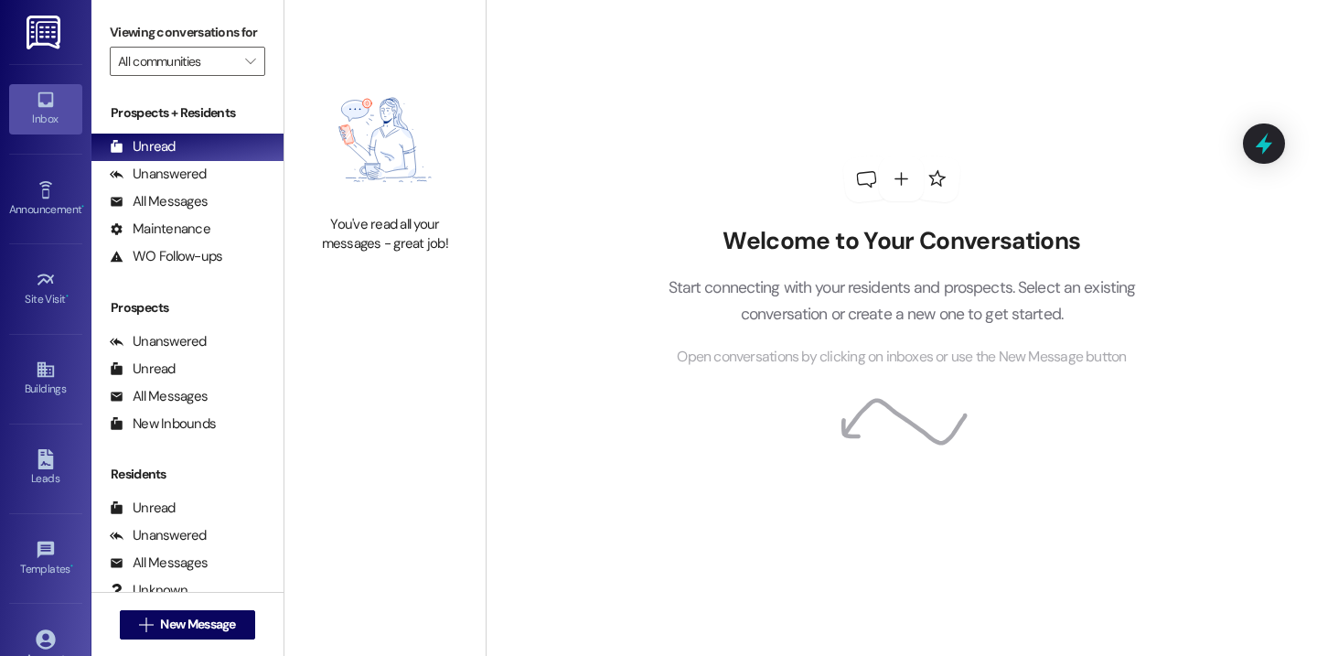
click at [180, 604] on div " New Message" at bounding box center [187, 625] width 135 height 46
click at [179, 612] on button " New Message" at bounding box center [187, 624] width 135 height 29
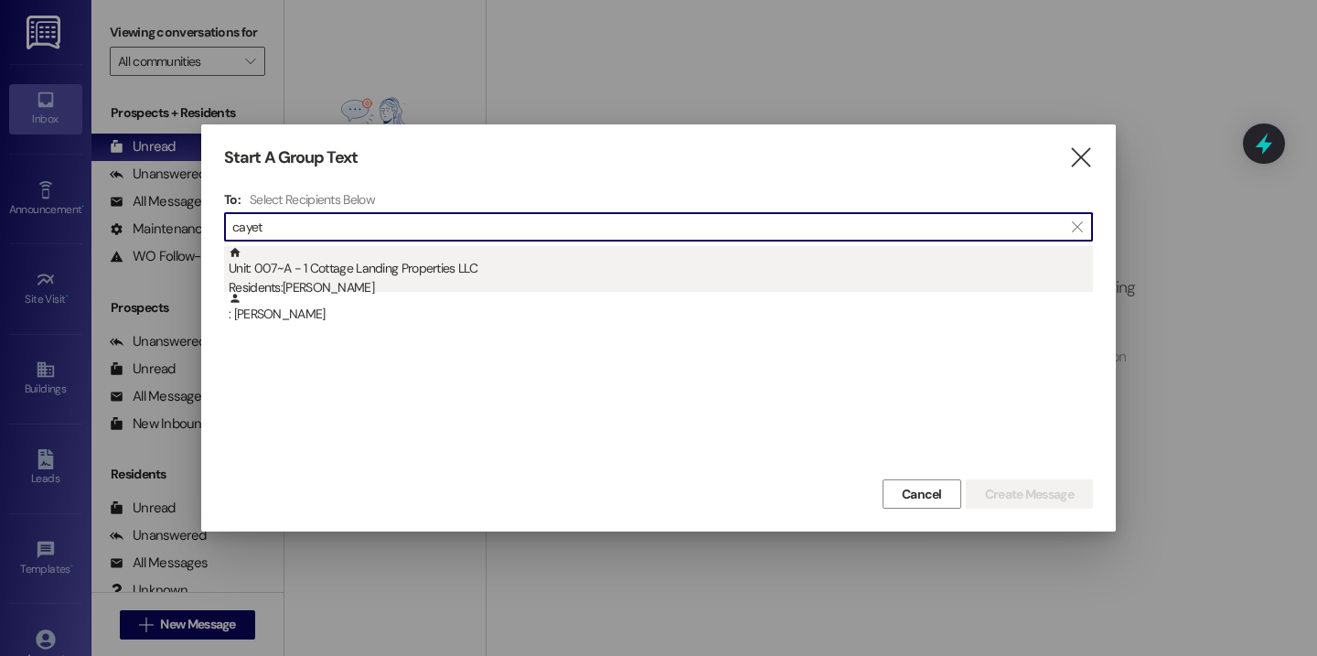
type input "cayet"
click at [492, 275] on div "Unit: 007~A - 1 Cottage Landing Properties LLC Residents: [PERSON_NAME]" at bounding box center [661, 272] width 864 height 52
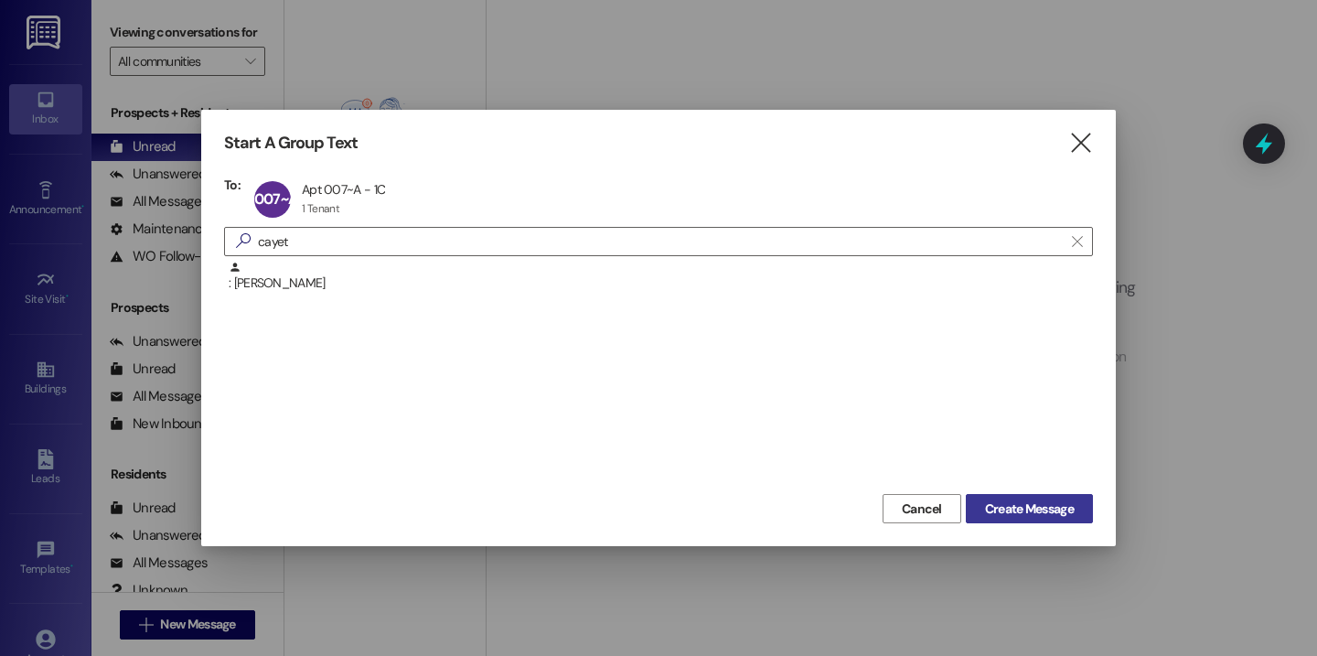
click at [984, 497] on button "Create Message" at bounding box center [1029, 508] width 127 height 29
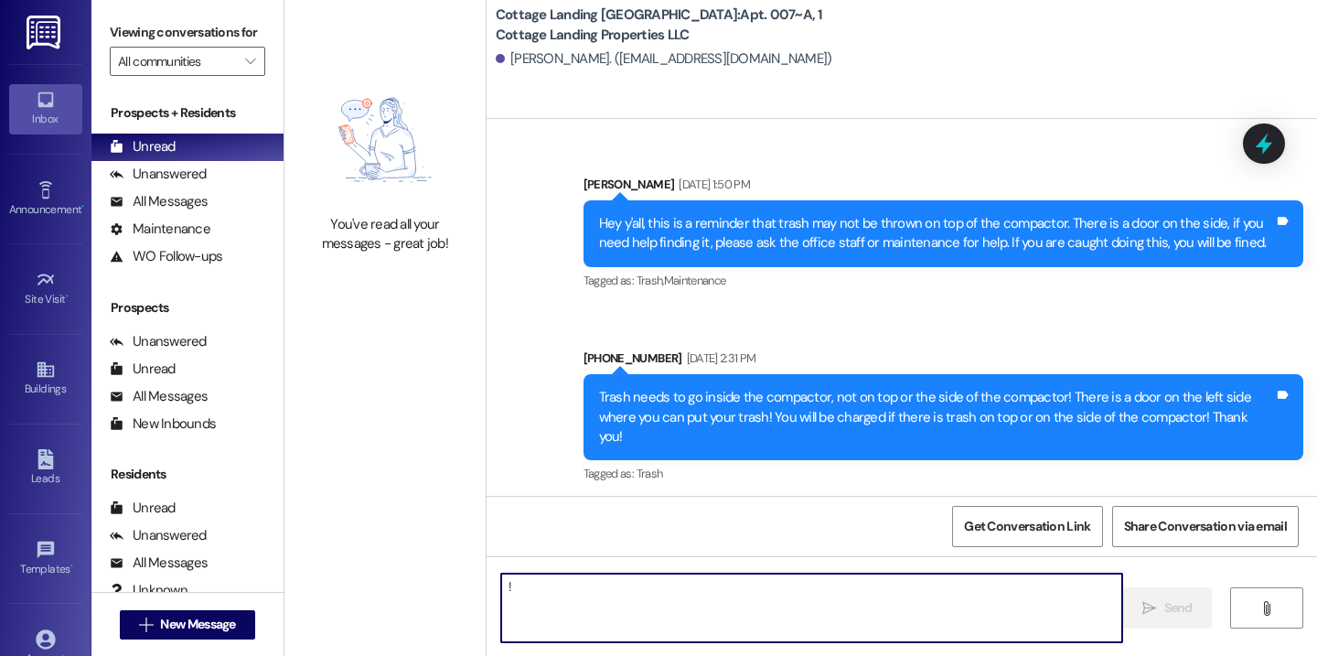
type textarea "!!"
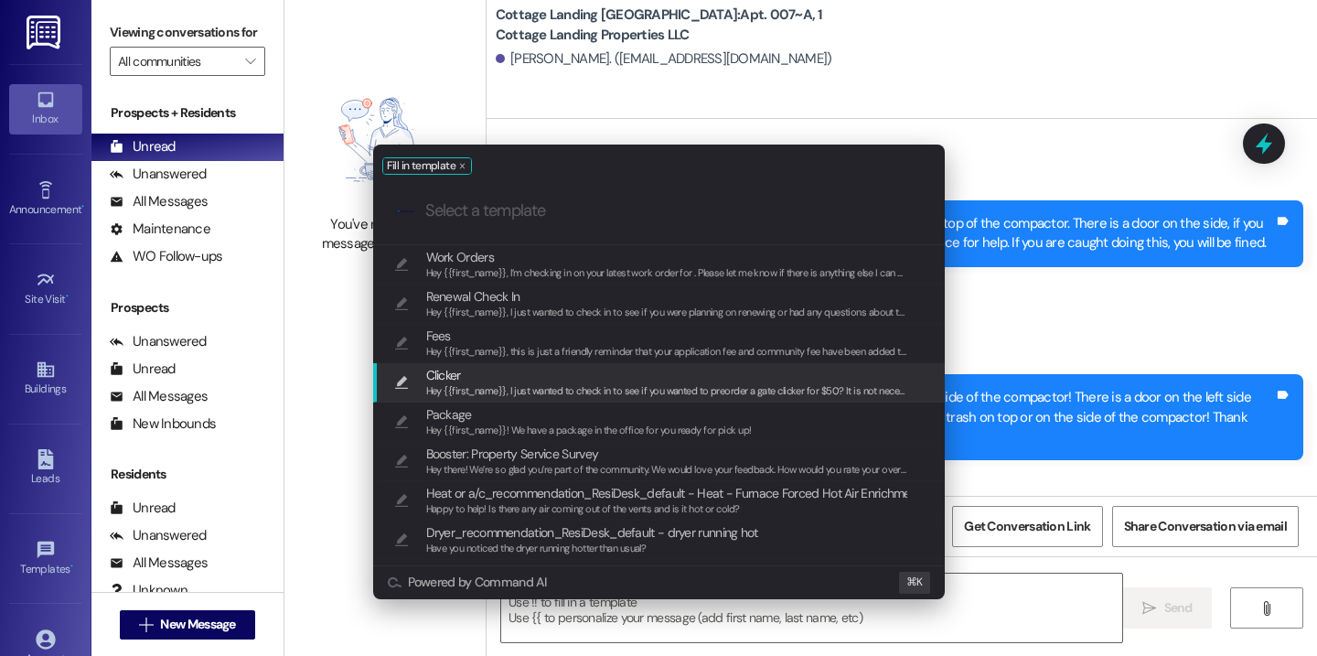
scroll to position [62012, 0]
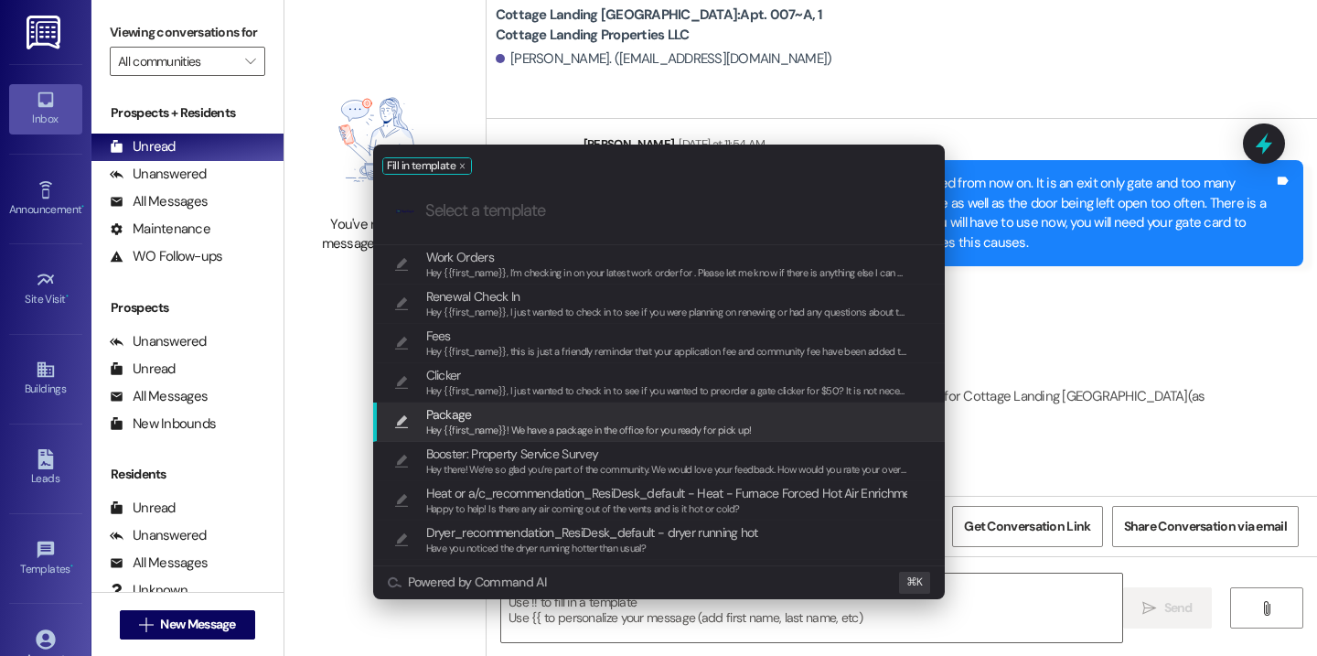
click at [529, 415] on span "Package" at bounding box center [589, 414] width 326 height 20
type textarea "Hey {{first_name}}! We have a package in the office for you ready for pick up!"
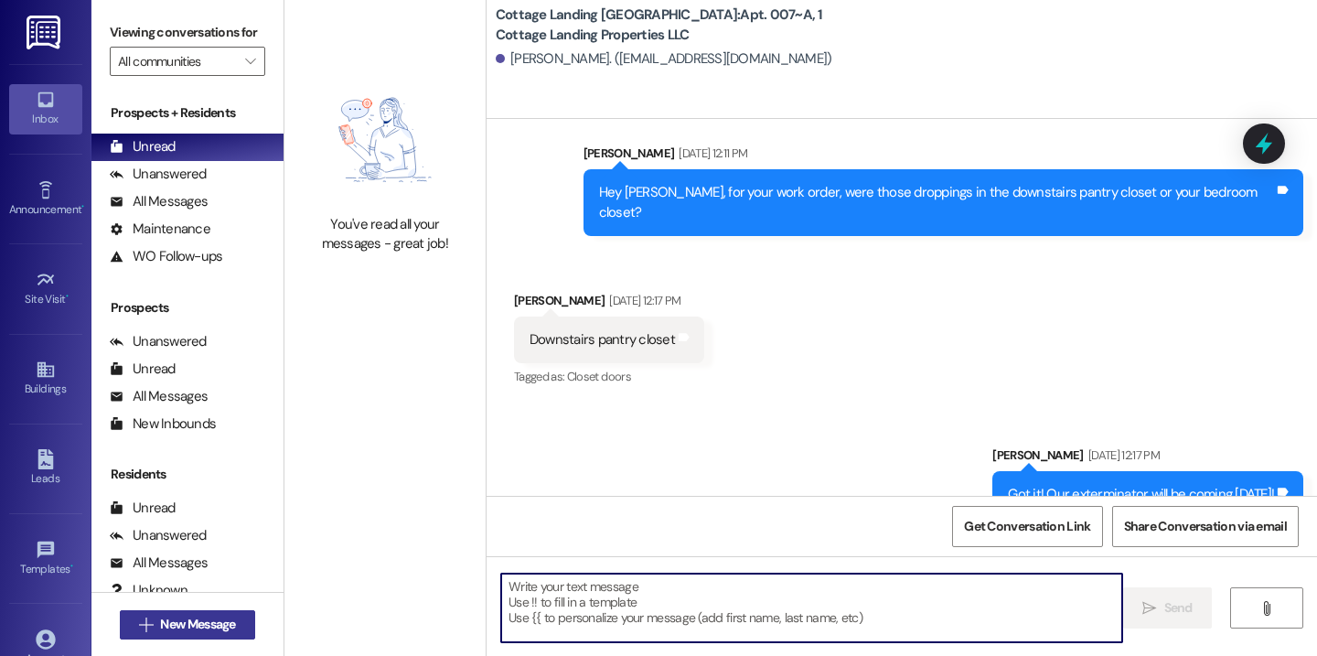
scroll to position [56748, 0]
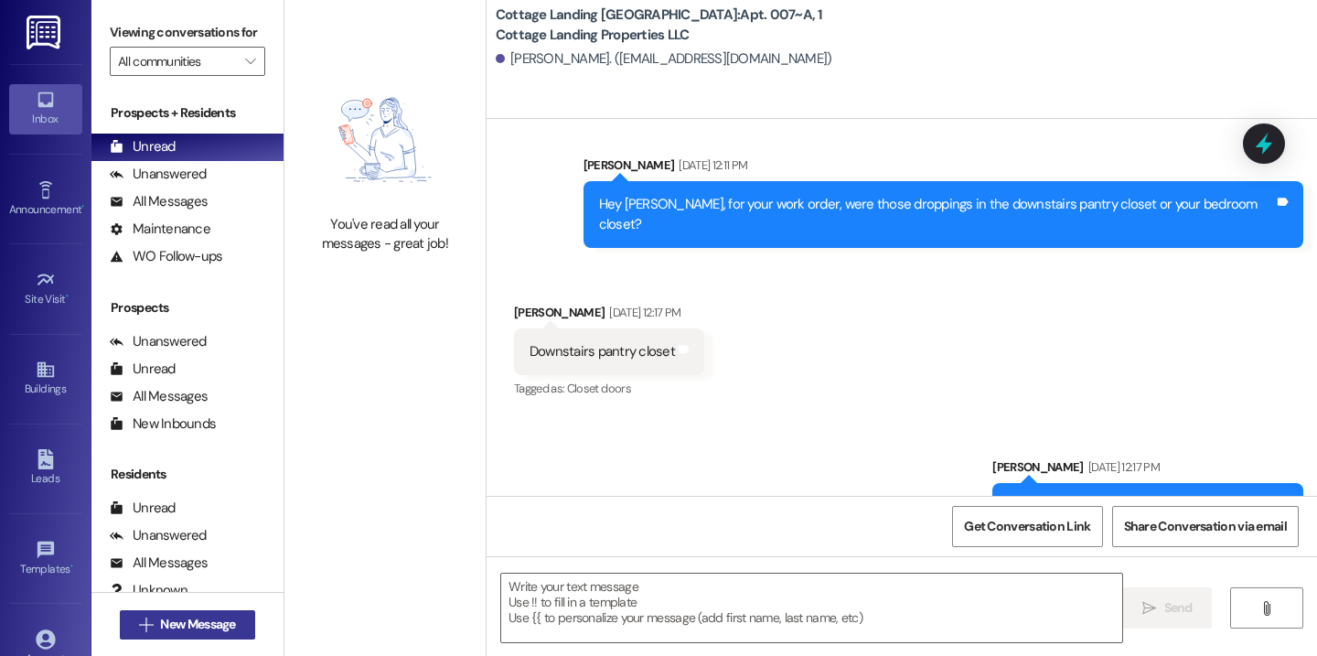
click at [190, 622] on span "New Message" at bounding box center [197, 624] width 75 height 19
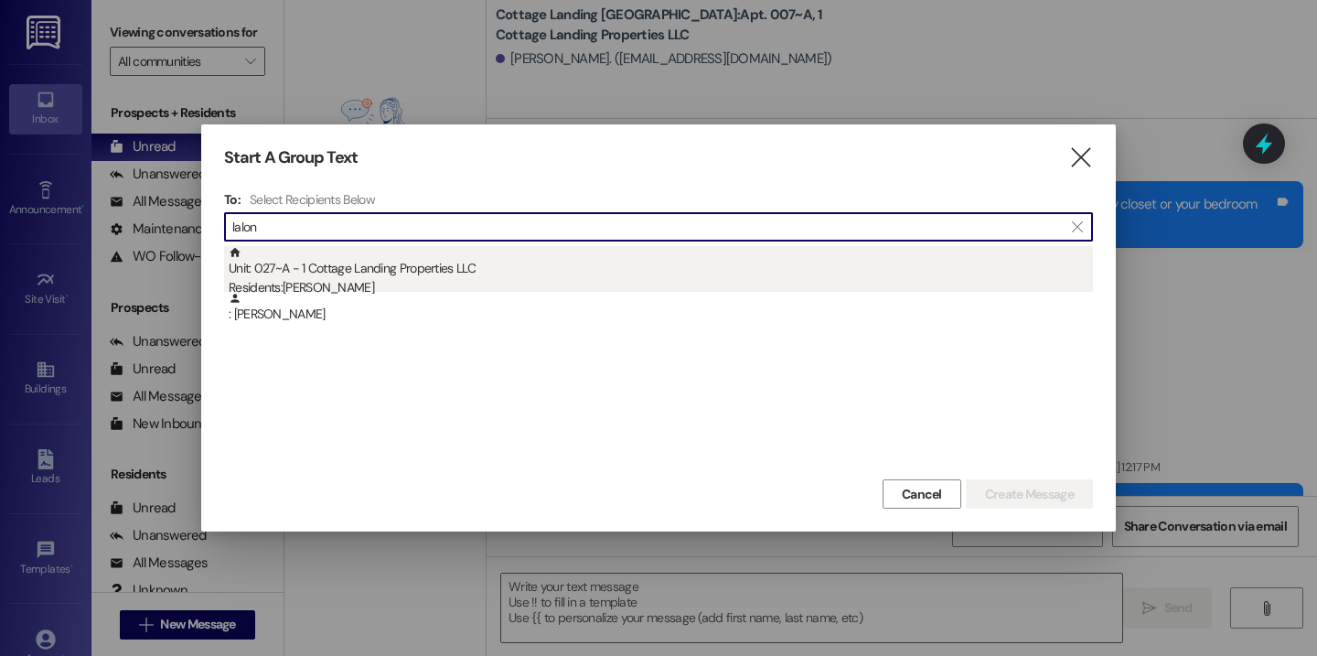
type input "lalon"
click at [362, 280] on div "Residents: Brennan Lalonde" at bounding box center [661, 287] width 864 height 19
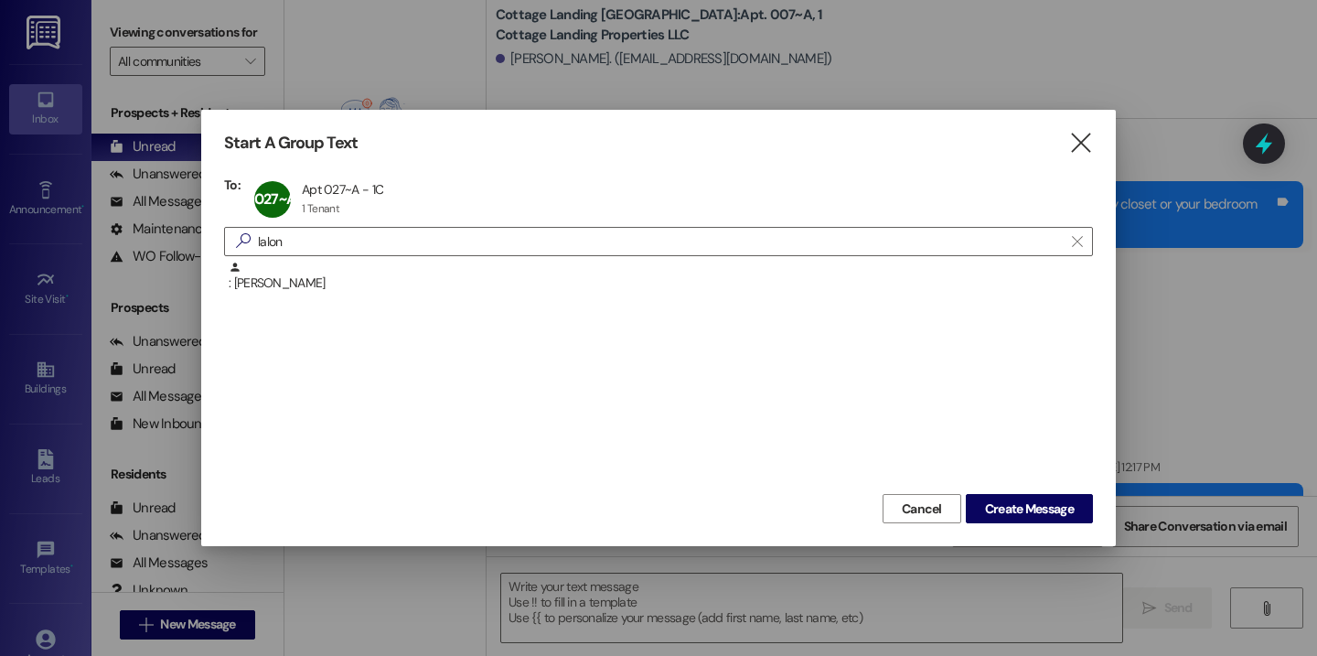
click at [1032, 491] on div "Cancel Create Message" at bounding box center [658, 506] width 869 height 34
click at [1032, 497] on button "Create Message" at bounding box center [1029, 508] width 127 height 29
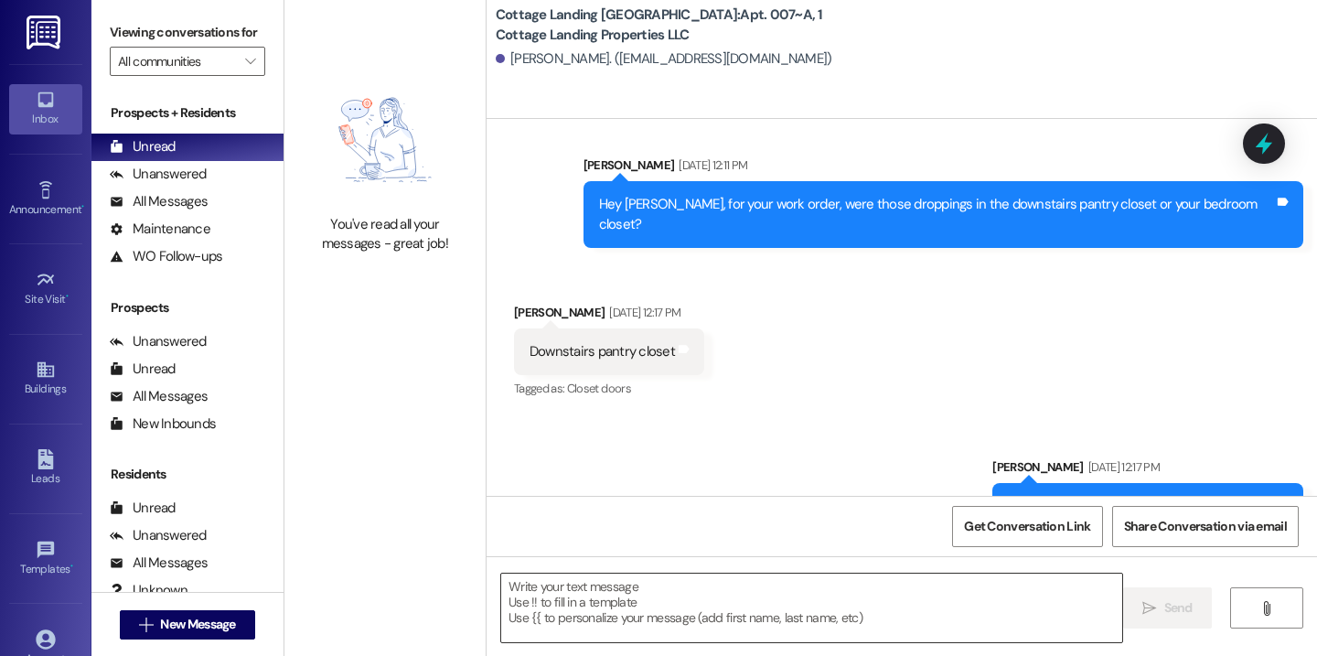
click at [746, 596] on textarea at bounding box center [811, 608] width 621 height 69
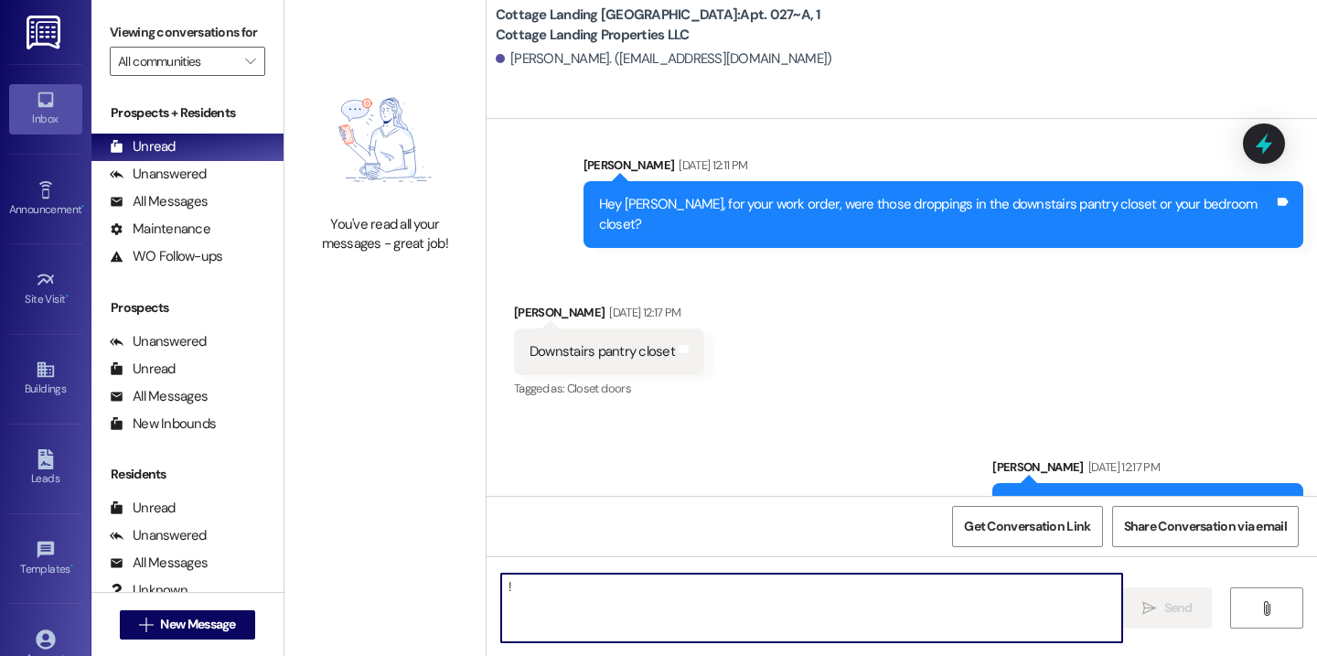
type textarea "!!"
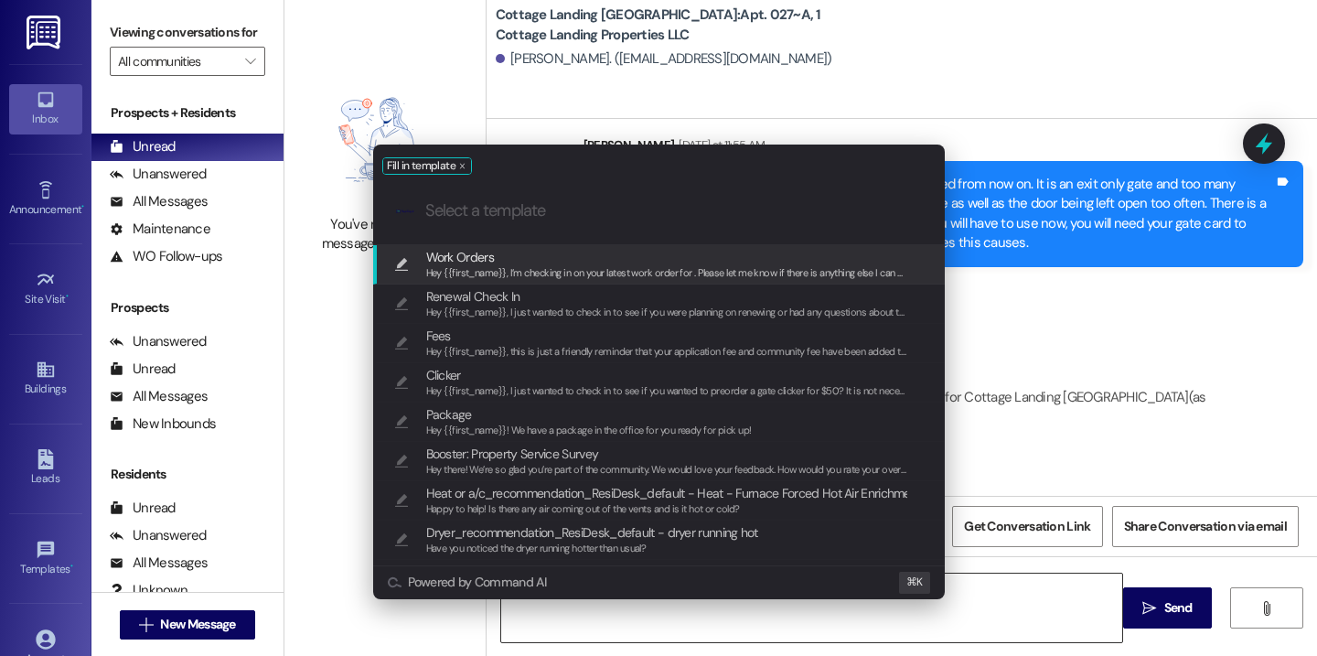
scroll to position [5751, 0]
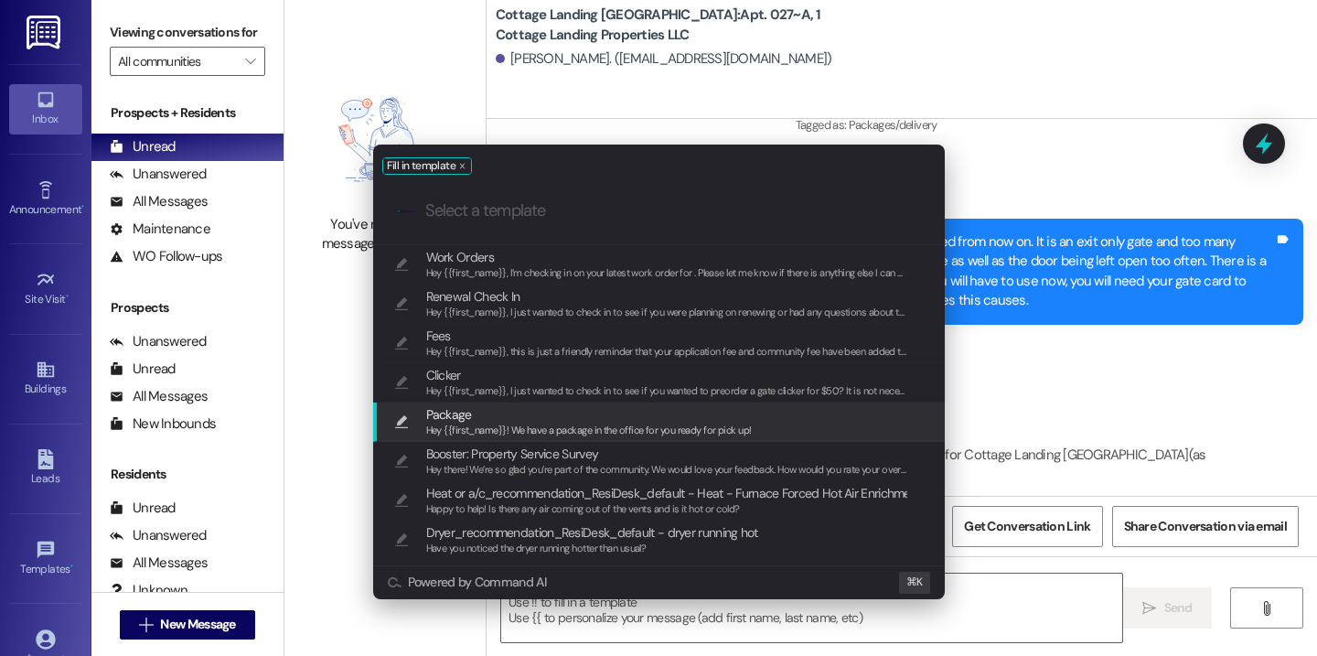
click at [580, 425] on span "Hey {{first_name}}! We have a package in the office for you ready for pick up!" at bounding box center [589, 430] width 326 height 13
type textarea "Hey {{first_name}}! We have a package in the office for you ready for pick up!"
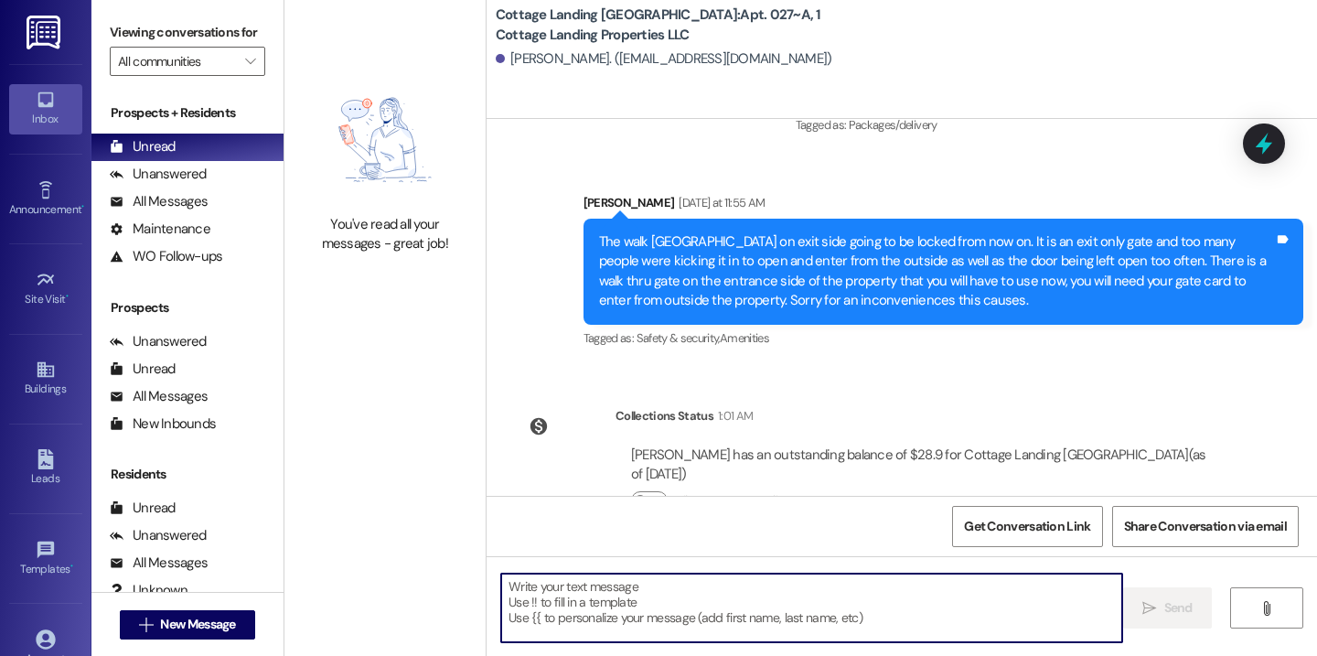
scroll to position [5878, 0]
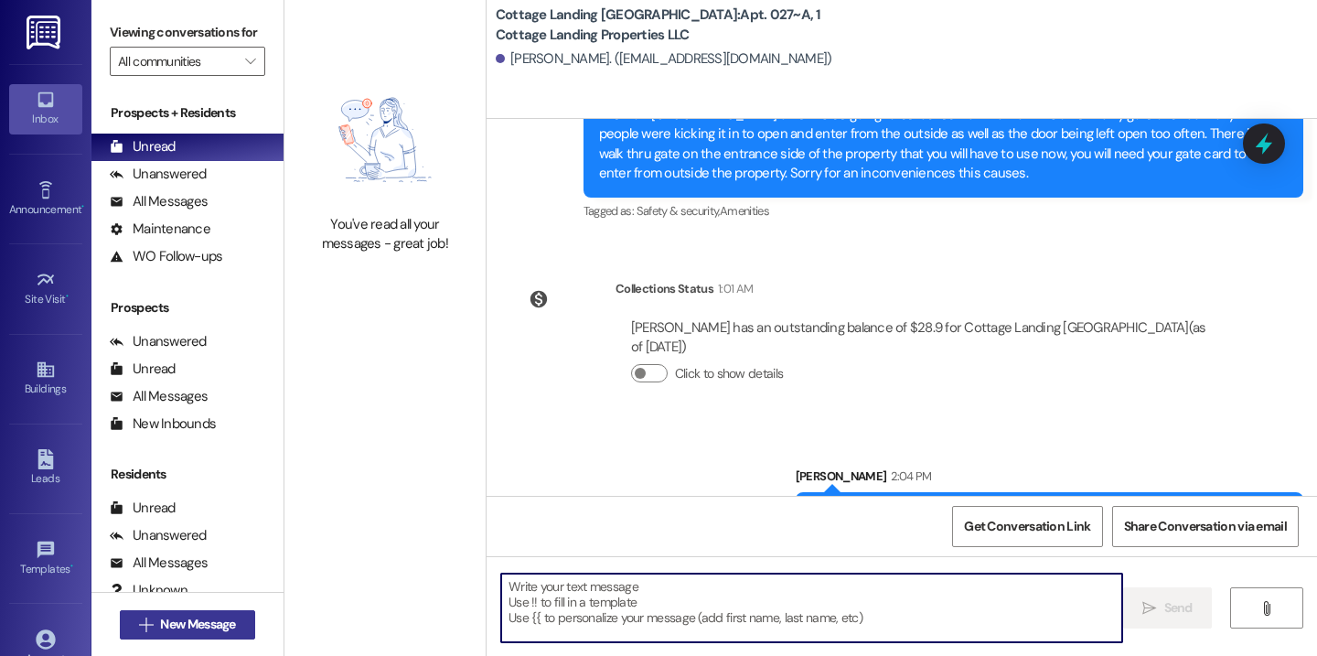
click at [220, 629] on span "New Message" at bounding box center [197, 624] width 75 height 19
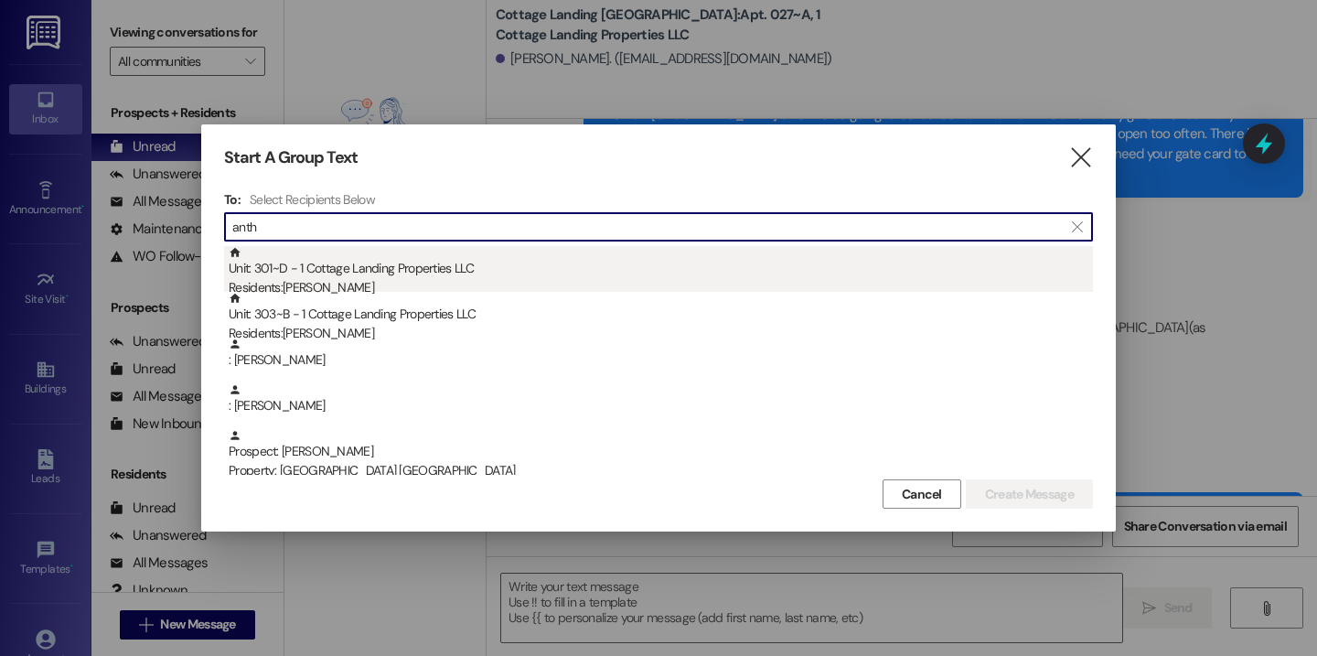
type input "anth"
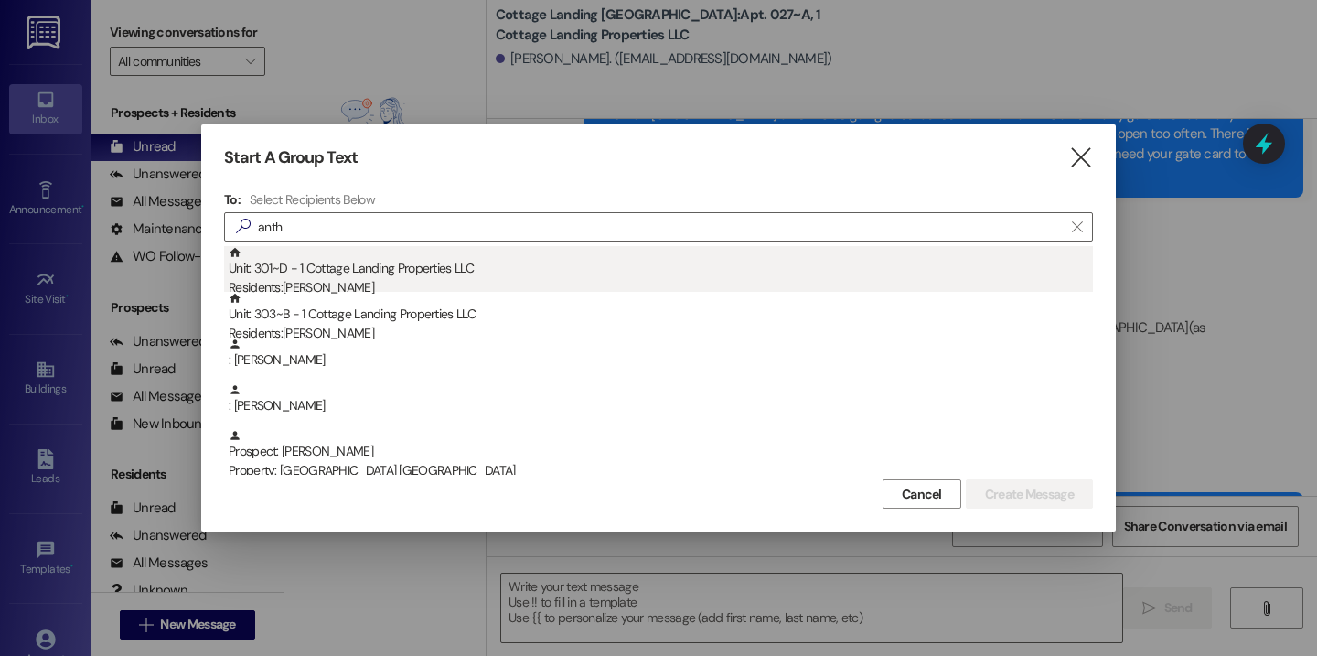
click at [345, 273] on div "Unit: 301~D - 1 Cottage Landing Properties LLC Residents: Anthony Hugenroth" at bounding box center [661, 272] width 864 height 52
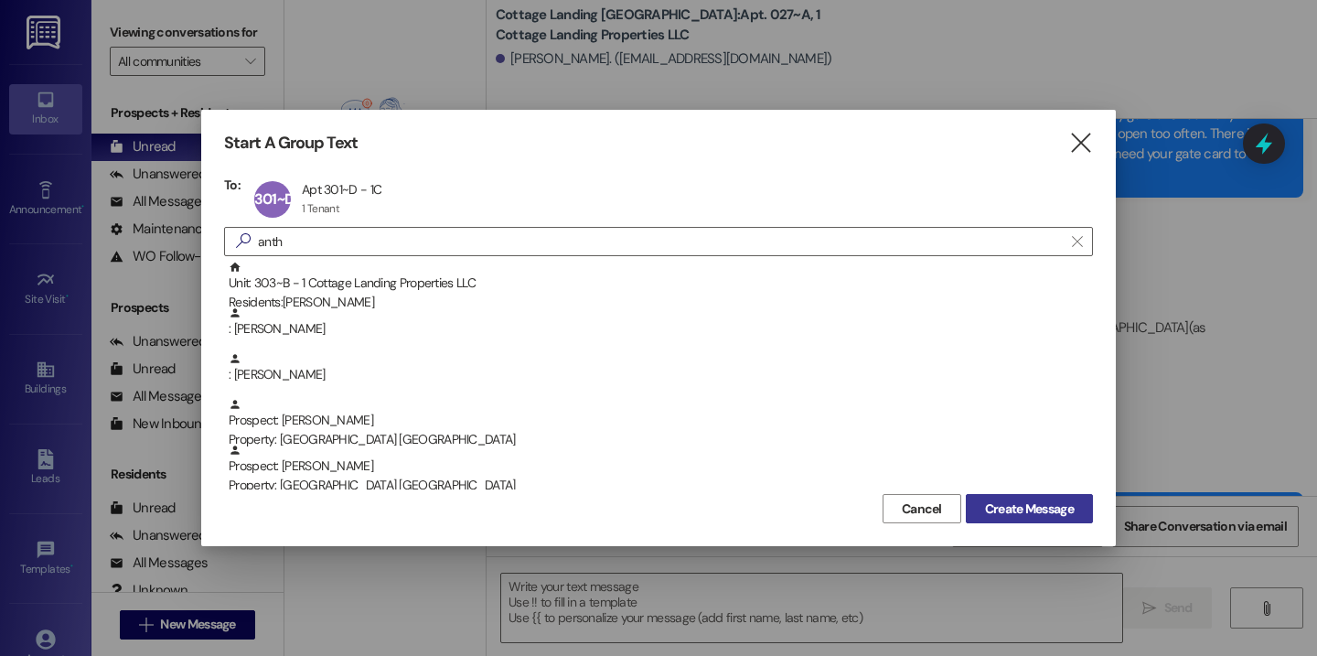
click at [1006, 513] on span "Create Message" at bounding box center [1029, 508] width 89 height 19
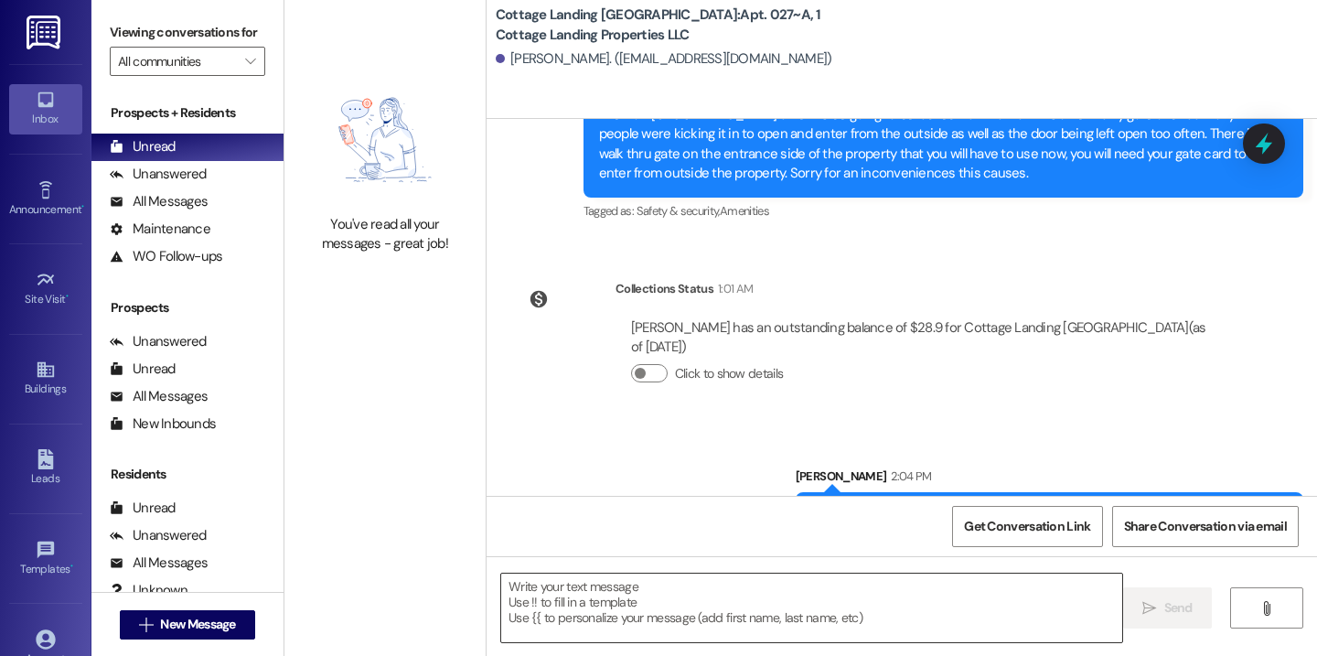
click at [801, 611] on textarea at bounding box center [811, 608] width 621 height 69
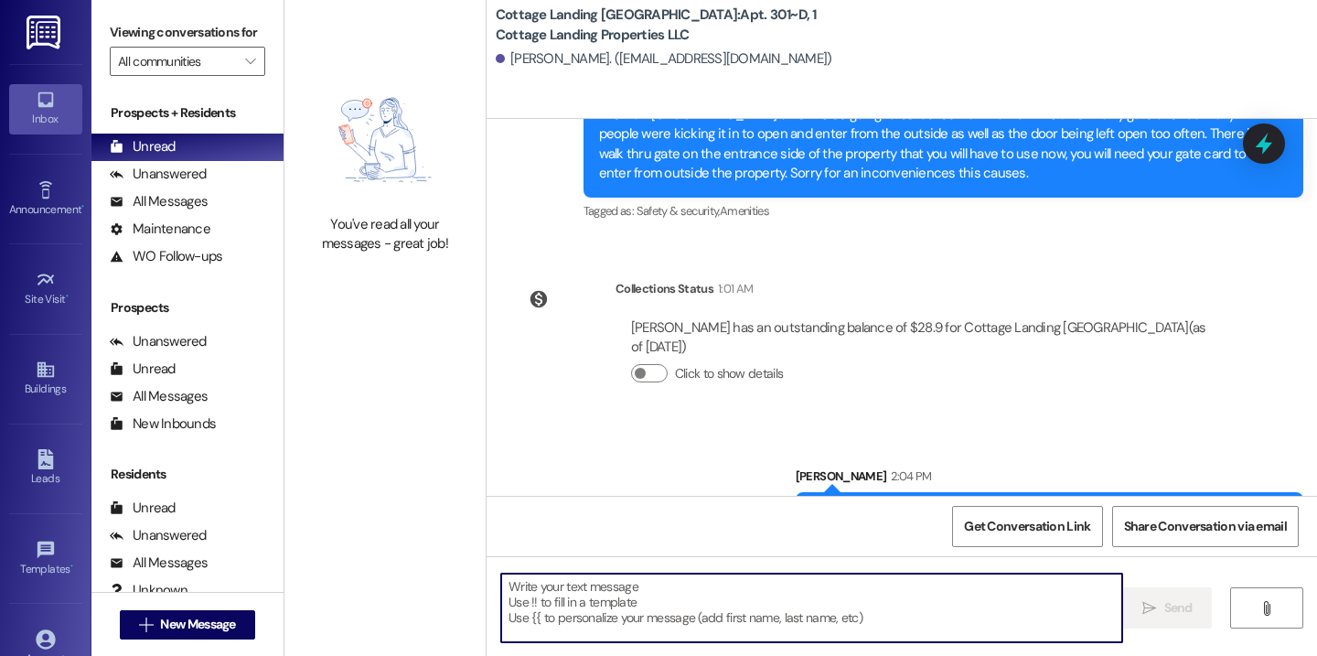
scroll to position [495, 0]
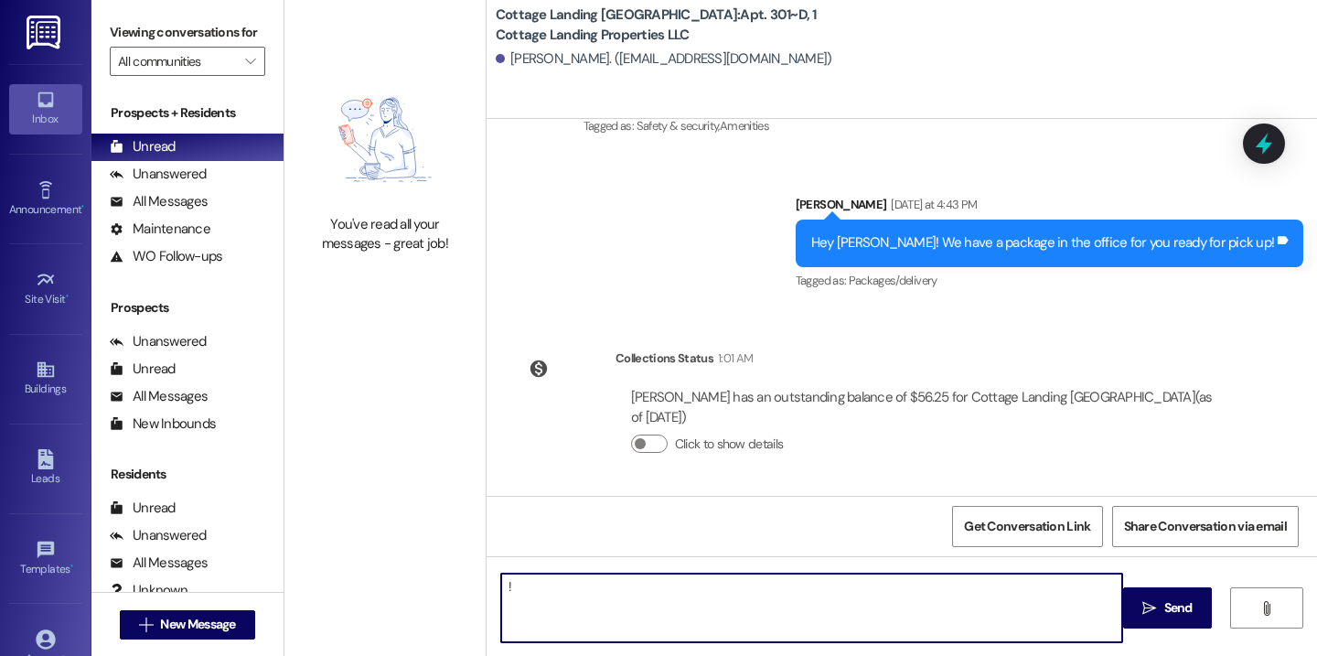
type textarea "!!"
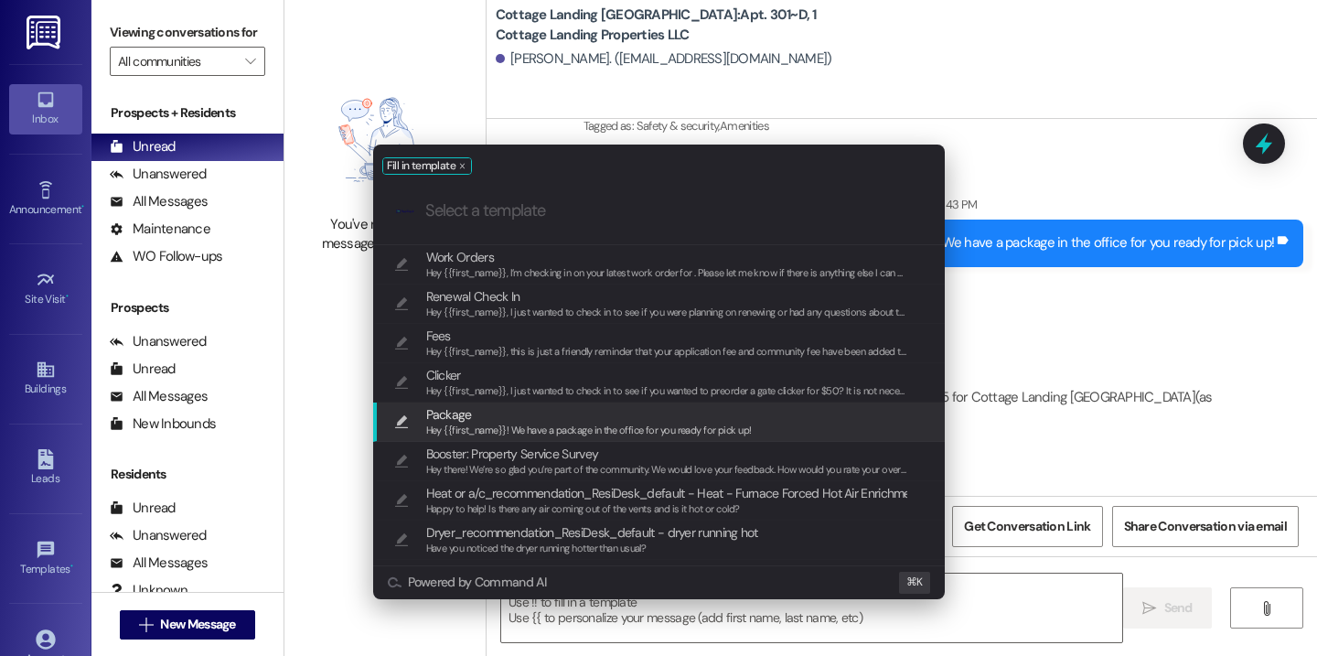
click at [646, 430] on span "Hey {{first_name}}! We have a package in the office for you ready for pick up!" at bounding box center [589, 430] width 326 height 13
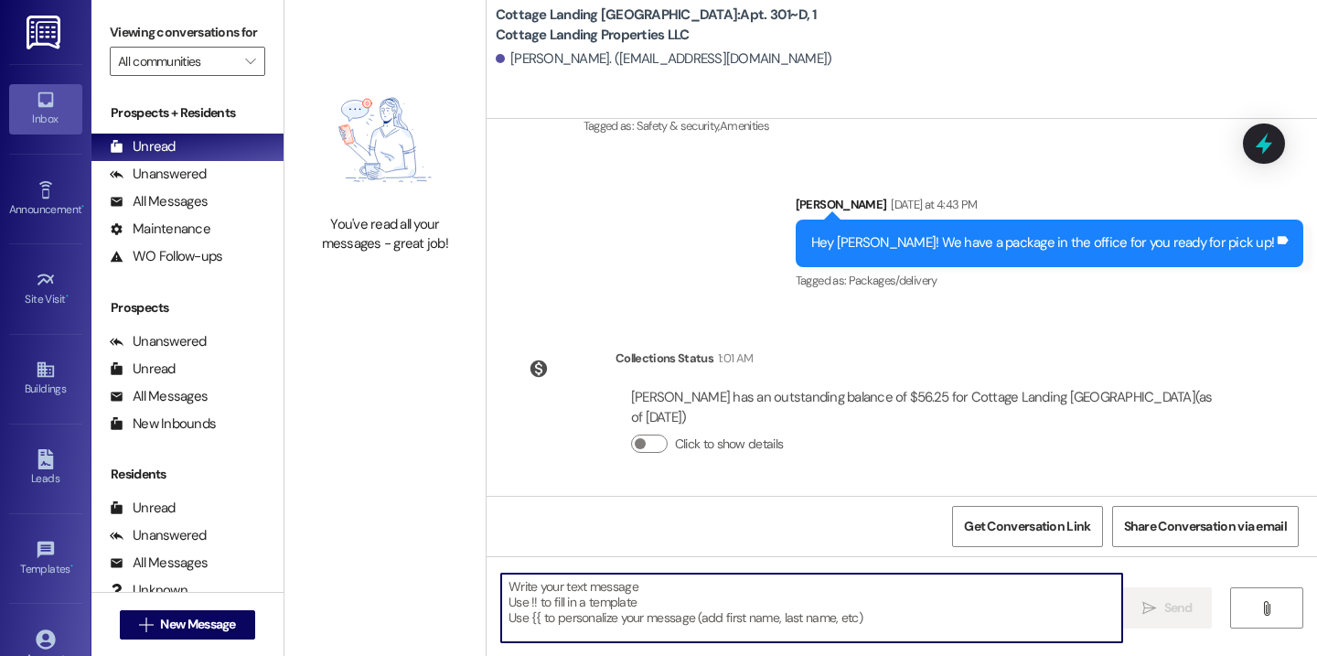
type textarea "Hey {{first_name}}! We have a package in the office for you ready for pick up!"
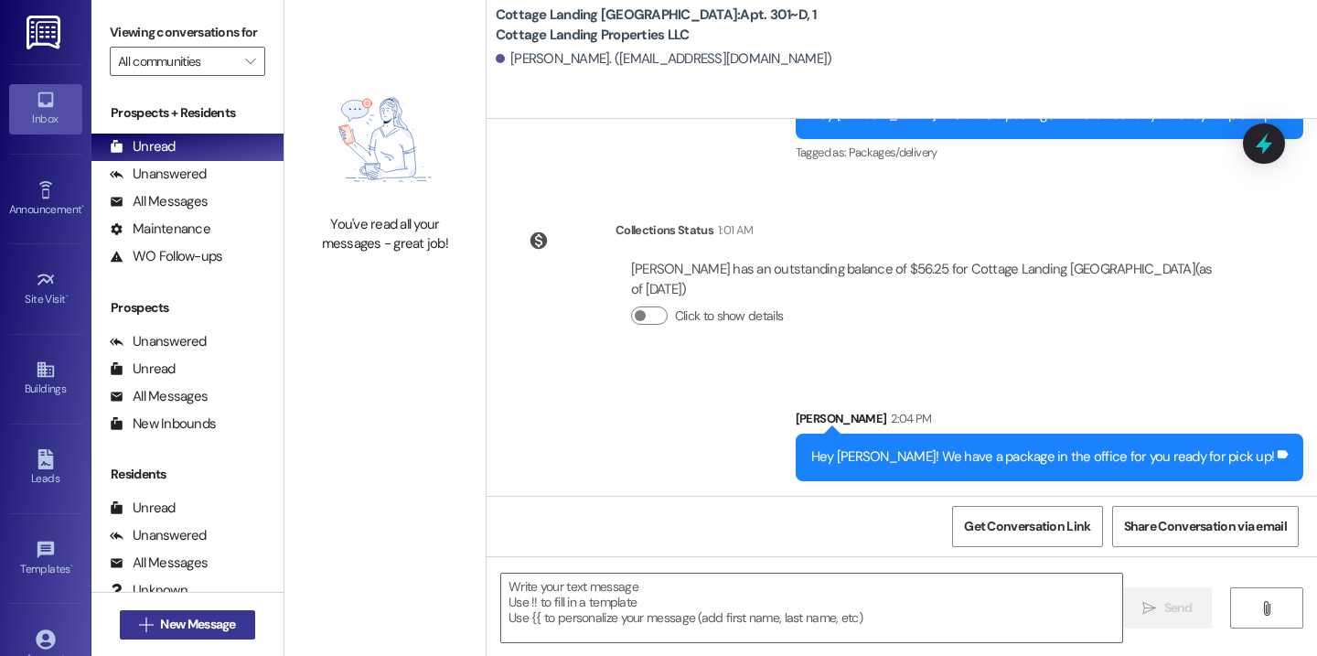
click at [226, 624] on span "New Message" at bounding box center [197, 624] width 75 height 19
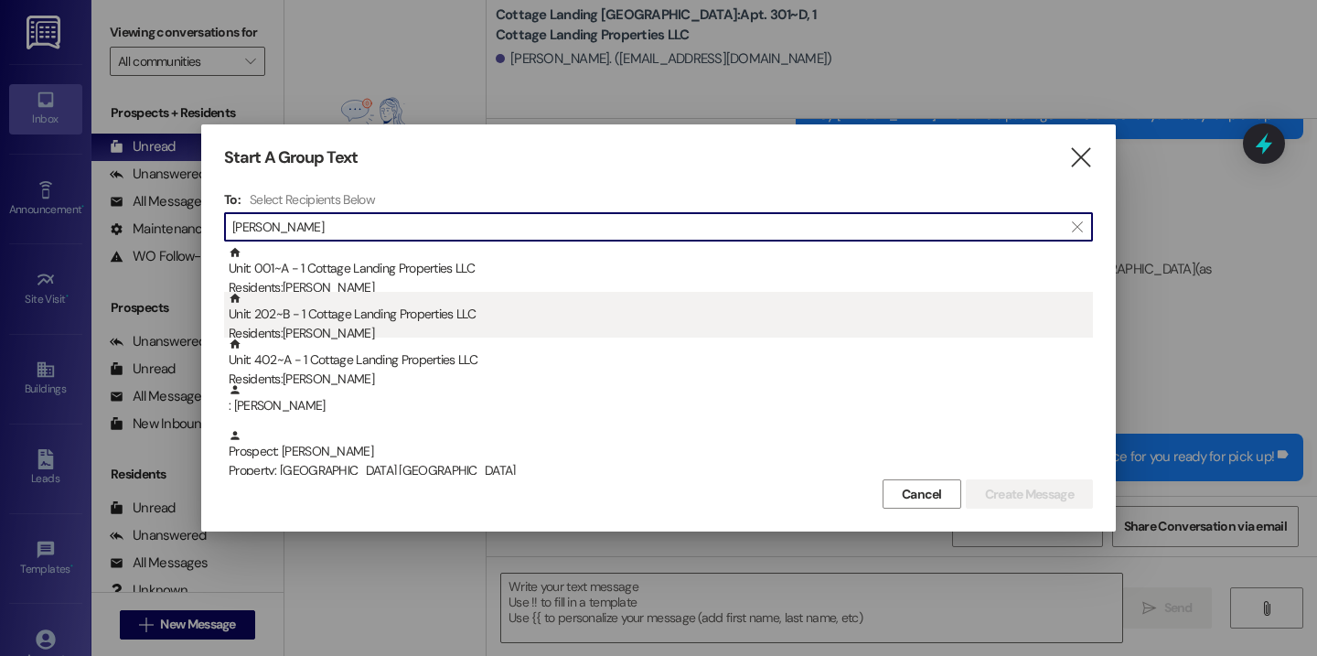
type input "allison"
click at [356, 324] on div "Residents: Amiyah Allison" at bounding box center [661, 333] width 864 height 19
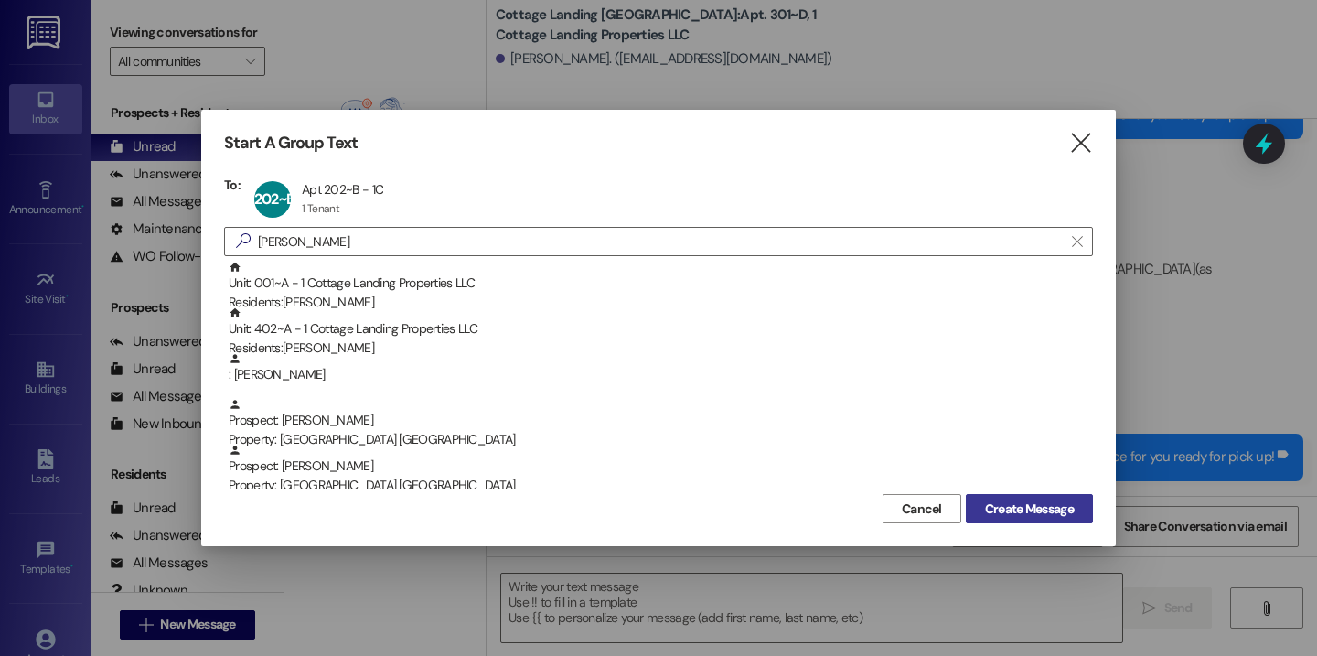
click at [1057, 497] on button "Create Message" at bounding box center [1029, 508] width 127 height 29
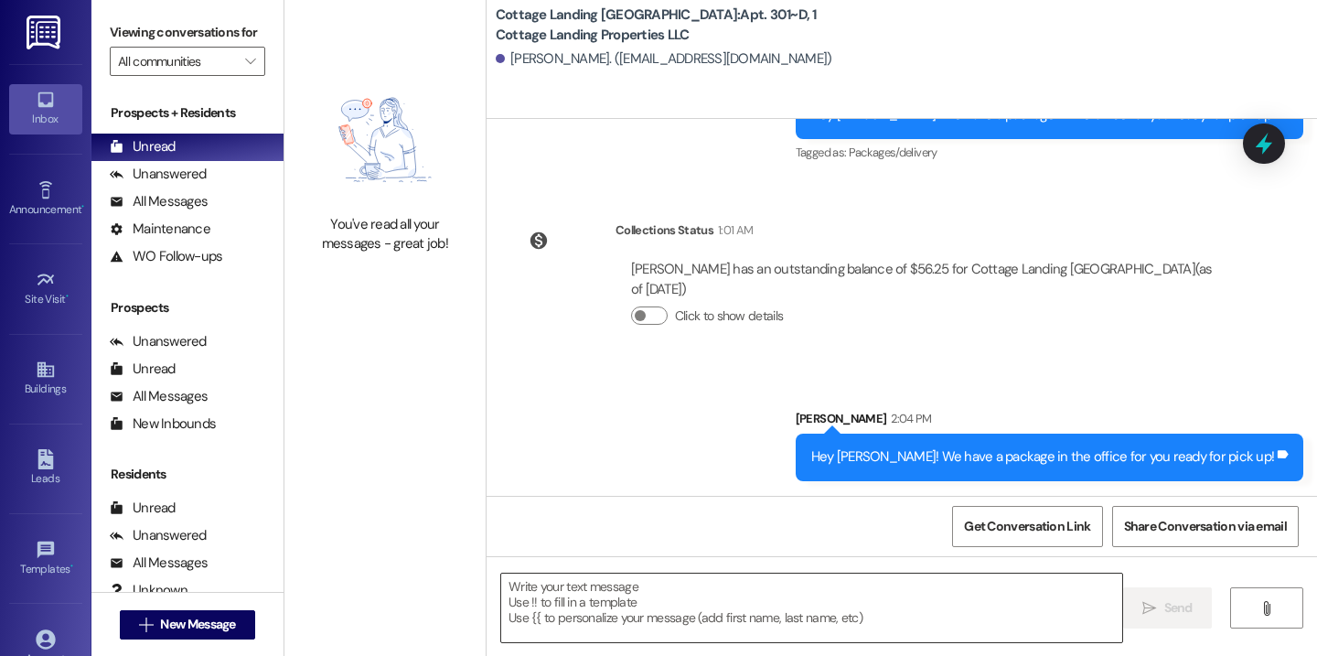
click at [817, 593] on textarea at bounding box center [811, 608] width 621 height 69
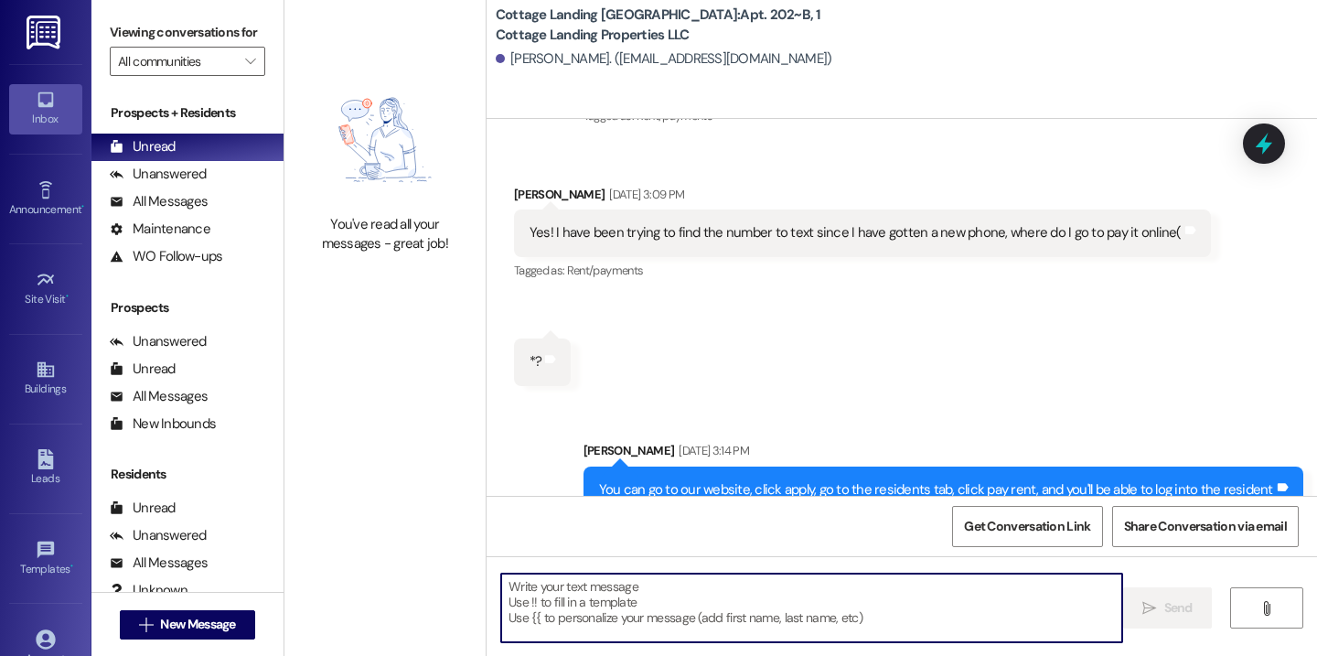
click at [767, 604] on textarea at bounding box center [811, 608] width 621 height 69
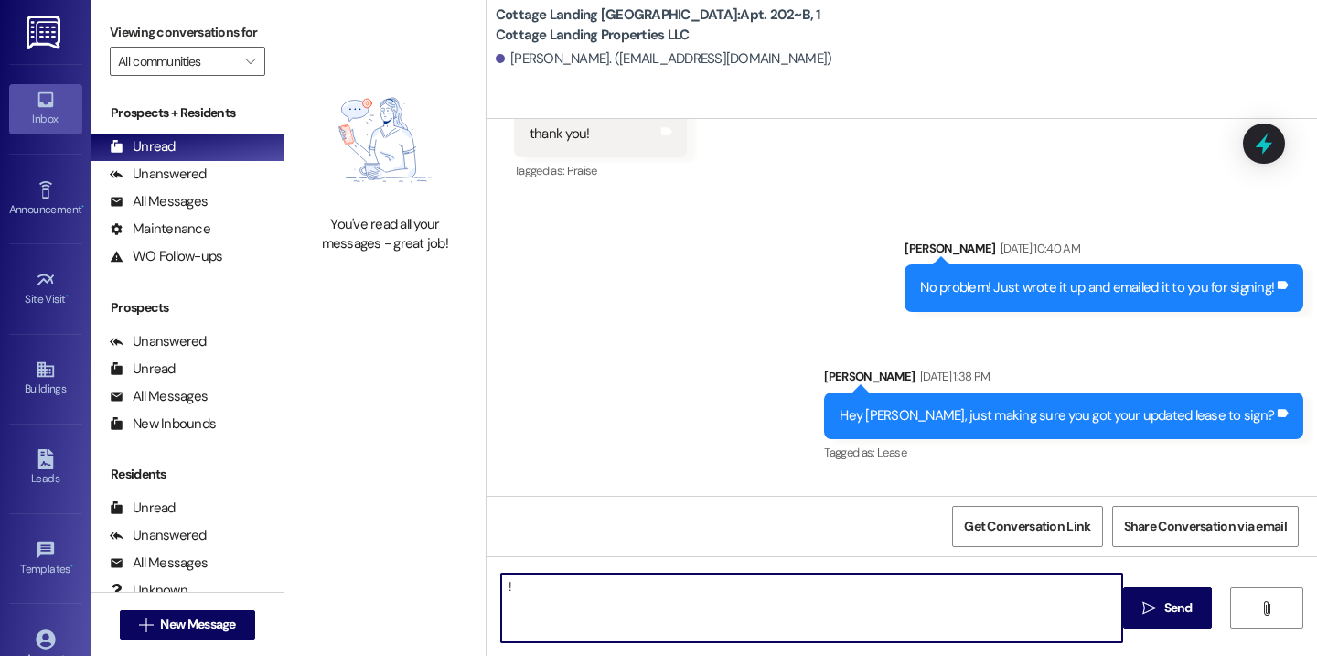
type textarea "!!"
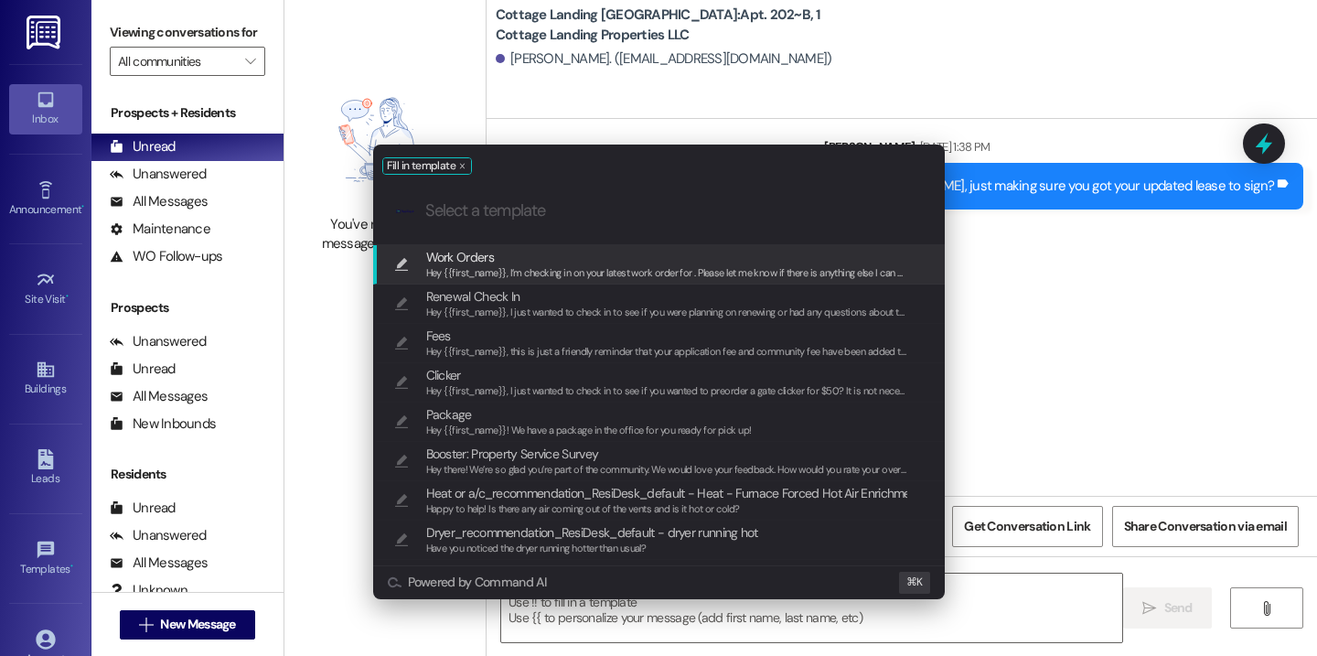
scroll to position [5013, 0]
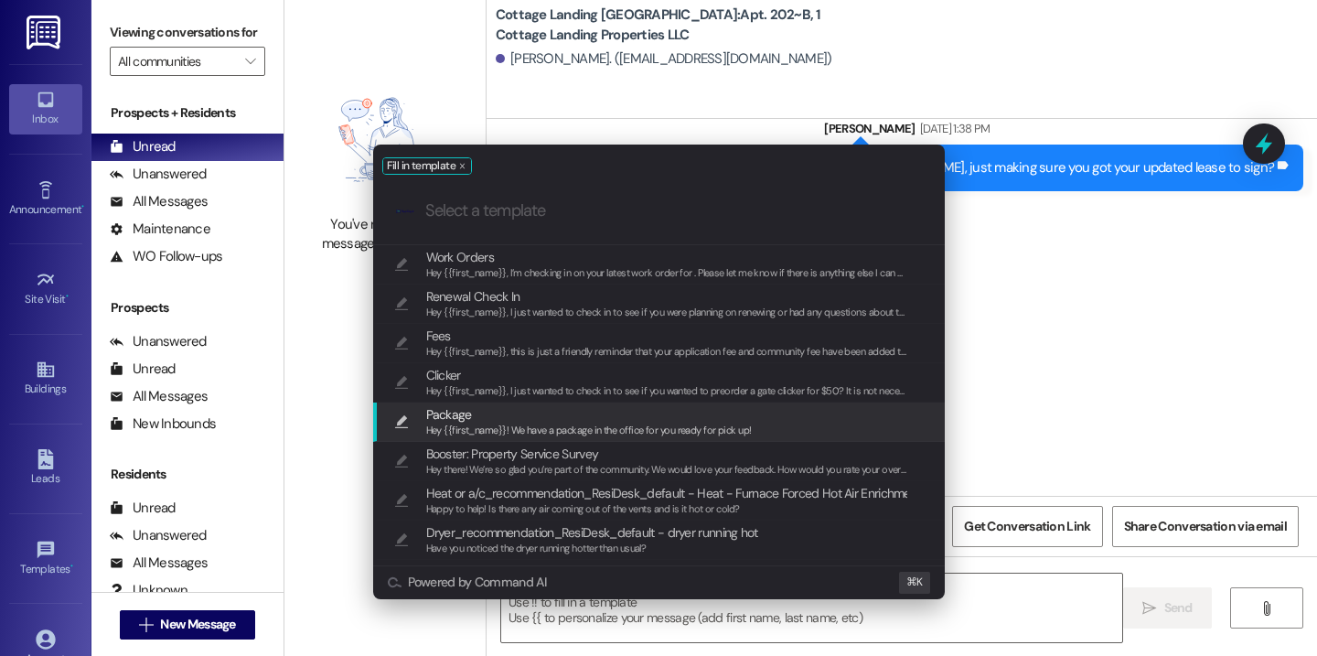
click at [658, 418] on span "Package" at bounding box center [589, 414] width 326 height 20
type textarea "Hey {{first_name}}! We have a package in the office for you ready for pick up!"
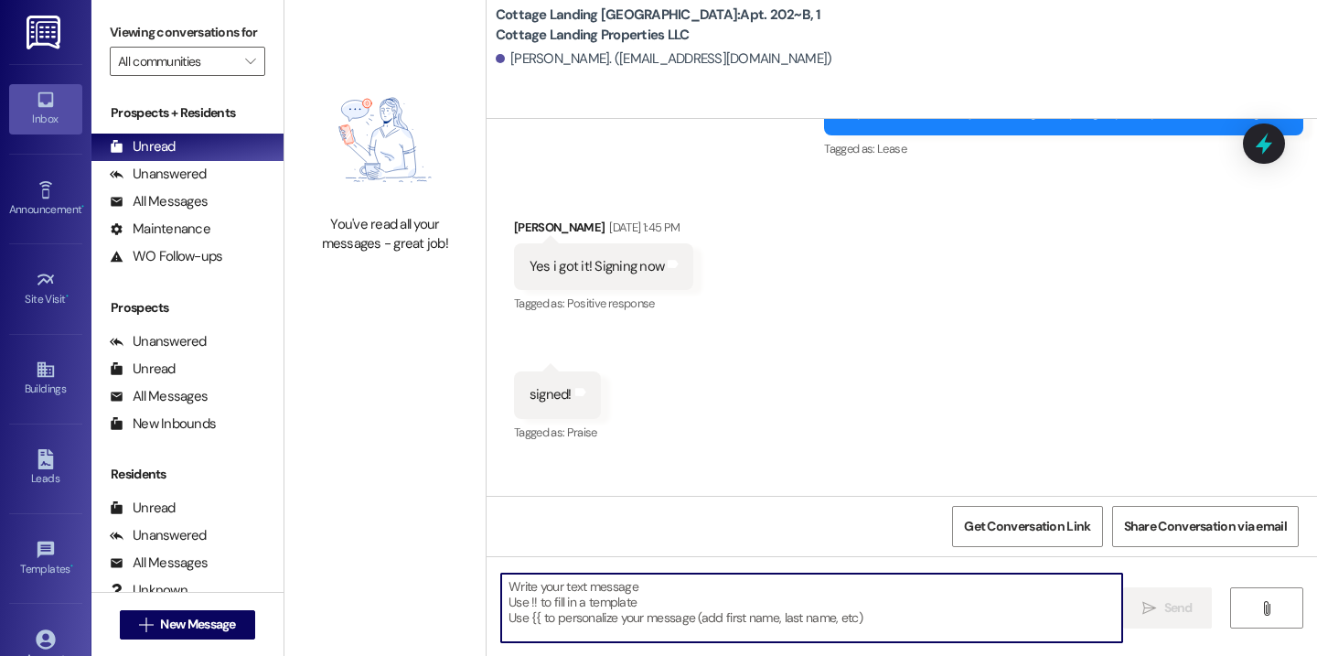
scroll to position [5029, 0]
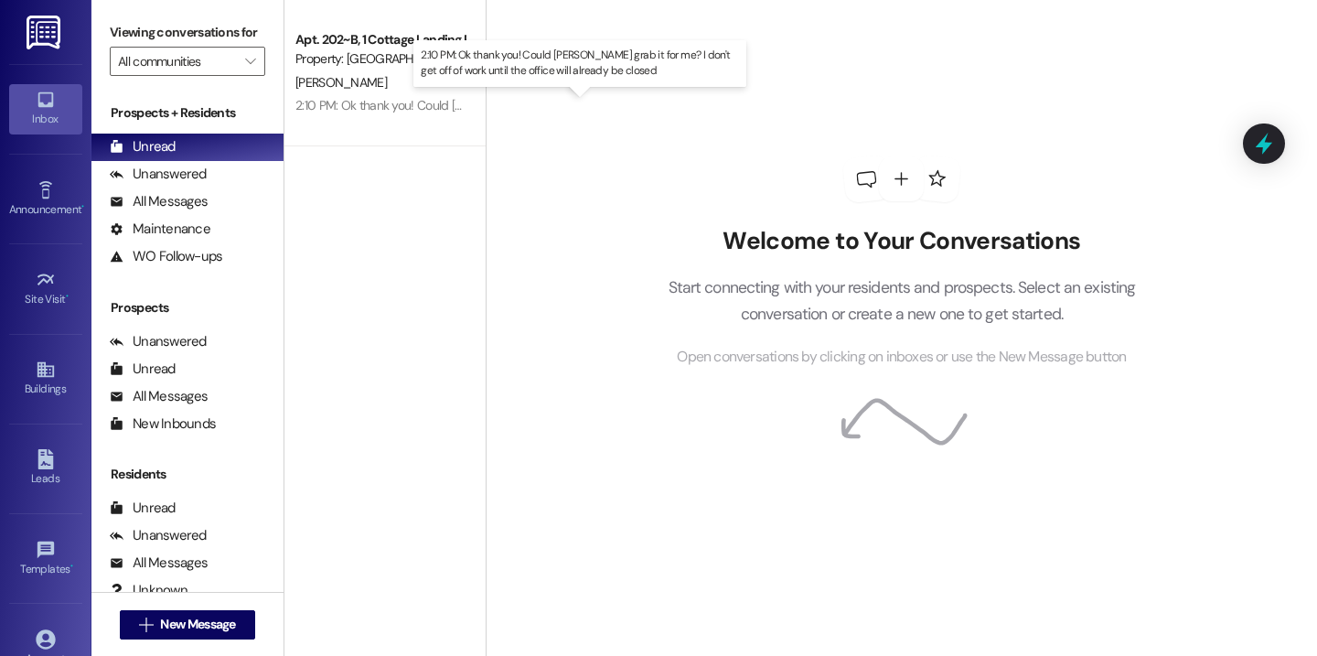
click at [375, 101] on div "2:10 PM: Ok thank you! Could [PERSON_NAME] grab it for me? I don't get off of w…" at bounding box center [614, 105] width 638 height 16
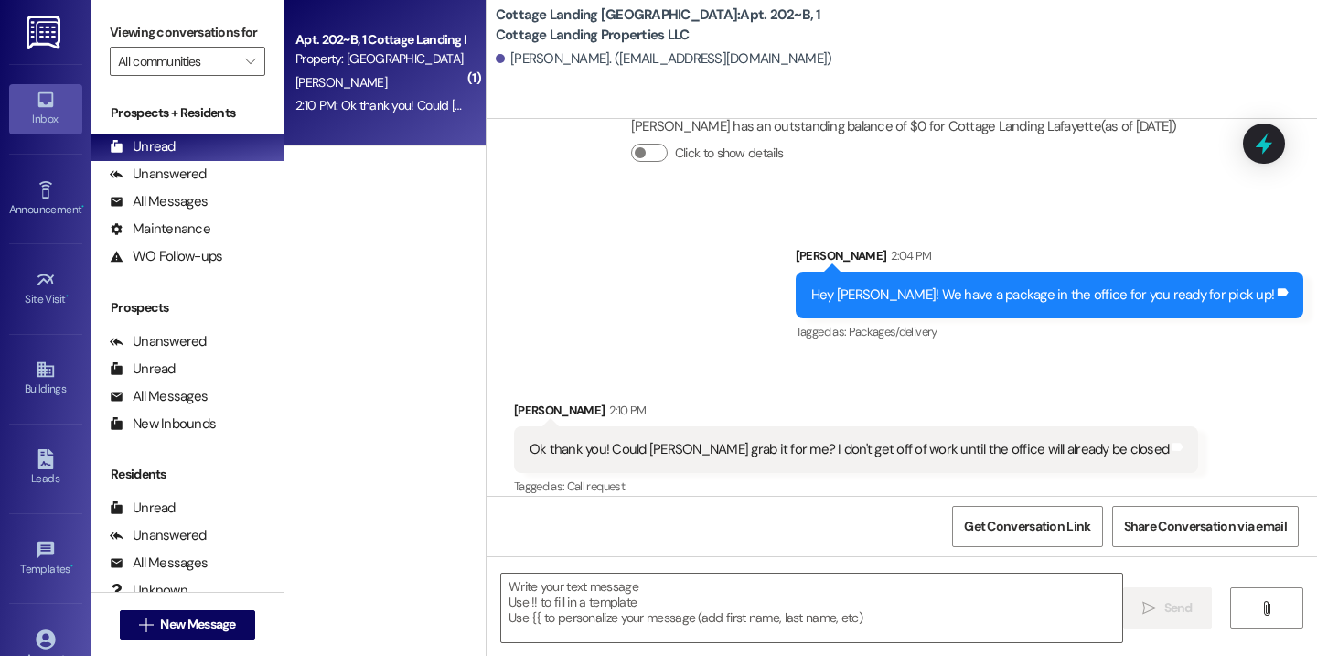
scroll to position [6300, 0]
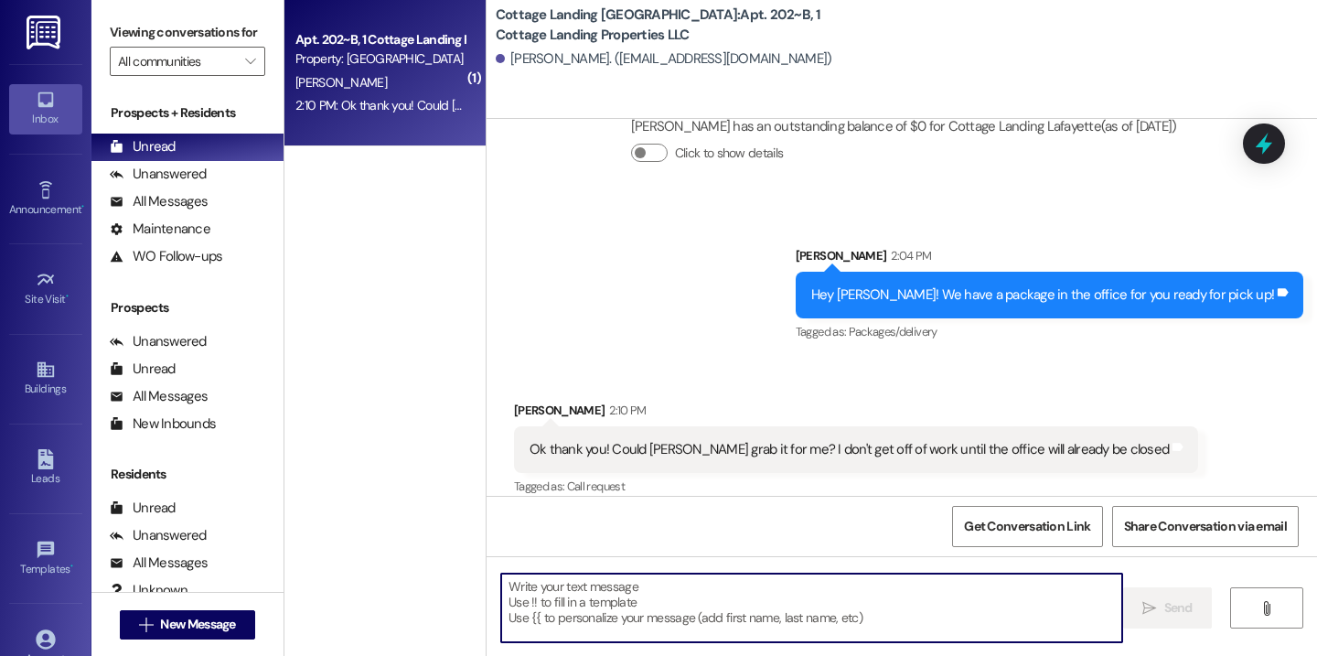
click at [553, 585] on textarea at bounding box center [811, 608] width 621 height 69
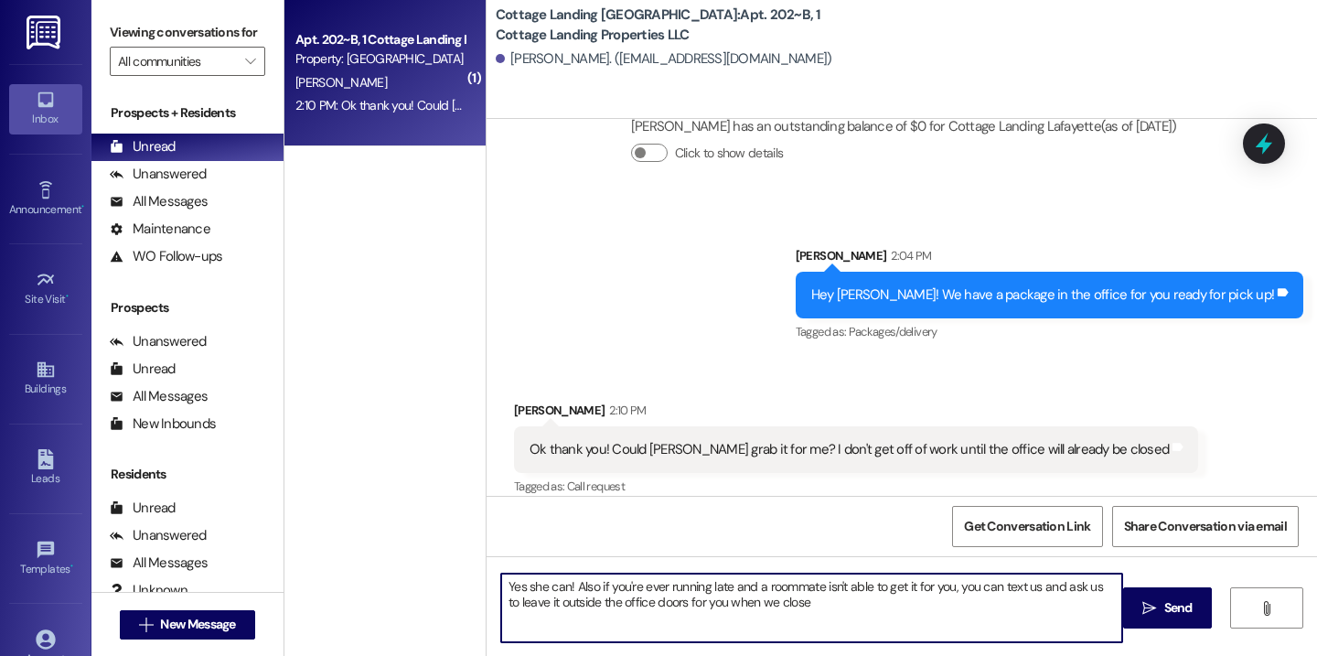
type textarea "Yes she can! Also if you're ever running late and a roommate isn't able to get …"
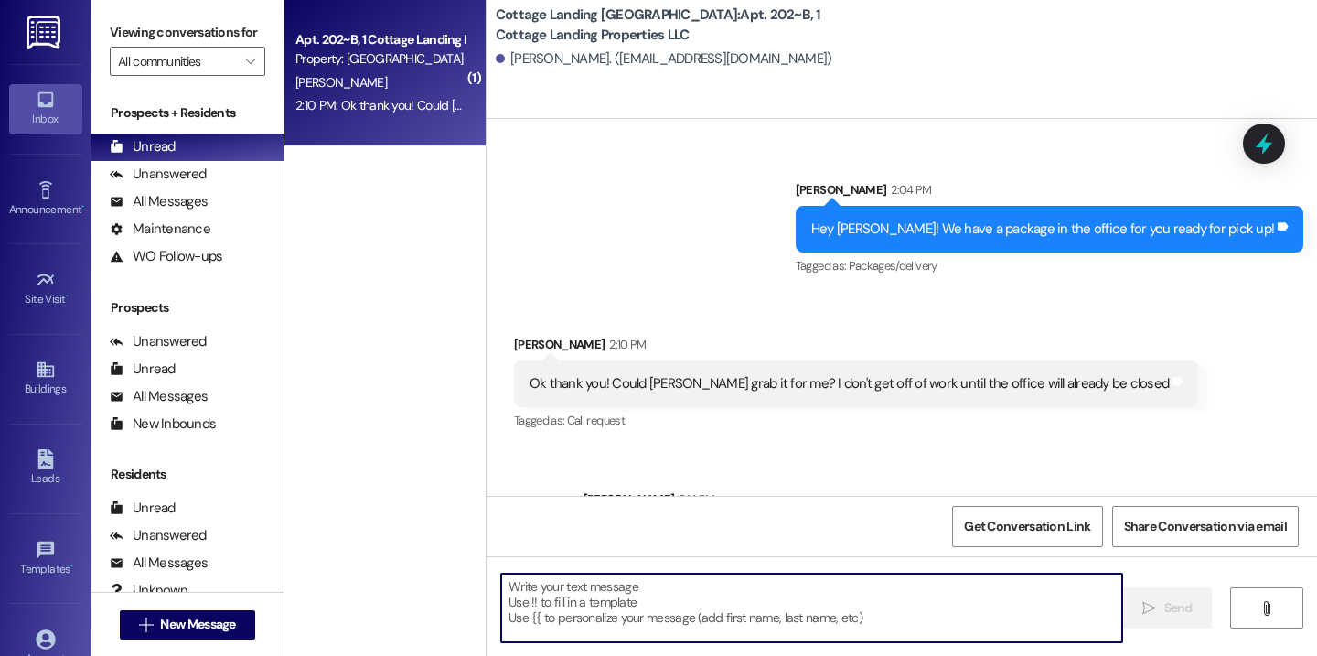
scroll to position [6447, 0]
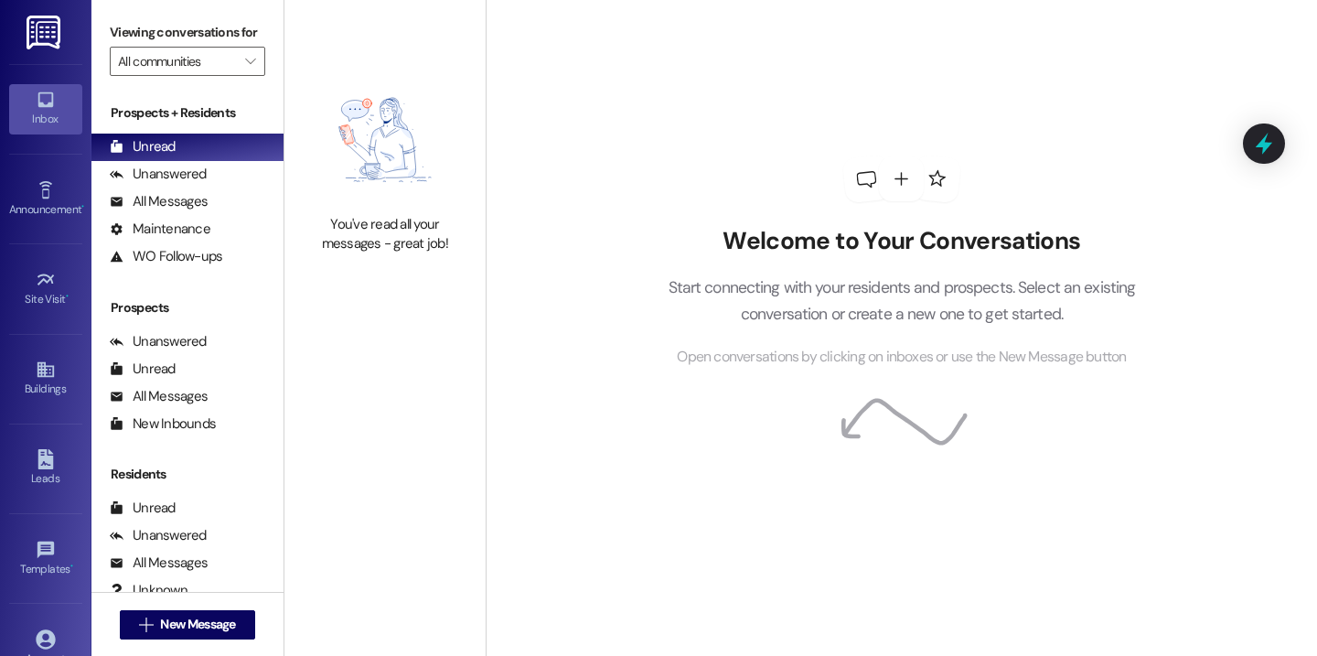
click at [753, 168] on div "Welcome to Your Conversations Start connecting with your residents and prospect…" at bounding box center [902, 262] width 549 height 525
click at [419, 145] on img at bounding box center [385, 139] width 161 height 131
click at [188, 623] on span "New Message" at bounding box center [197, 624] width 75 height 19
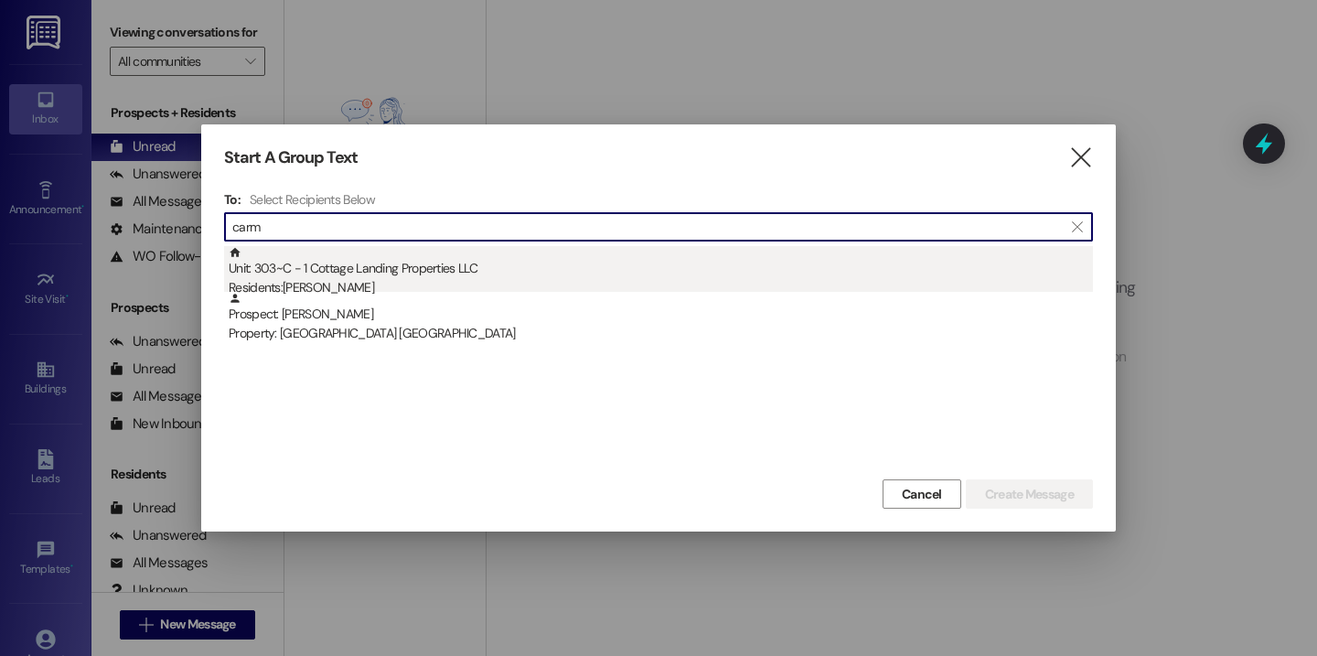
type input "carm"
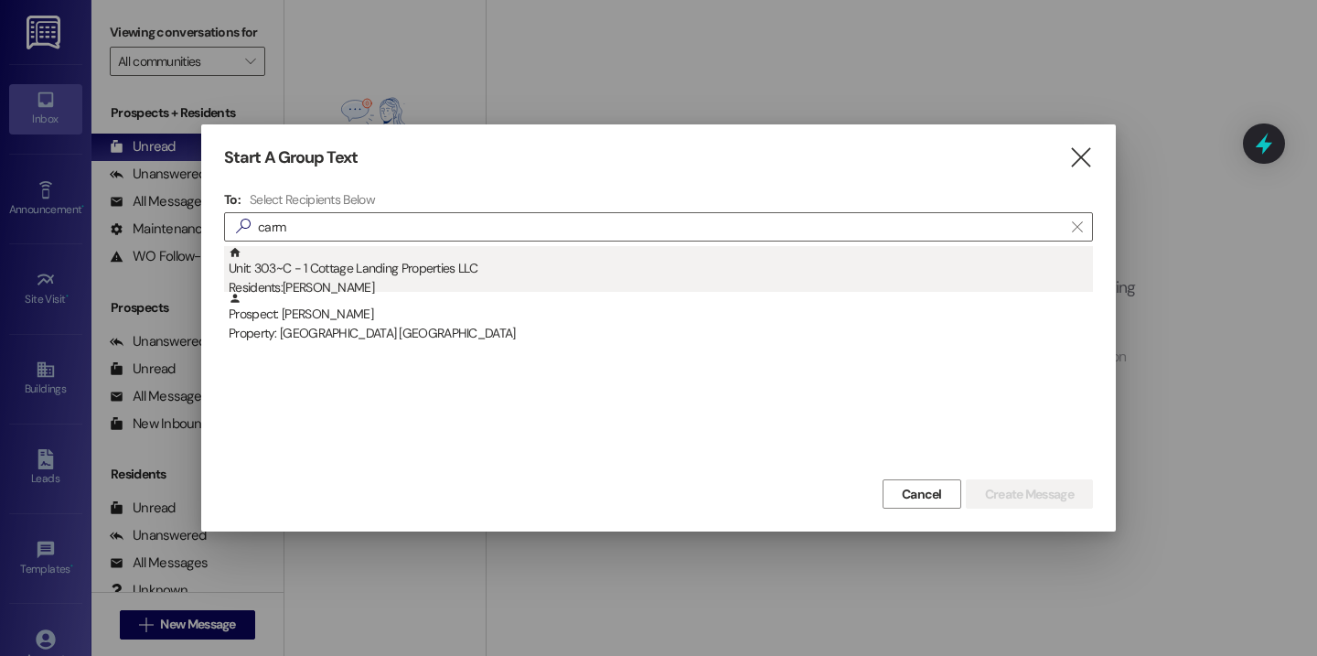
click at [368, 264] on div "Unit: 303~C - 1 Cottage Landing Properties LLC Residents: [PERSON_NAME][GEOGRAP…" at bounding box center [661, 272] width 864 height 52
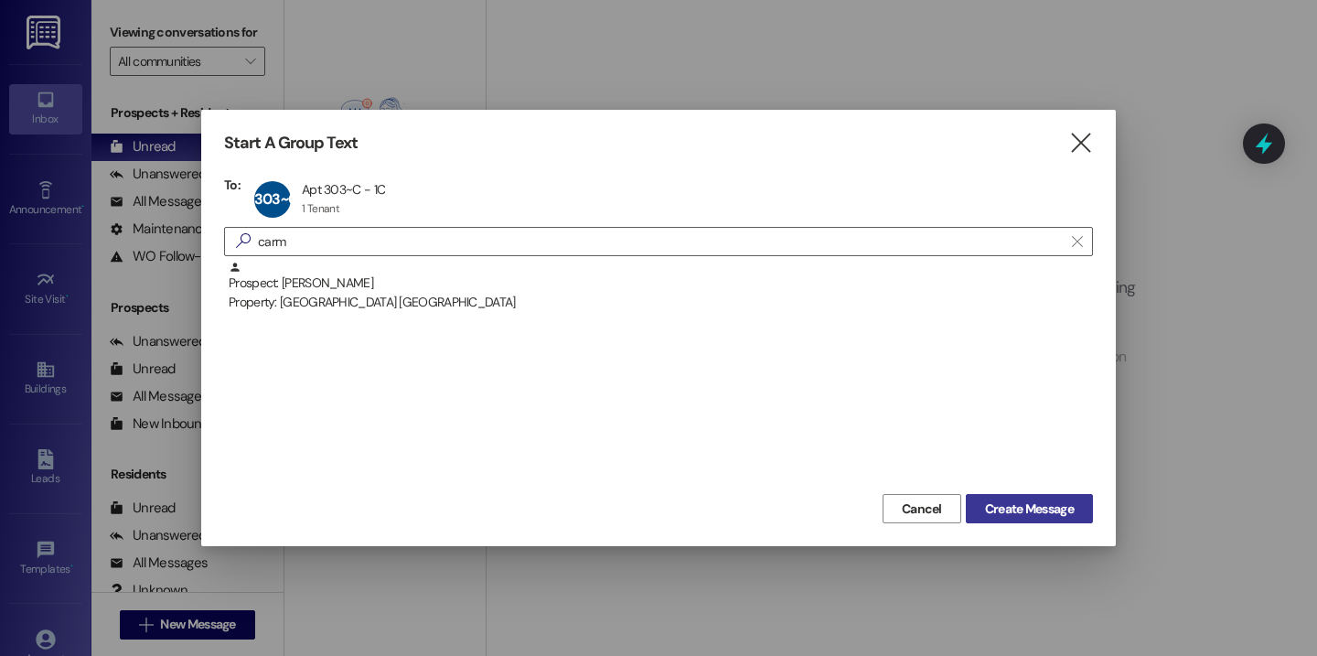
click at [1020, 501] on span "Create Message" at bounding box center [1029, 508] width 89 height 19
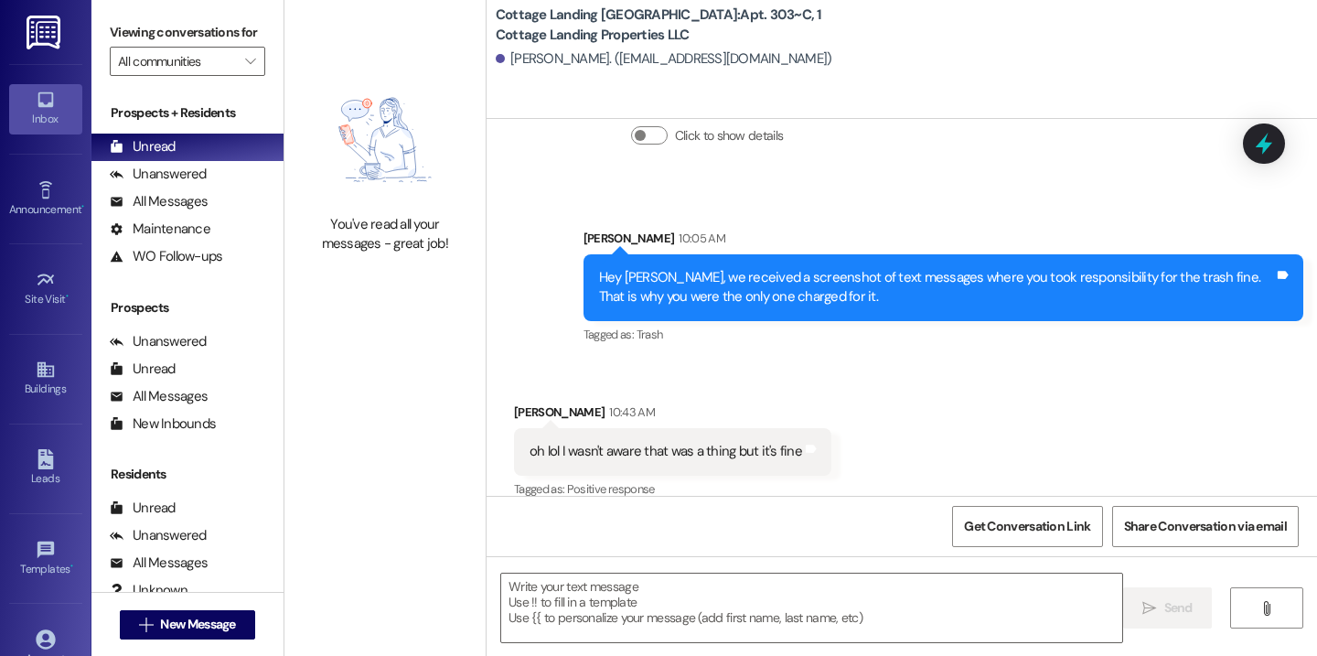
scroll to position [1783, 0]
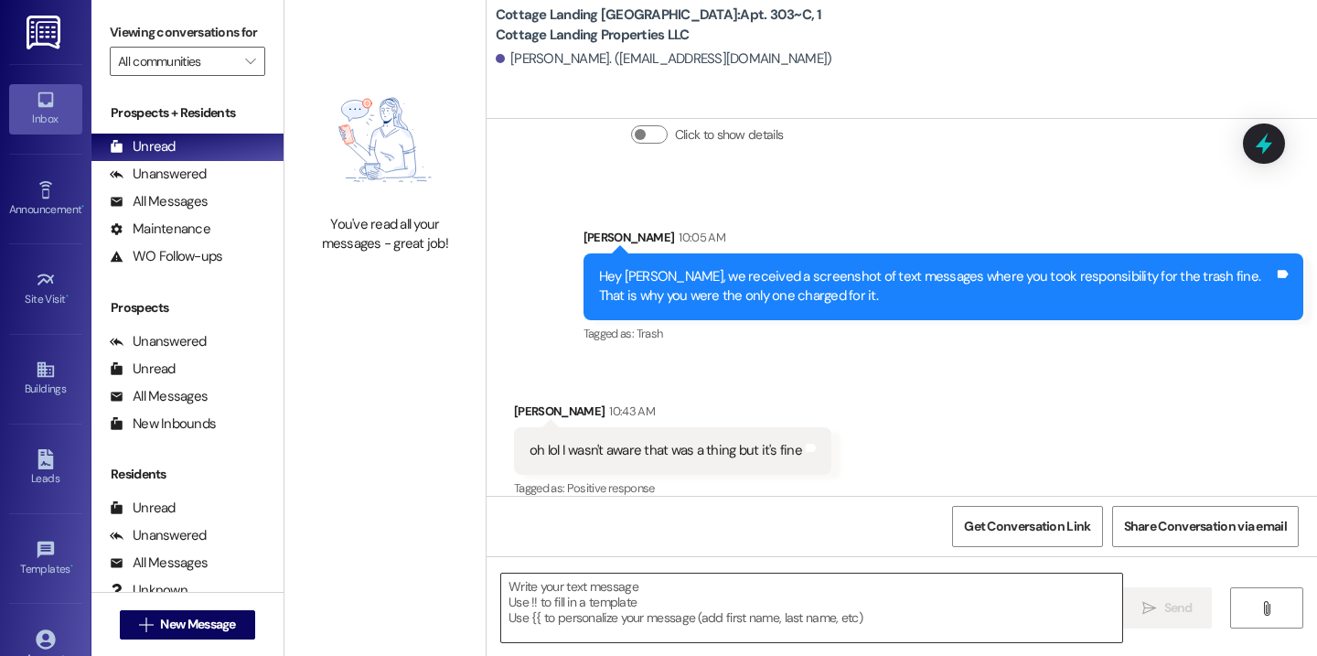
click at [801, 600] on textarea at bounding box center [811, 608] width 621 height 69
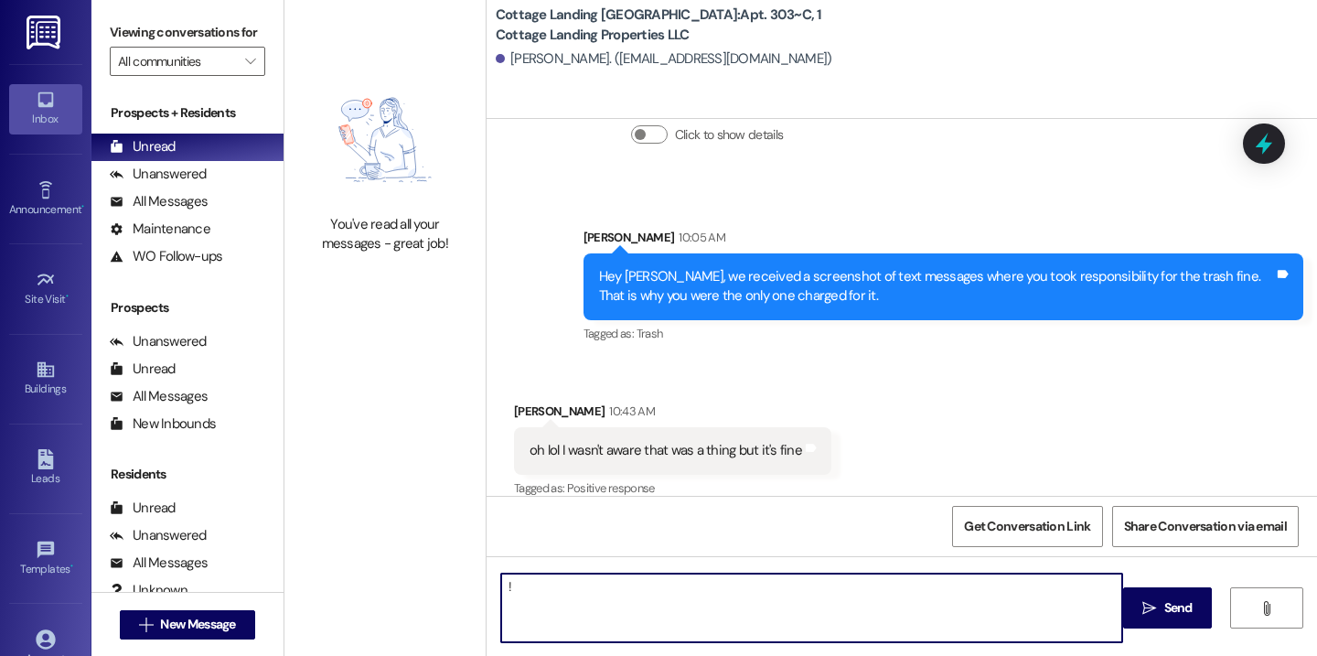
type textarea "!!"
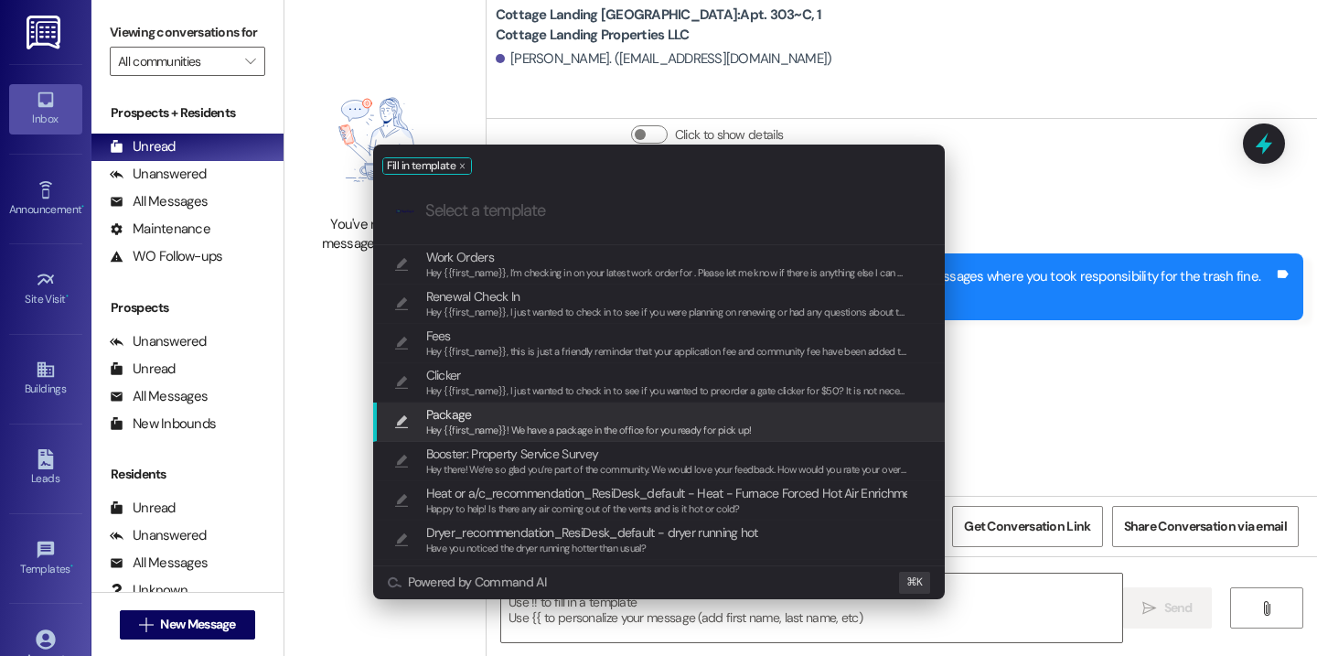
click at [619, 430] on span "Hey {{first_name}}! We have a package in the office for you ready for pick up!" at bounding box center [589, 430] width 326 height 13
type textarea "Hey {{first_name}}! We have a package in the office for you ready for pick up!"
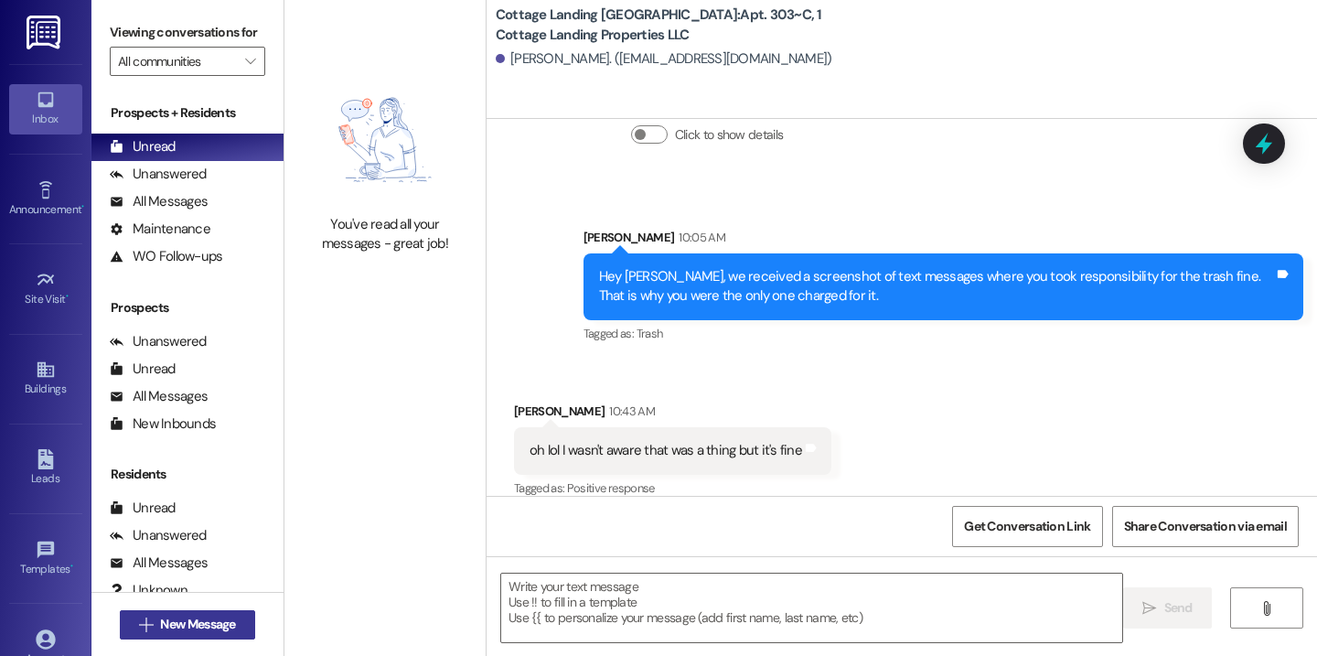
click at [236, 618] on button " New Message" at bounding box center [187, 624] width 135 height 29
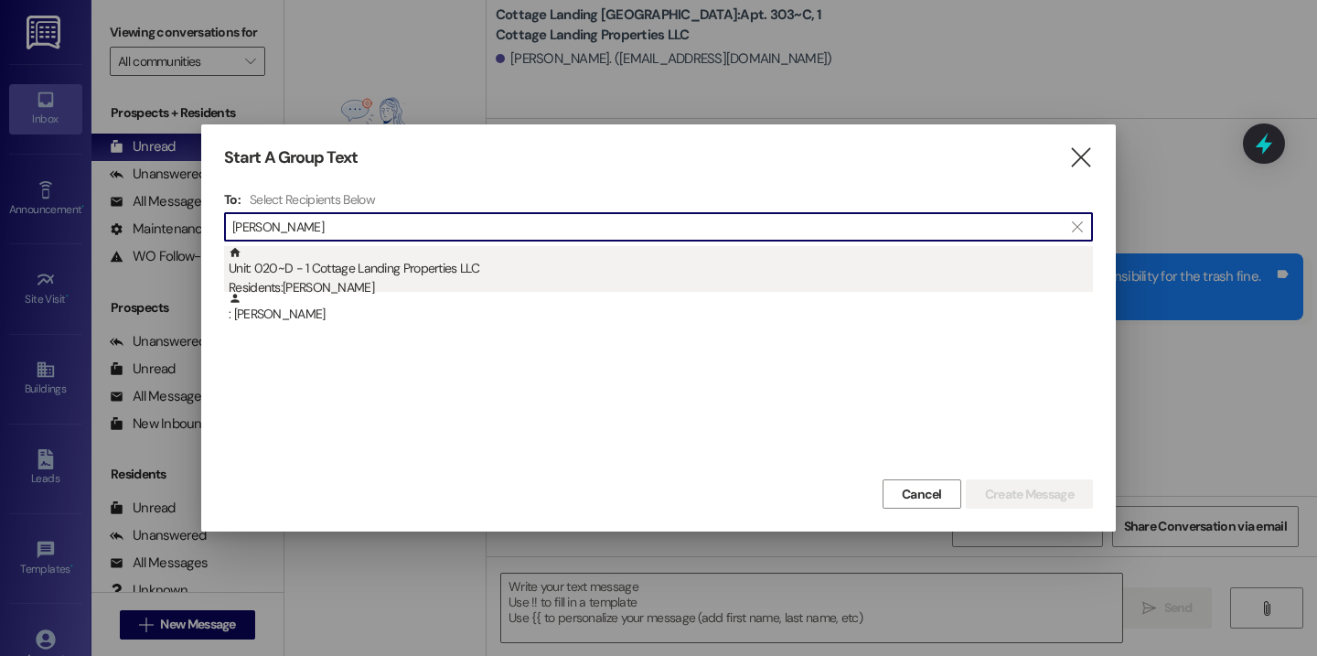
type input "dugas"
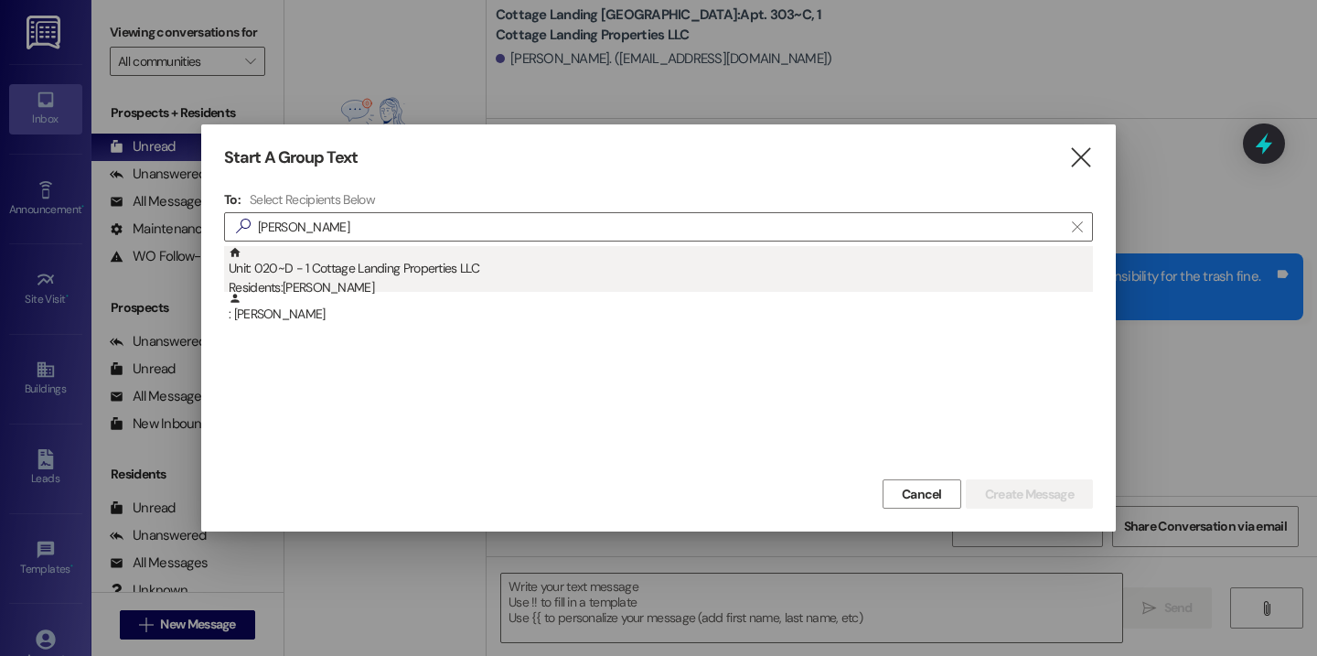
click at [635, 274] on div "Unit: 020~D - 1 Cottage Landing Properties LLC Residents: Hannah Dugas" at bounding box center [661, 272] width 864 height 52
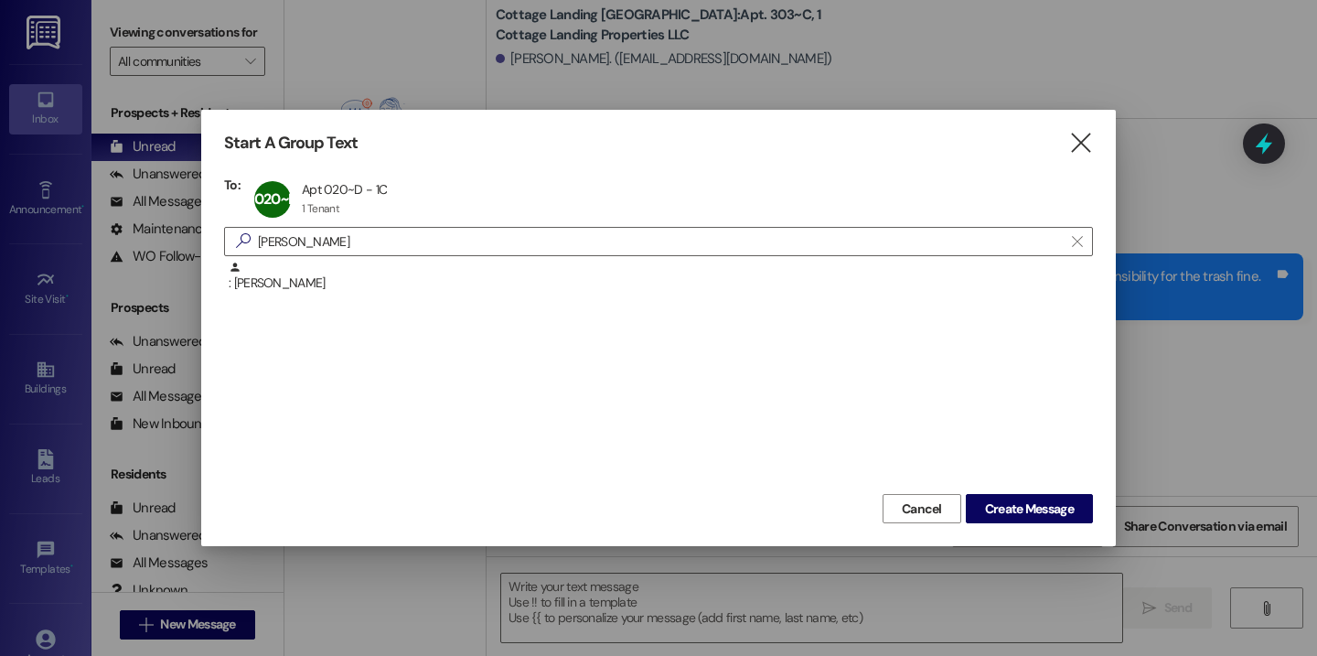
click at [1031, 541] on div "Start A Group Text  To: 020~D Apt 020~D - 1C Apt 020~D - 1C 1 Tenant 1 Tenant …" at bounding box center [658, 328] width 915 height 436
click at [1031, 517] on span "Create Message" at bounding box center [1029, 508] width 89 height 19
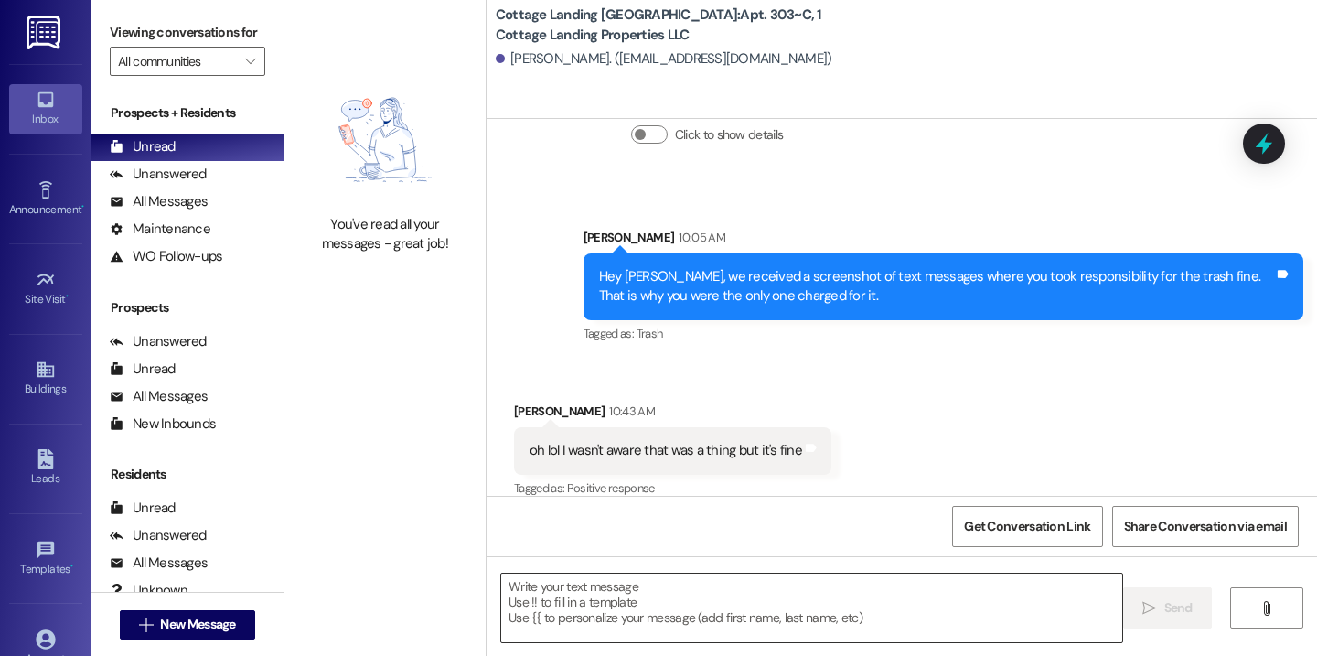
click at [879, 575] on textarea at bounding box center [811, 608] width 621 height 69
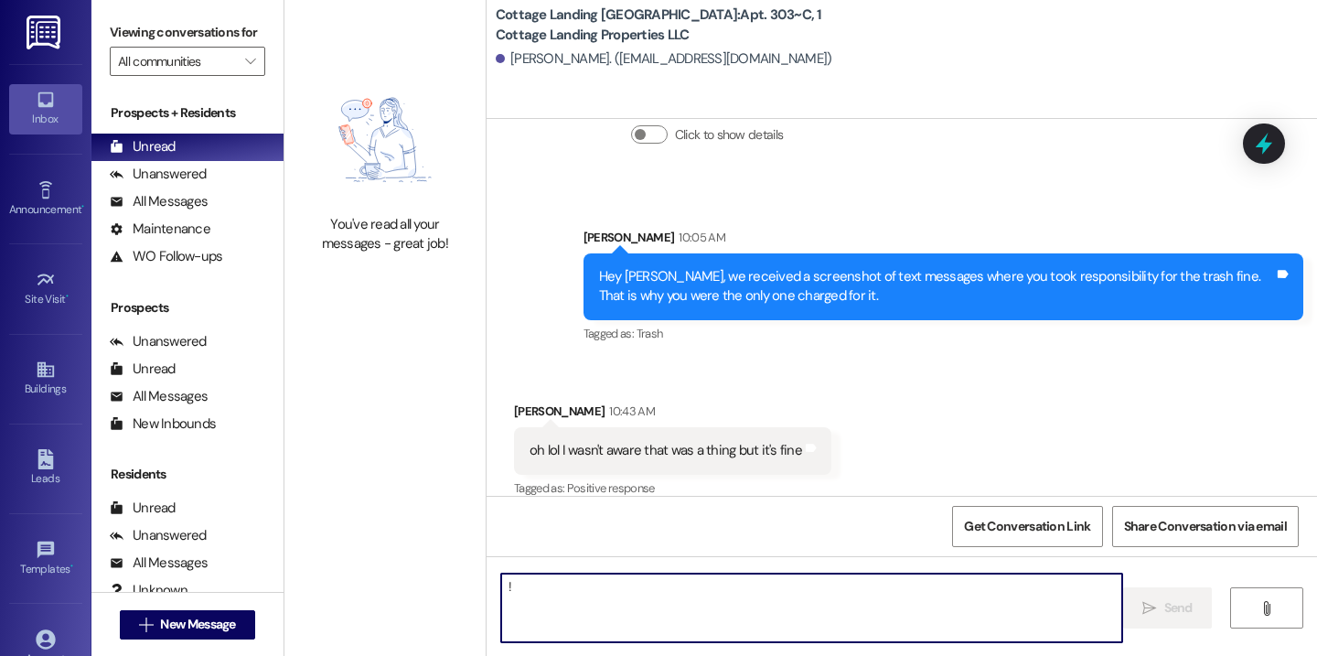
type textarea "!!"
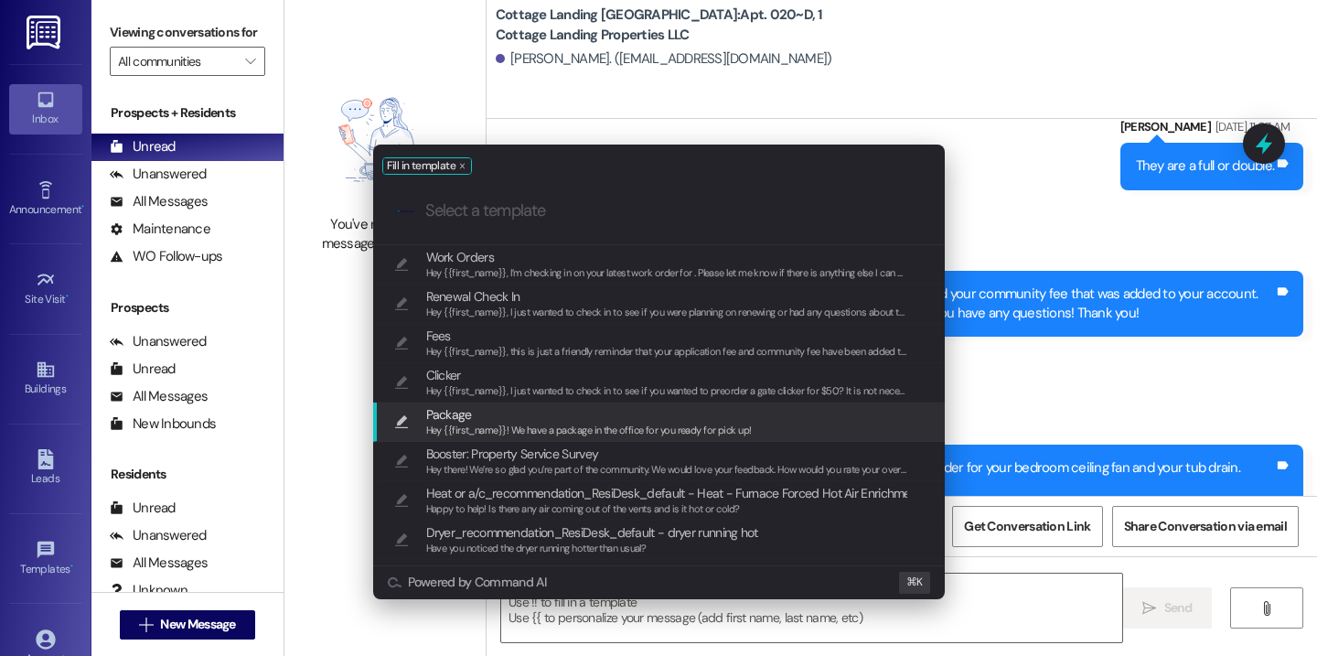
scroll to position [25722, 0]
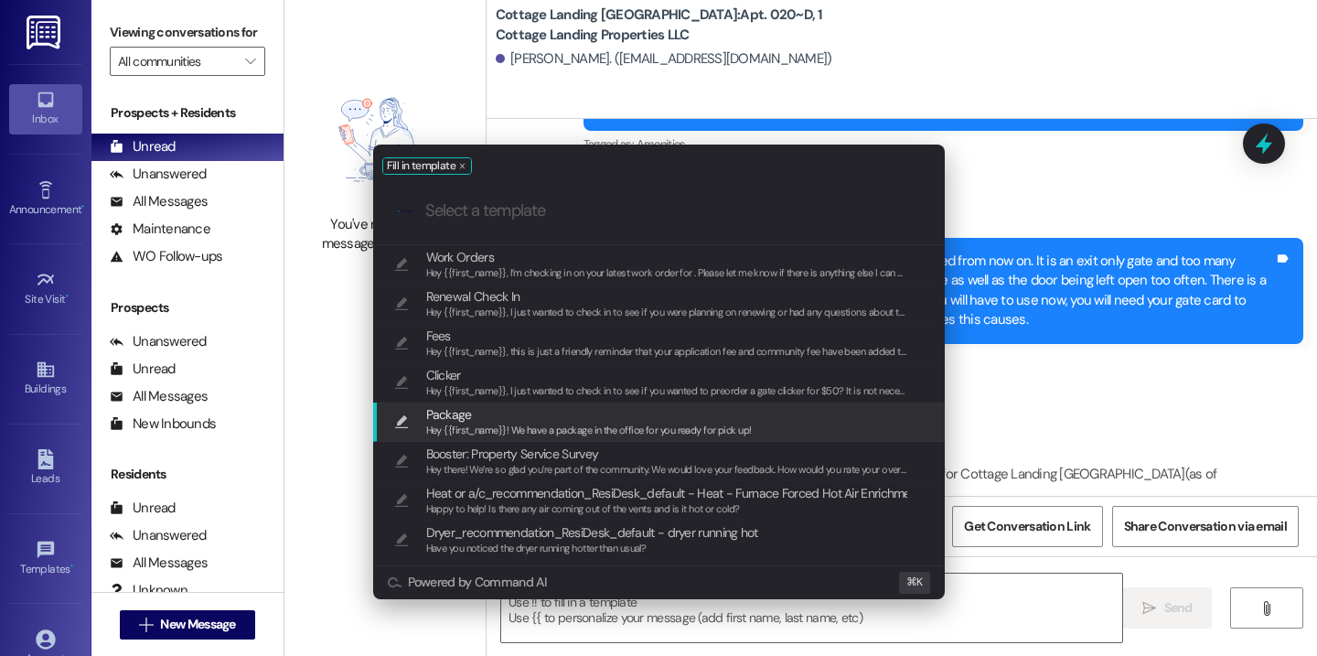
click at [592, 418] on span "Package" at bounding box center [589, 414] width 326 height 20
type textarea "Hey {{first_name}}! We have a package in the office for you ready for pick up!"
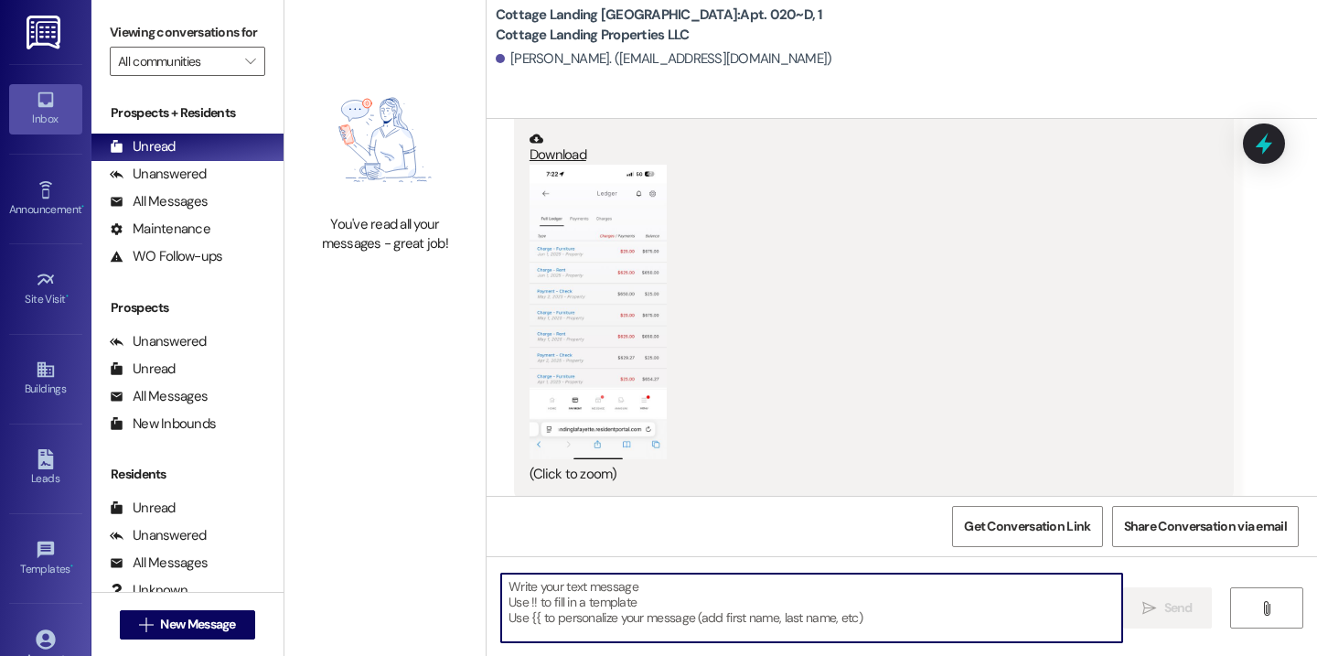
scroll to position [20853, 0]
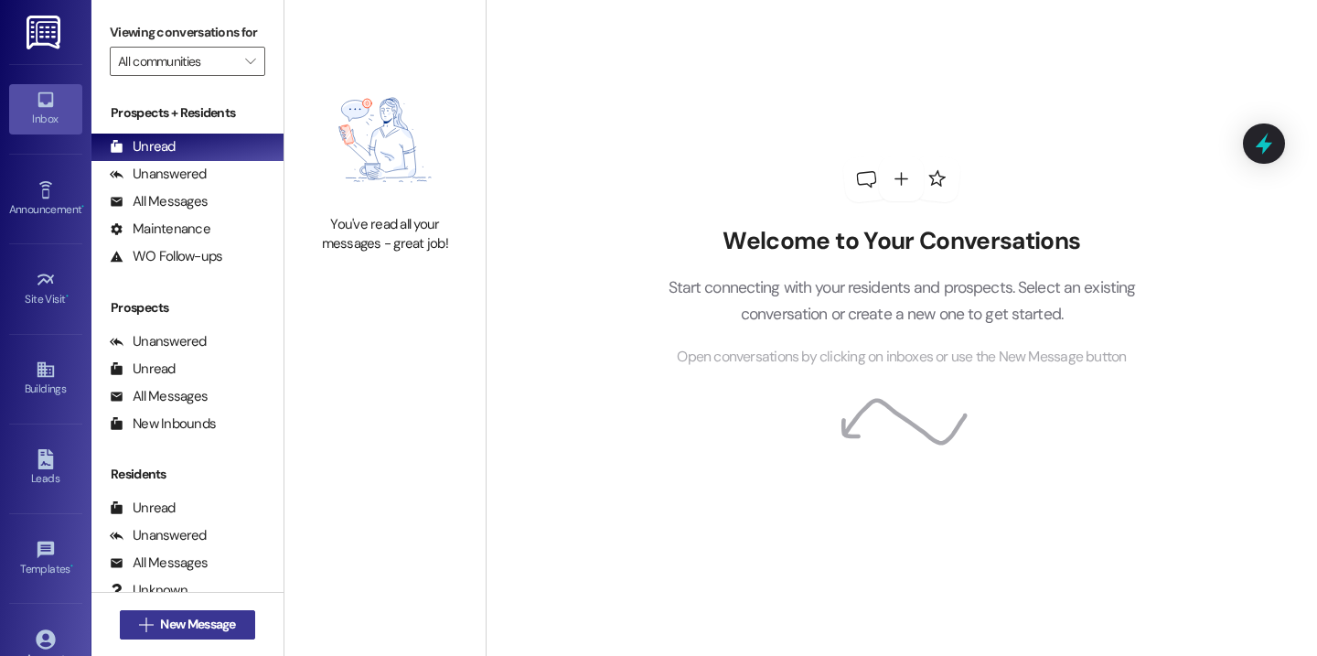
click at [209, 614] on button " New Message" at bounding box center [187, 624] width 135 height 29
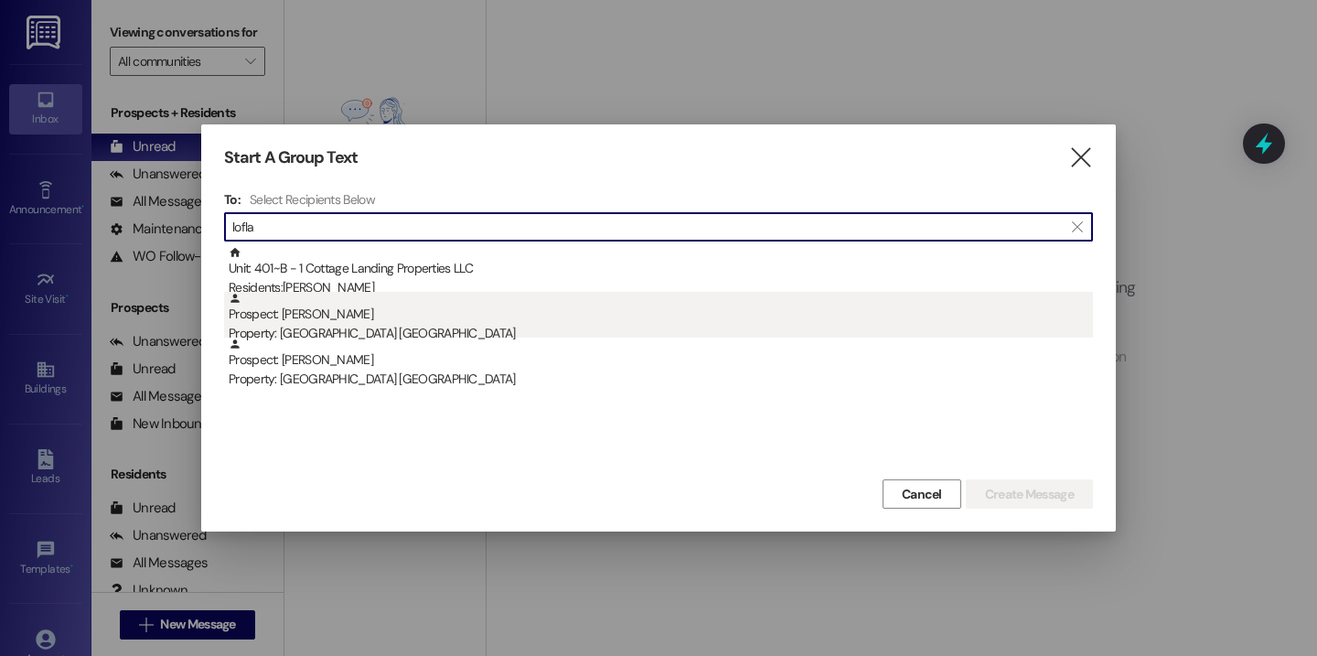
type input "lofla"
click at [582, 295] on div "Prospect: [PERSON_NAME] Property: [GEOGRAPHIC_DATA] [GEOGRAPHIC_DATA]" at bounding box center [661, 318] width 864 height 52
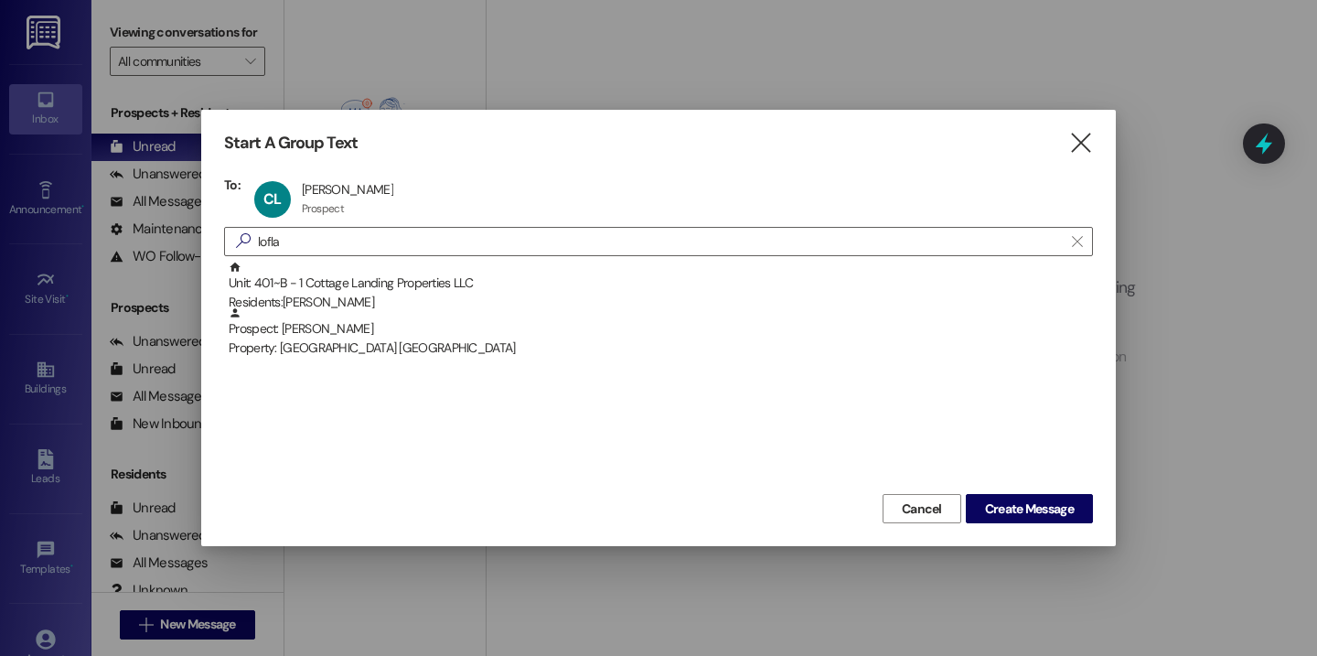
click at [582, 295] on div "Residents: [PERSON_NAME]" at bounding box center [661, 302] width 864 height 19
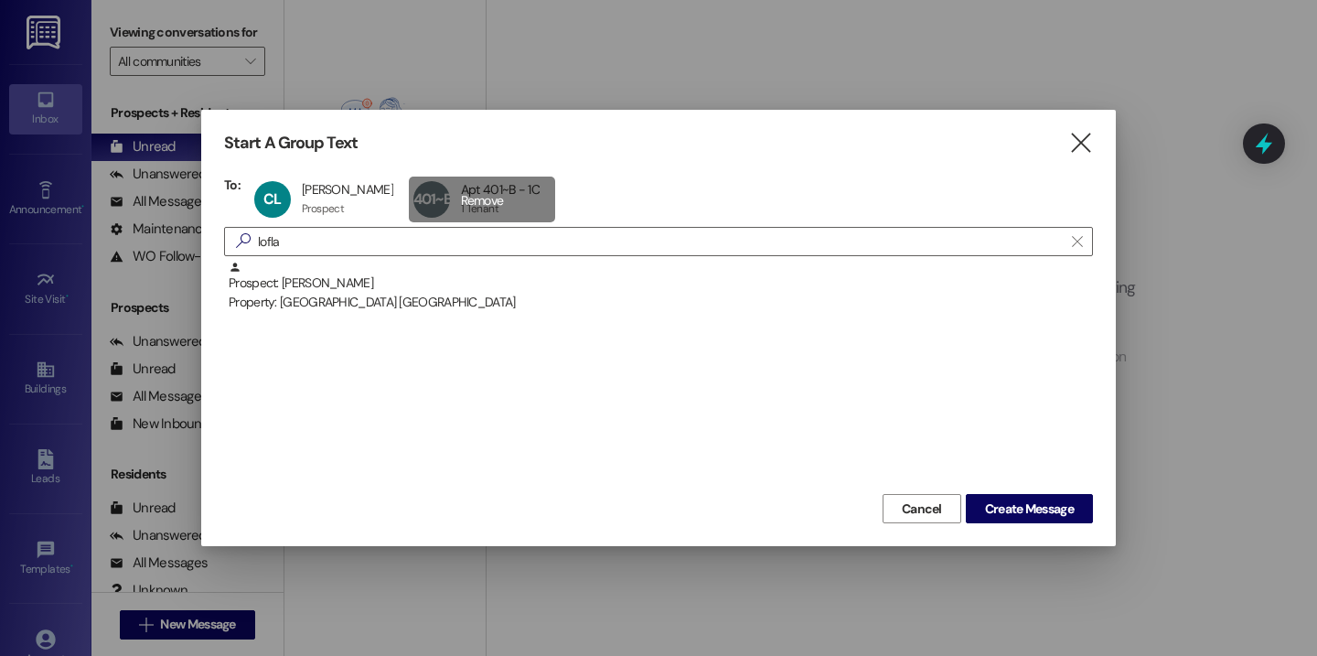
click at [449, 210] on div "401~B Apt 401~B - 1C Apt 401~B - 1C 1 Tenant 1 Tenant click to remove" at bounding box center [482, 200] width 146 height 46
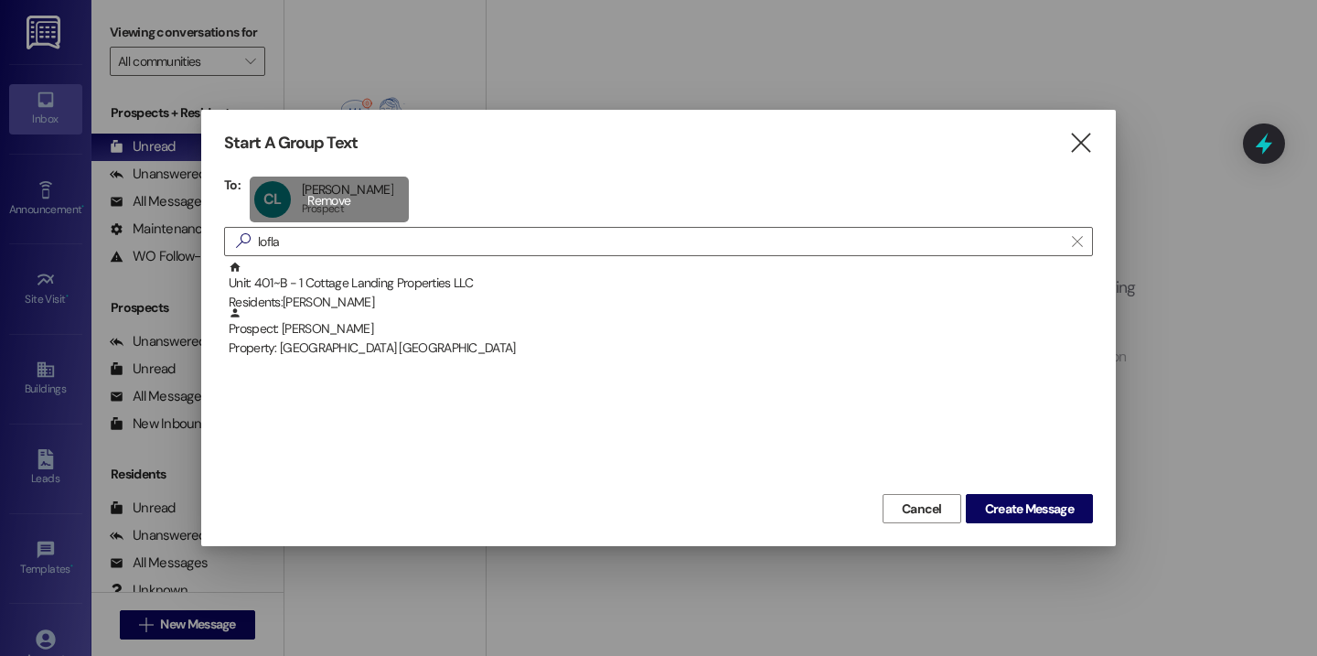
click at [351, 209] on div "CL [PERSON_NAME] [PERSON_NAME] Prospect Prospect click to remove" at bounding box center [329, 200] width 159 height 46
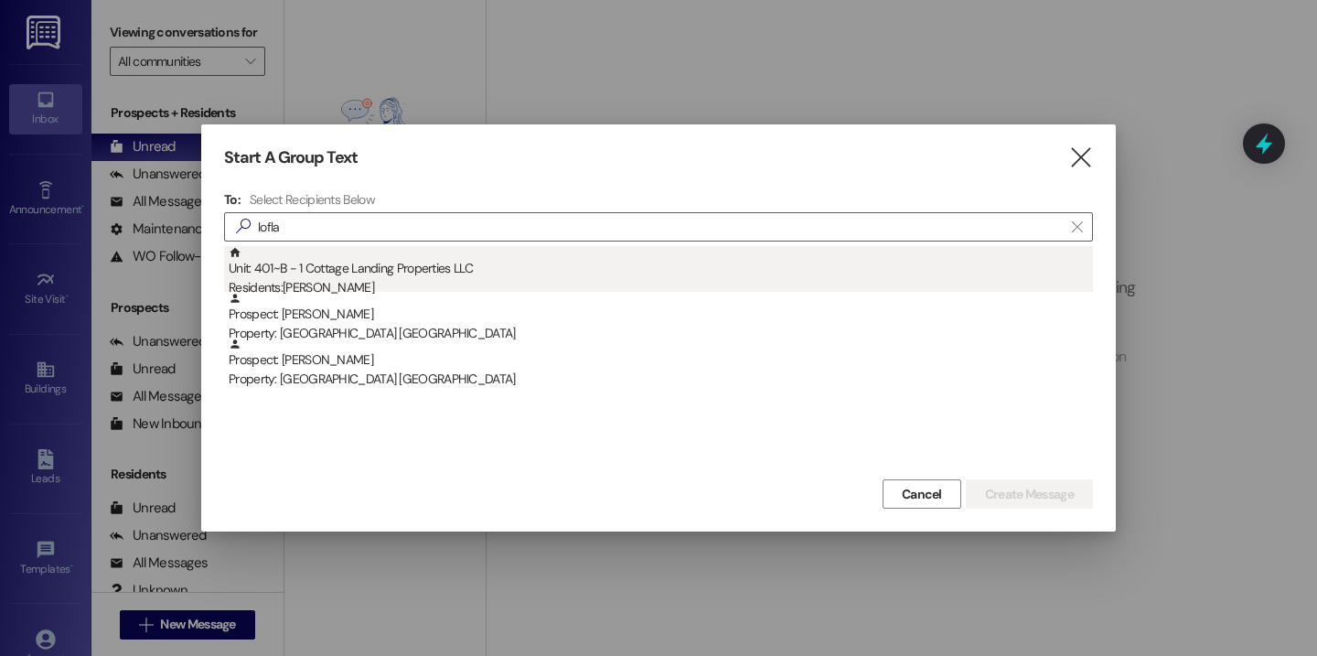
click at [370, 263] on div "Unit: 401~B - 1 Cottage Landing Properties LLC Residents: [PERSON_NAME]" at bounding box center [661, 272] width 864 height 52
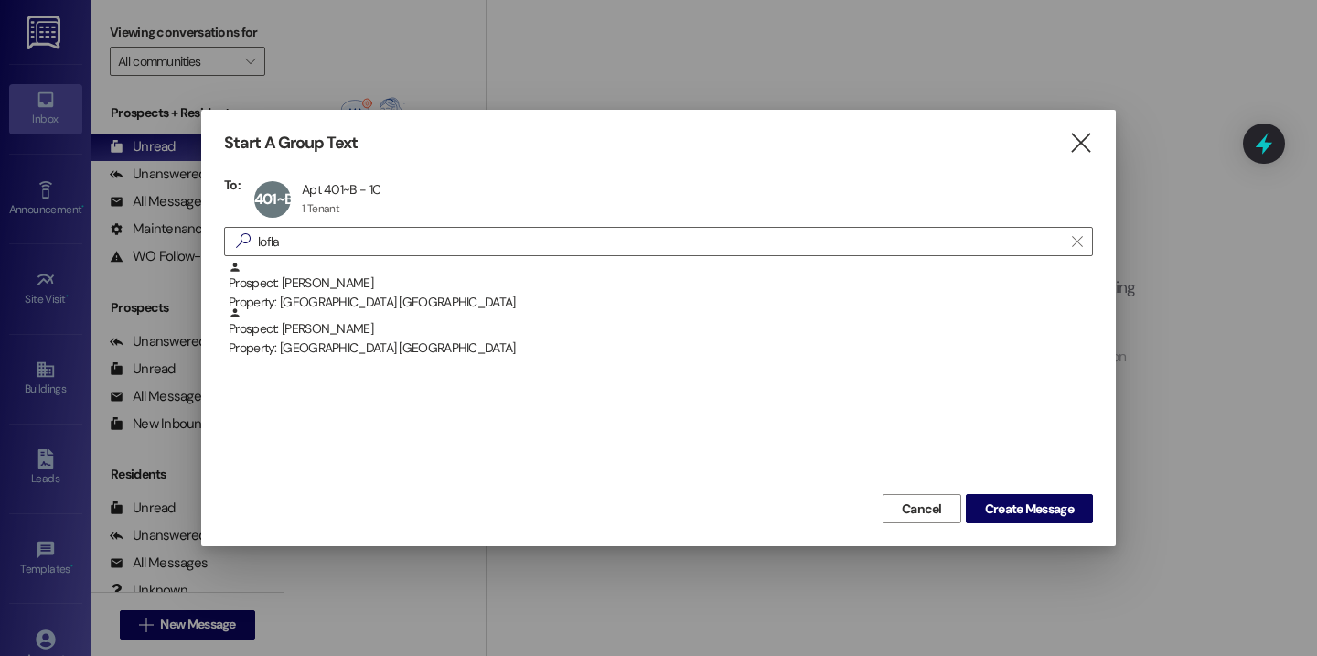
click at [1000, 493] on div "Cancel Create Message" at bounding box center [658, 506] width 869 height 34
click at [1000, 509] on span "Create Message" at bounding box center [1029, 508] width 89 height 19
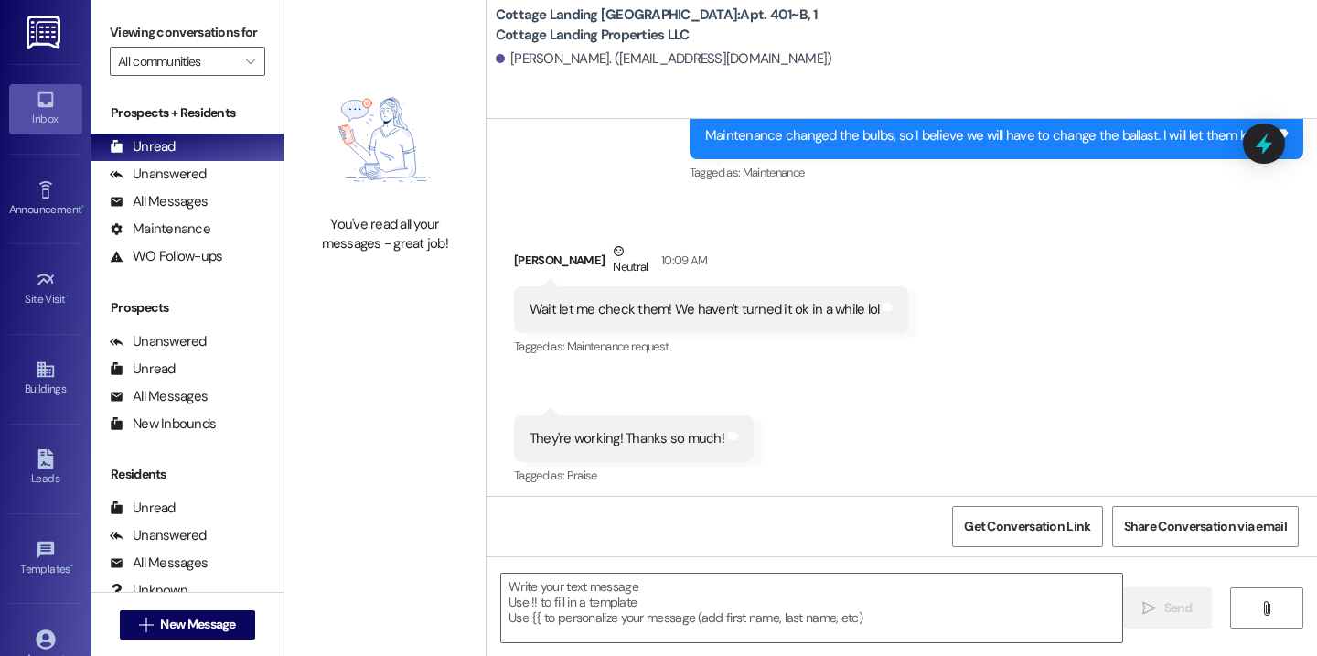
scroll to position [3271, 0]
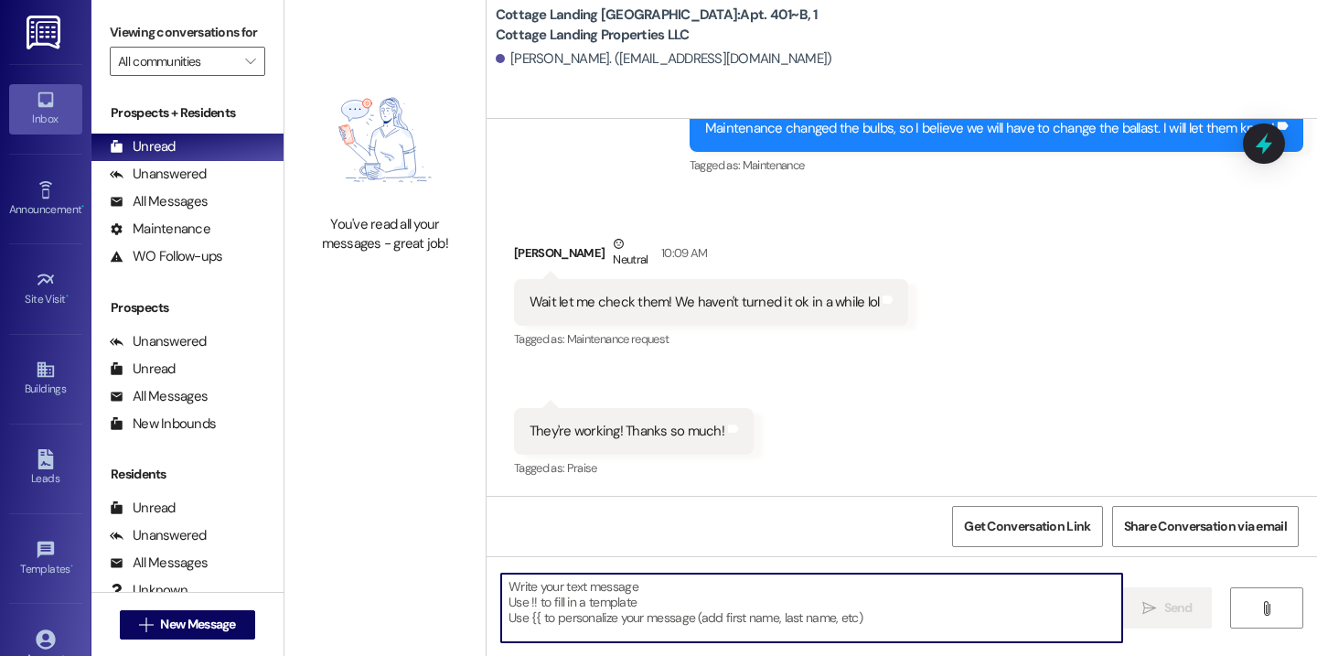
click at [637, 596] on textarea at bounding box center [811, 608] width 621 height 69
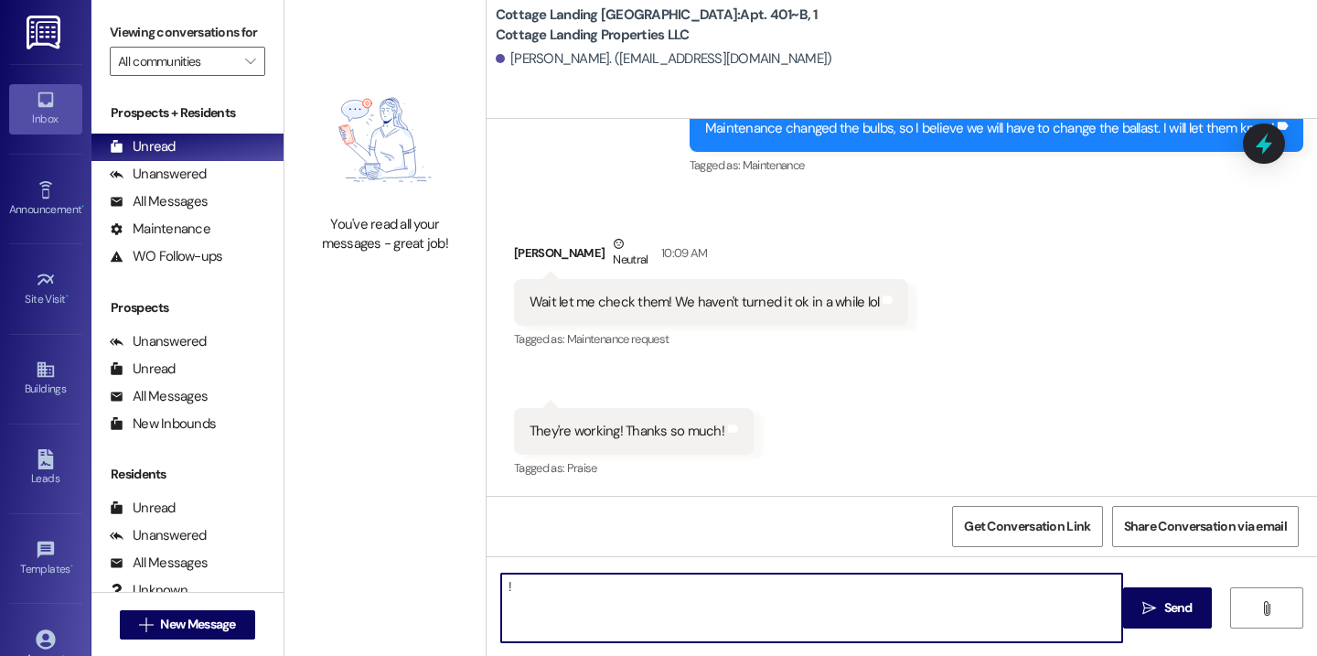
type textarea "!!"
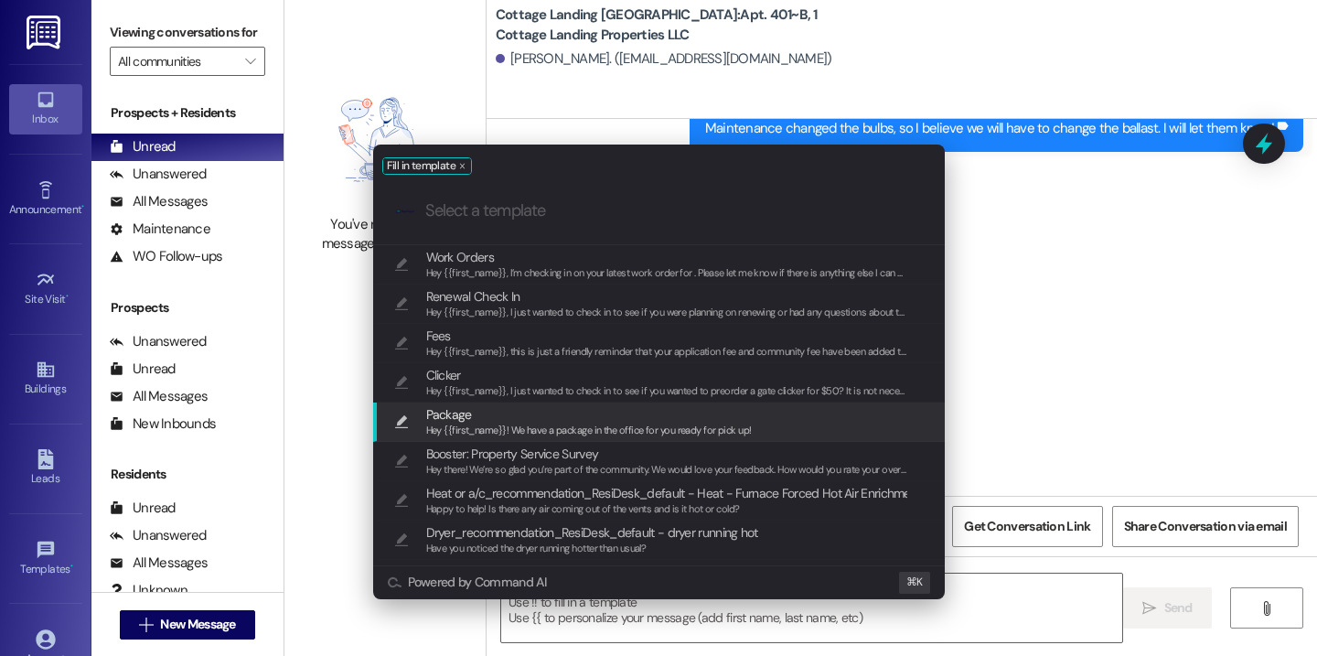
click at [499, 416] on span "Package" at bounding box center [589, 414] width 326 height 20
type textarea "Hey {{first_name}}! We have a package in the office for you ready for pick up!"
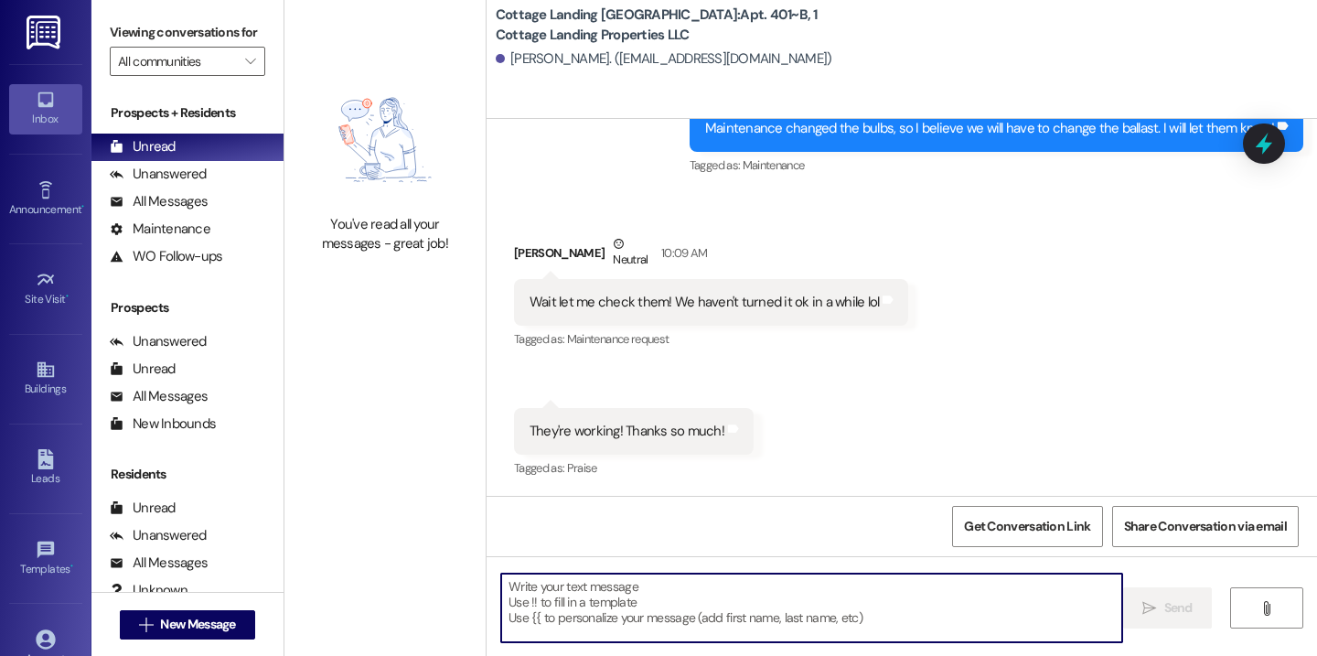
scroll to position [3527, 0]
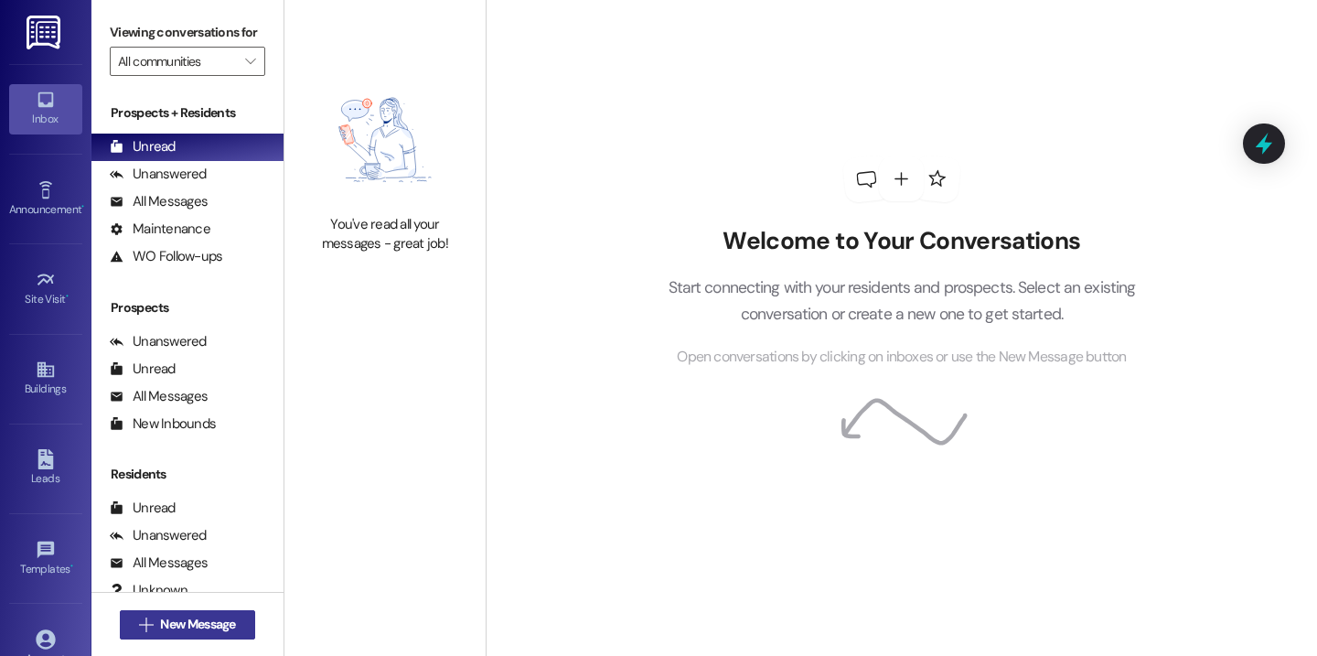
click at [220, 613] on button " New Message" at bounding box center [187, 624] width 135 height 29
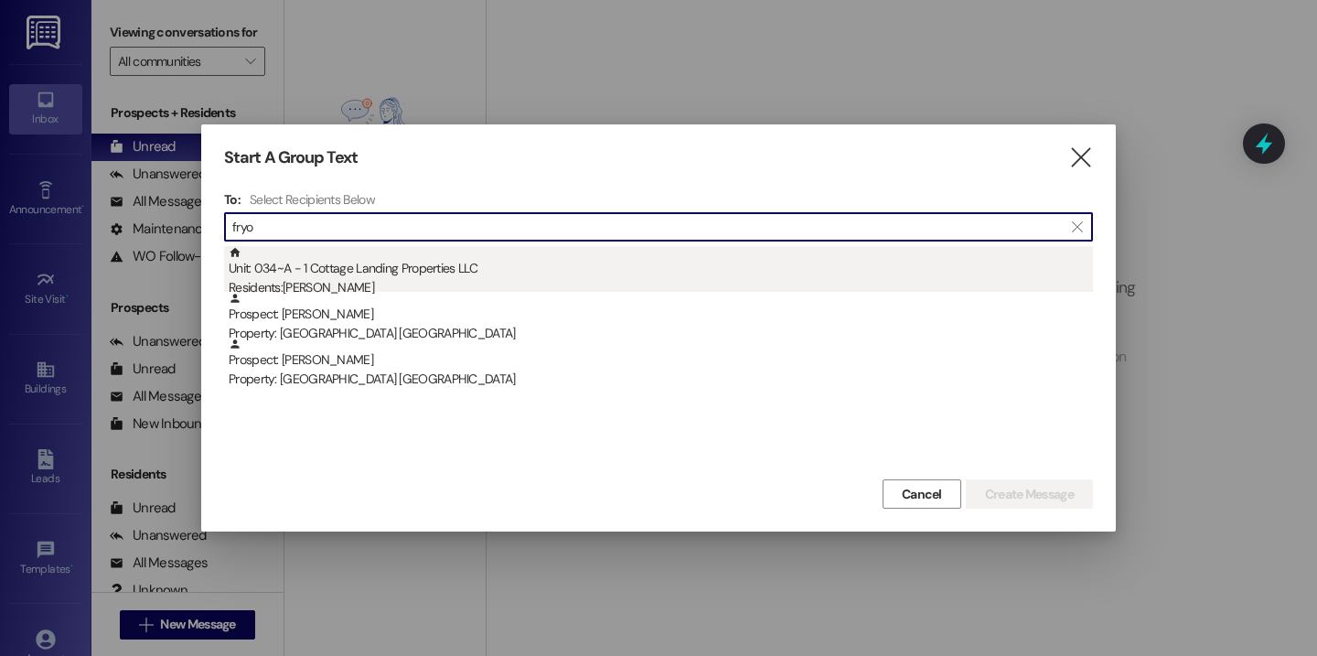
type input "fryo"
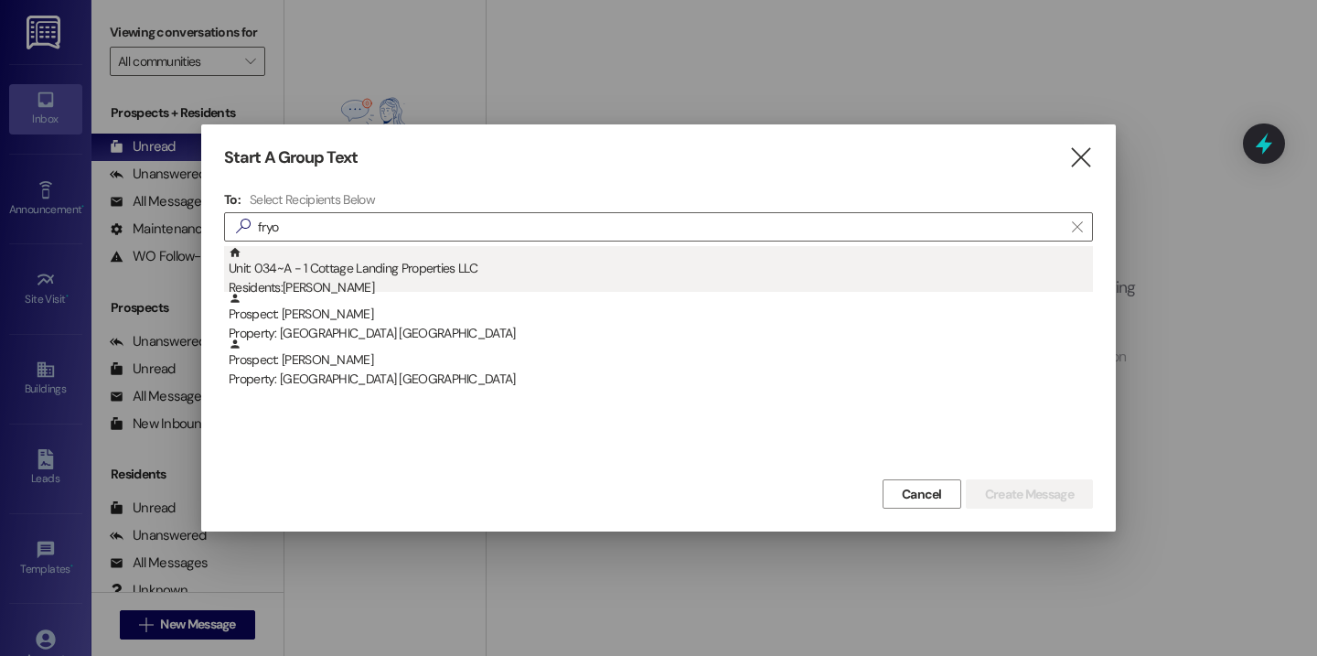
click at [343, 289] on div "Residents: Braxton Fryoux" at bounding box center [661, 287] width 864 height 19
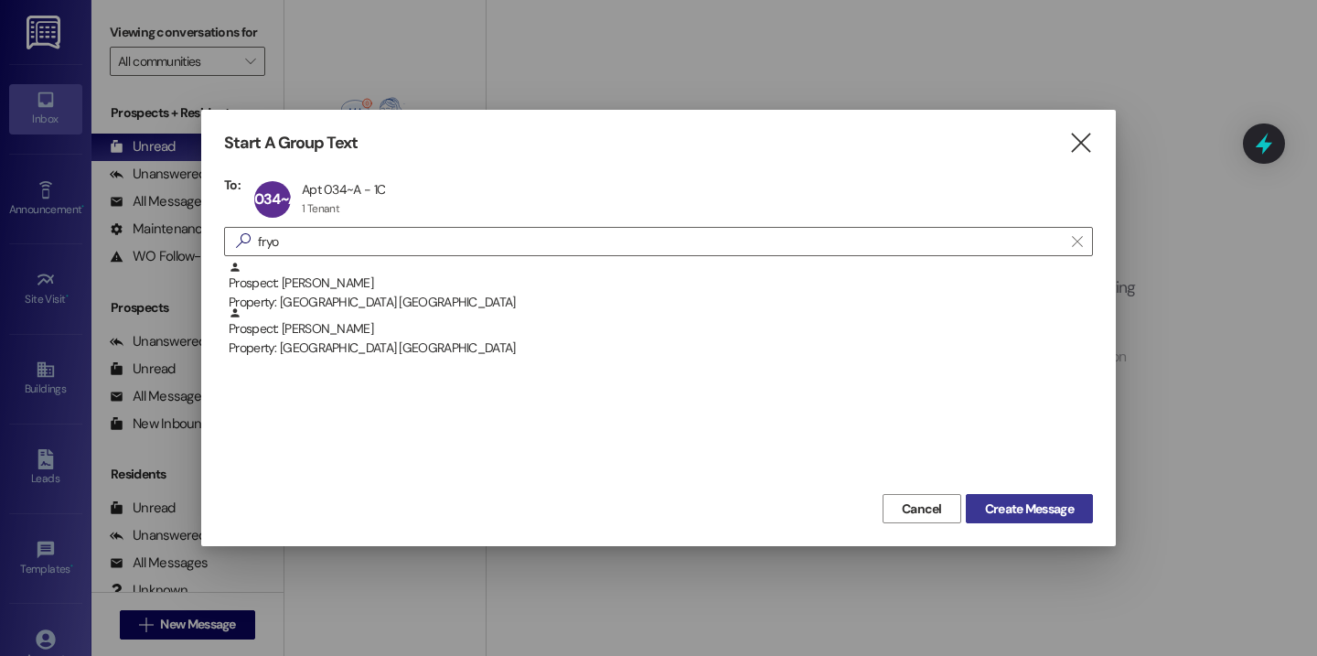
click at [1066, 506] on span "Create Message" at bounding box center [1029, 508] width 89 height 19
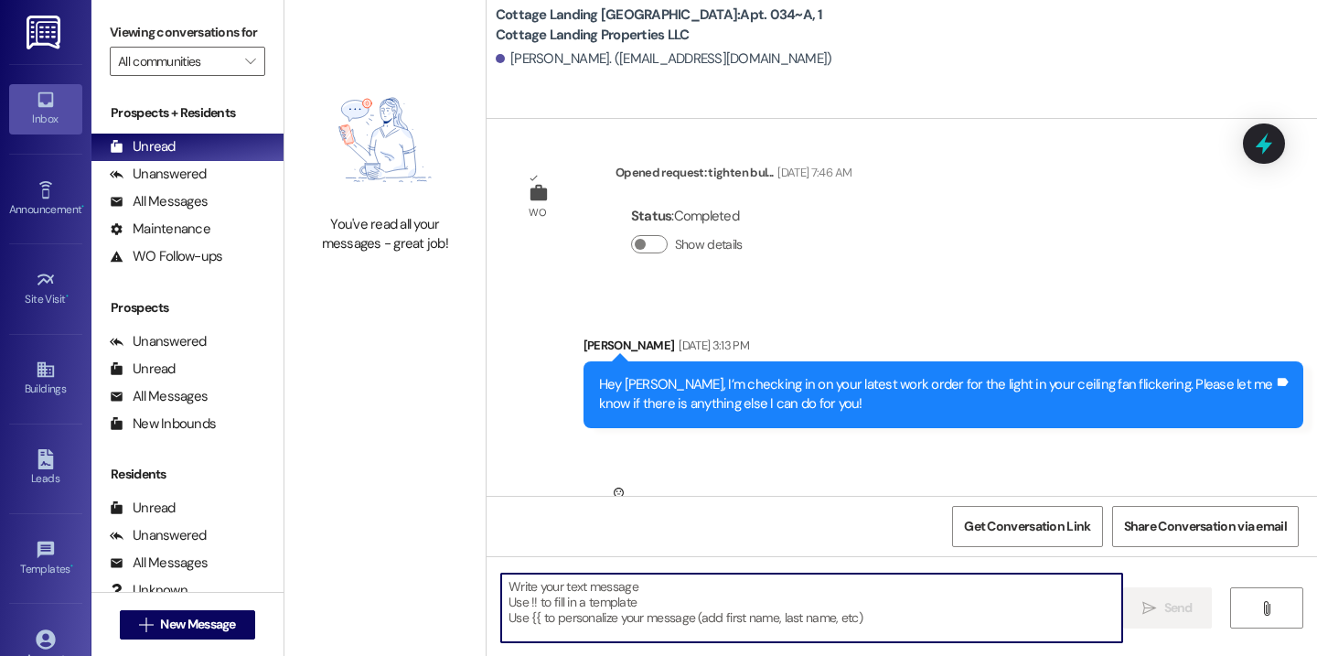
click at [621, 603] on textarea at bounding box center [811, 608] width 621 height 69
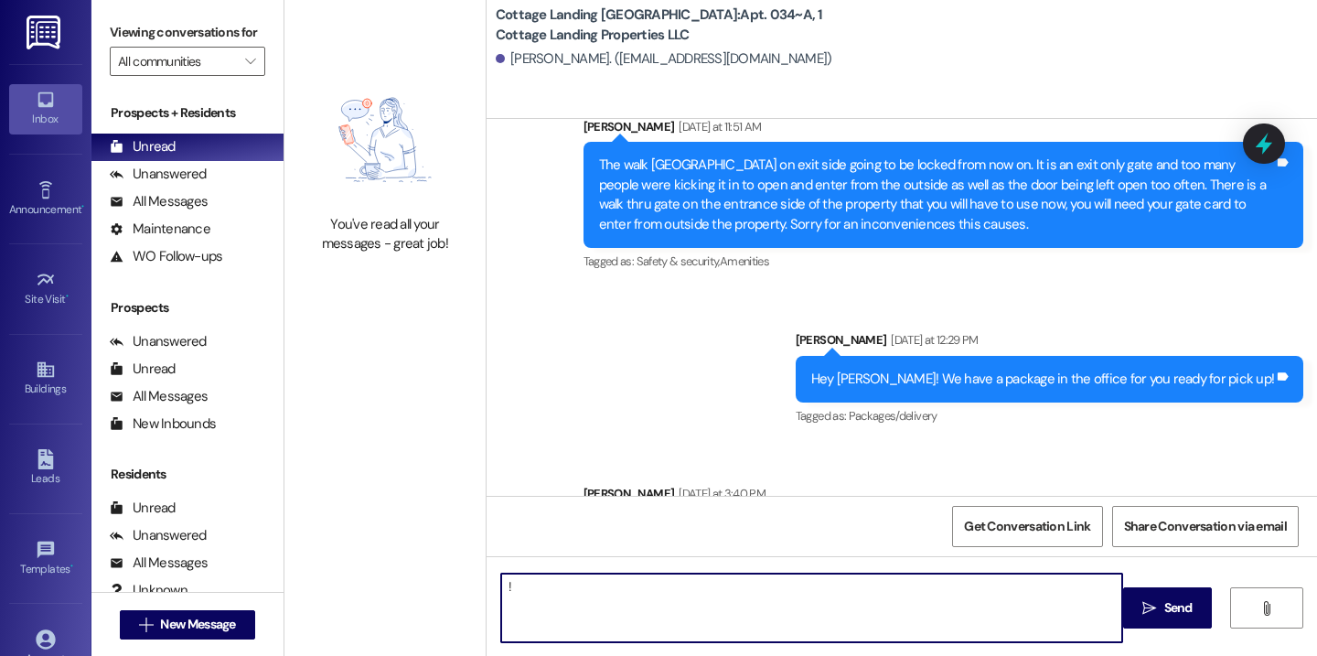
type textarea "!!"
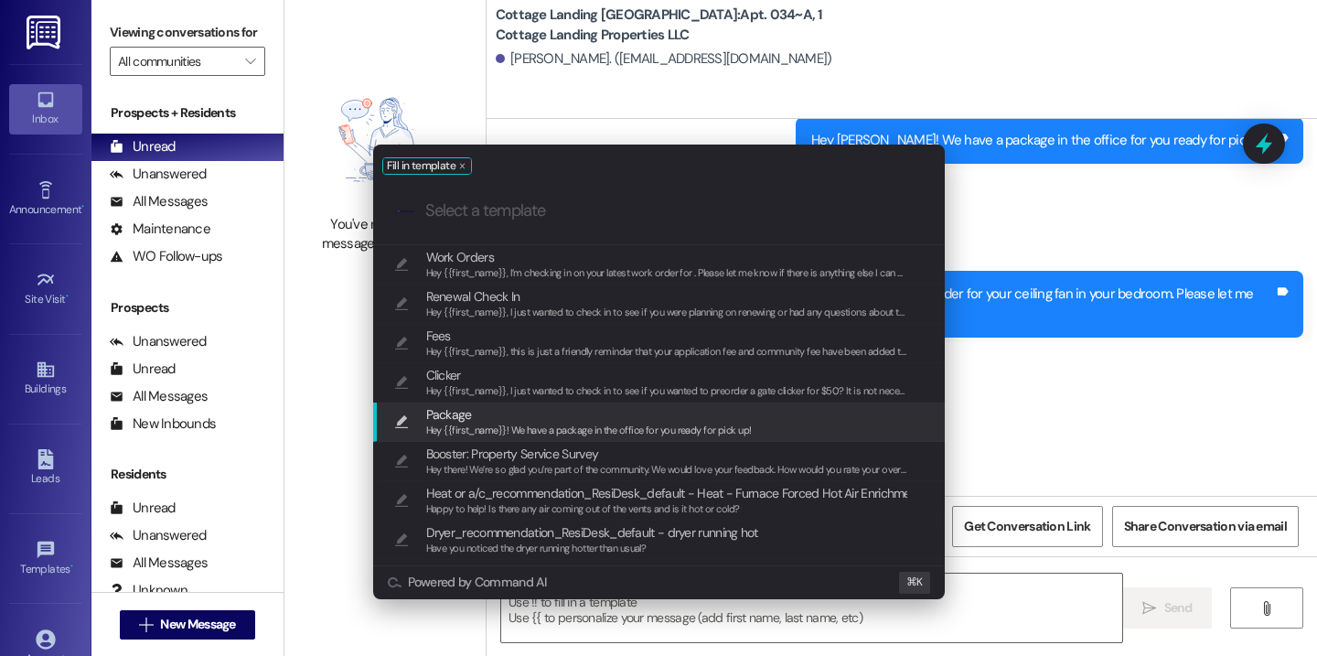
scroll to position [3447, 0]
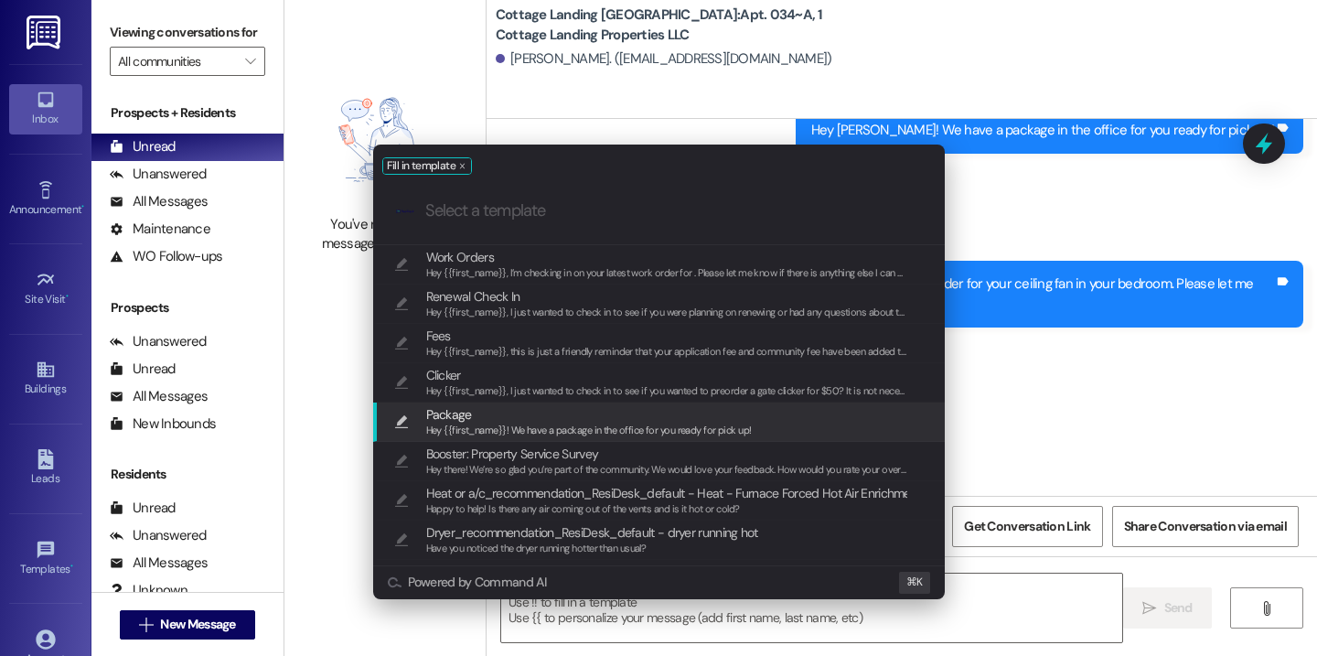
click at [536, 430] on span "Hey {{first_name}}! We have a package in the office for you ready for pick up!" at bounding box center [589, 430] width 326 height 13
type textarea "Hey {{first_name}}! We have a package in the office for you ready for pick up!"
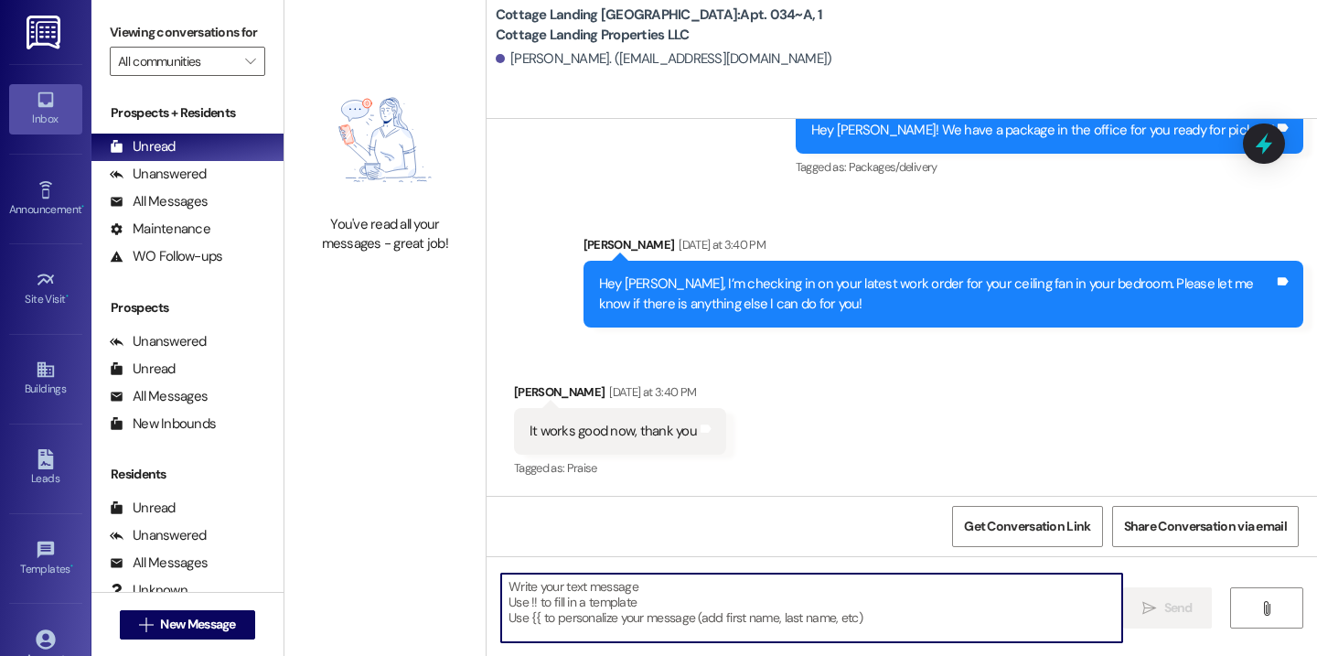
scroll to position [3871, 0]
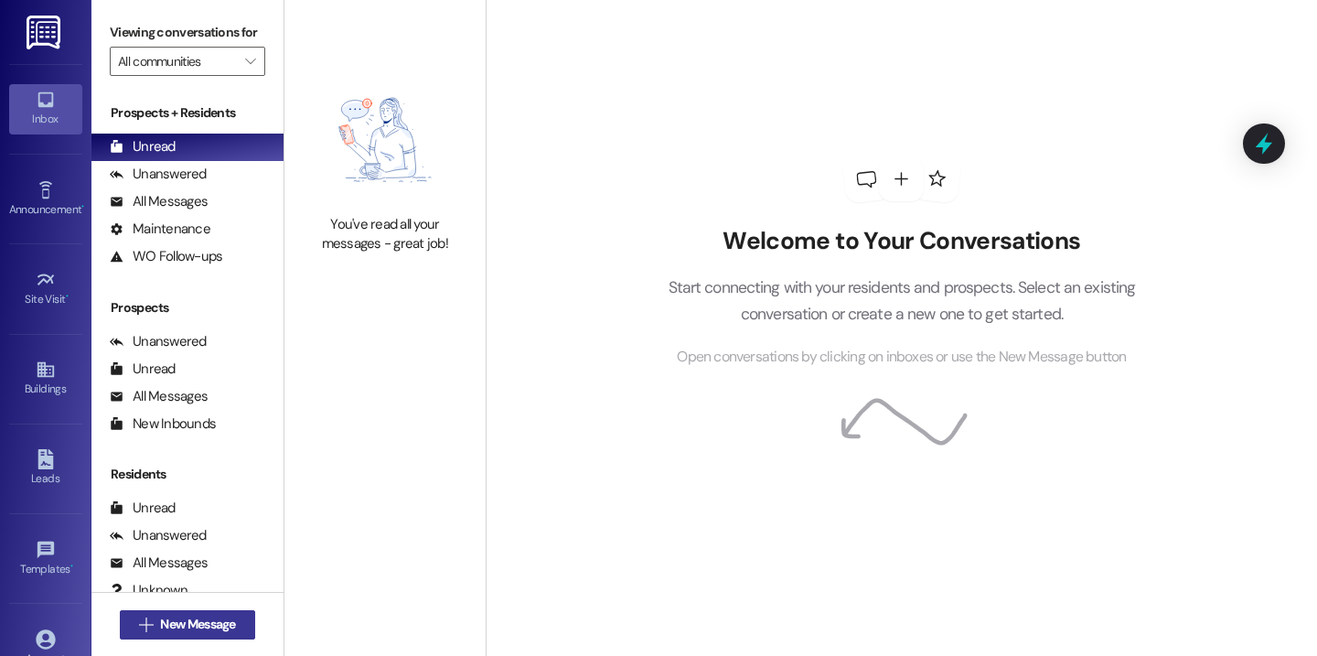
click at [199, 617] on span "New Message" at bounding box center [197, 624] width 75 height 19
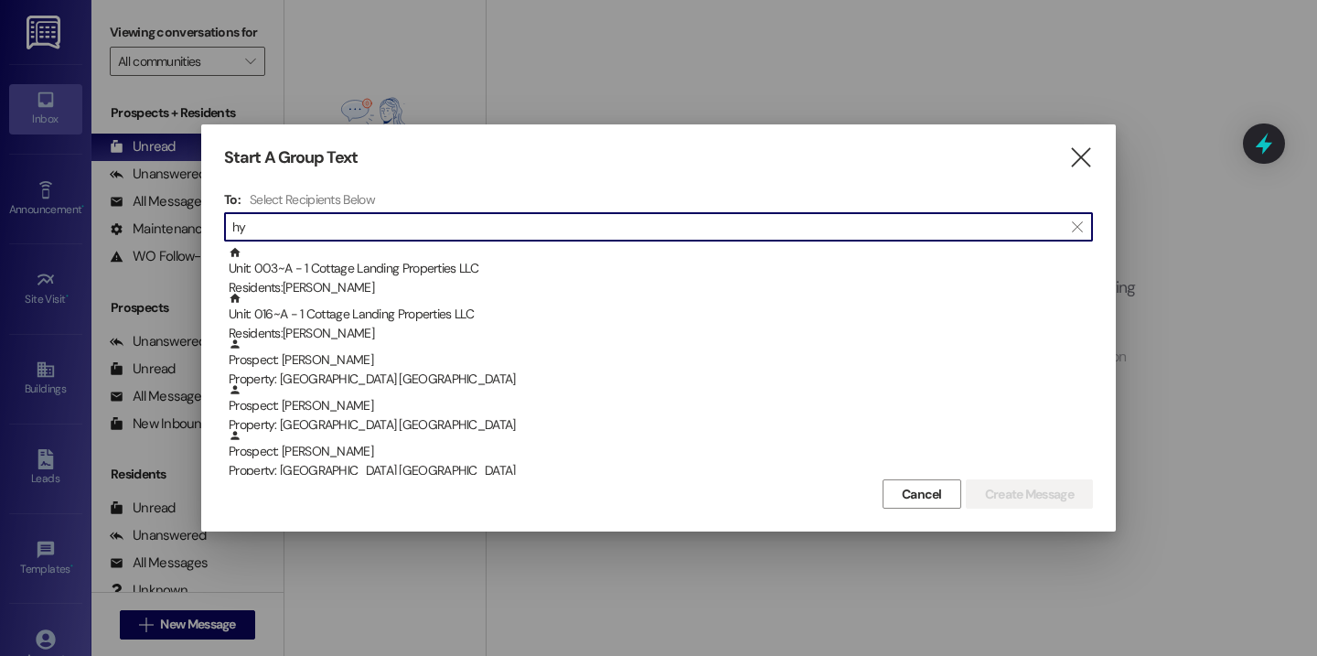
type input "h"
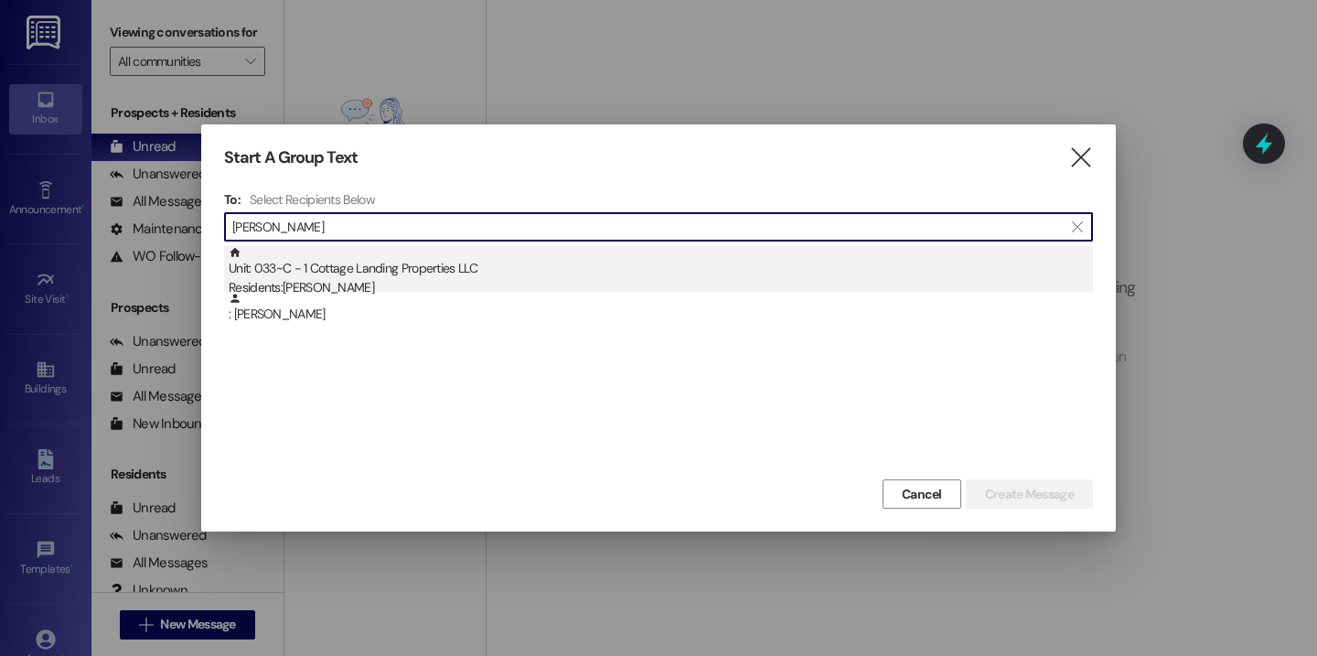
type input "[PERSON_NAME]"
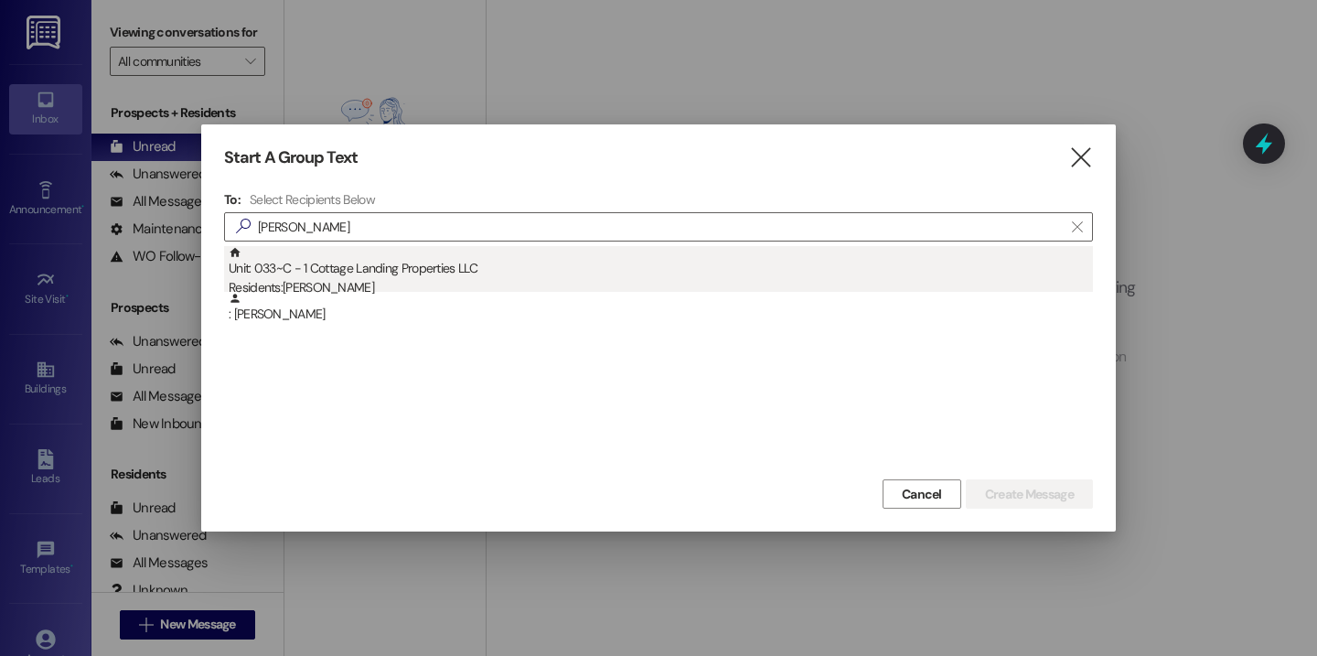
click at [490, 252] on div "Unit: 033~C - 1 Cottage Landing Properties LLC Residents: [PERSON_NAME]" at bounding box center [661, 272] width 864 height 52
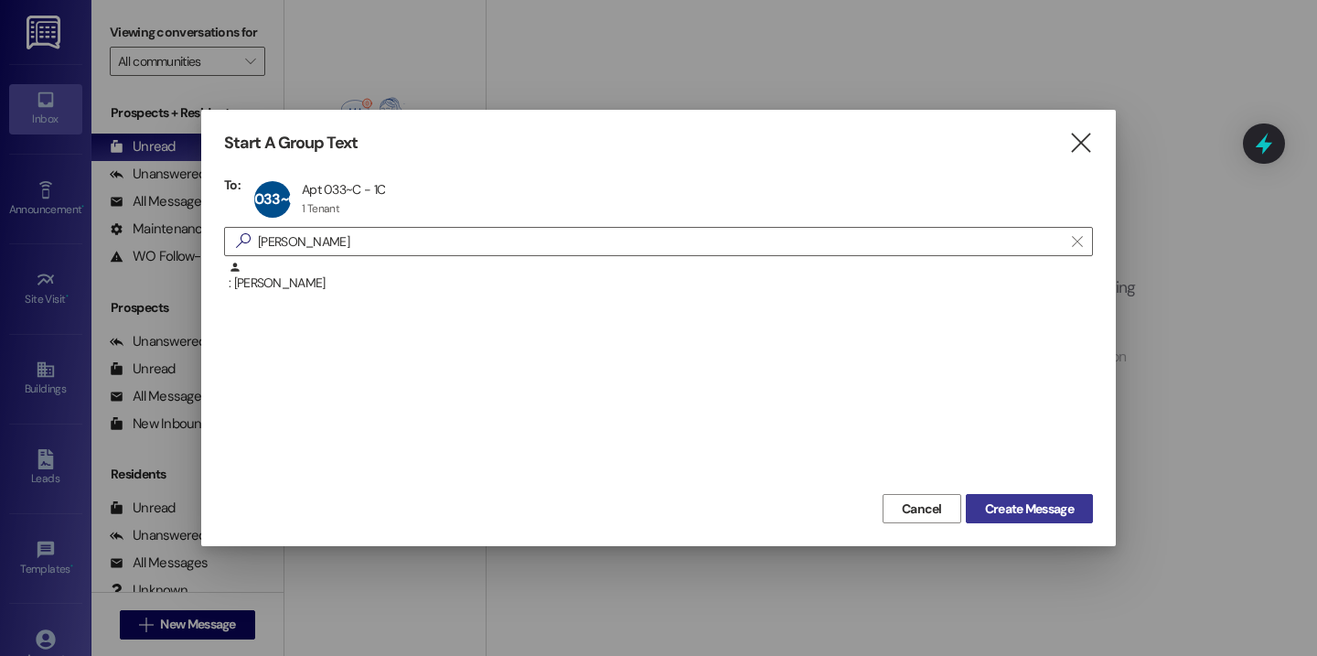
click at [1007, 499] on span "Create Message" at bounding box center [1029, 508] width 89 height 19
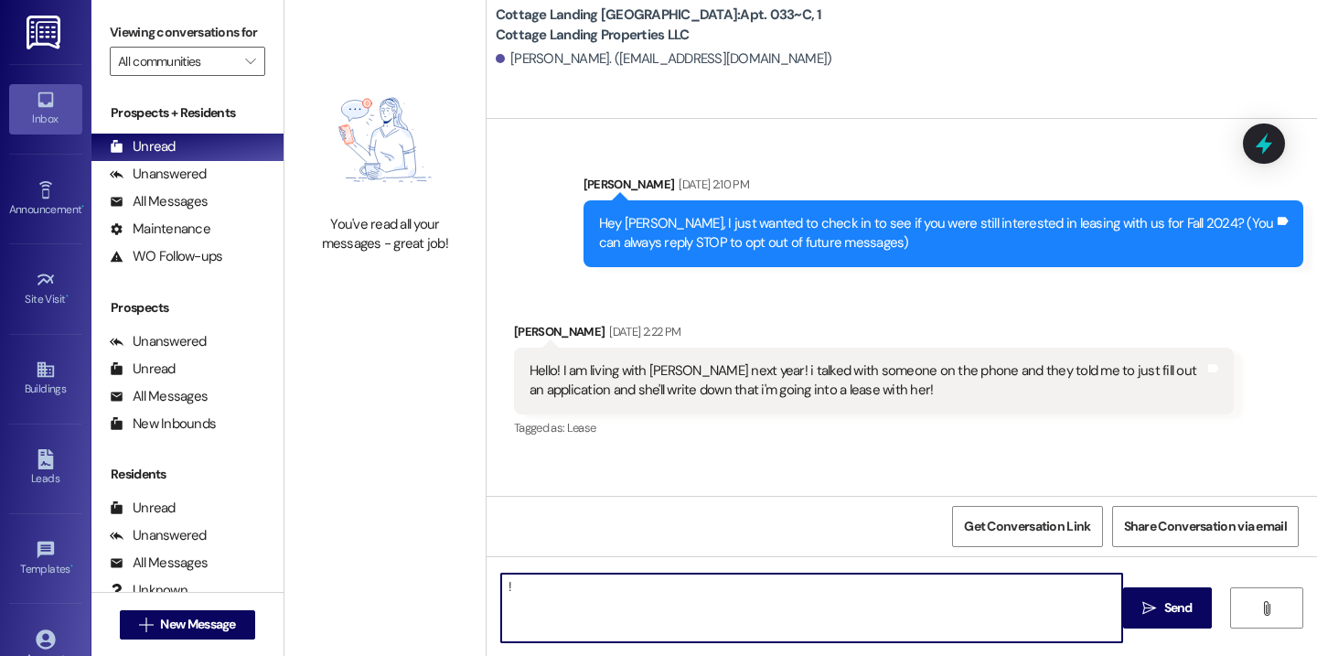
scroll to position [37596, 0]
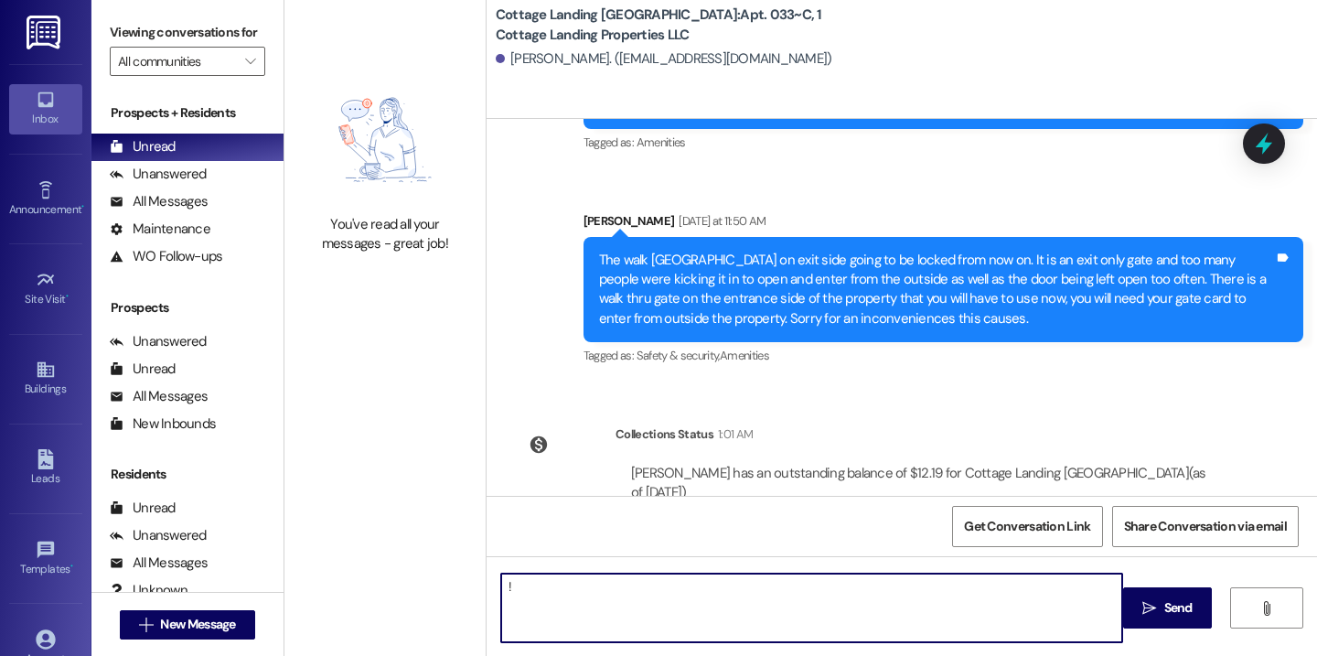
type textarea "!!"
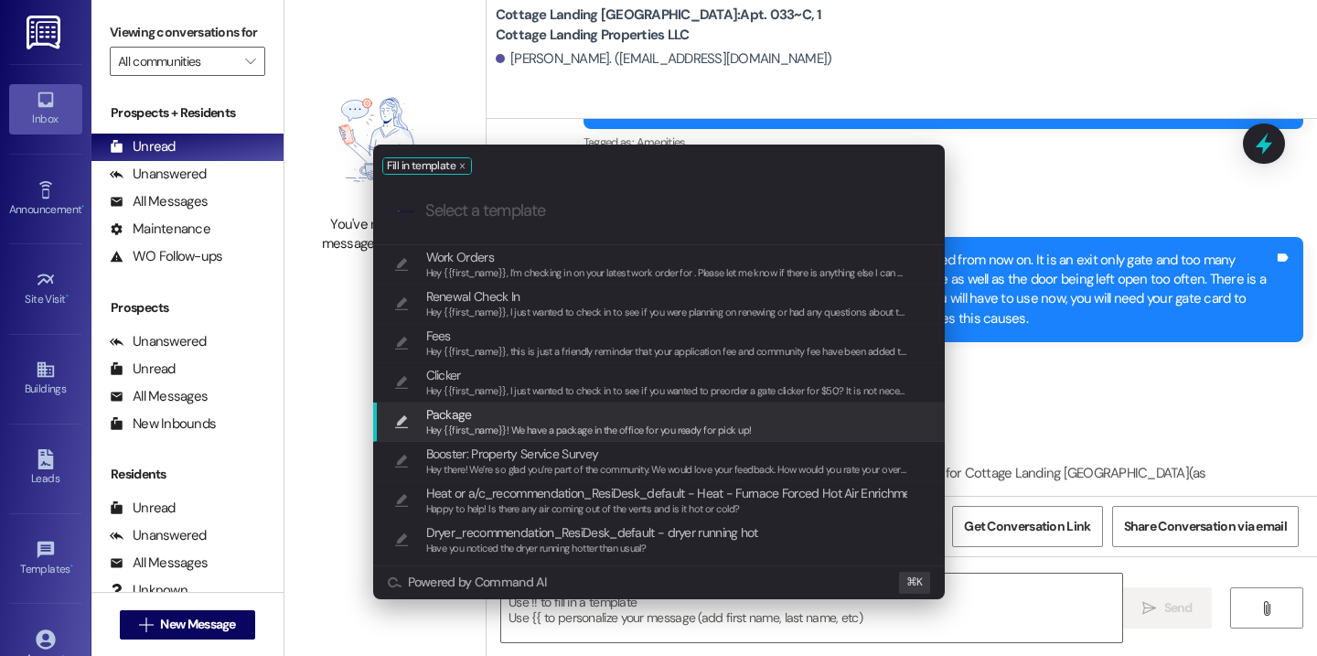
click at [482, 421] on span "Package" at bounding box center [589, 414] width 326 height 20
type textarea "Hey {{first_name}}! We have a package in the office for you ready for pick up!"
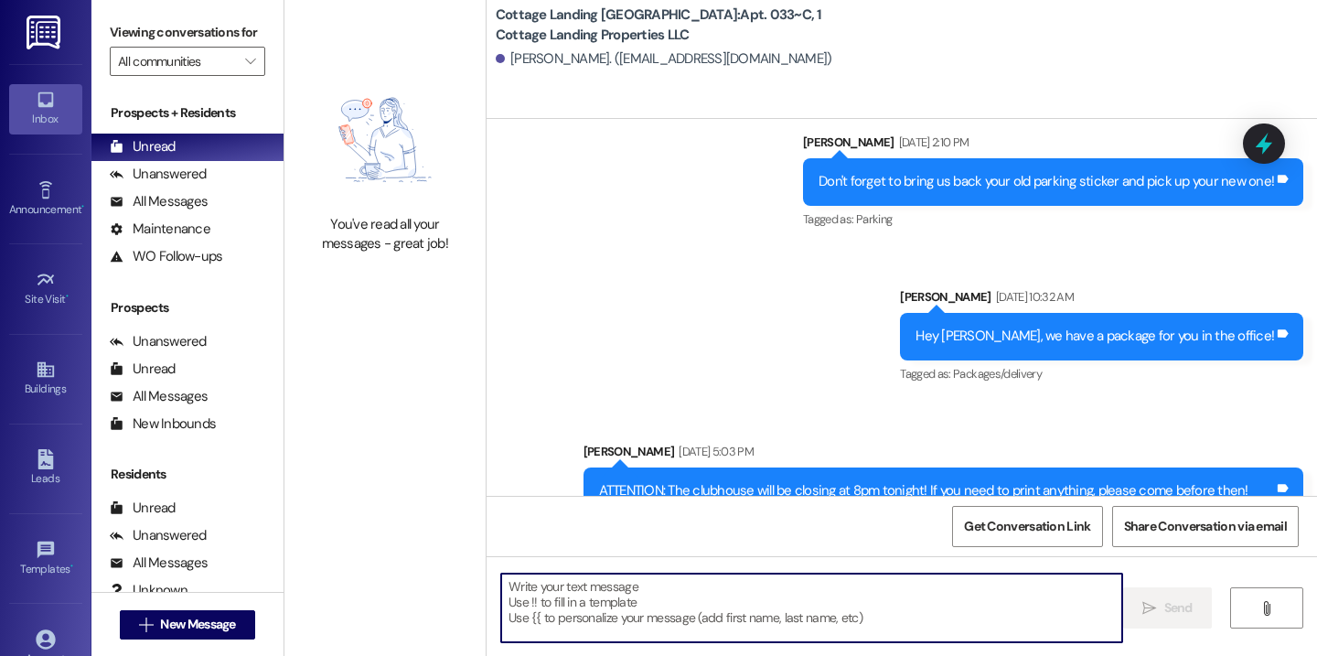
scroll to position [37723, 0]
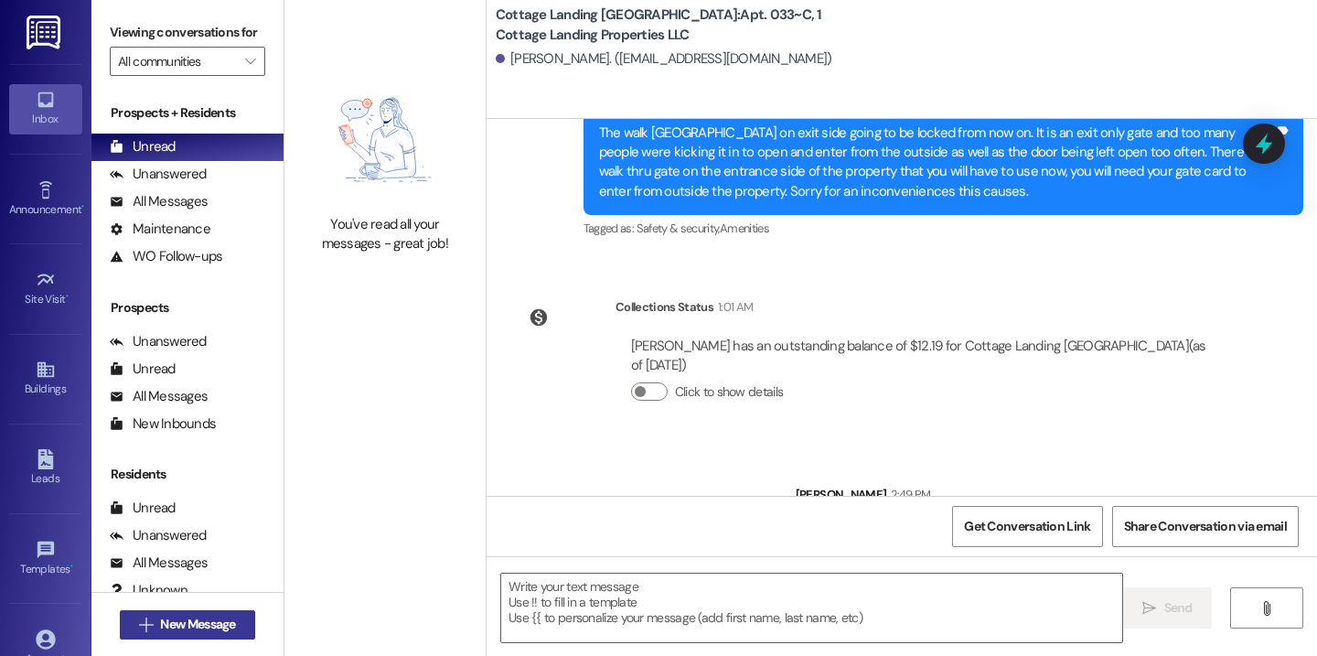
click at [160, 627] on span "New Message" at bounding box center [197, 624] width 75 height 19
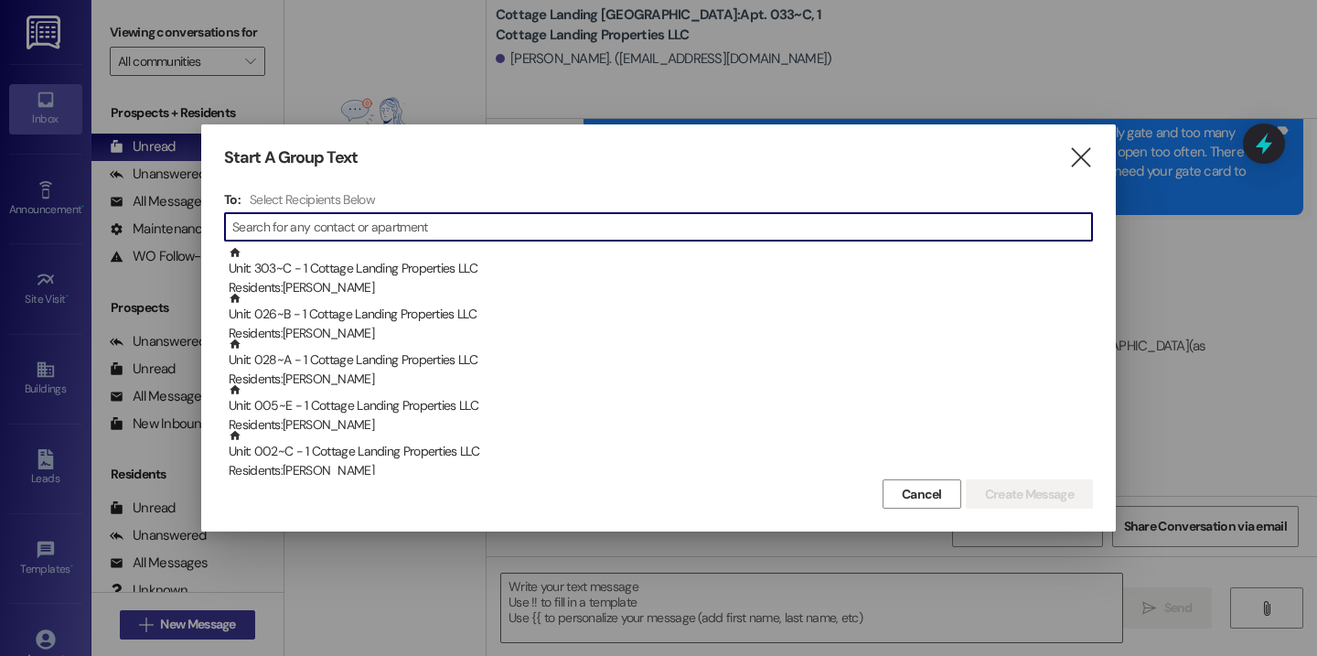
type input "o"
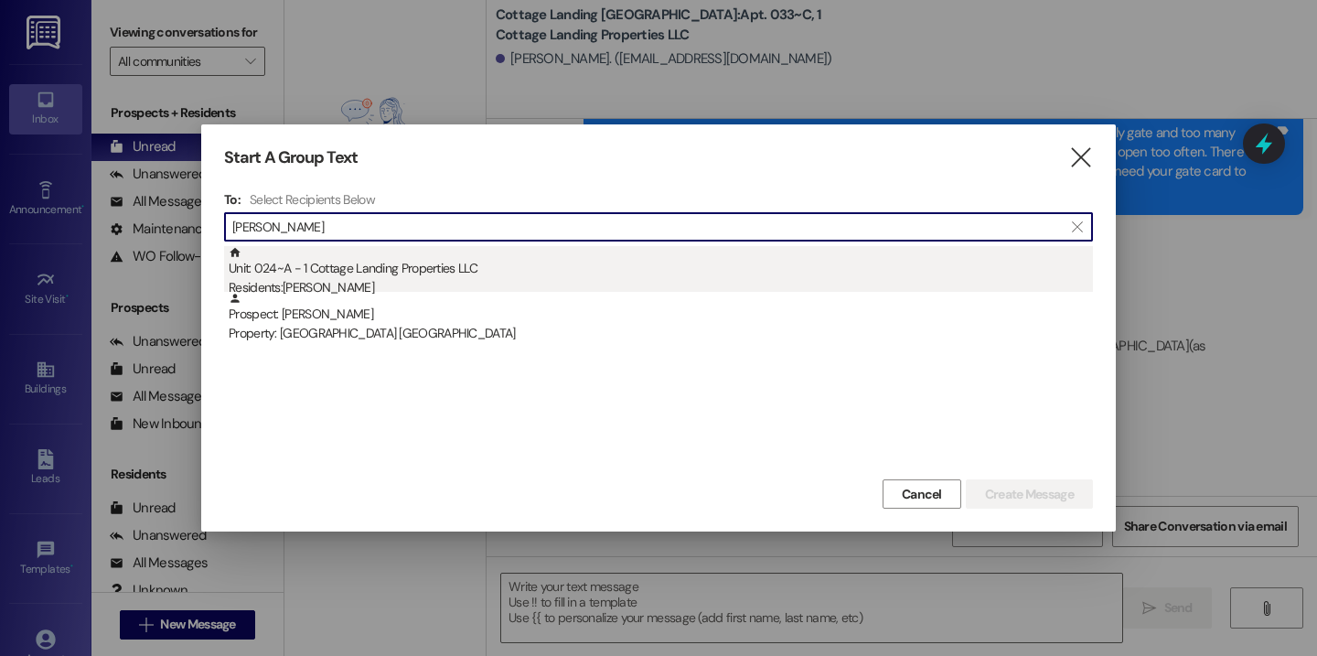
type input "[PERSON_NAME]"
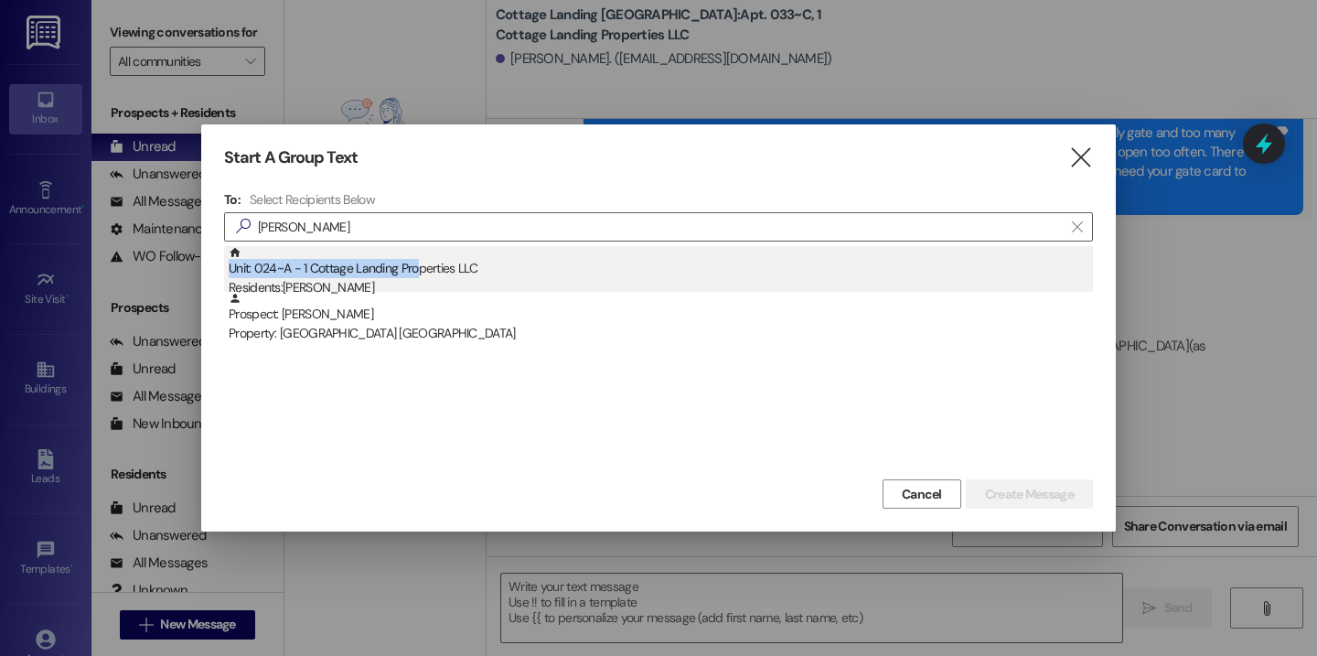
click at [416, 259] on div "Unit: 024~A - 1 Cottage Landing Properties LLC Residents: [PERSON_NAME]" at bounding box center [661, 272] width 864 height 52
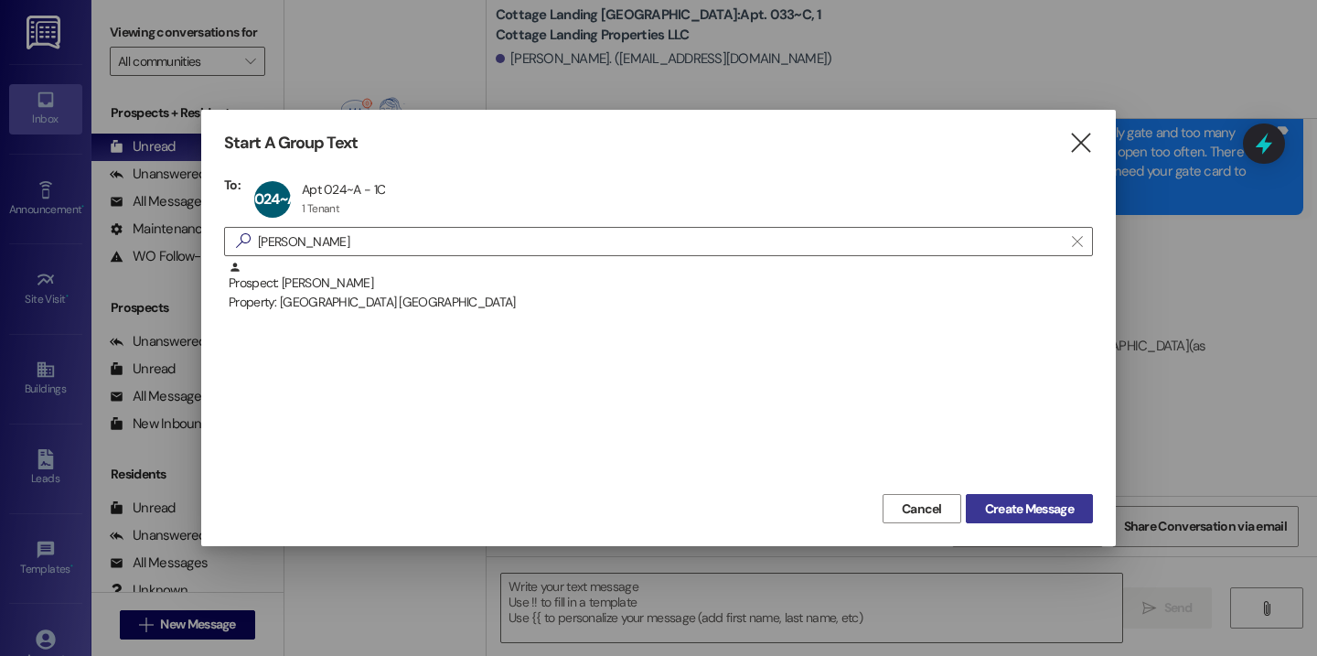
click at [1019, 509] on span "Create Message" at bounding box center [1029, 508] width 89 height 19
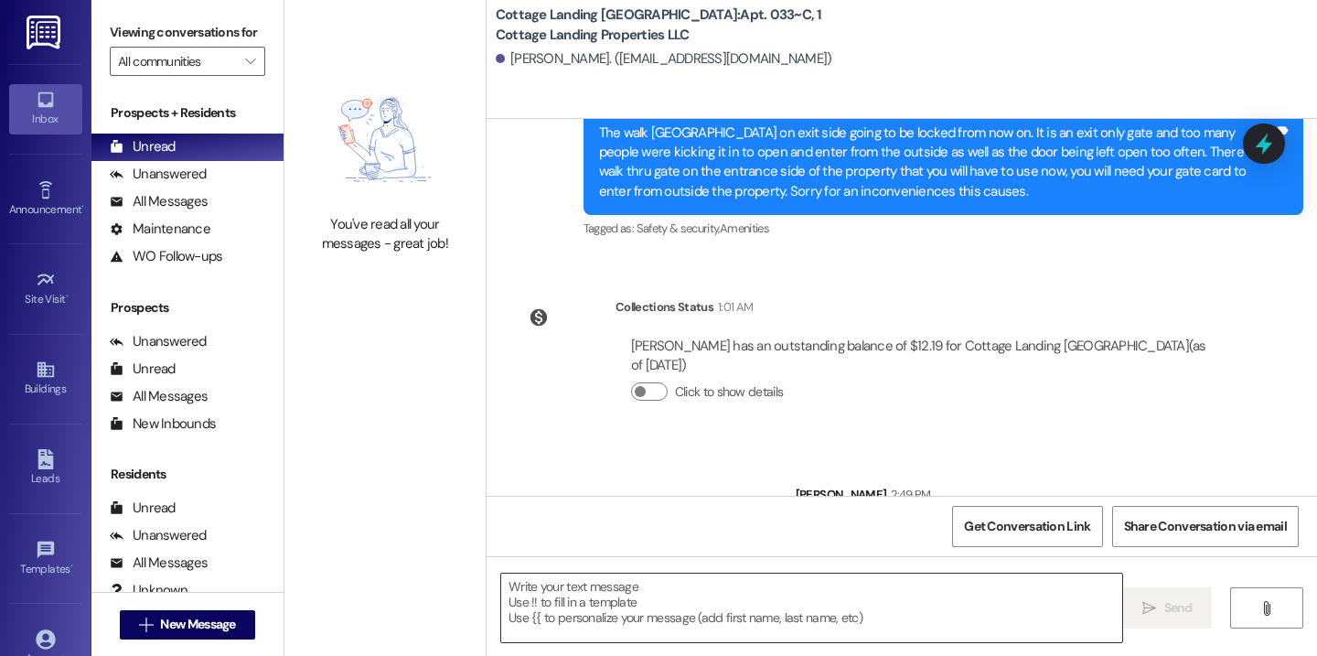
click at [908, 577] on textarea at bounding box center [811, 608] width 621 height 69
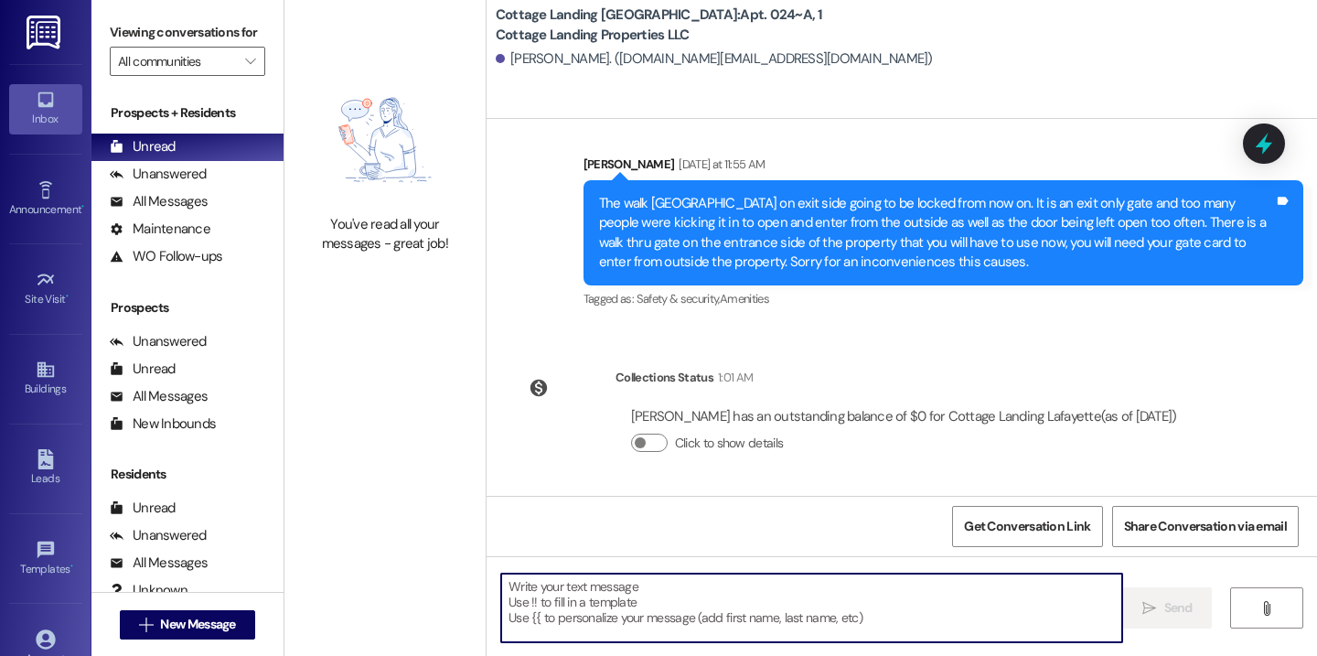
scroll to position [1940, 0]
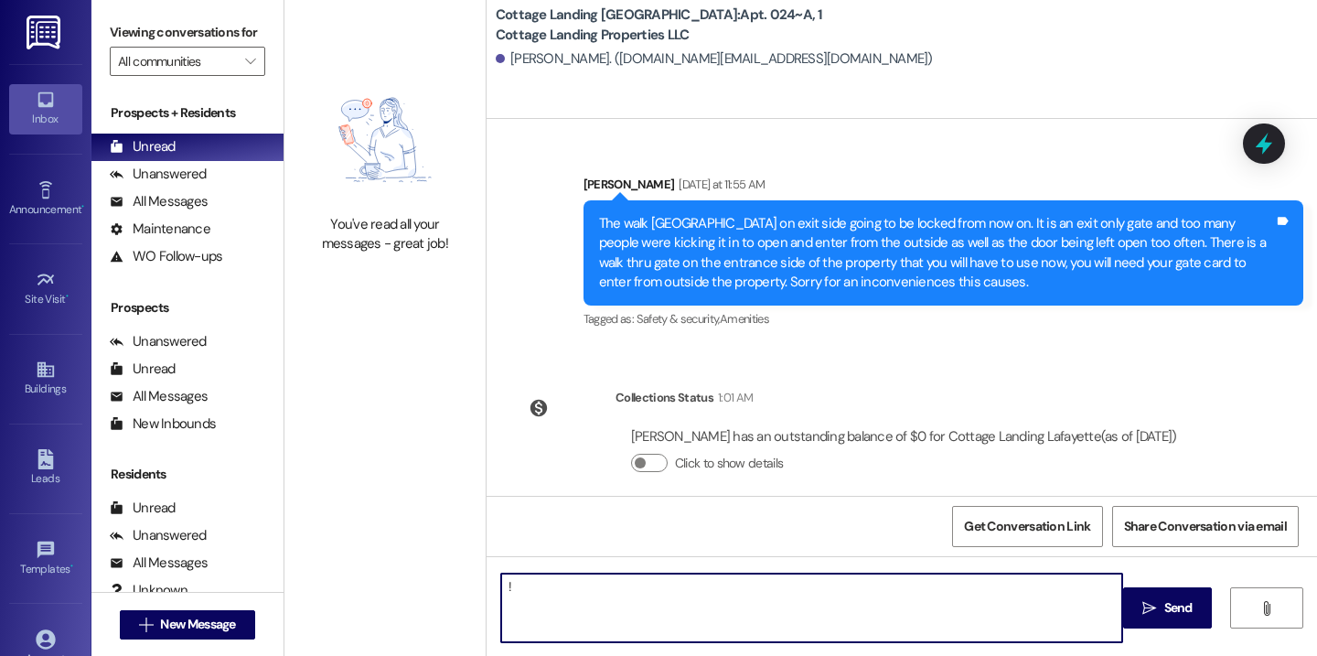
type textarea "!!"
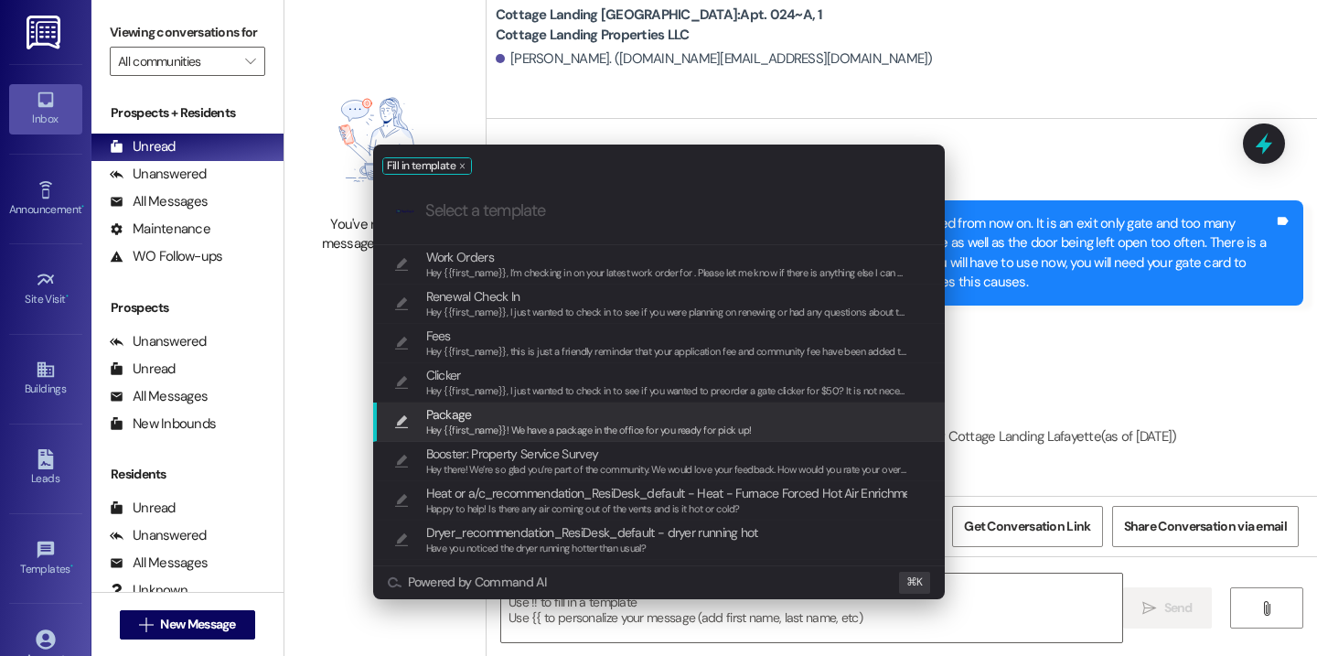
click at [573, 412] on span "Package" at bounding box center [589, 414] width 326 height 20
type textarea "Hey {{first_name}}! We have a package in the office for you ready for pick up!"
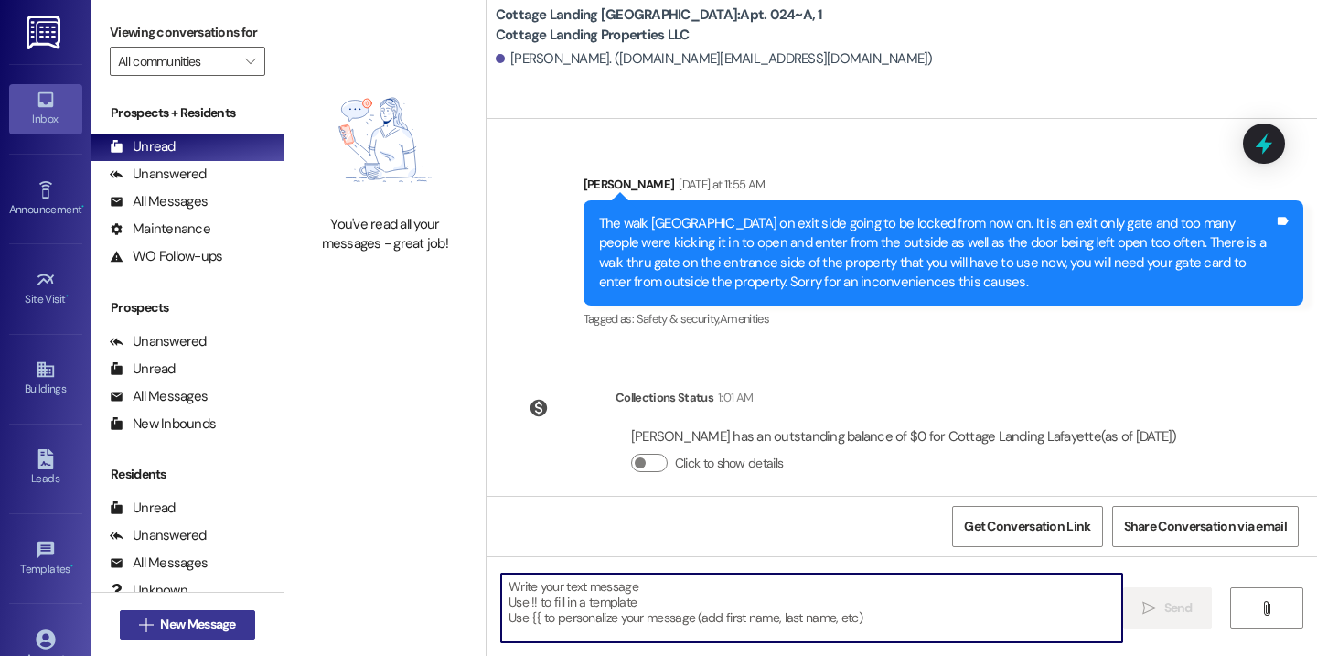
click at [203, 620] on span "New Message" at bounding box center [197, 624] width 75 height 19
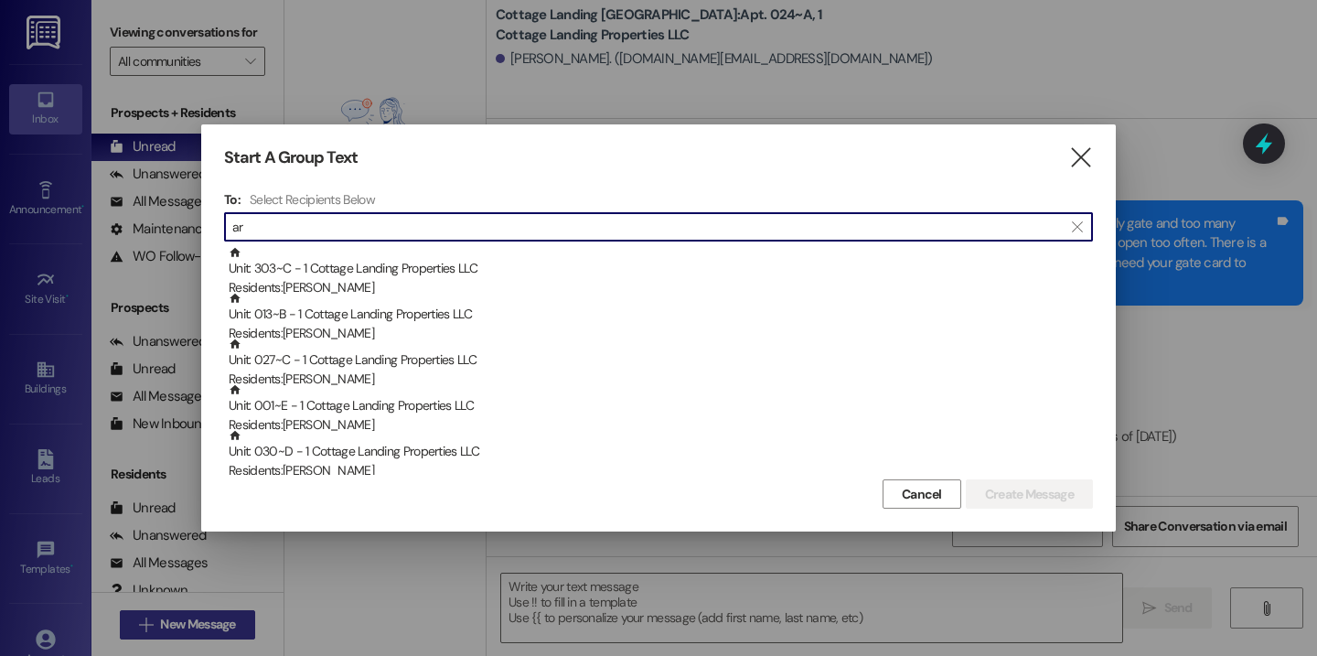
type input "a"
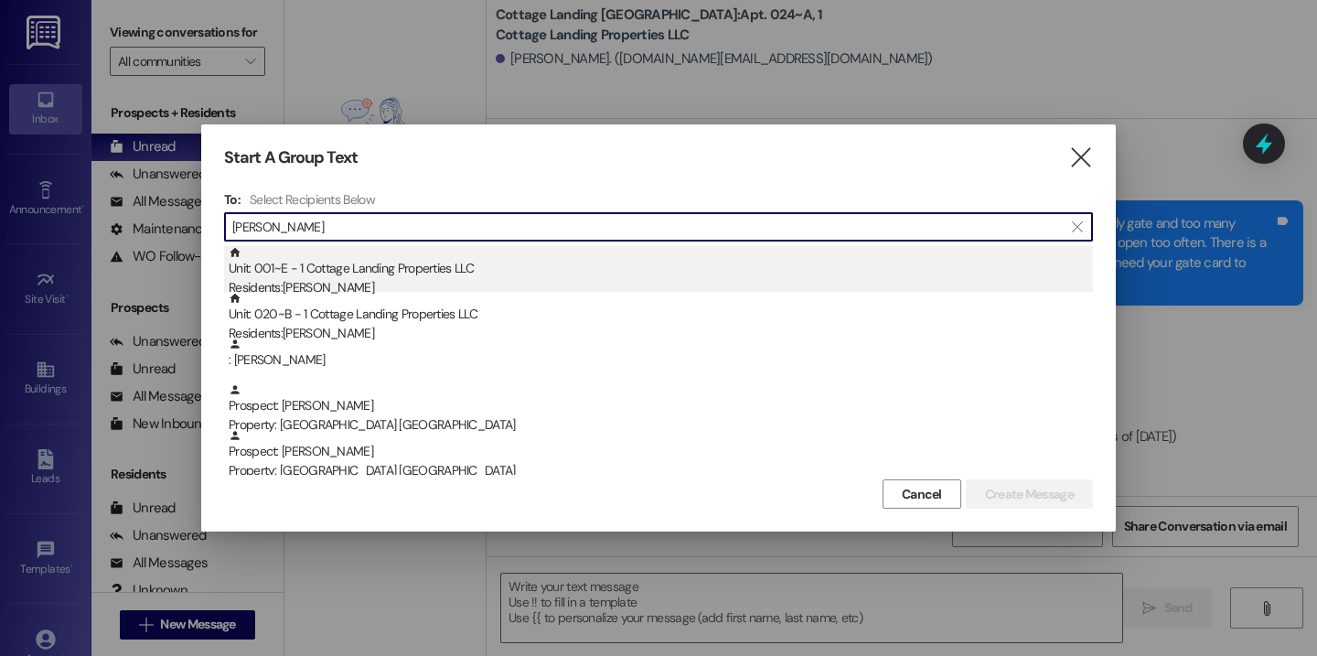
type input "[PERSON_NAME]"
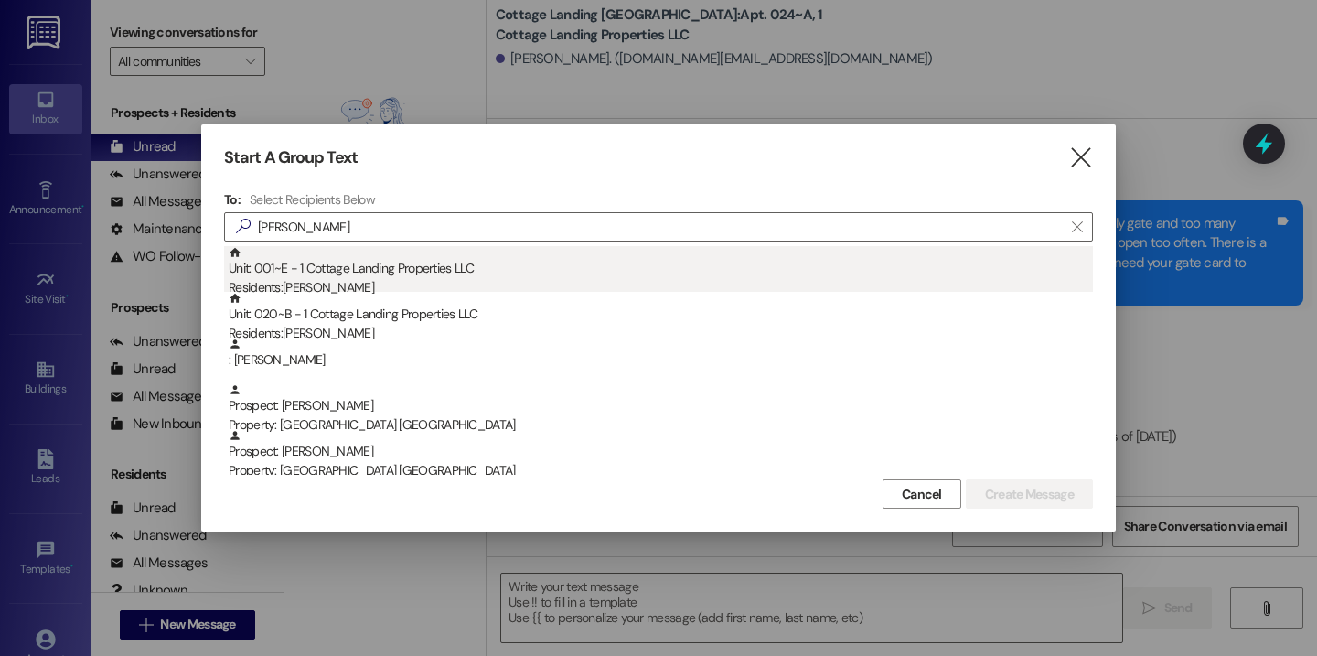
click at [436, 273] on div "Unit: 001~E - 1 Cottage Landing Properties LLC Residents: [PERSON_NAME]" at bounding box center [661, 272] width 864 height 52
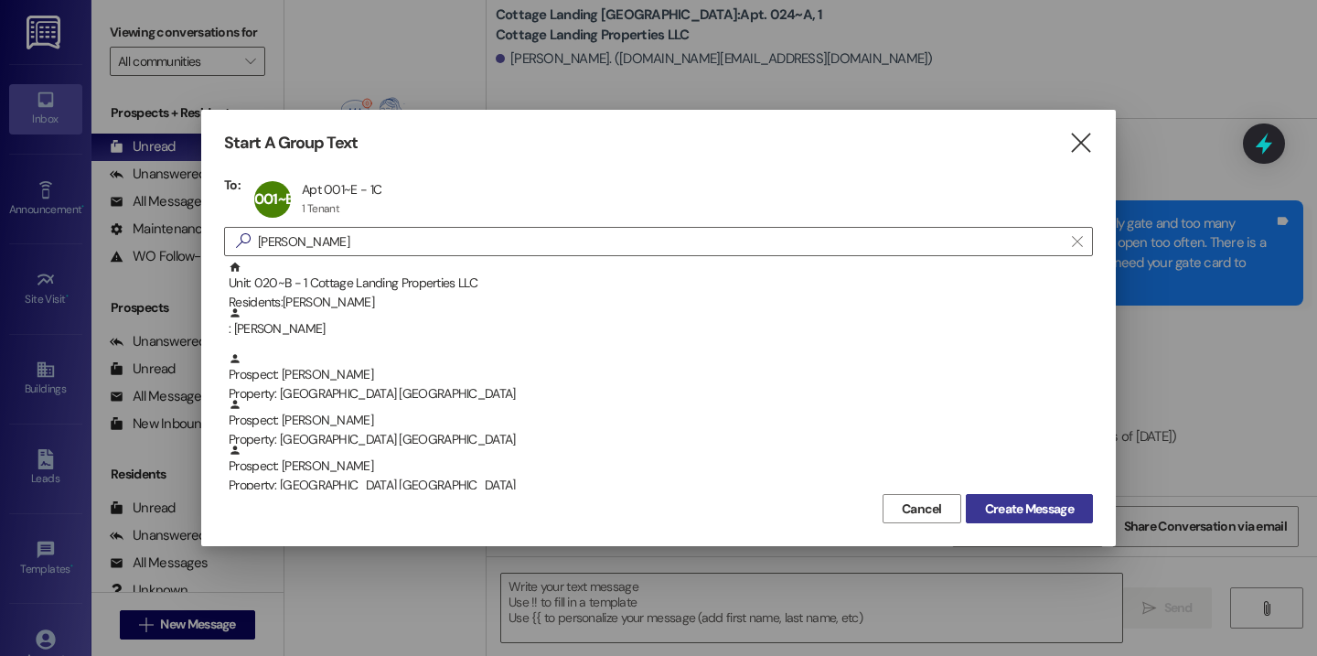
click at [1047, 512] on span "Create Message" at bounding box center [1029, 508] width 89 height 19
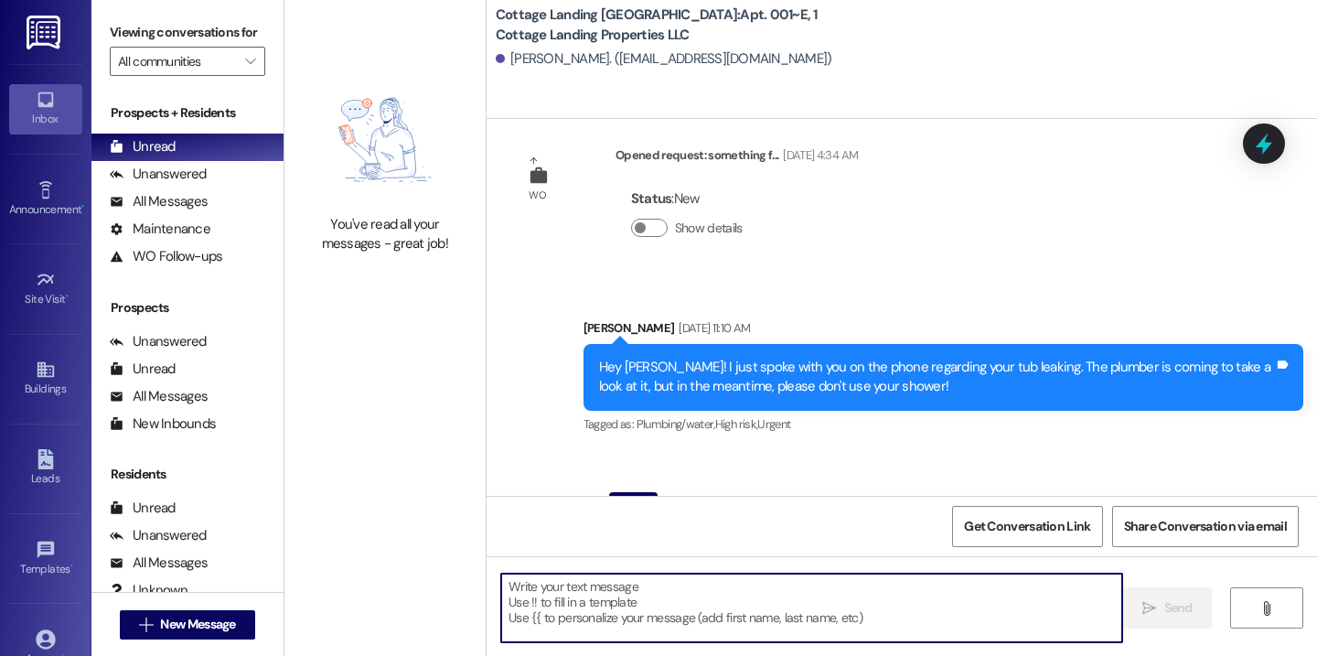
click at [851, 612] on textarea at bounding box center [811, 608] width 621 height 69
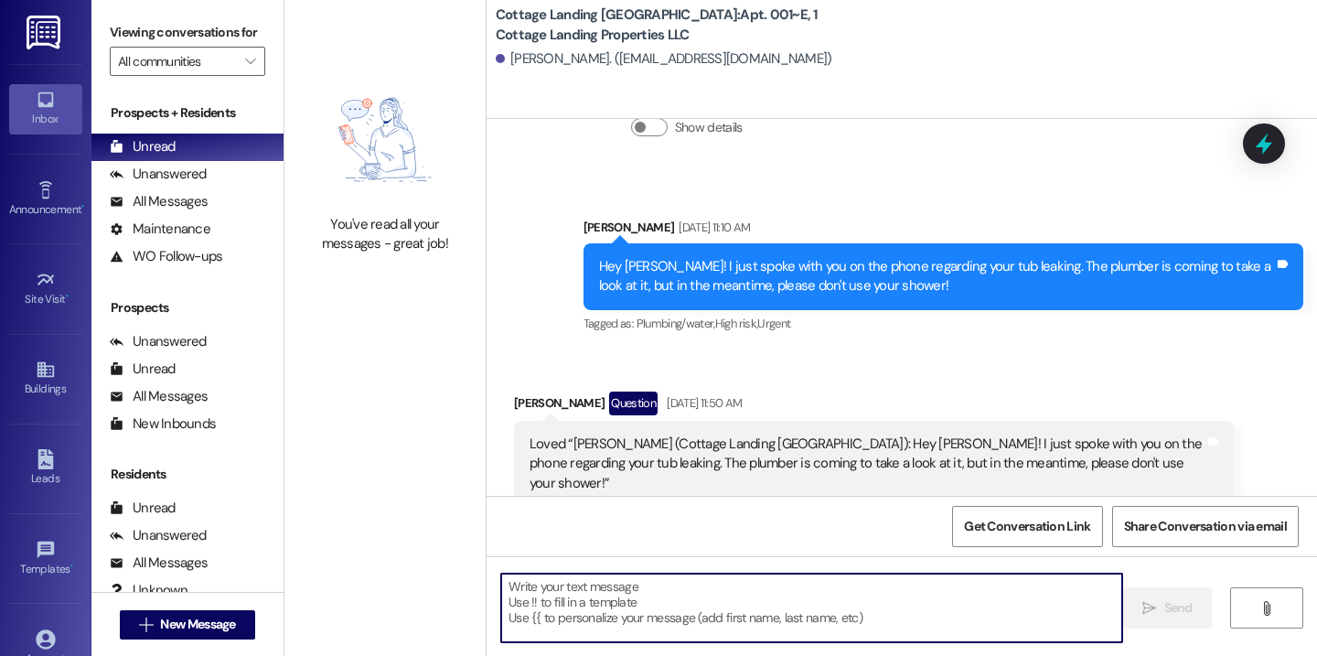
scroll to position [2052, 0]
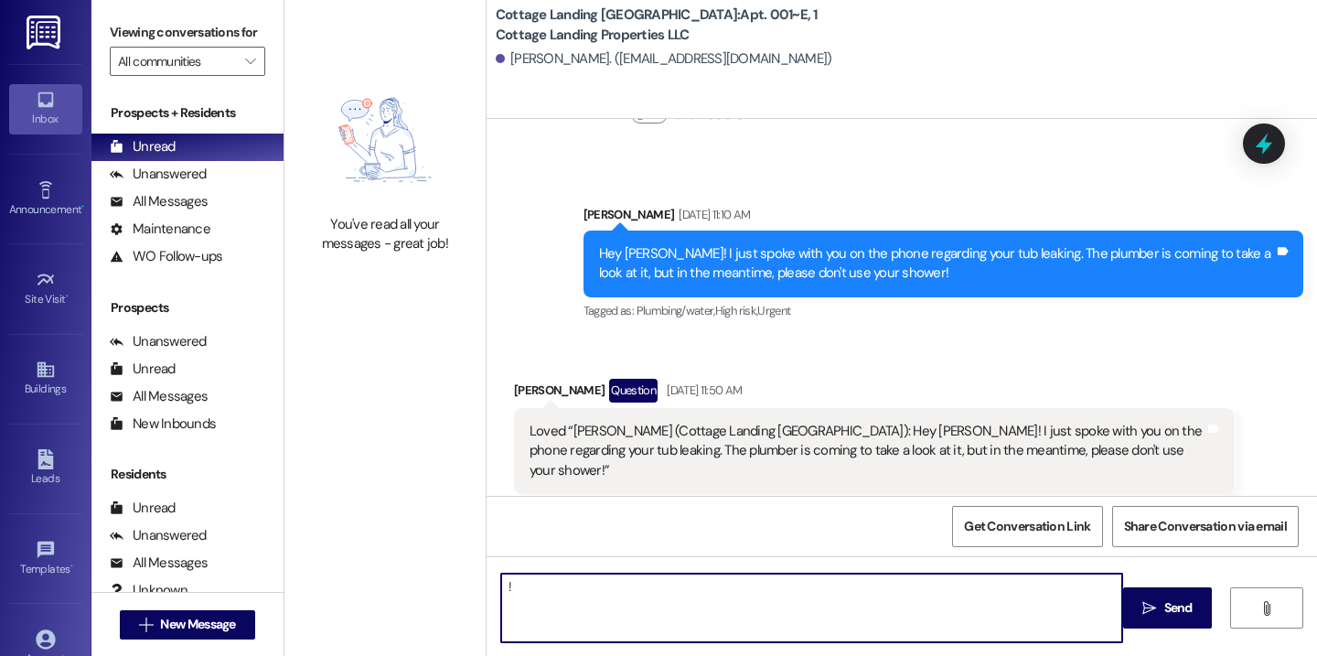
type textarea "!!"
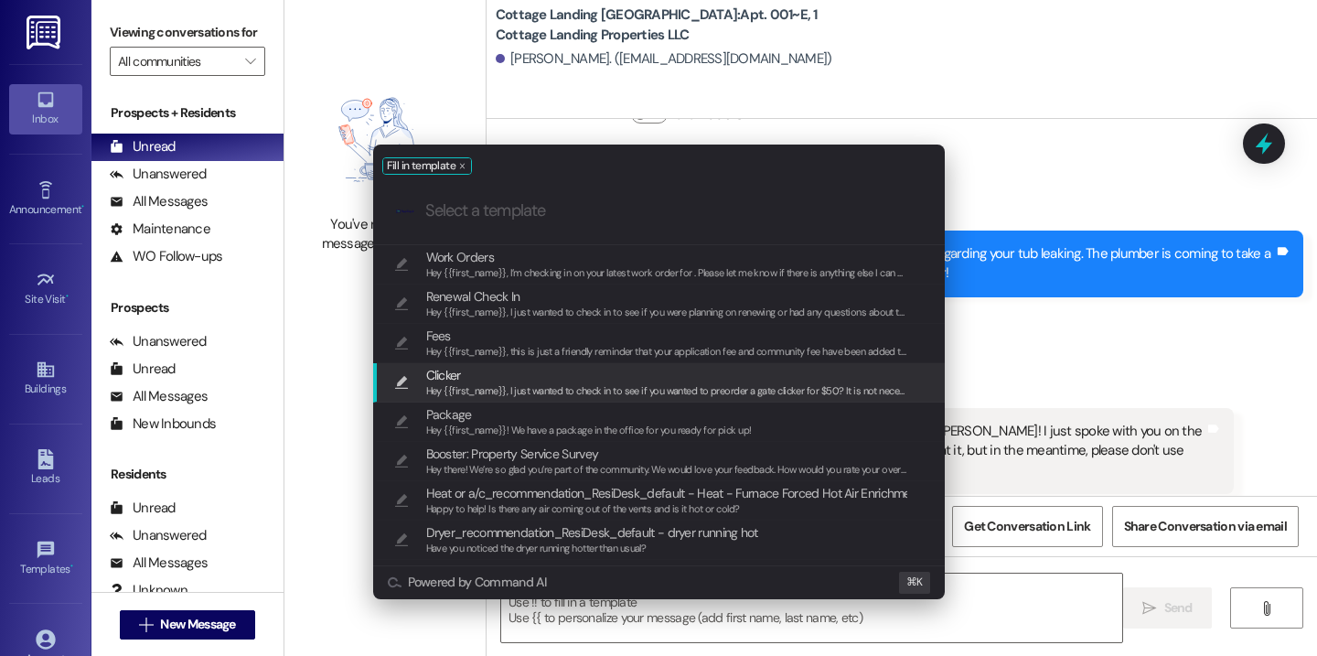
click at [596, 396] on span "Hey {{first_name}}, I just wanted to check in to see if you wanted to preorder …" at bounding box center [1003, 390] width 1154 height 13
type textarea "Hey {{first_name}}, I just wanted to check in to see if you wanted to preorder …"
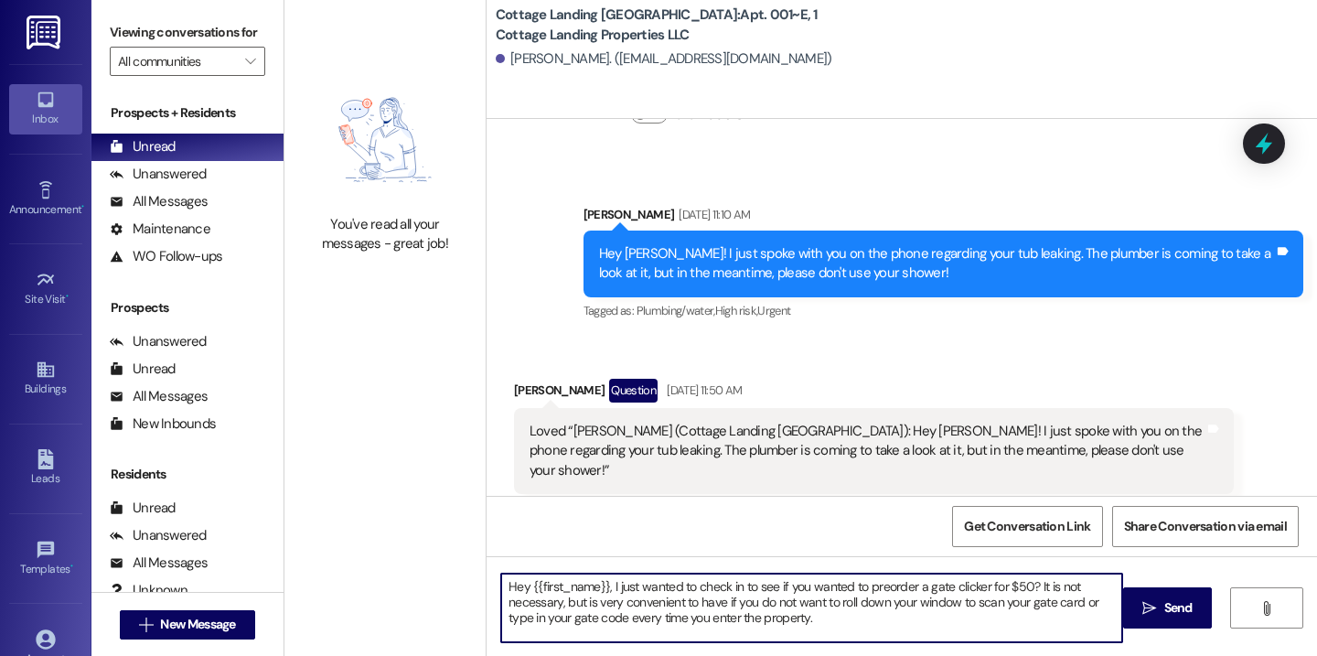
drag, startPoint x: 863, startPoint y: 615, endPoint x: 441, endPoint y: 541, distance: 428.2
click at [441, 541] on div "You've read all your messages - great job! Cottage Landing [GEOGRAPHIC_DATA]: A…" at bounding box center [800, 328] width 1033 height 656
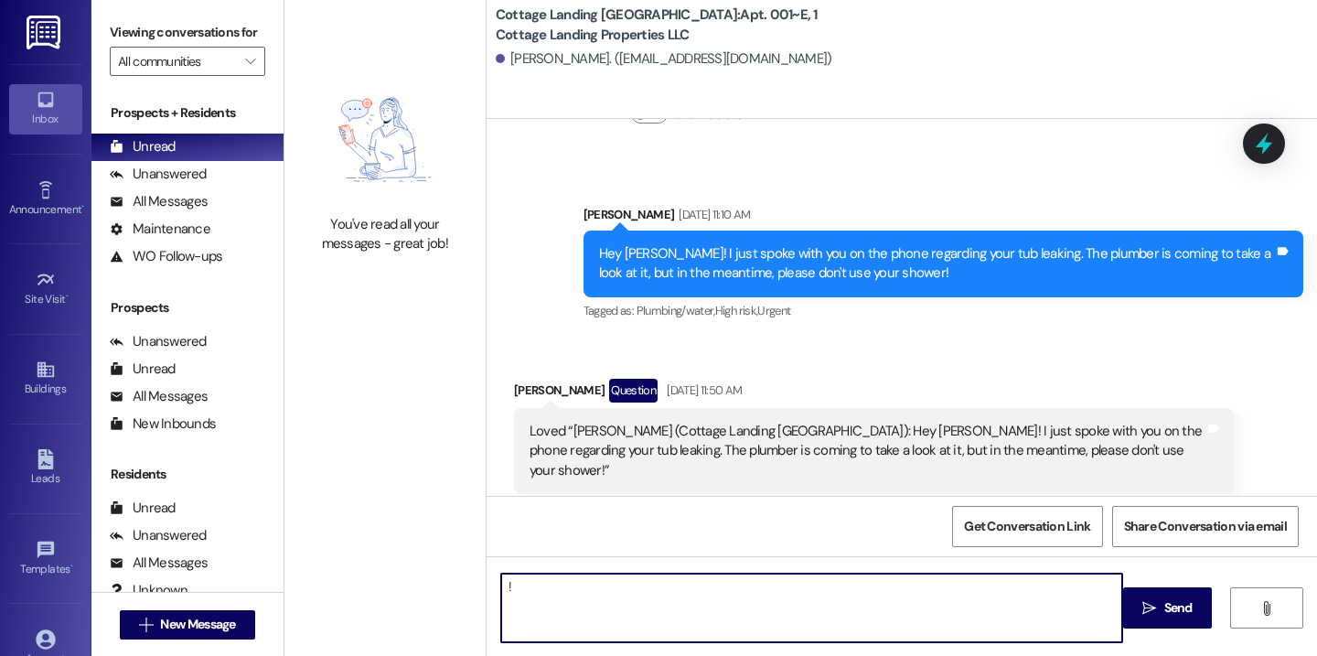
type textarea "!!"
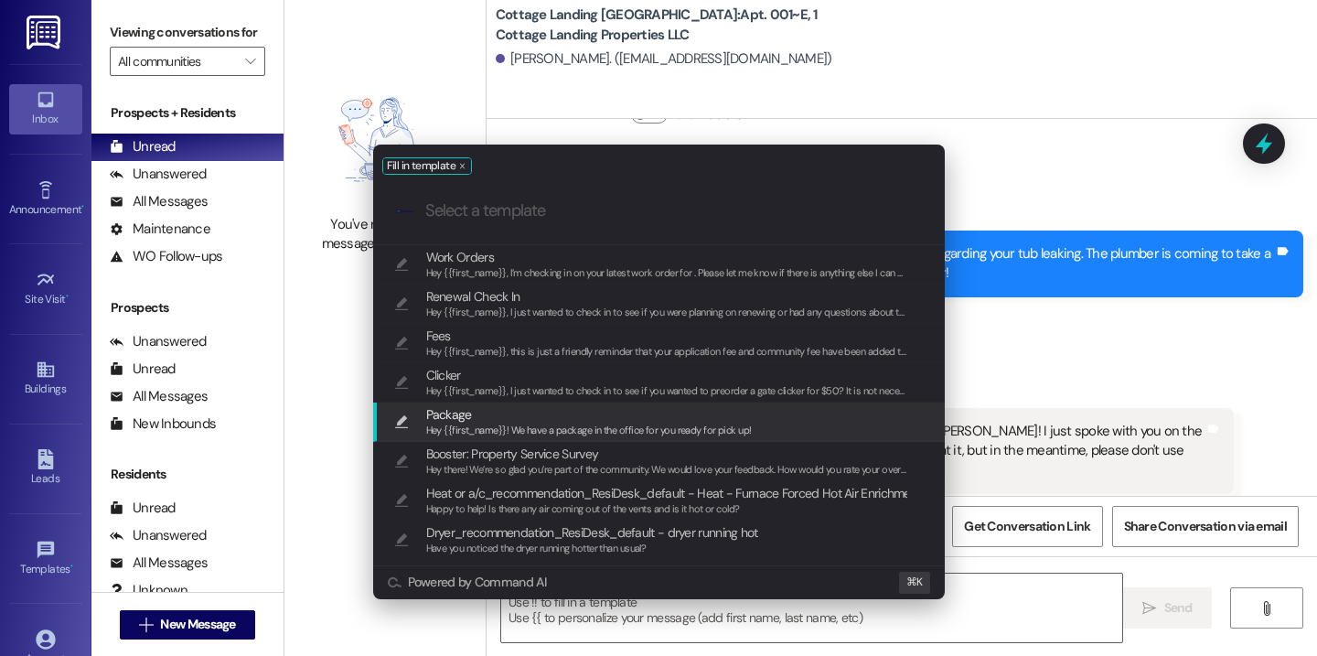
click at [483, 412] on span "Package" at bounding box center [589, 414] width 326 height 20
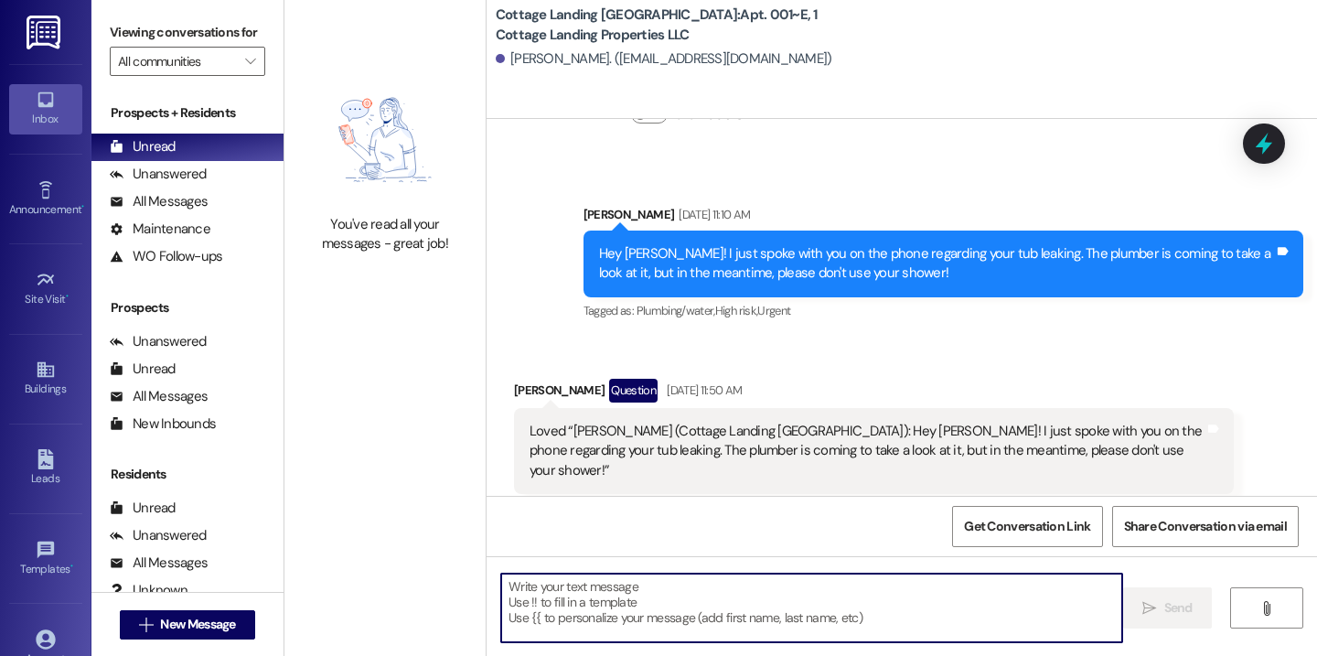
type textarea "Hey {{first_name}}! We have a package in the office for you ready for pick up!"
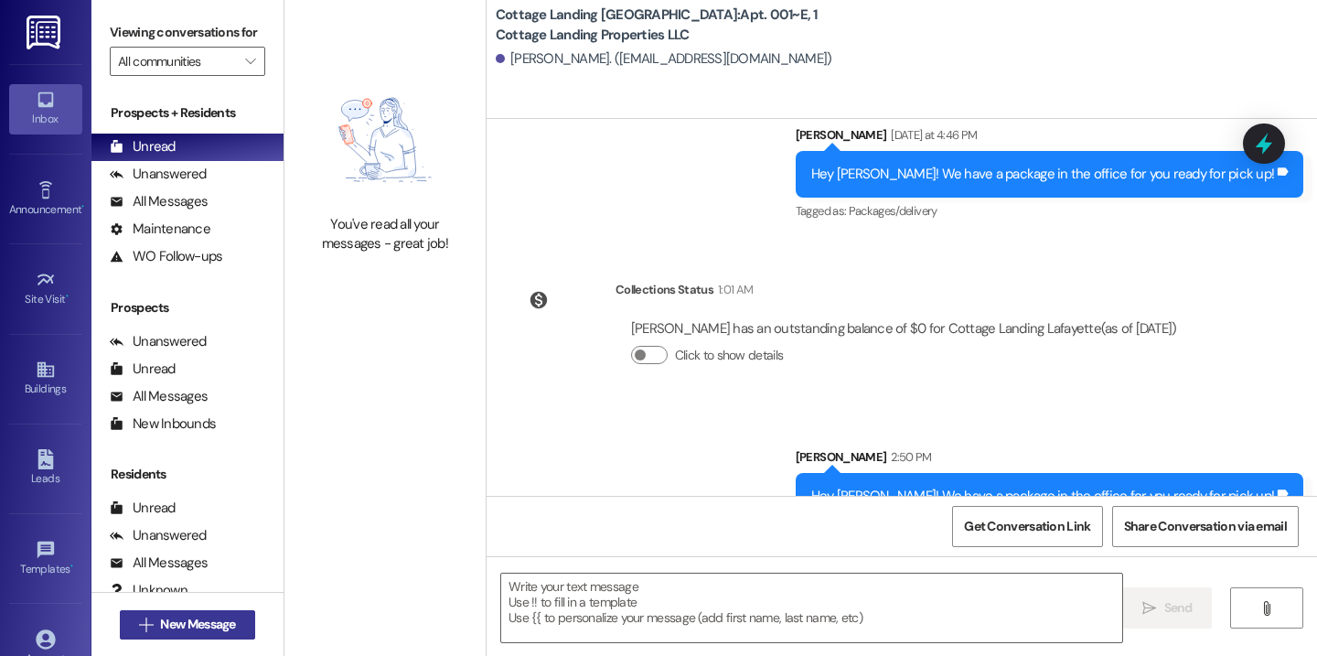
click at [189, 626] on span "New Message" at bounding box center [197, 624] width 75 height 19
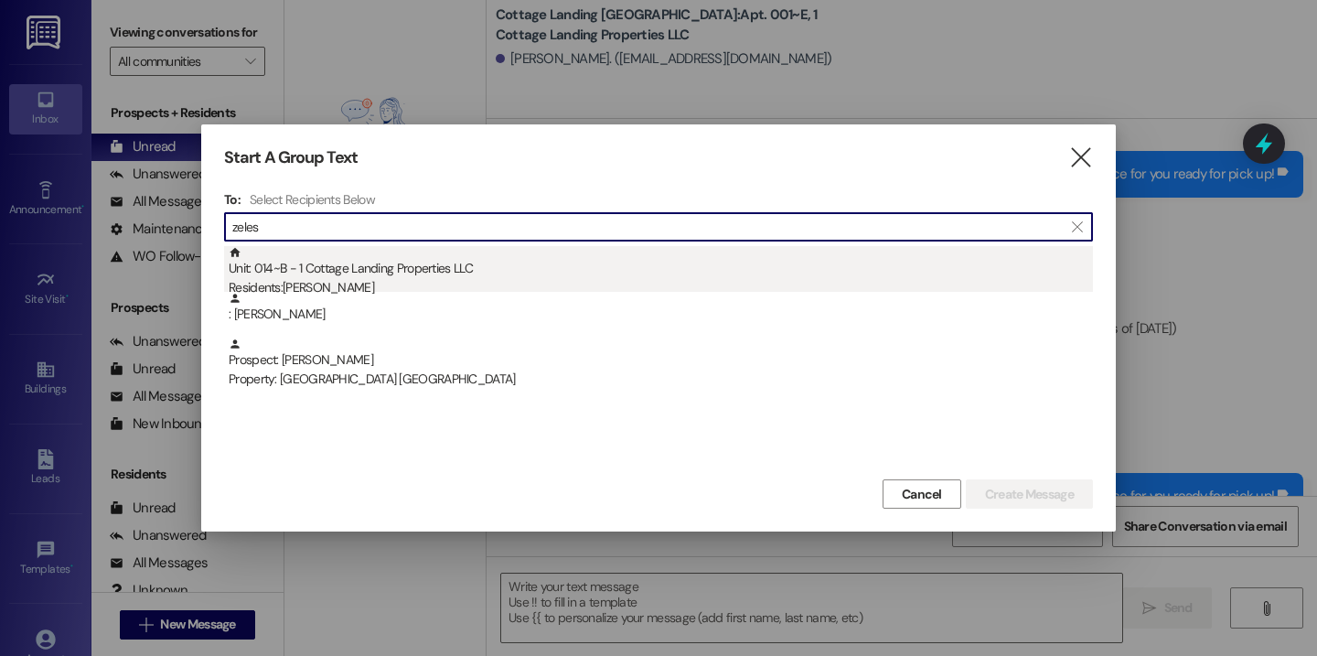
type input "zeles"
click at [431, 270] on div "Unit: 014~B - 1 Cottage Landing Properties LLC Residents: [PERSON_NAME]" at bounding box center [661, 272] width 864 height 52
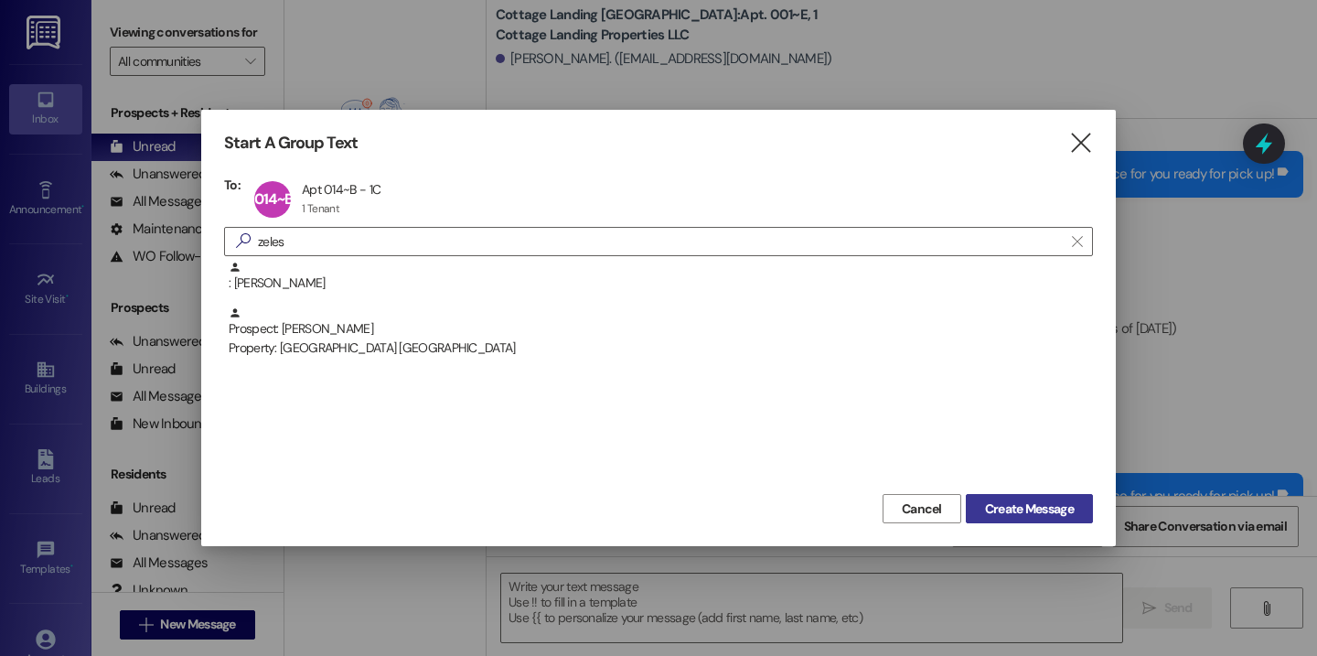
click at [1037, 502] on span "Create Message" at bounding box center [1029, 508] width 89 height 19
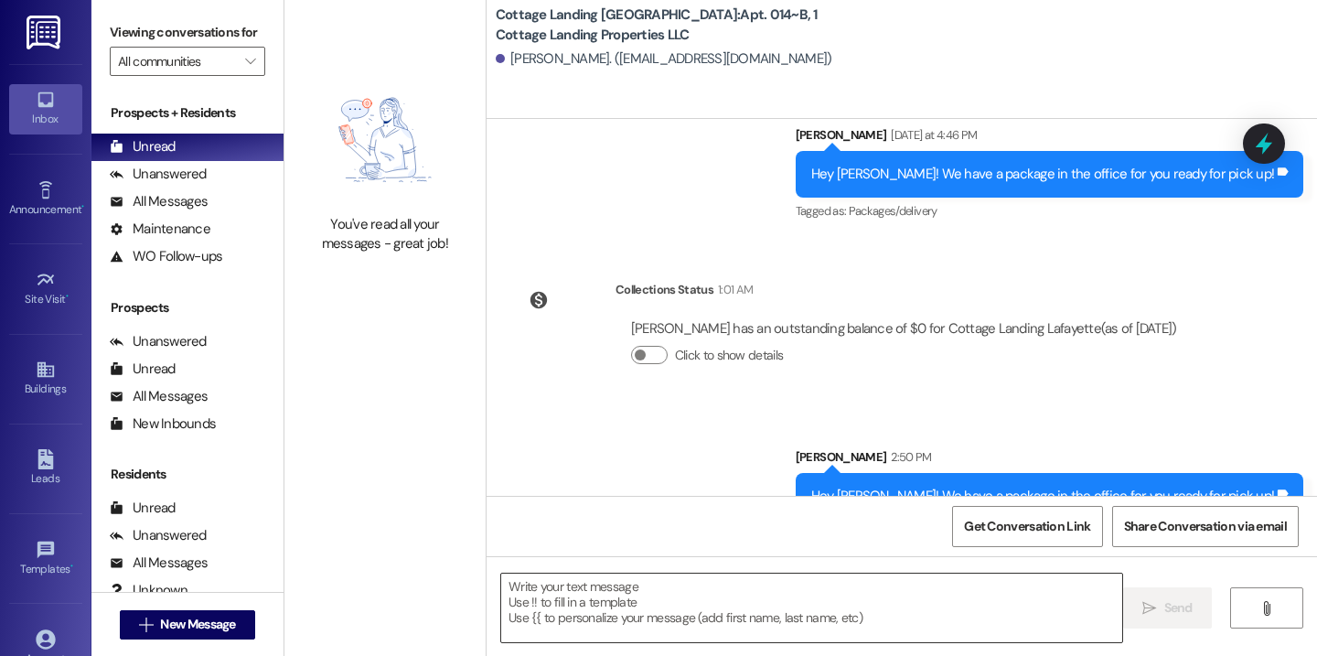
click at [781, 608] on textarea at bounding box center [811, 608] width 621 height 69
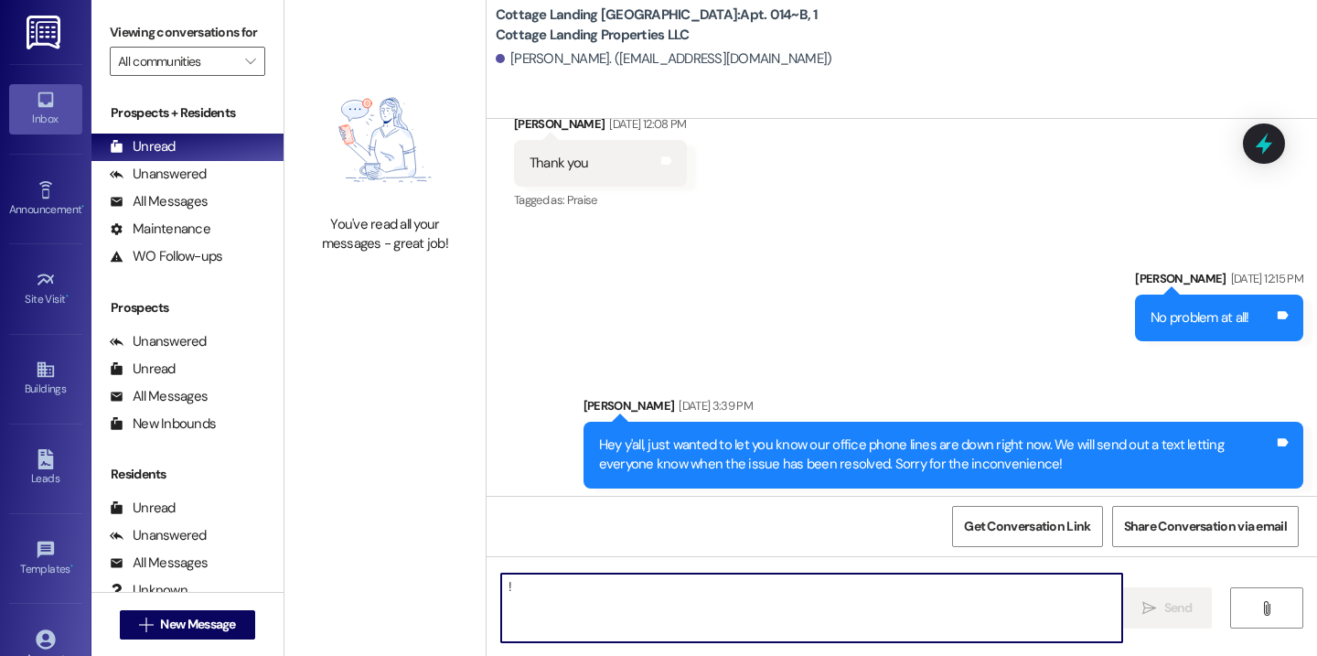
scroll to position [17153, 0]
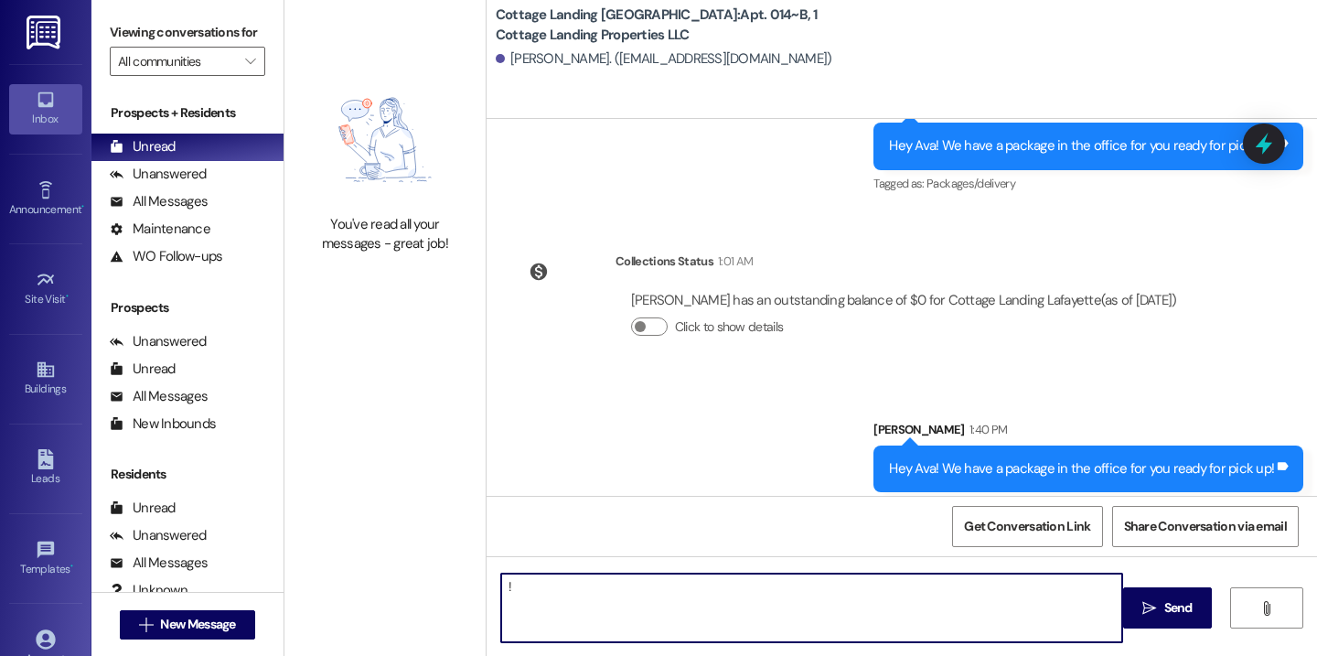
type textarea "!!"
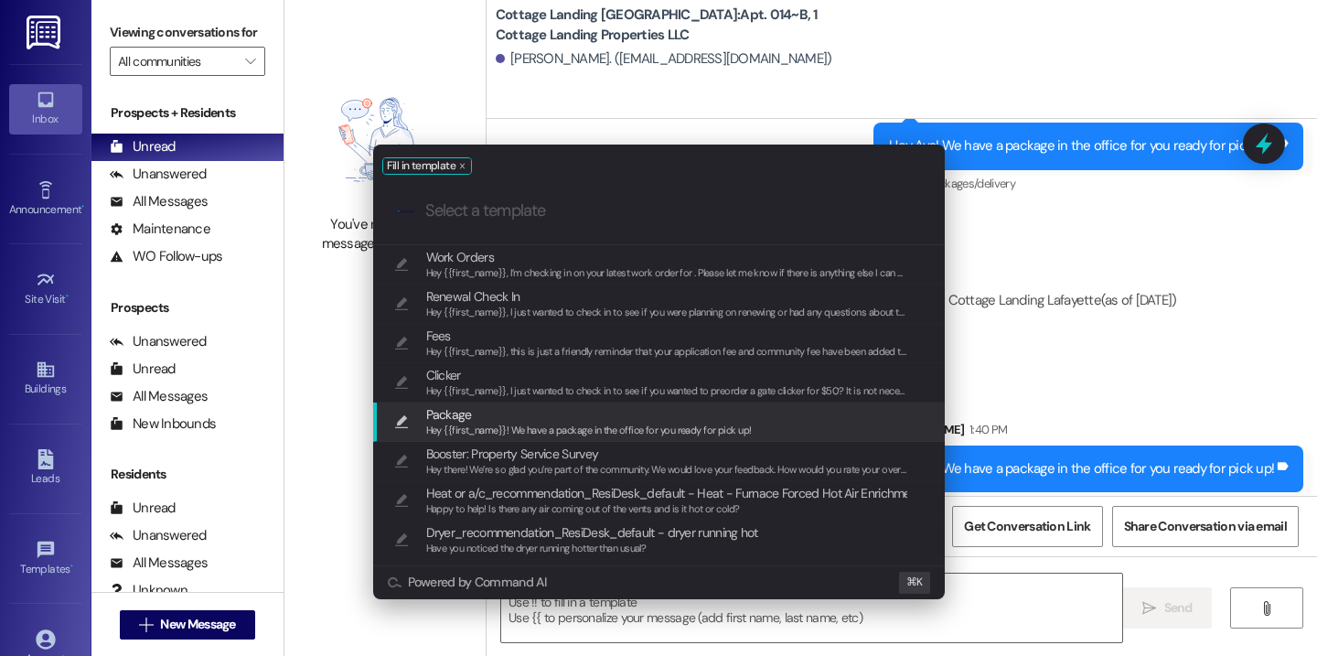
click at [552, 428] on span "Hey {{first_name}}! We have a package in the office for you ready for pick up!" at bounding box center [589, 430] width 326 height 13
type textarea "Hey {{first_name}}! We have a package in the office for you ready for pick up!"
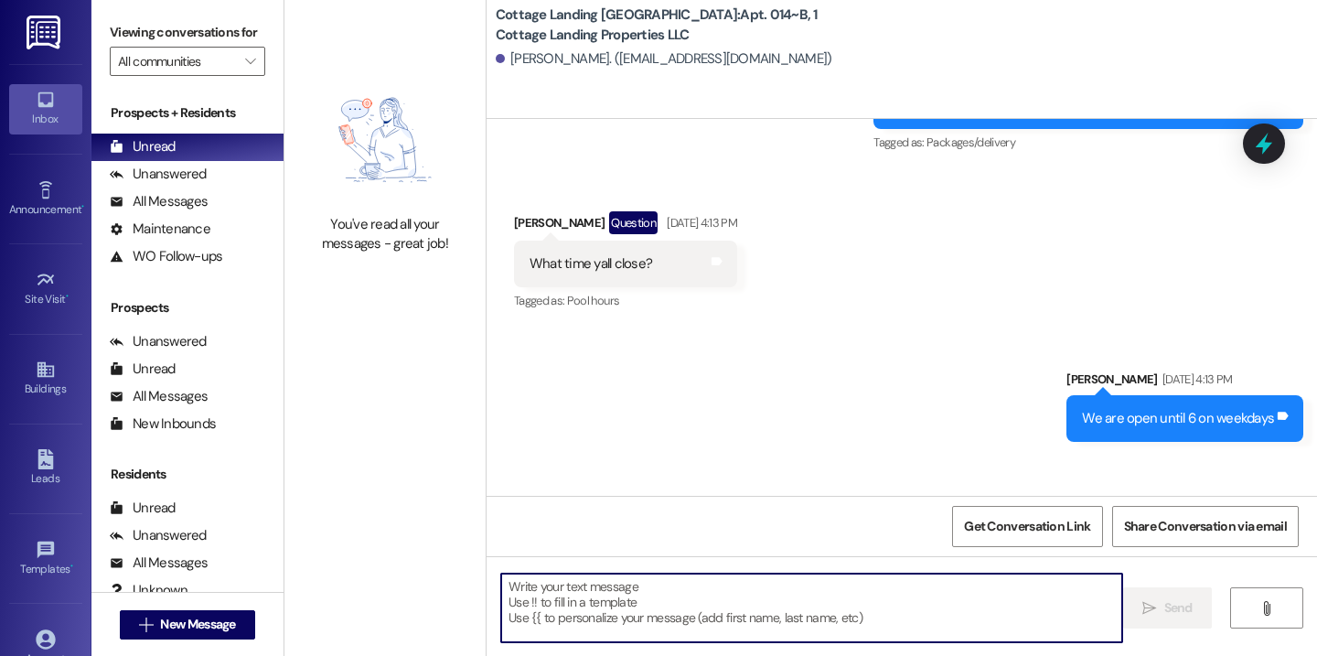
scroll to position [15986, 0]
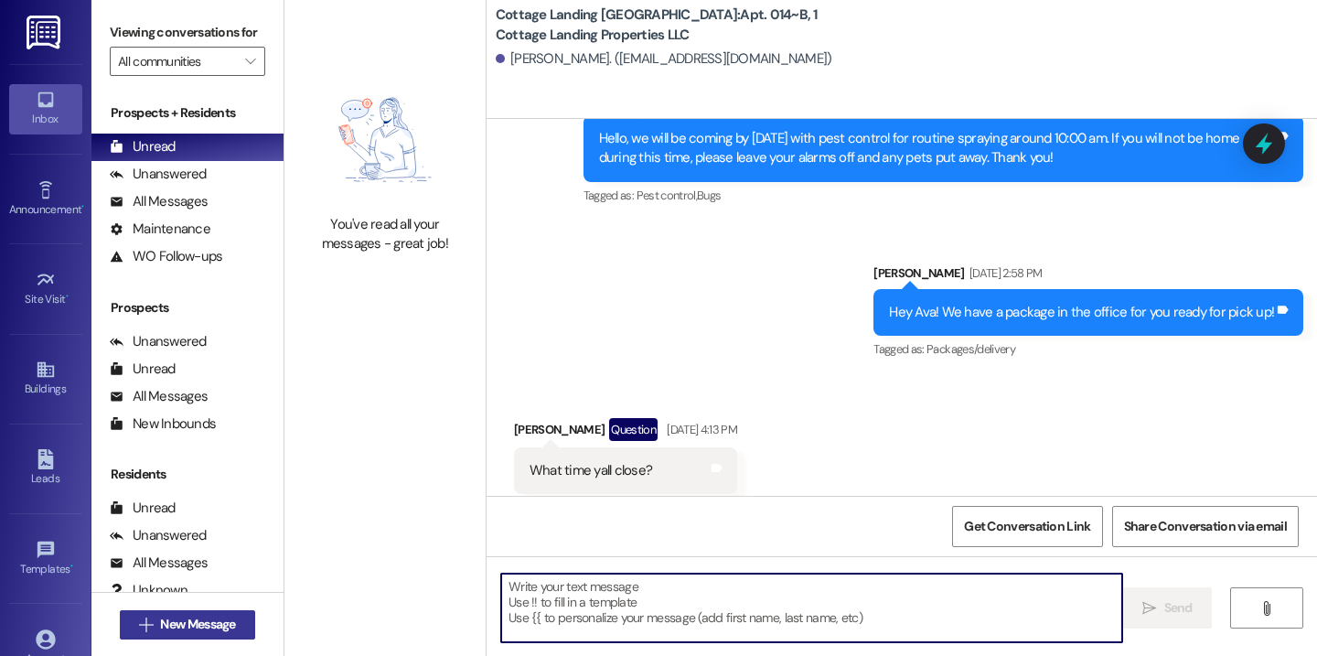
click at [190, 621] on span "New Message" at bounding box center [197, 624] width 75 height 19
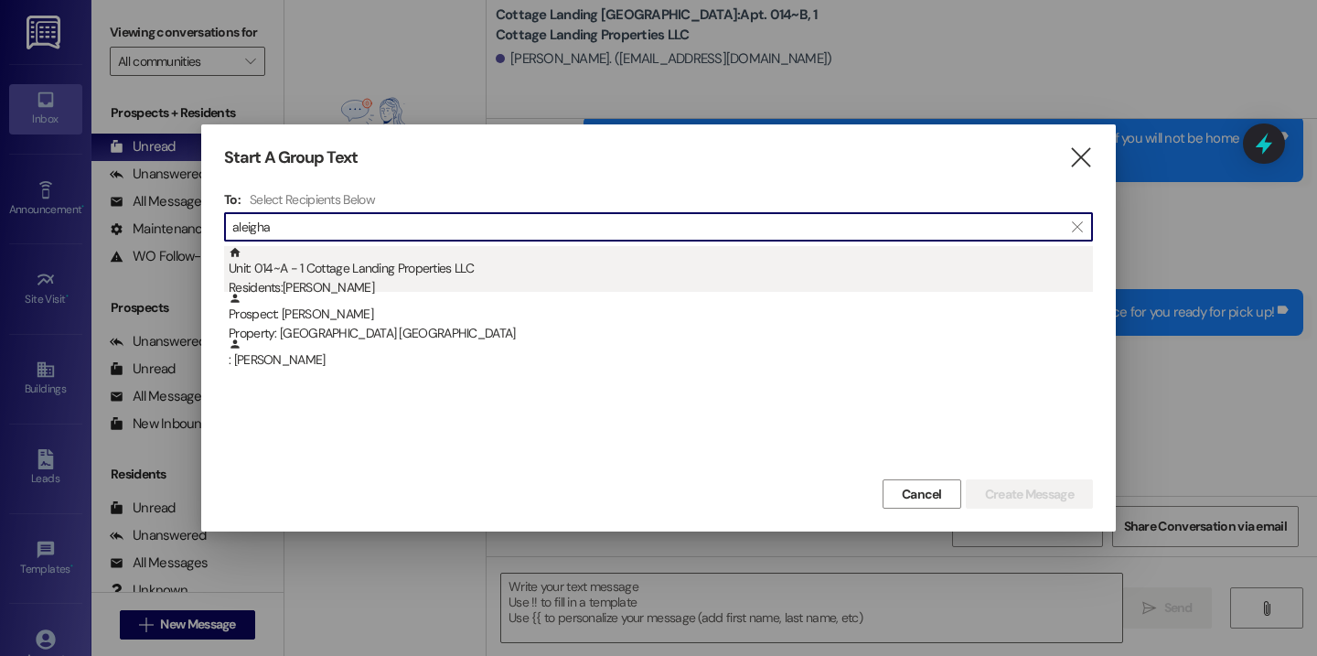
type input "aleigha"
click at [397, 267] on div "Unit: 014~A - 1 Cottage Landing Properties LLC Residents: [PERSON_NAME]" at bounding box center [661, 272] width 864 height 52
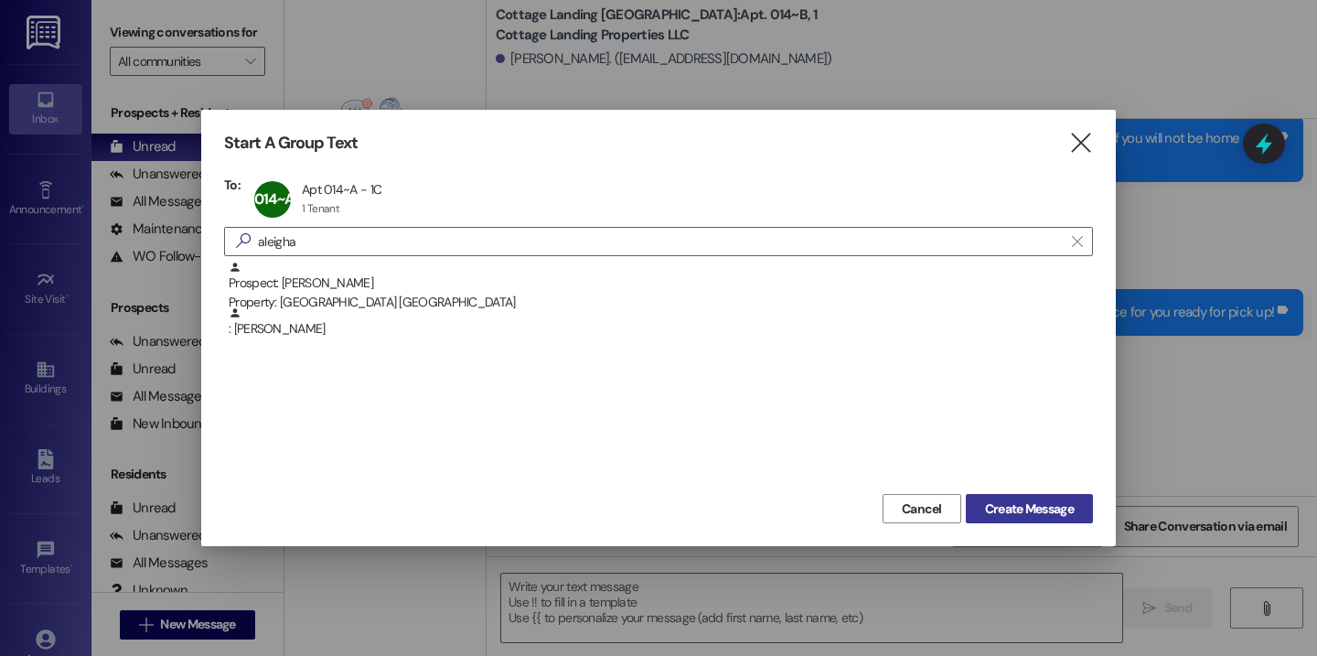
click at [1032, 499] on span "Create Message" at bounding box center [1029, 508] width 89 height 19
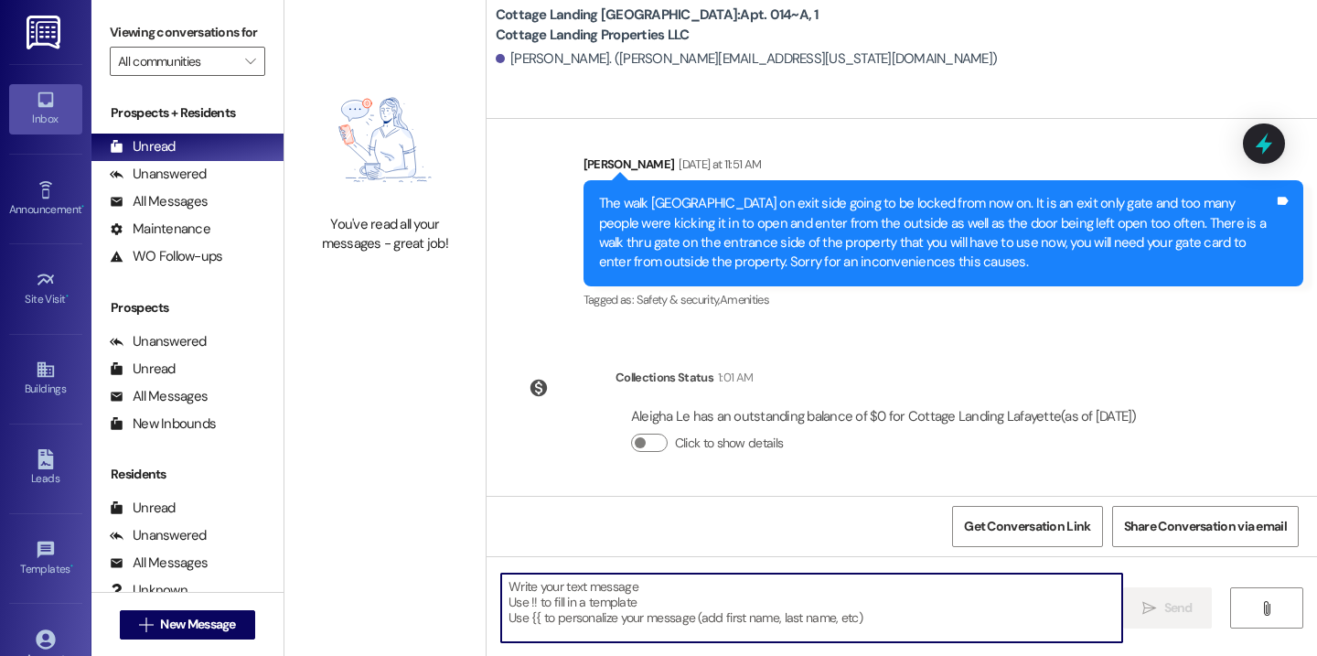
click at [735, 615] on textarea at bounding box center [811, 608] width 621 height 69
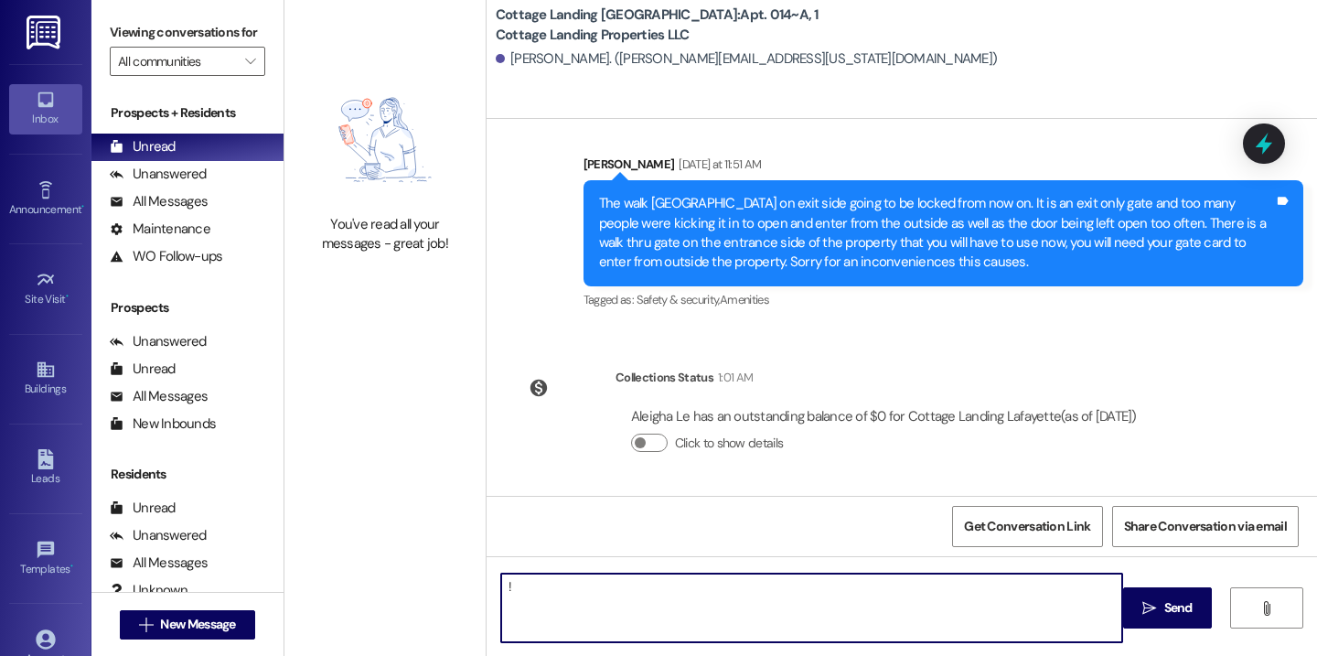
type textarea "!!"
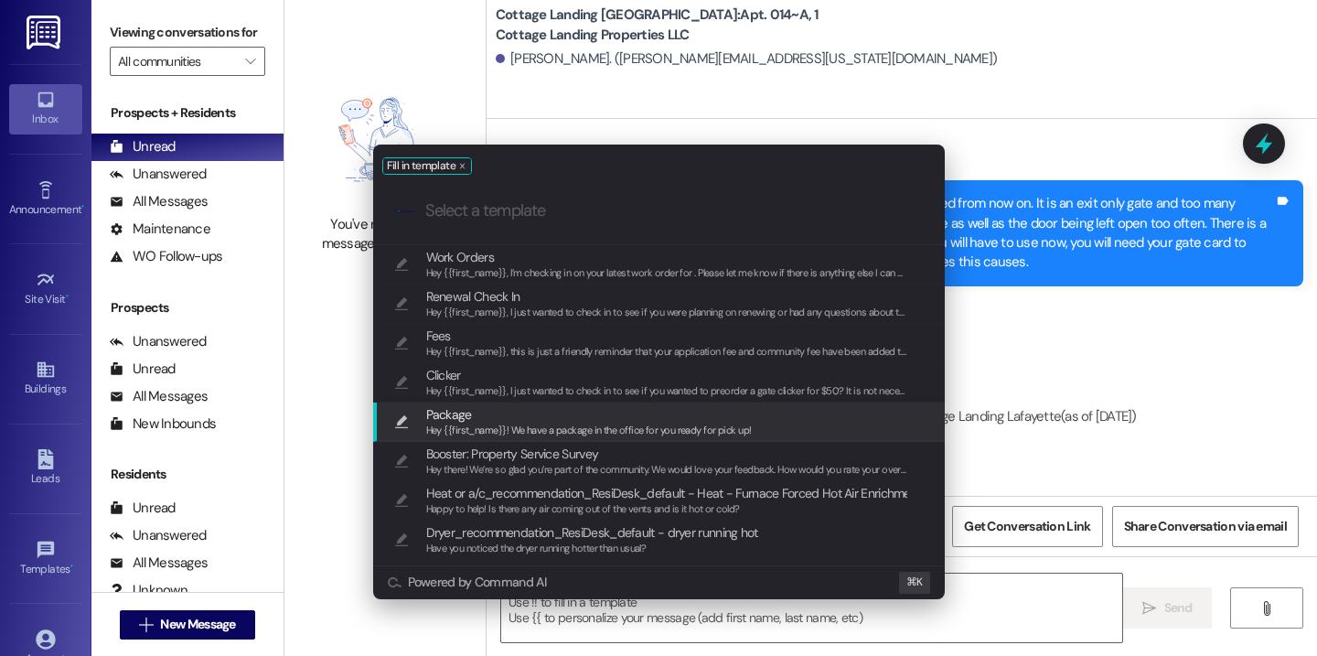
click at [529, 418] on span "Package" at bounding box center [589, 414] width 326 height 20
type textarea "Hey {{first_name}}! We have a package in the office for you ready for pick up!"
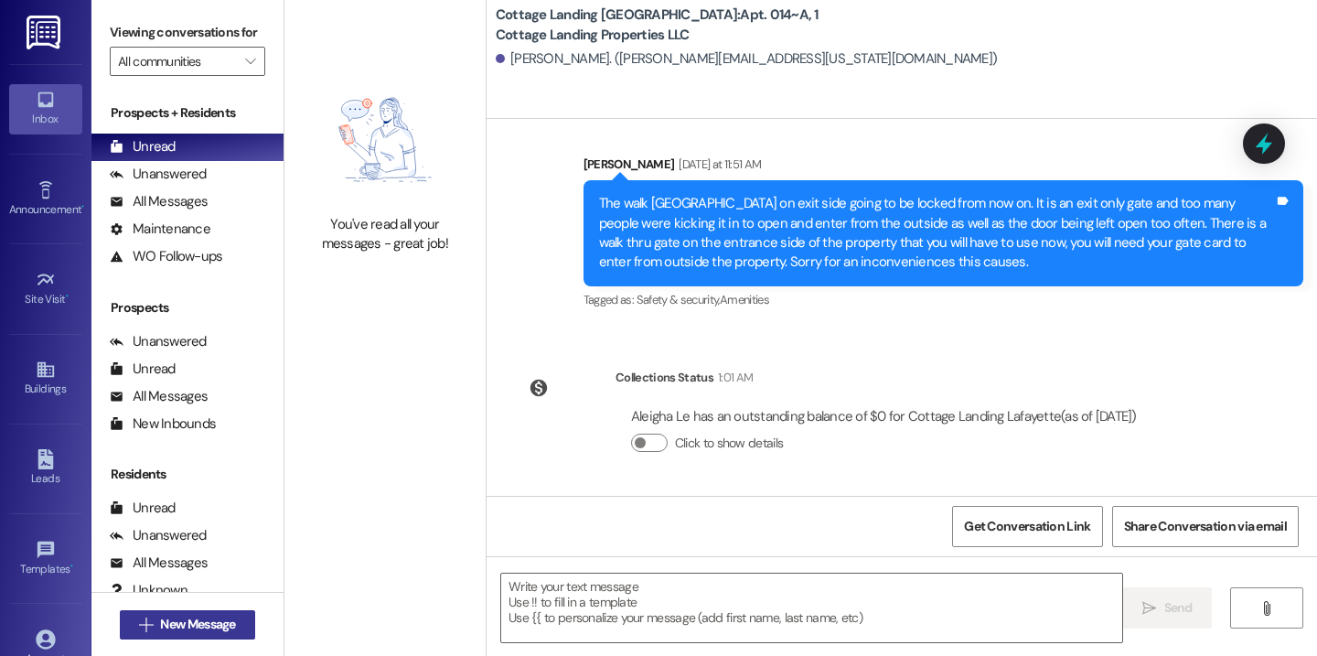
click at [191, 621] on span "New Message" at bounding box center [197, 624] width 75 height 19
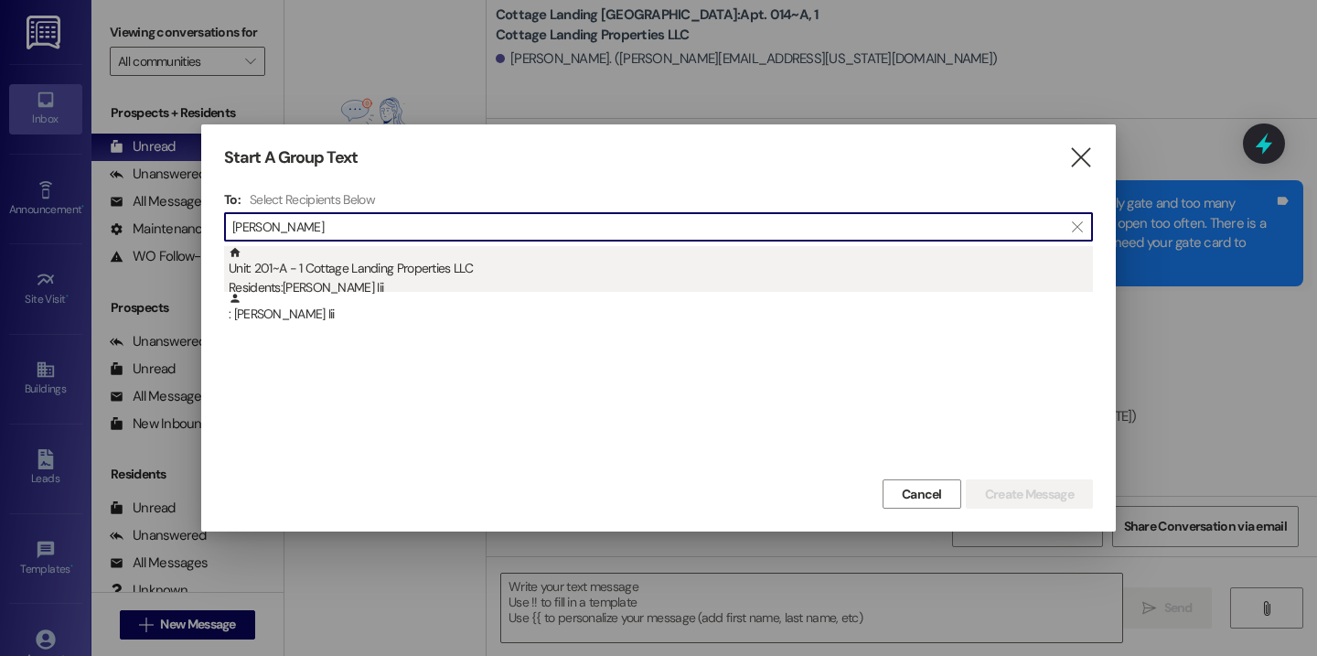
type input "[PERSON_NAME]"
click at [384, 275] on div "Unit: 201~A - 1 Cottage Landing Properties LLC Residents: [PERSON_NAME] Iii" at bounding box center [661, 272] width 864 height 52
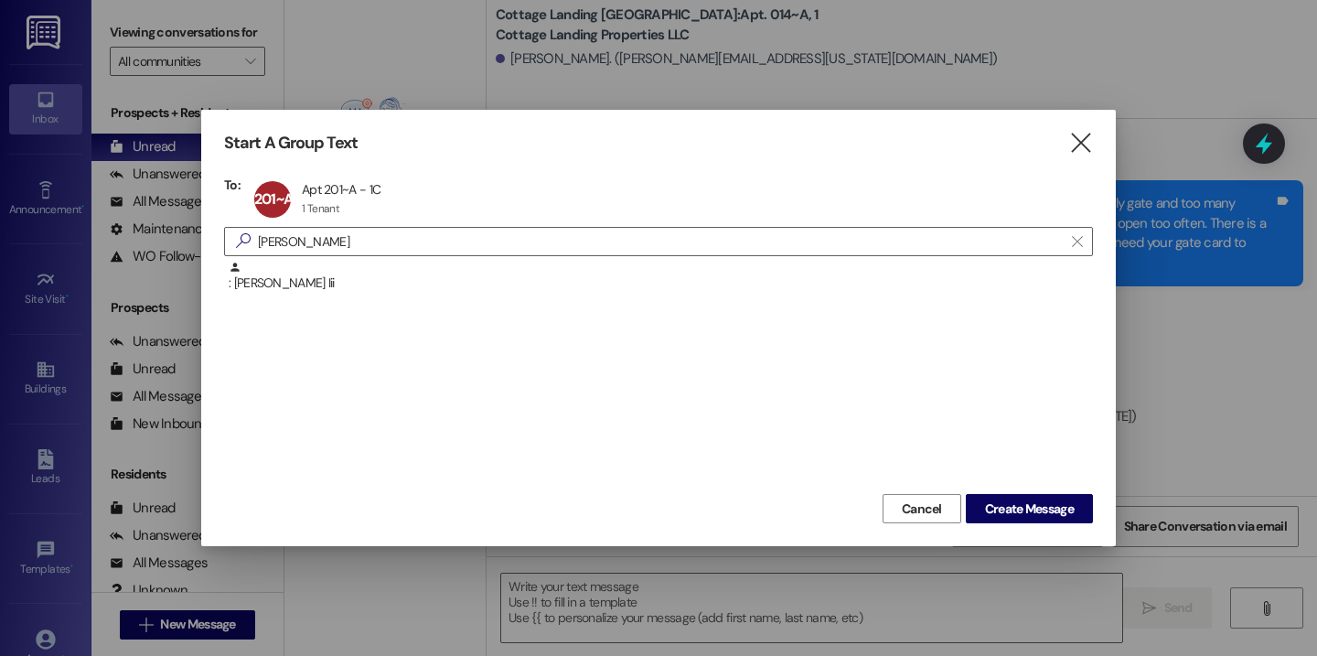
click at [1003, 492] on div "Cancel Create Message" at bounding box center [658, 506] width 869 height 34
click at [1003, 499] on span "Create Message" at bounding box center [1029, 508] width 89 height 19
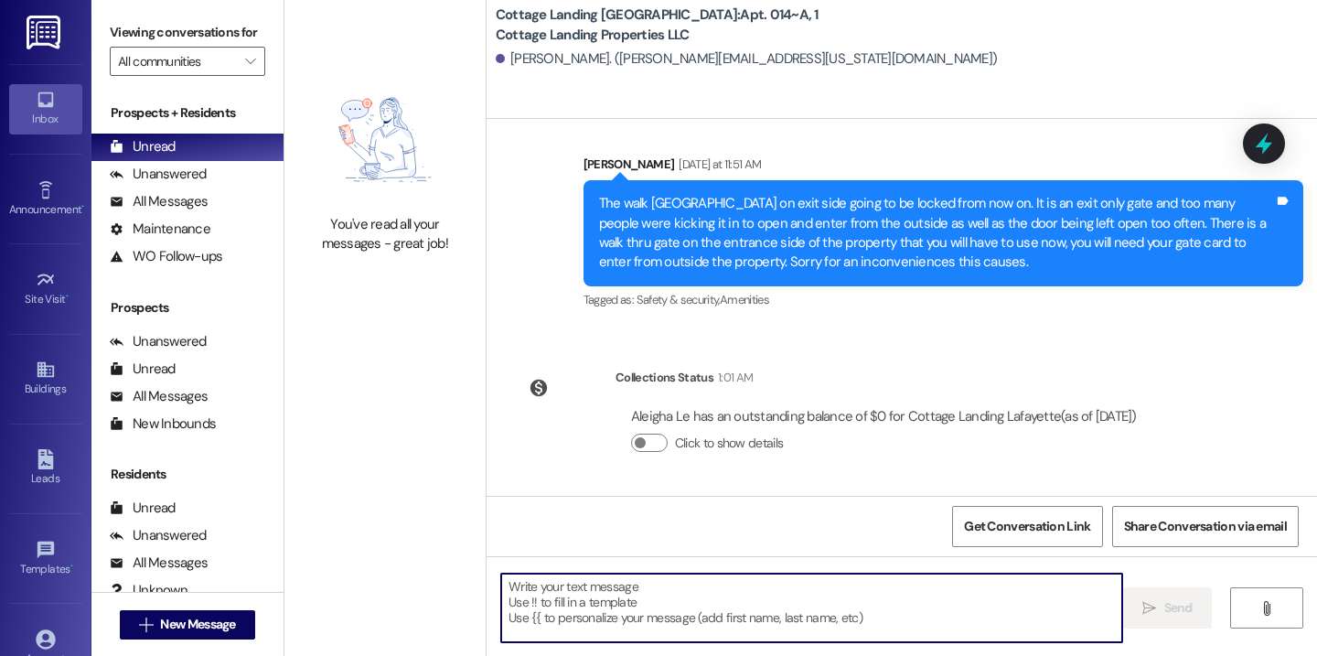
click at [792, 574] on textarea at bounding box center [811, 608] width 621 height 69
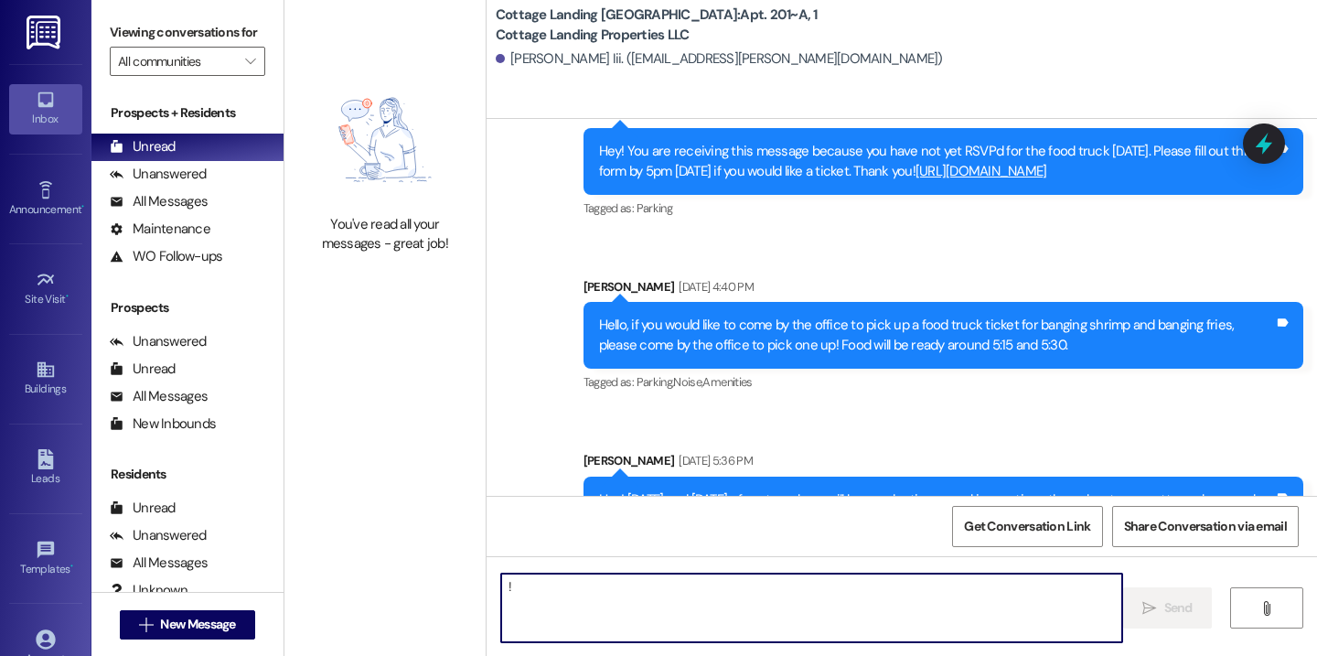
scroll to position [16238, 0]
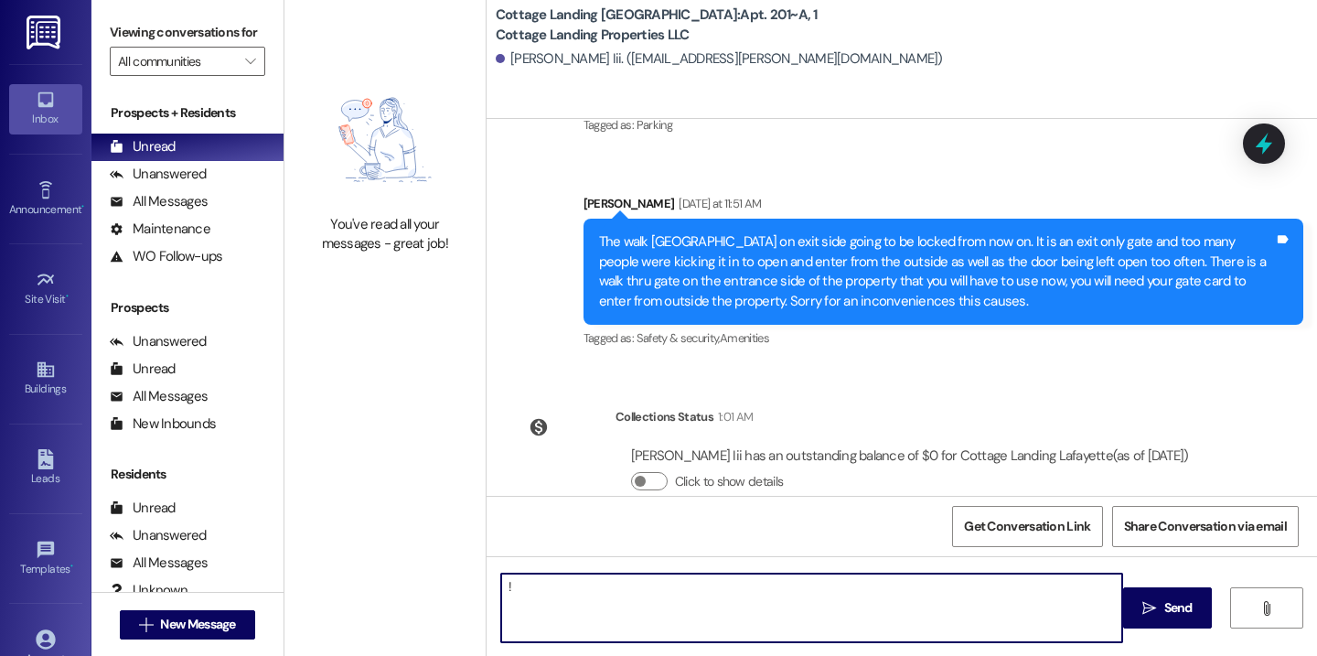
type textarea "!!"
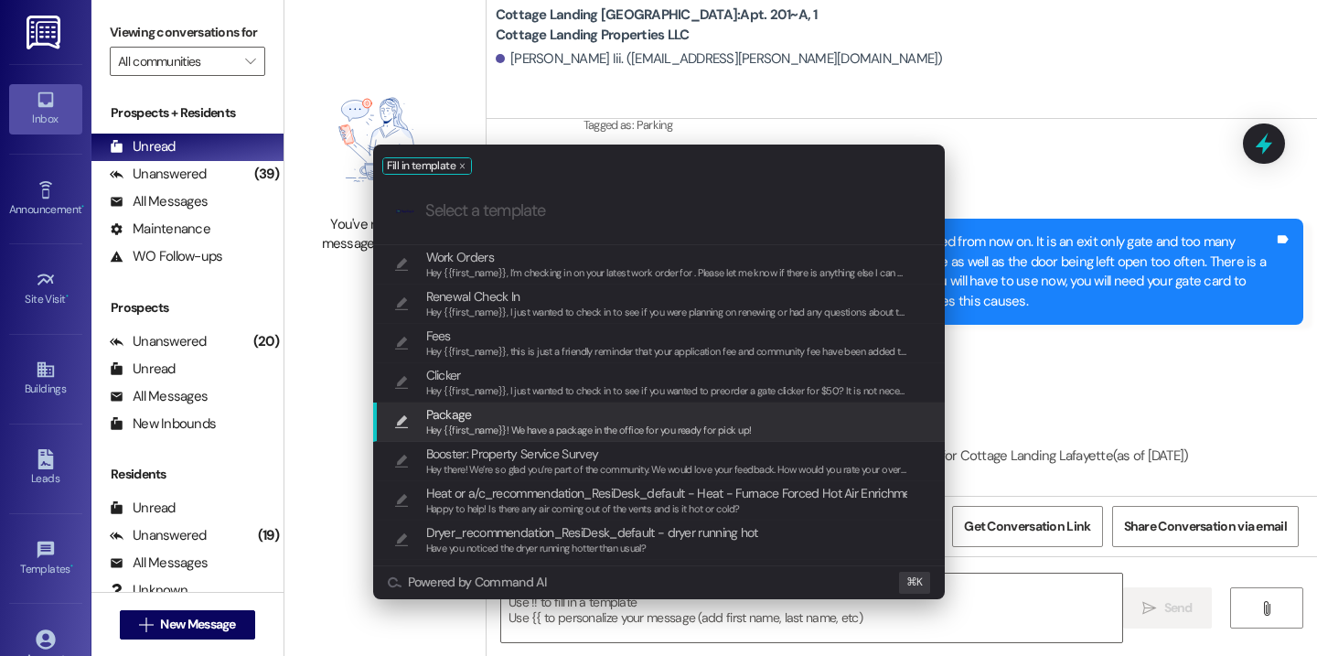
click at [624, 413] on span "Package" at bounding box center [589, 414] width 326 height 20
type textarea "Hey {{first_name}}! We have a package in the office for you ready for pick up!"
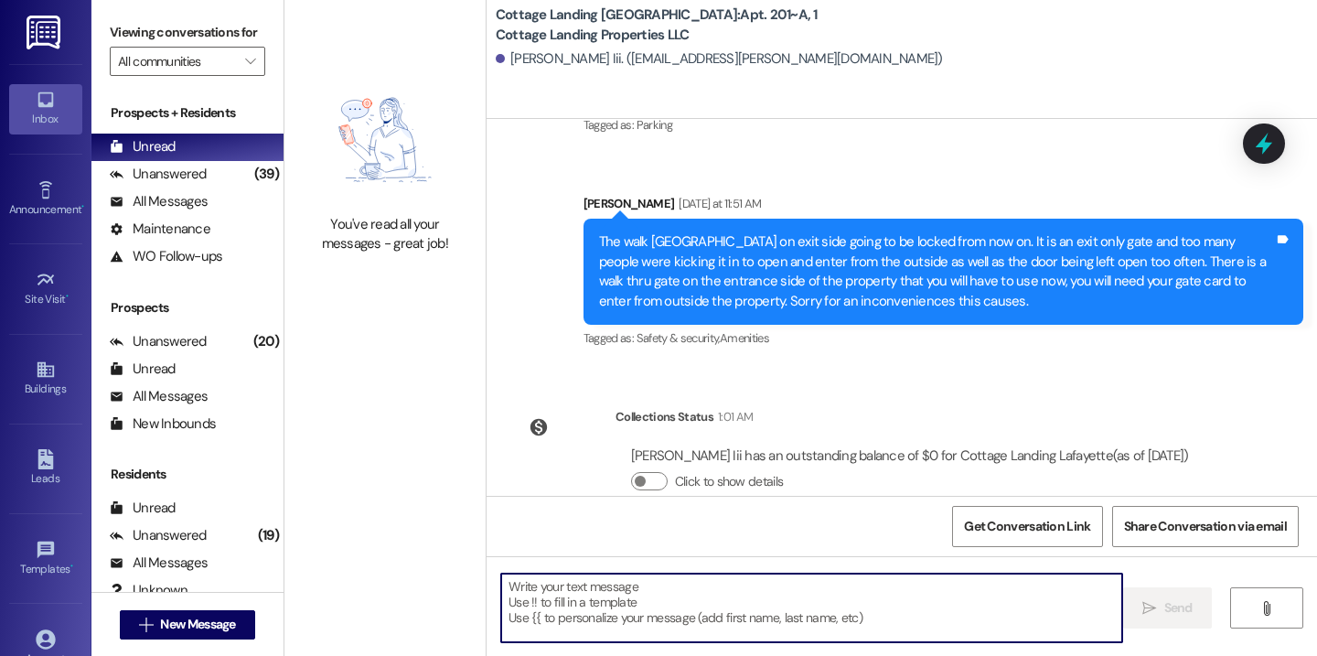
scroll to position [16366, 0]
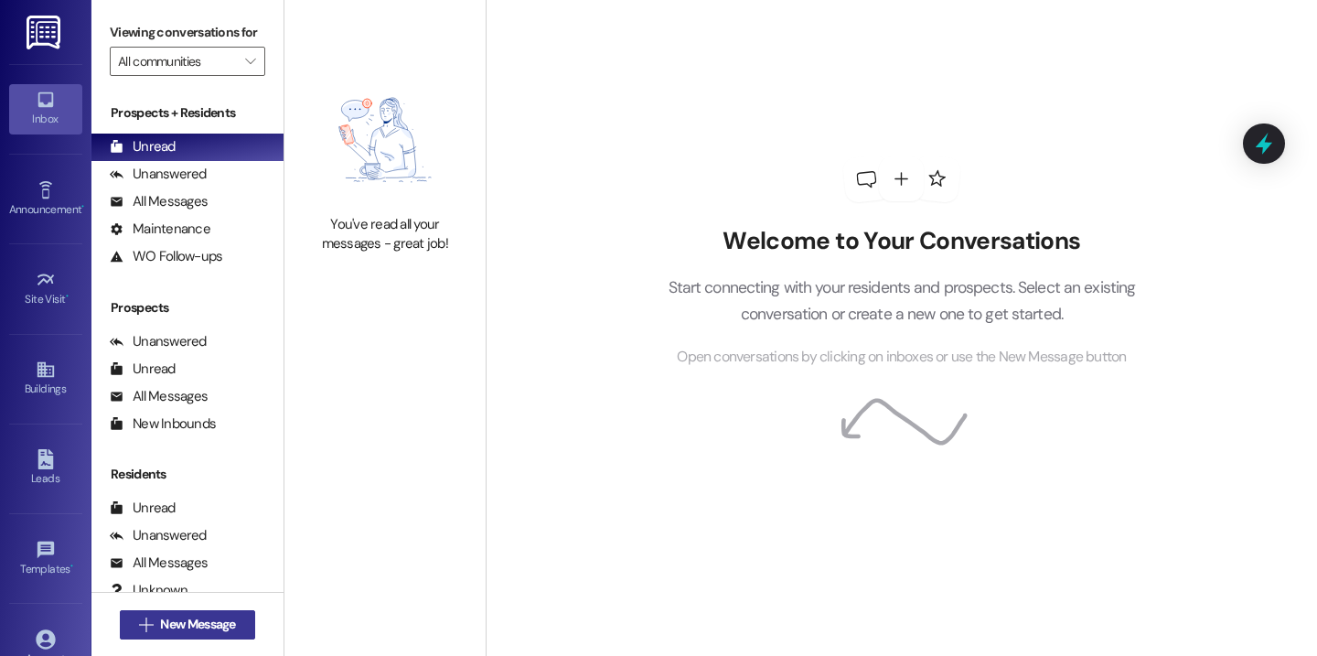
click at [235, 632] on button " New Message" at bounding box center [187, 624] width 135 height 29
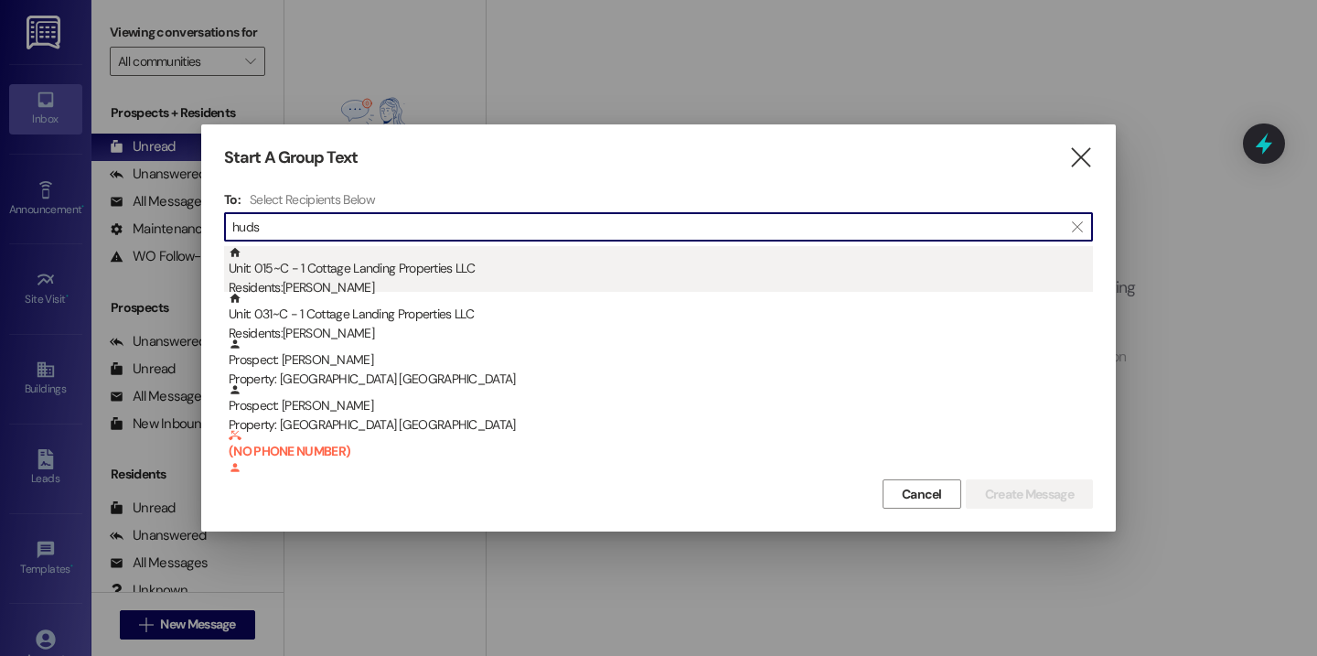
type input "huds"
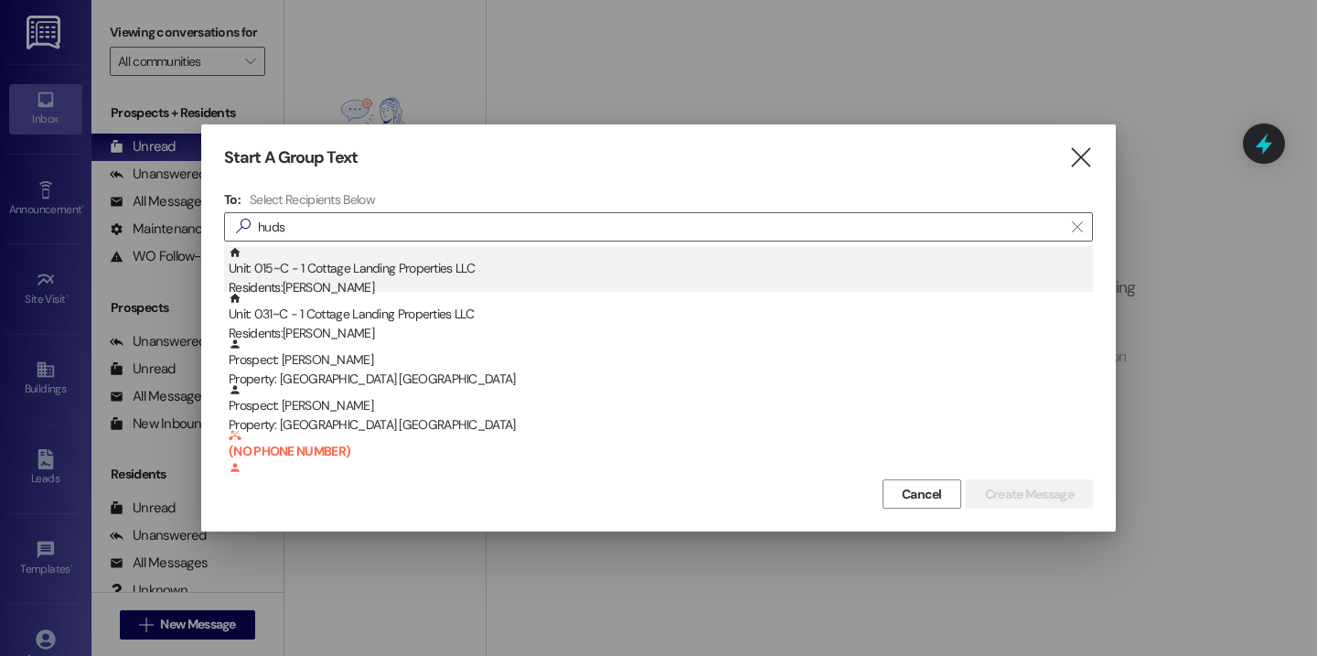
click at [483, 255] on div "Unit: 015~C - 1 Cottage Landing Properties LLC Residents: [PERSON_NAME]" at bounding box center [661, 272] width 864 height 52
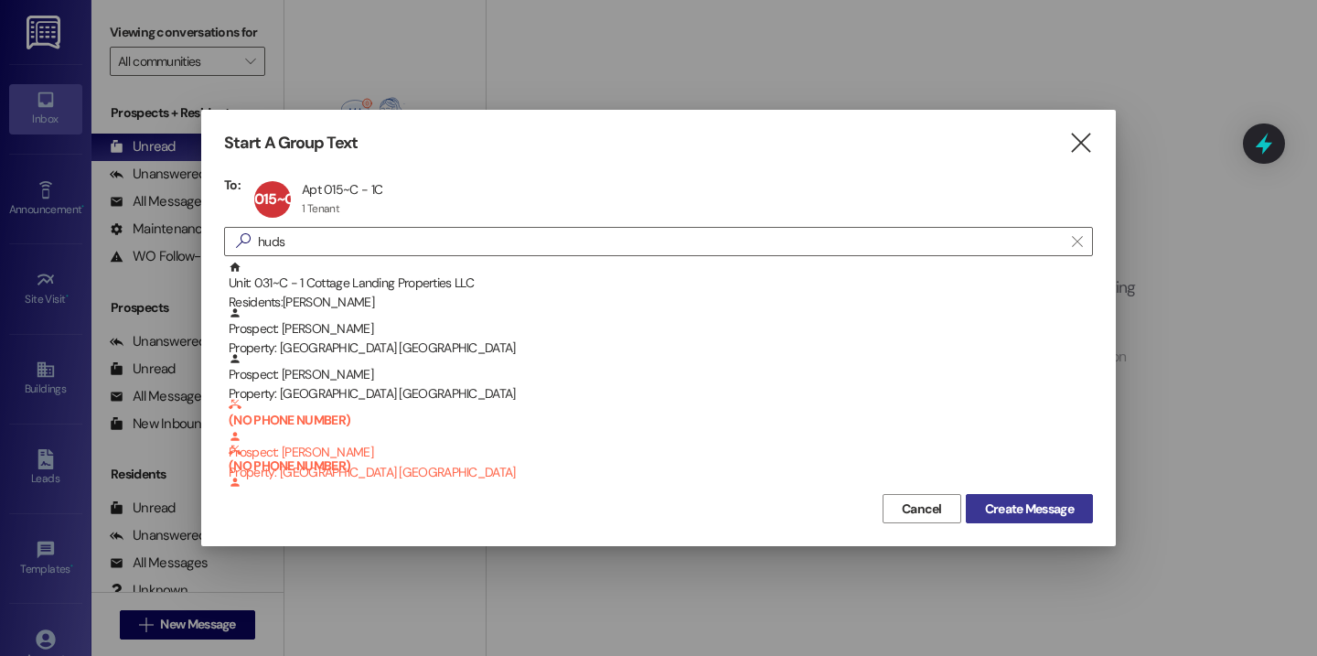
click at [972, 508] on button "Create Message" at bounding box center [1029, 508] width 127 height 29
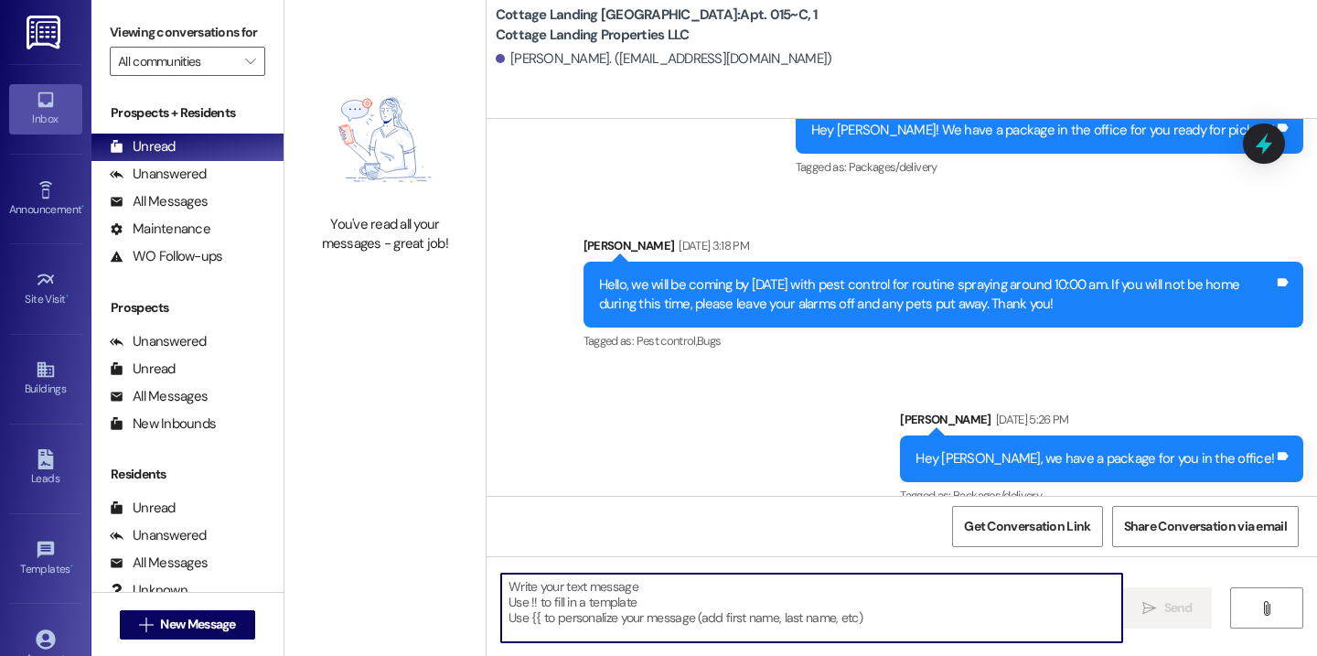
click at [693, 597] on textarea at bounding box center [811, 608] width 621 height 69
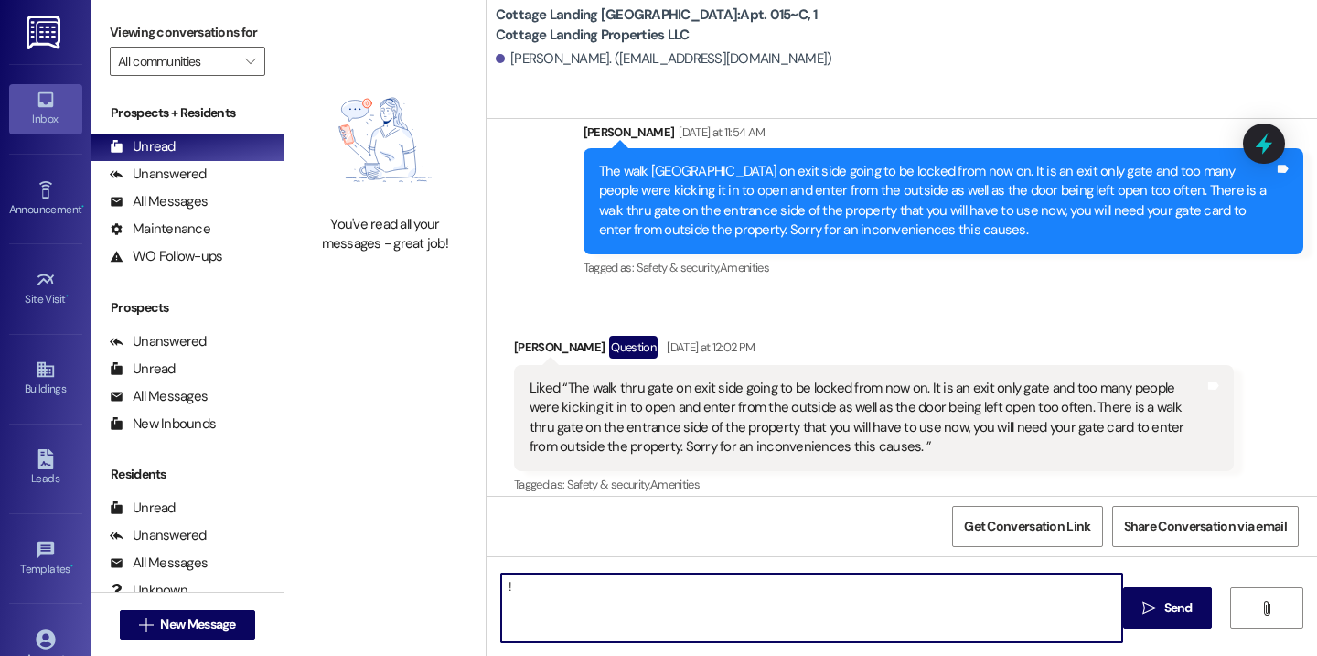
type textarea "!!"
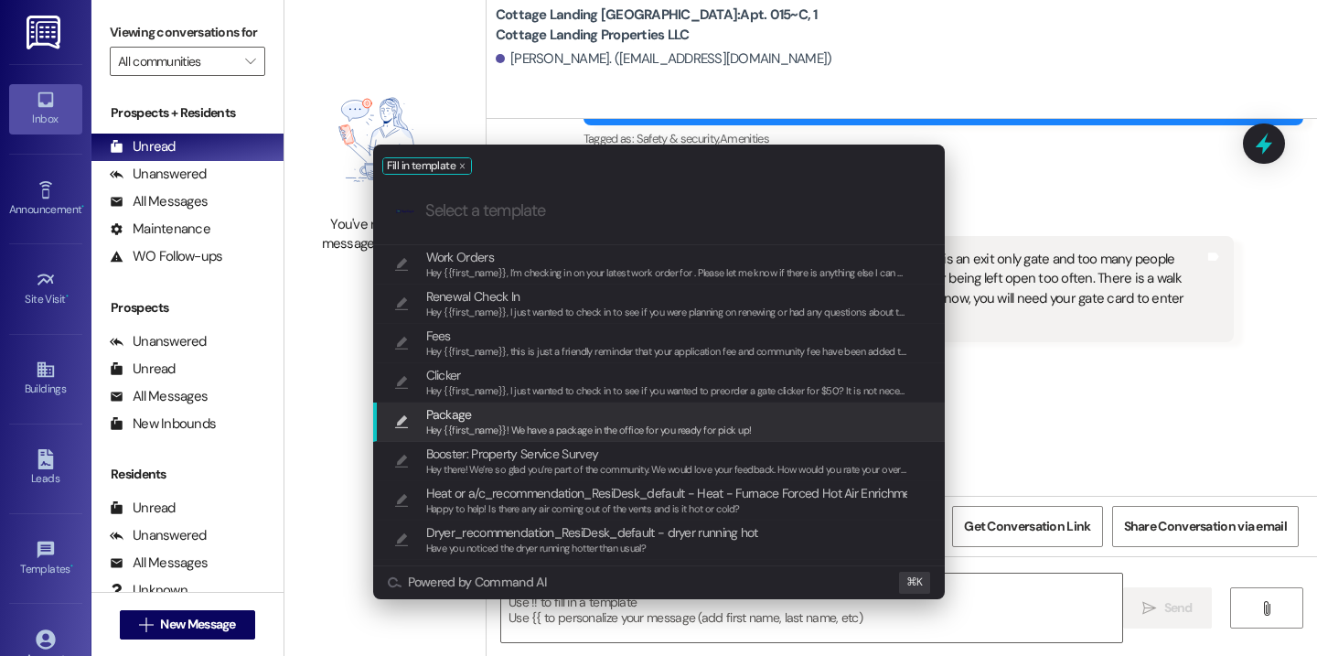
scroll to position [1788, 0]
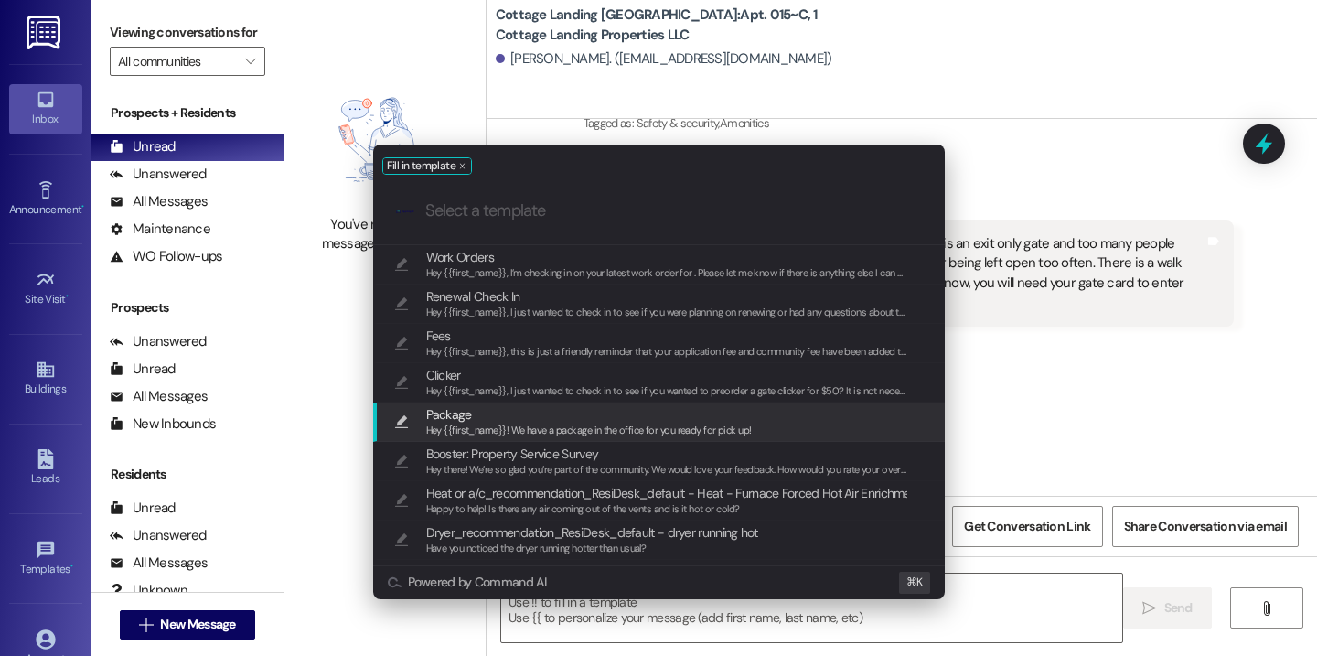
click at [573, 409] on span "Package" at bounding box center [589, 414] width 326 height 20
type textarea "Hey {{first_name}}! We have a package in the office for you ready for pick up!"
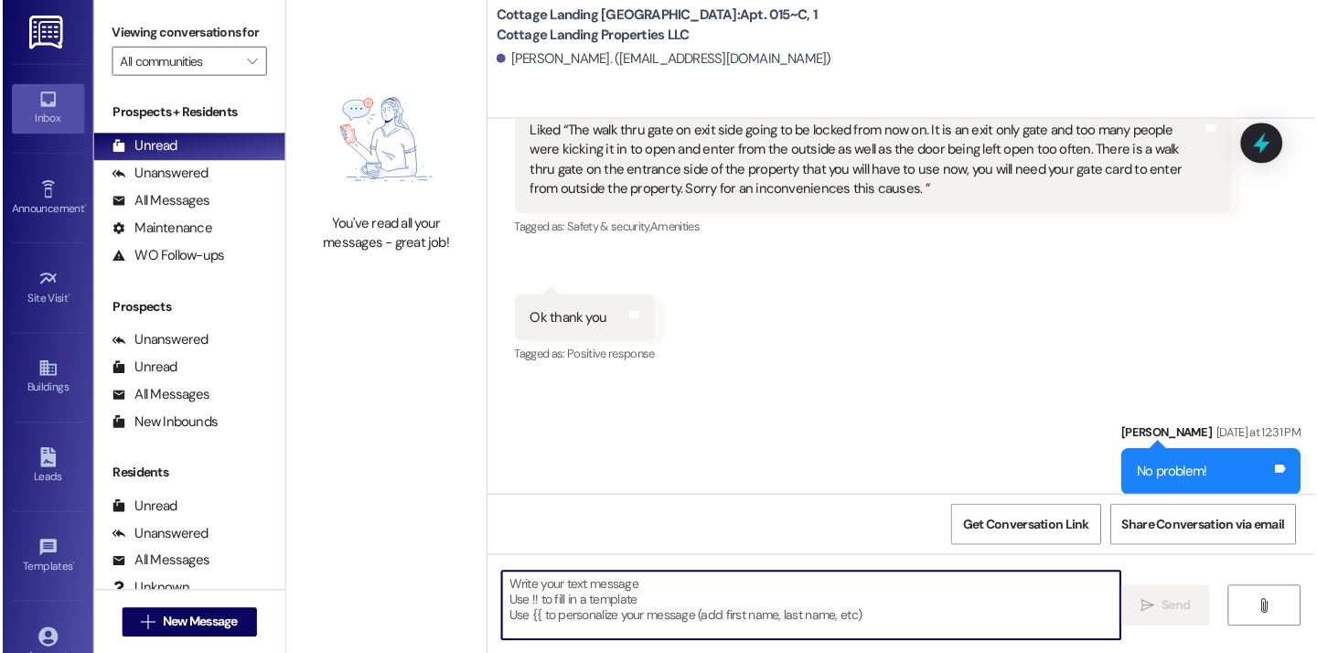
scroll to position [2212, 0]
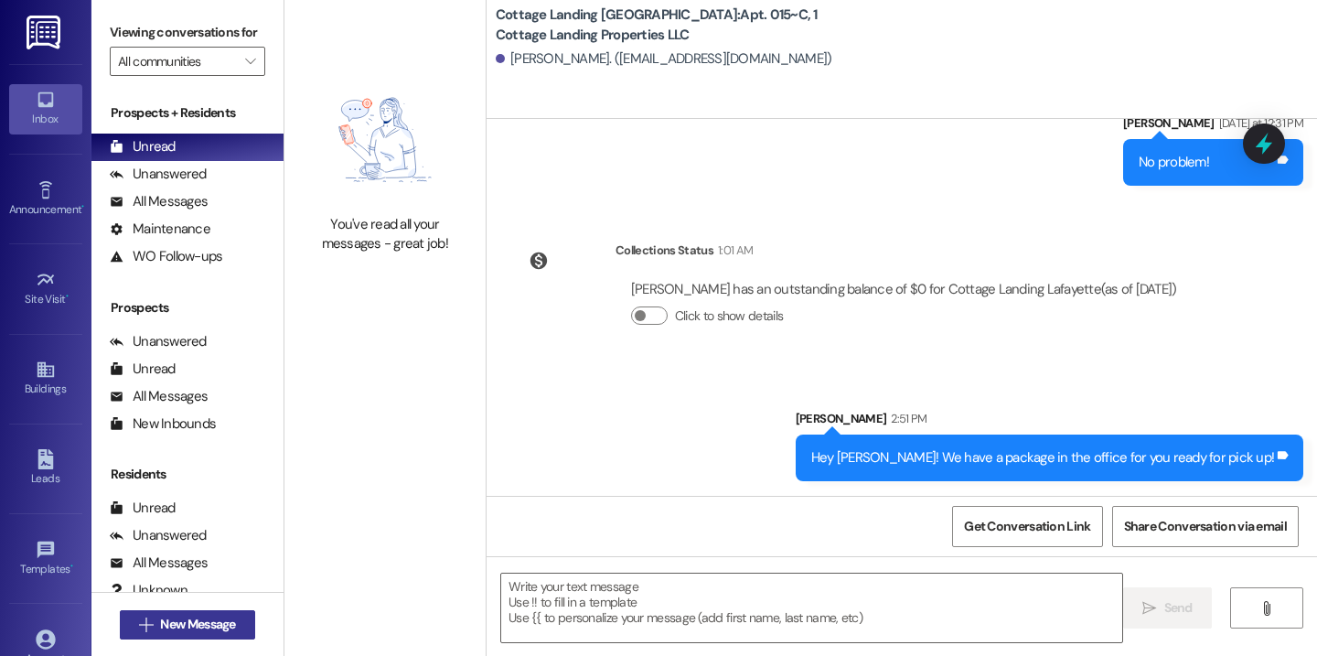
click at [220, 617] on span "New Message" at bounding box center [197, 624] width 75 height 19
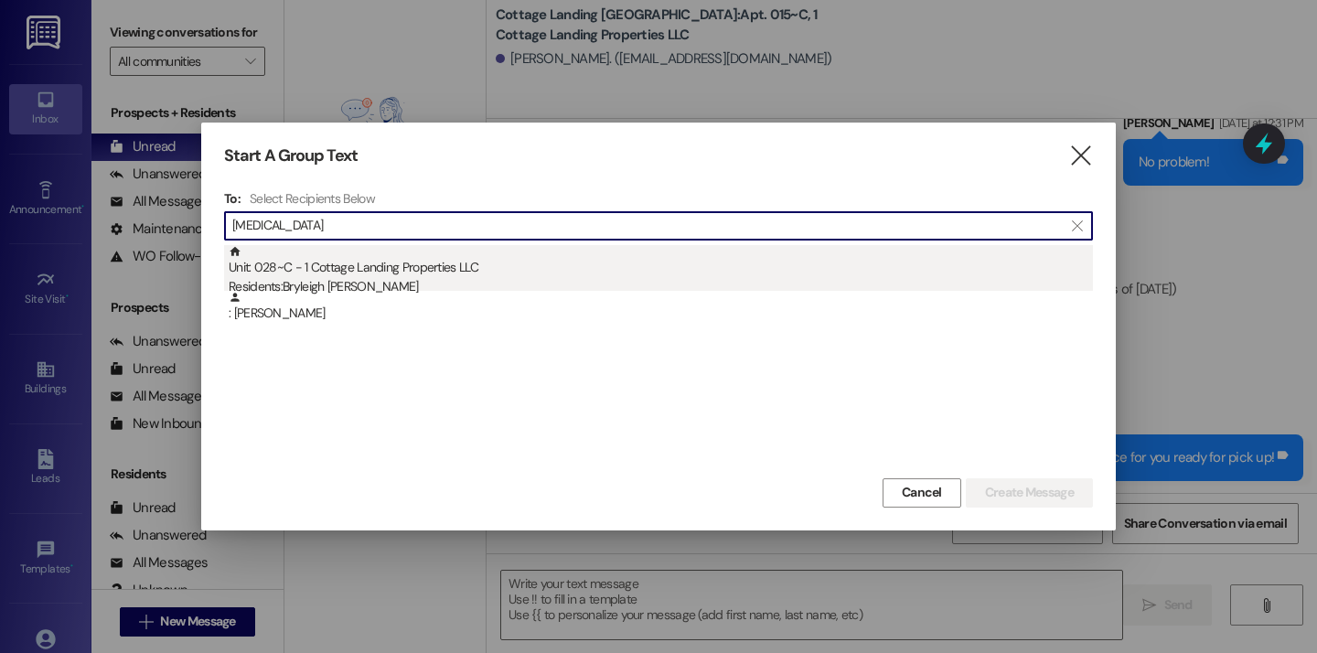
type input "cantil"
click at [521, 270] on div "Unit: 028~C - 1 Cottage Landing Properties LLC Residents: Bryleigh Cantillo" at bounding box center [661, 271] width 864 height 52
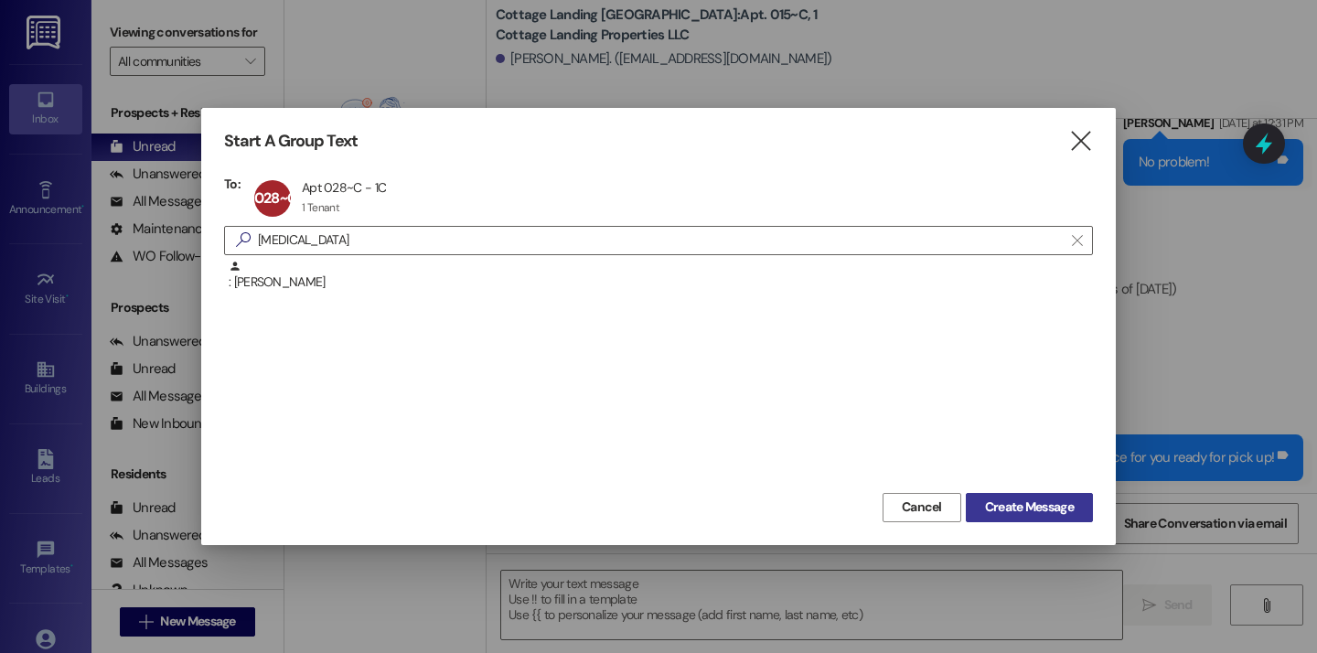
click at [1023, 515] on span "Create Message" at bounding box center [1029, 507] width 89 height 19
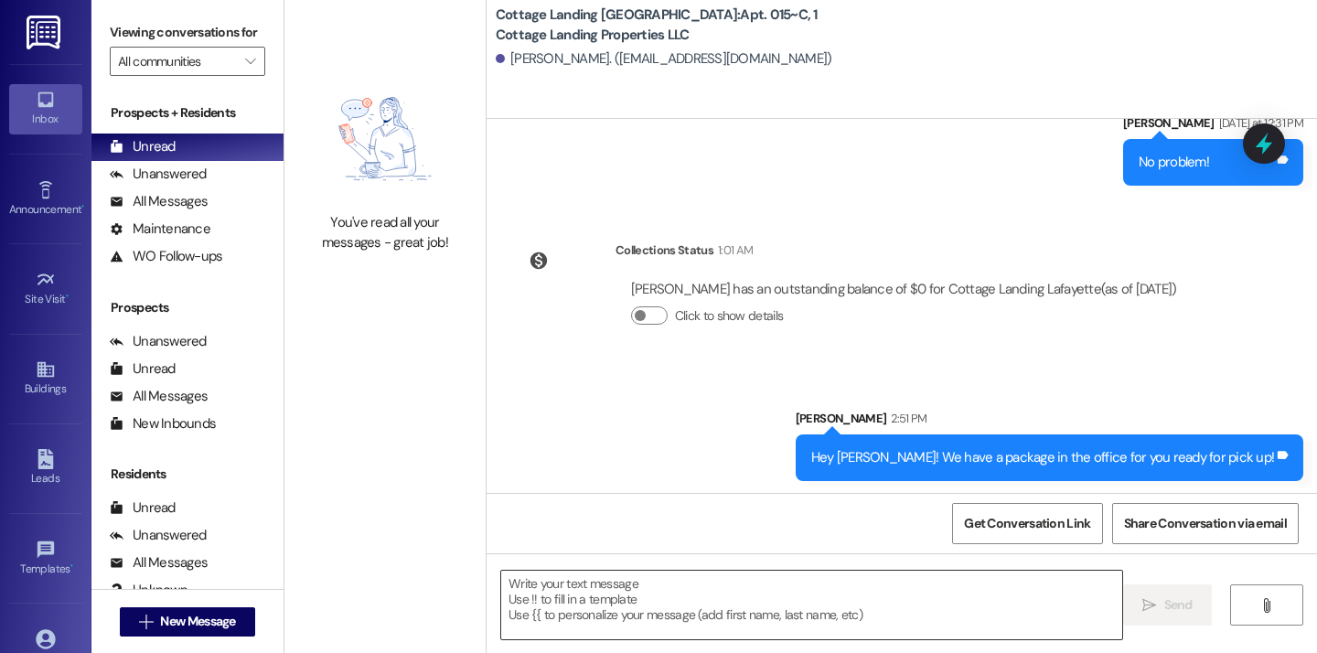
click at [753, 617] on textarea at bounding box center [811, 605] width 621 height 69
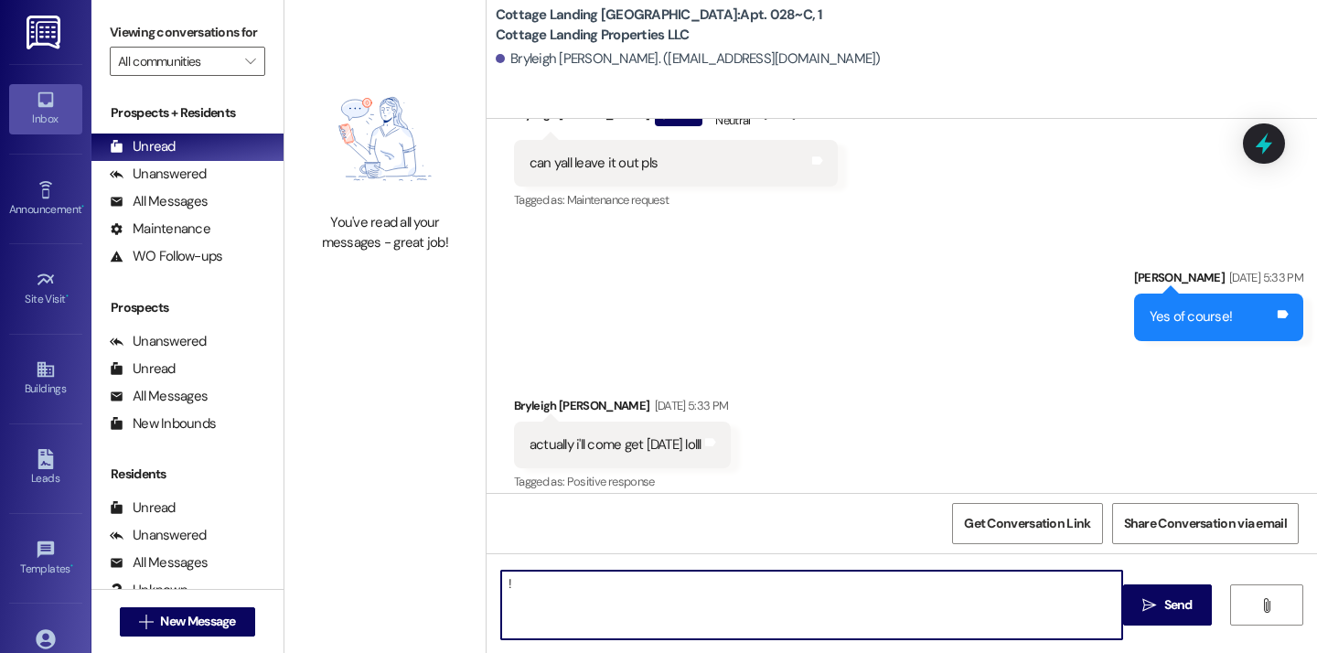
type textarea "!!"
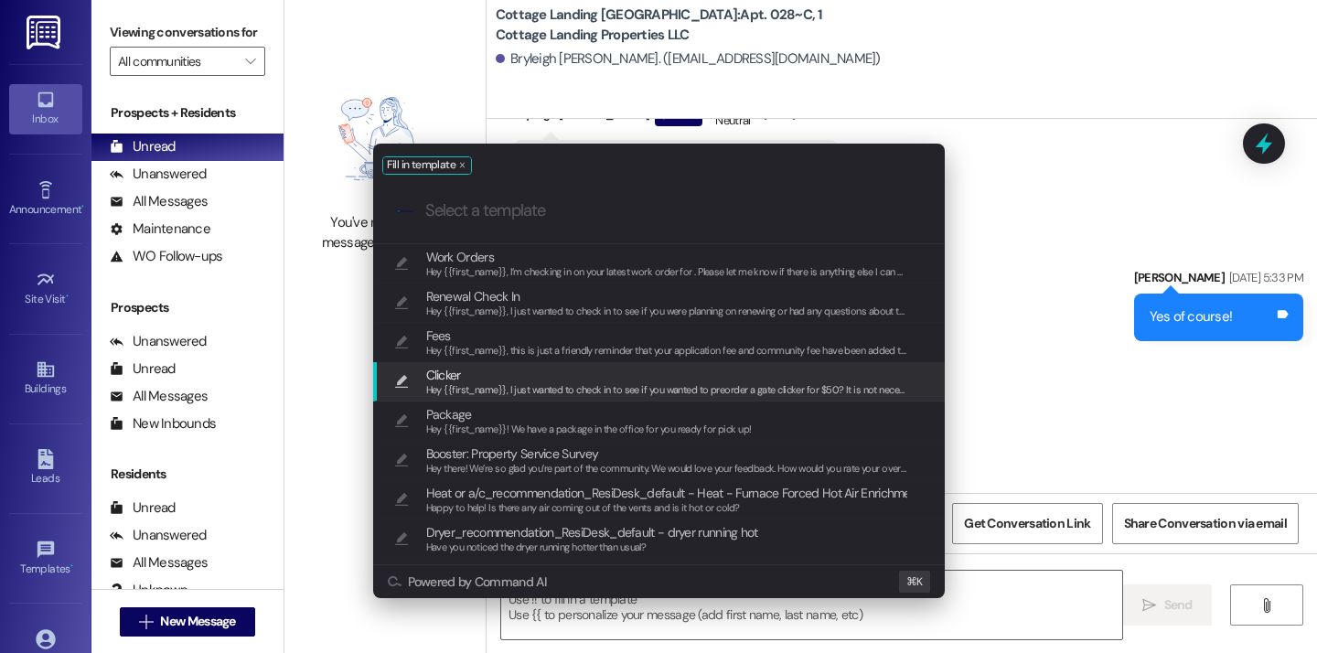
scroll to position [48208, 0]
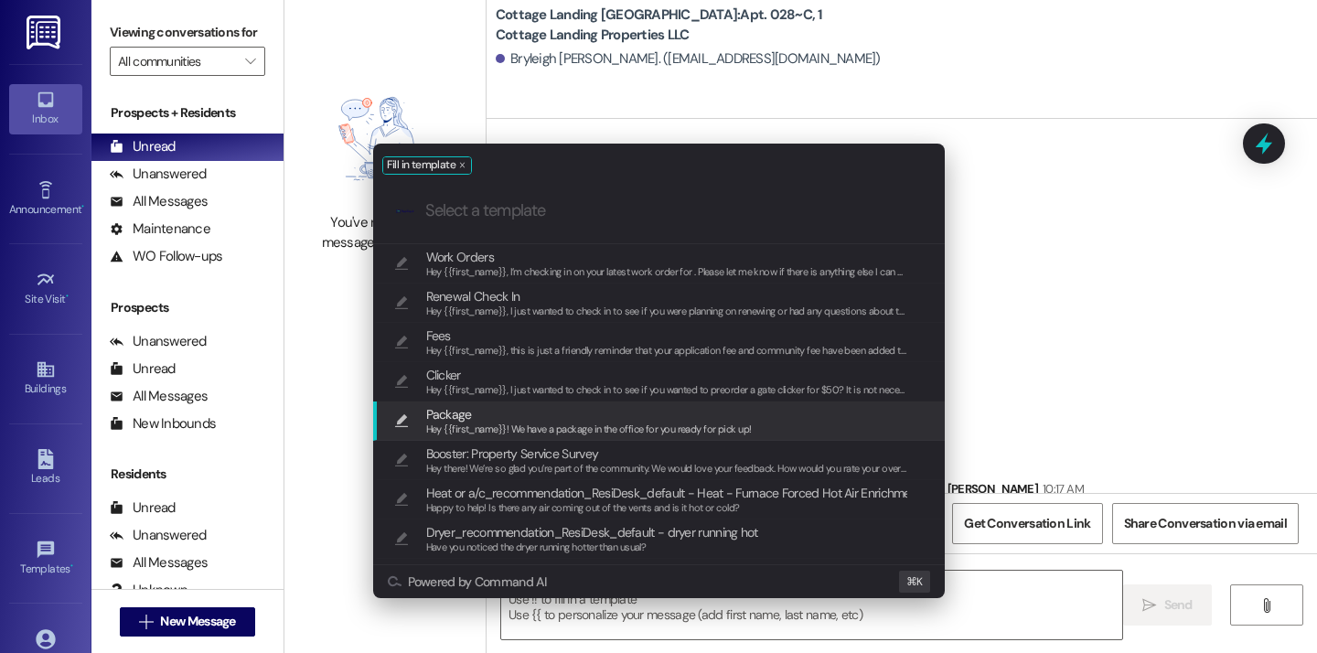
click at [542, 414] on span "Package" at bounding box center [589, 414] width 326 height 20
type textarea "Hey {{first_name}}! We have a package in the office for you ready for pick up!"
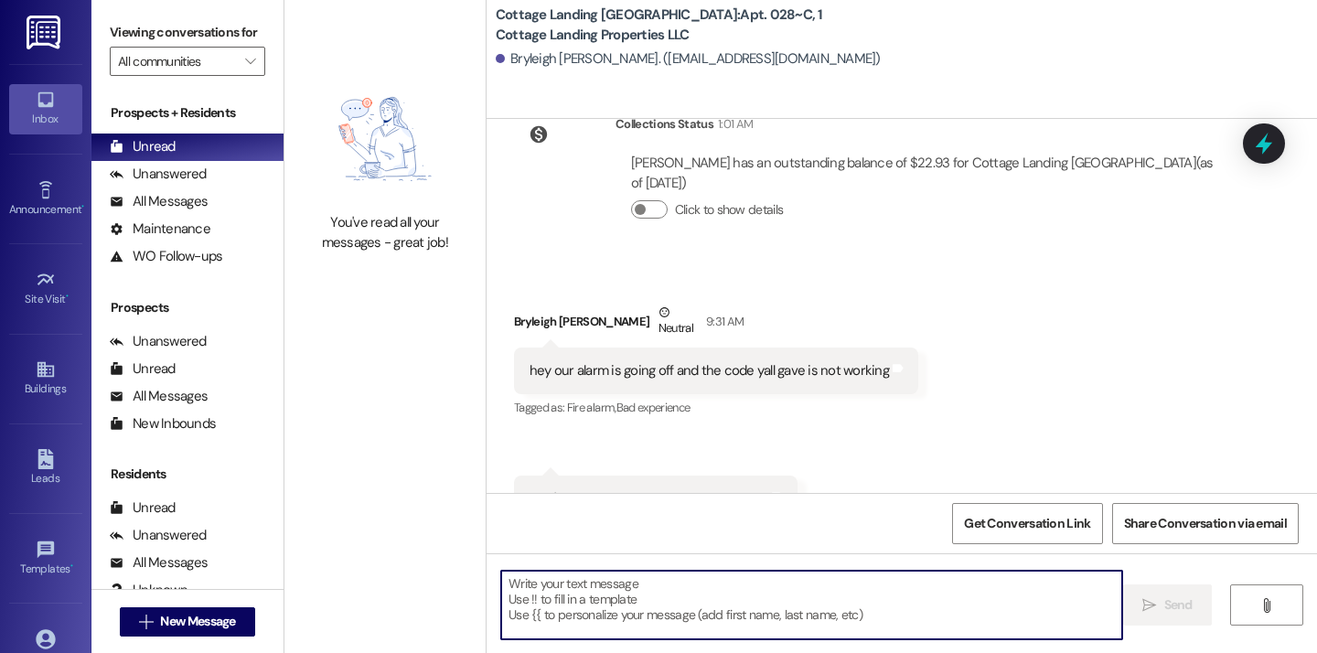
scroll to position [48337, 0]
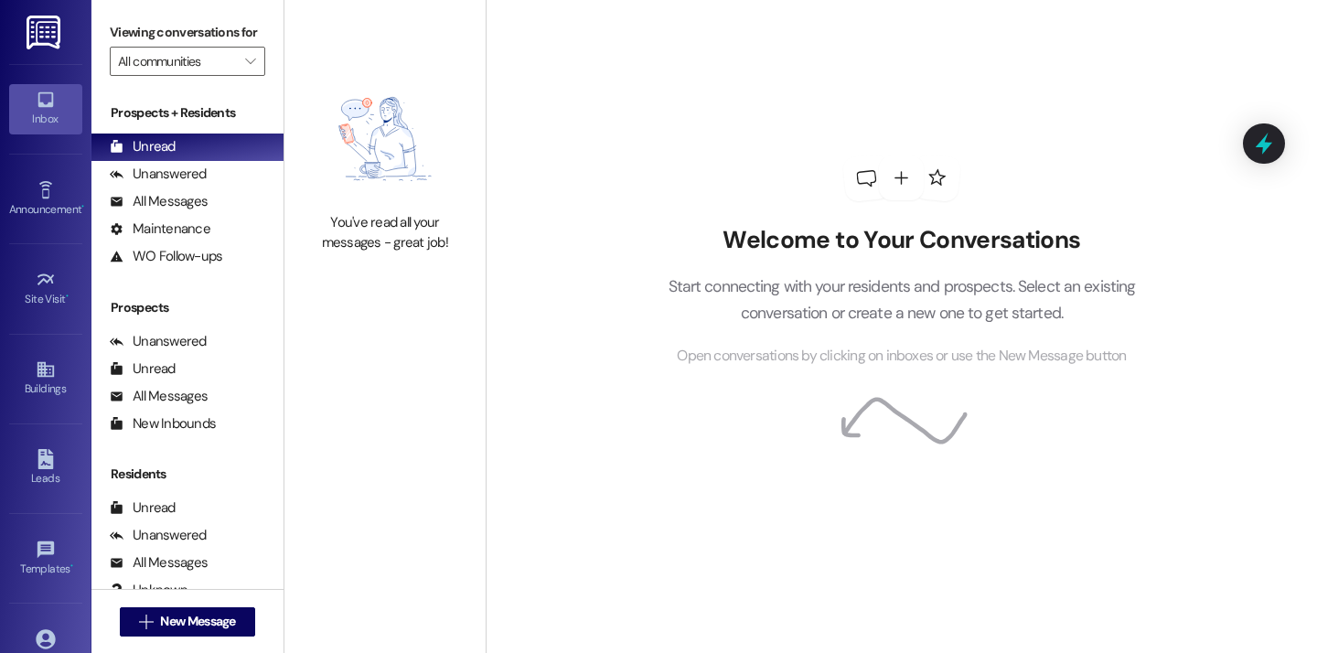
click at [695, 327] on div "Welcome to Your Conversations Start connecting with your residents and prospect…" at bounding box center [901, 297] width 523 height 142
drag, startPoint x: 473, startPoint y: 50, endPoint x: 468, endPoint y: 85, distance: 35.1
click at [471, 66] on div "You've read all your messages - great job!" at bounding box center [384, 163] width 201 height 327
click at [42, 631] on icon at bounding box center [45, 638] width 19 height 19
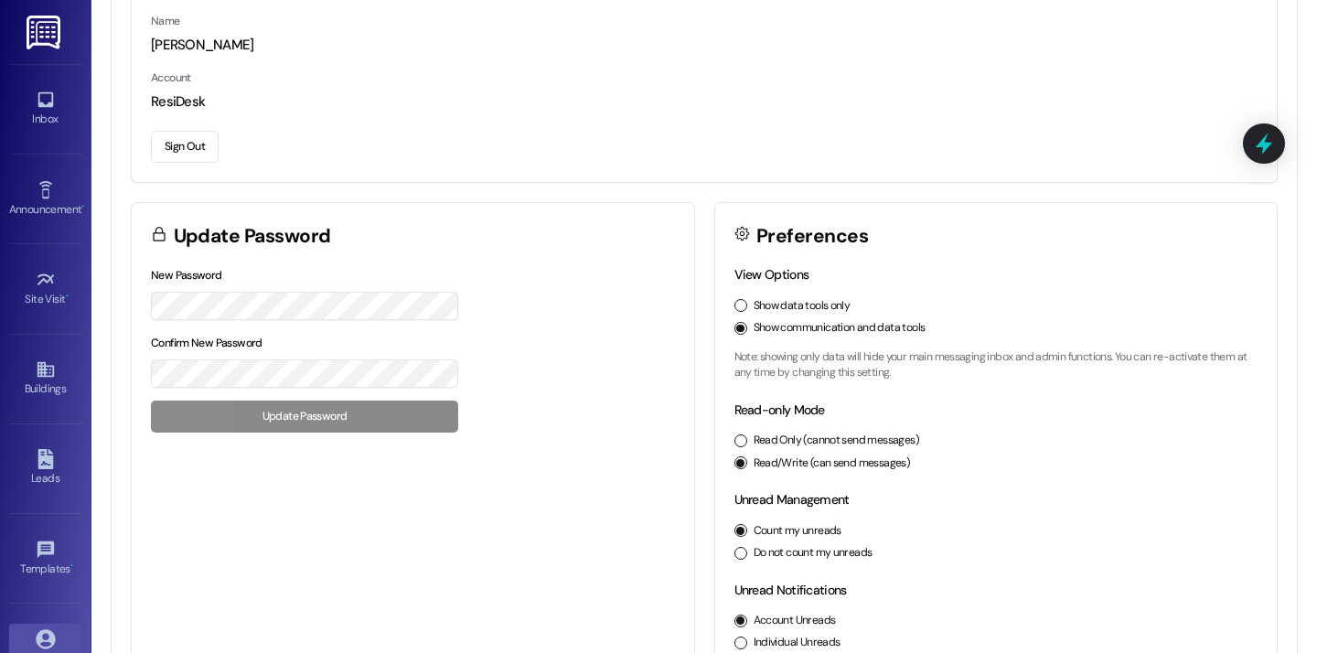
scroll to position [248, 0]
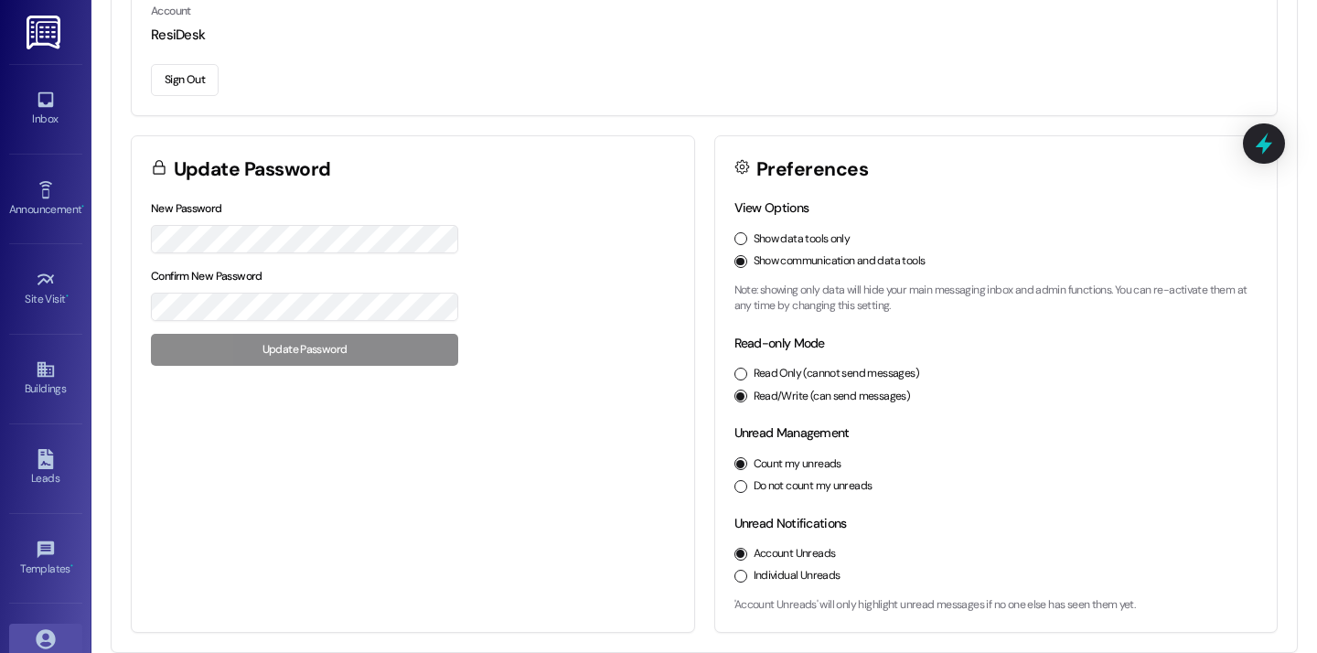
click at [26, 500] on div "Leads Go to Leads" at bounding box center [45, 469] width 73 height 90
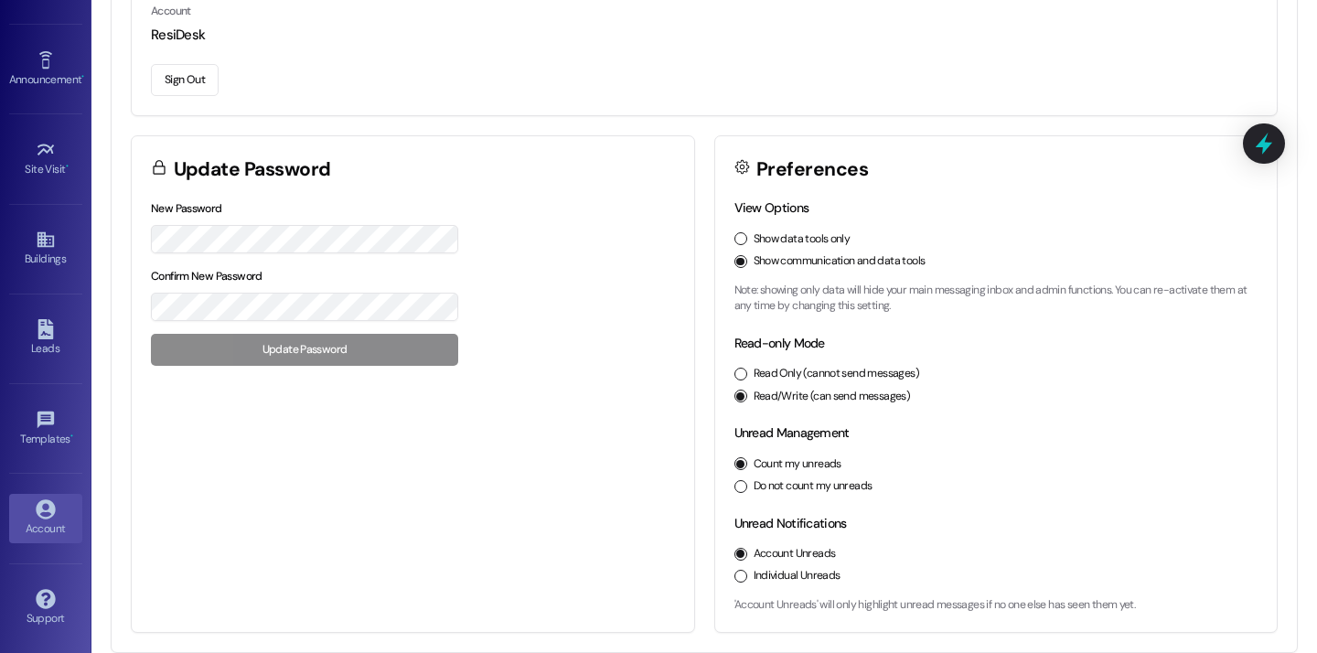
click at [198, 67] on button "Sign Out" at bounding box center [185, 80] width 68 height 32
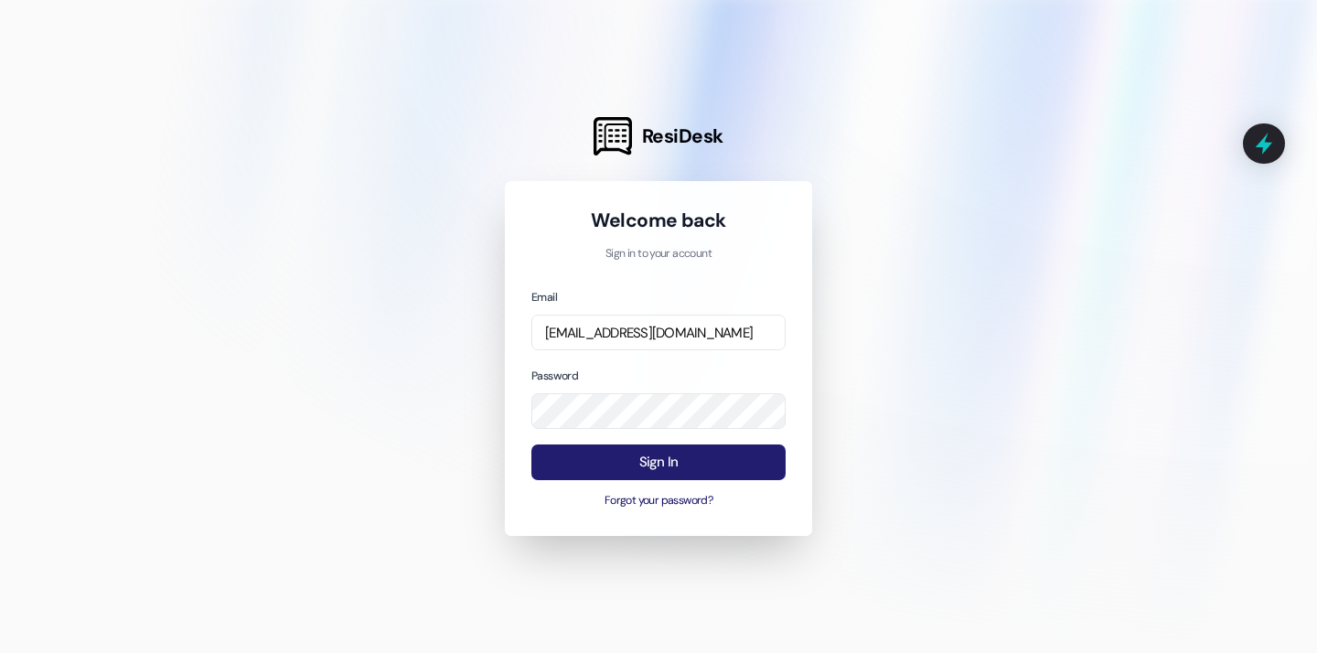
click at [652, 469] on button "Sign In" at bounding box center [658, 463] width 254 height 36
